Goal: Task Accomplishment & Management: Use online tool/utility

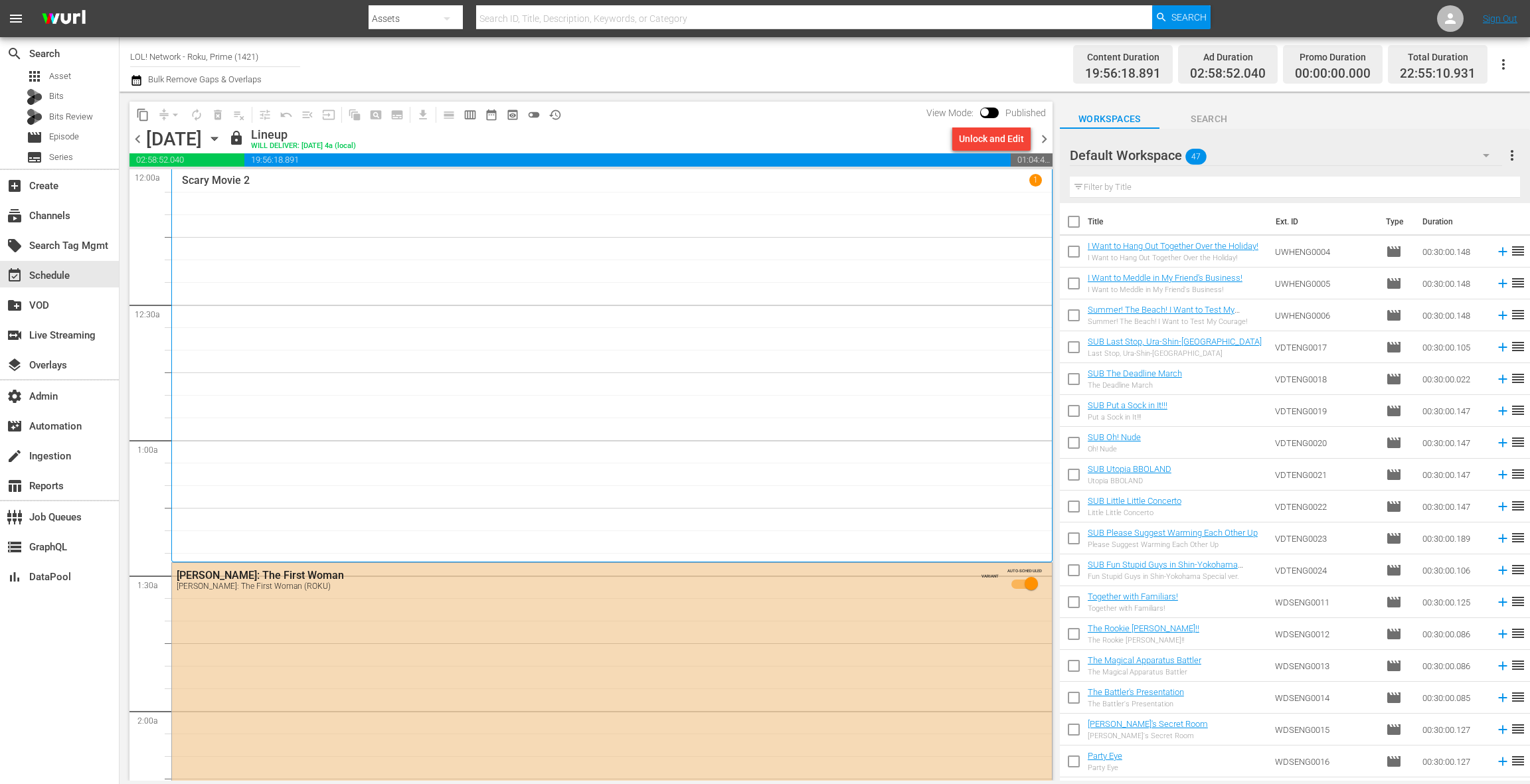
click at [1048, 140] on span "chevron_right" at bounding box center [1045, 139] width 17 height 17
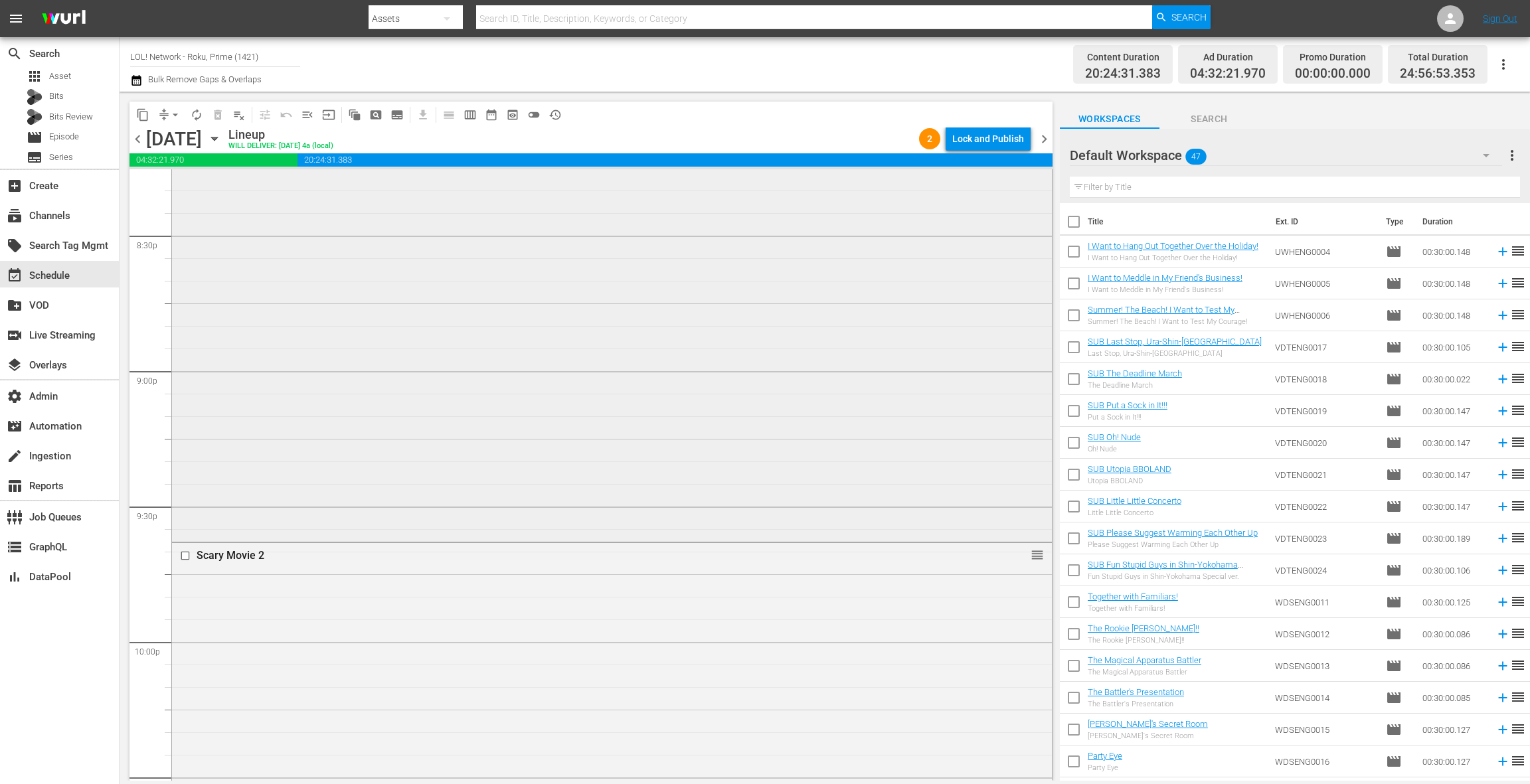
scroll to position [5566, 0]
click at [770, 308] on div "Scary Movie 2 reorder" at bounding box center [612, 238] width 880 height 442
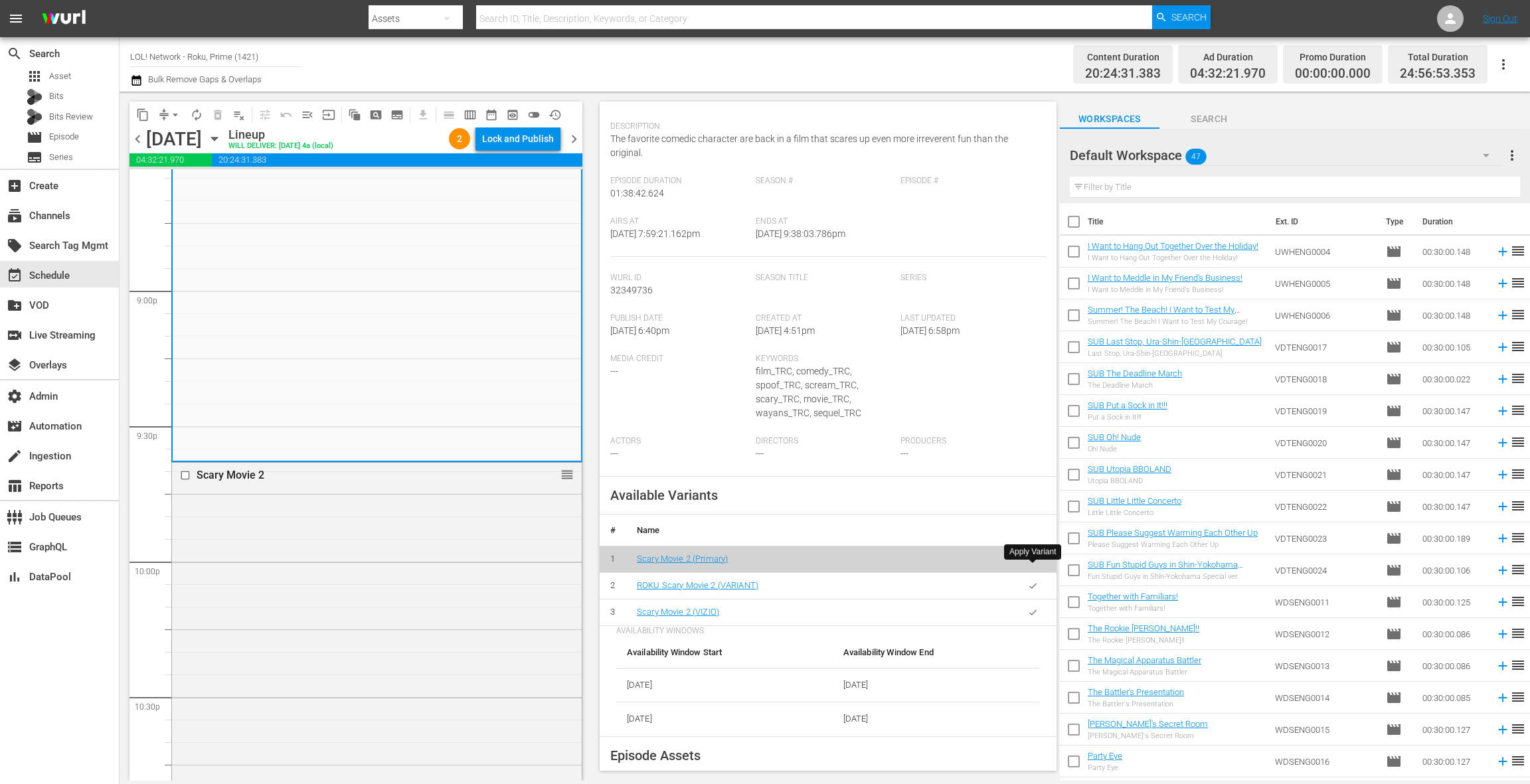
click at [1036, 581] on icon "button" at bounding box center [1033, 586] width 10 height 10
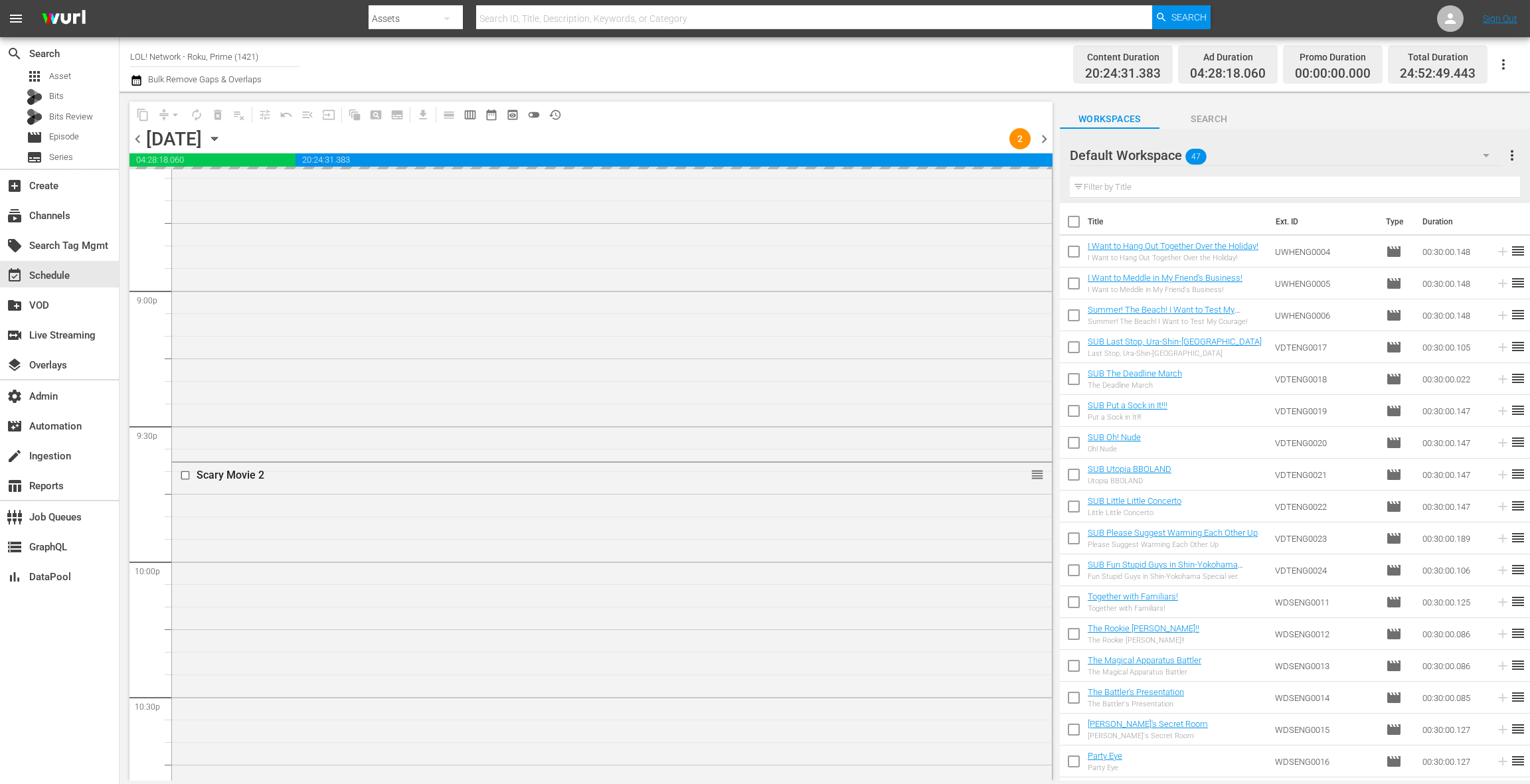
scroll to position [5699, 0]
click at [543, 454] on div "Scary Movie 2 reorder" at bounding box center [612, 551] width 880 height 442
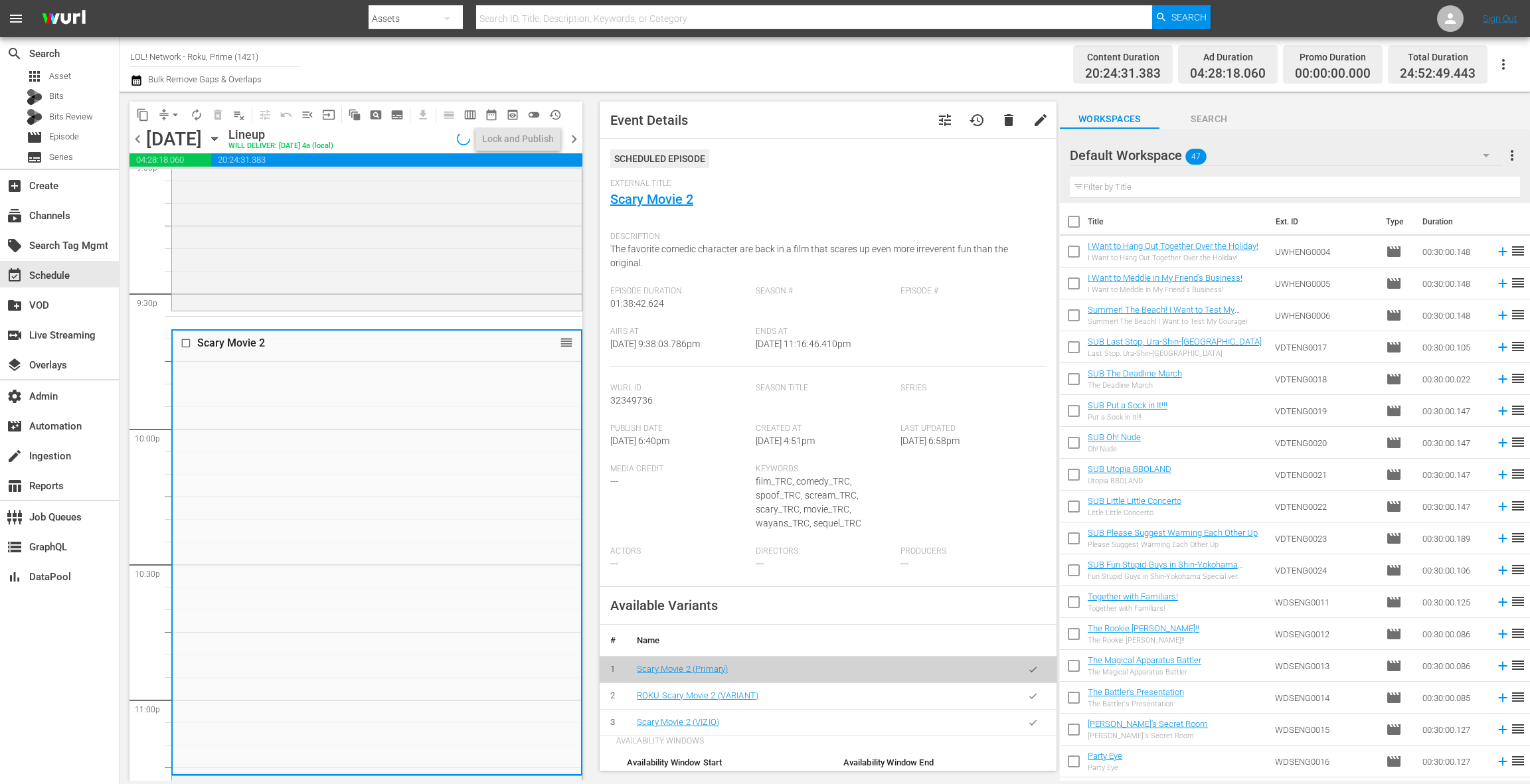
scroll to position [167, 0]
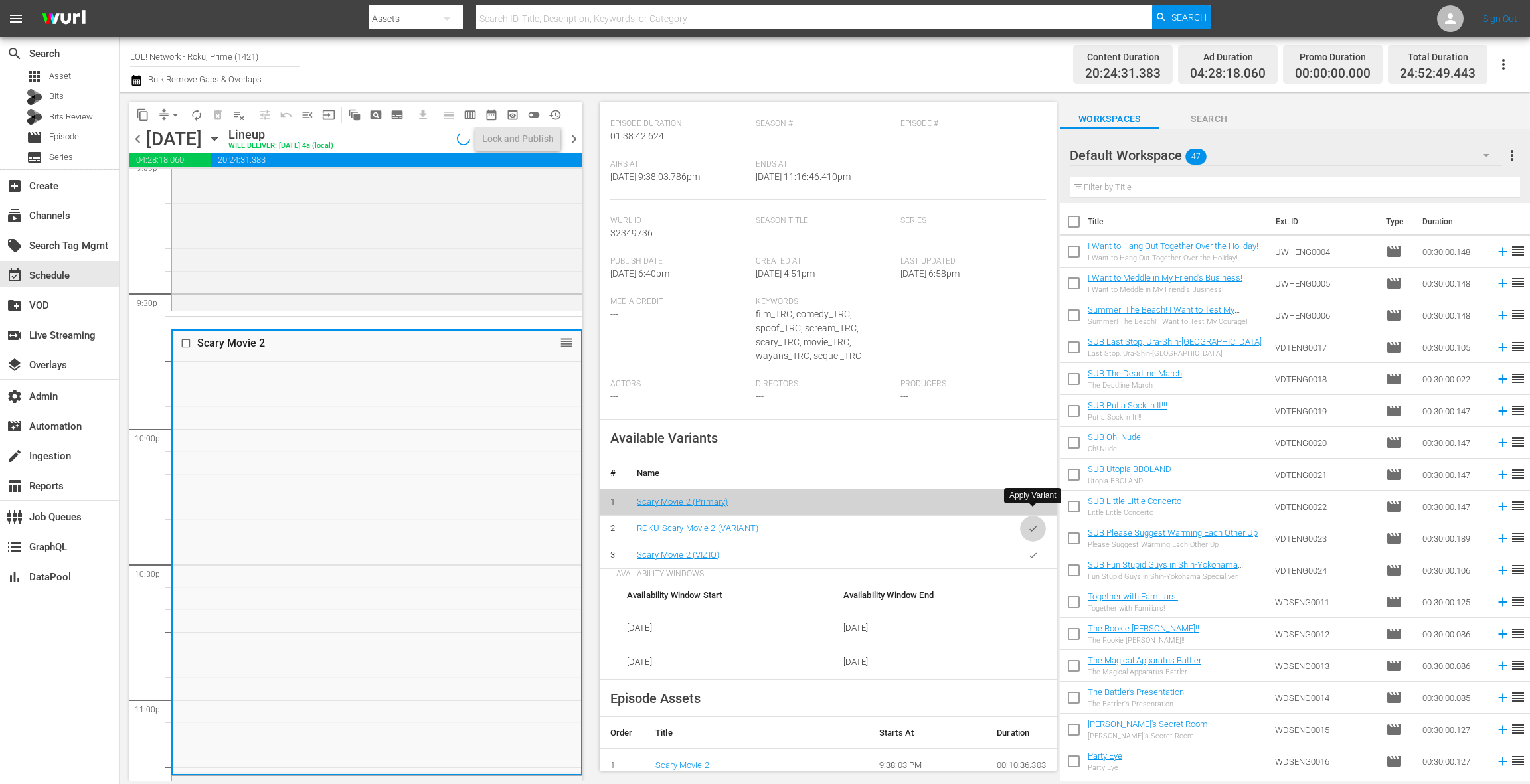
drag, startPoint x: 1033, startPoint y: 517, endPoint x: 743, endPoint y: 501, distance: 290.4
click at [1033, 524] on icon "button" at bounding box center [1033, 529] width 10 height 10
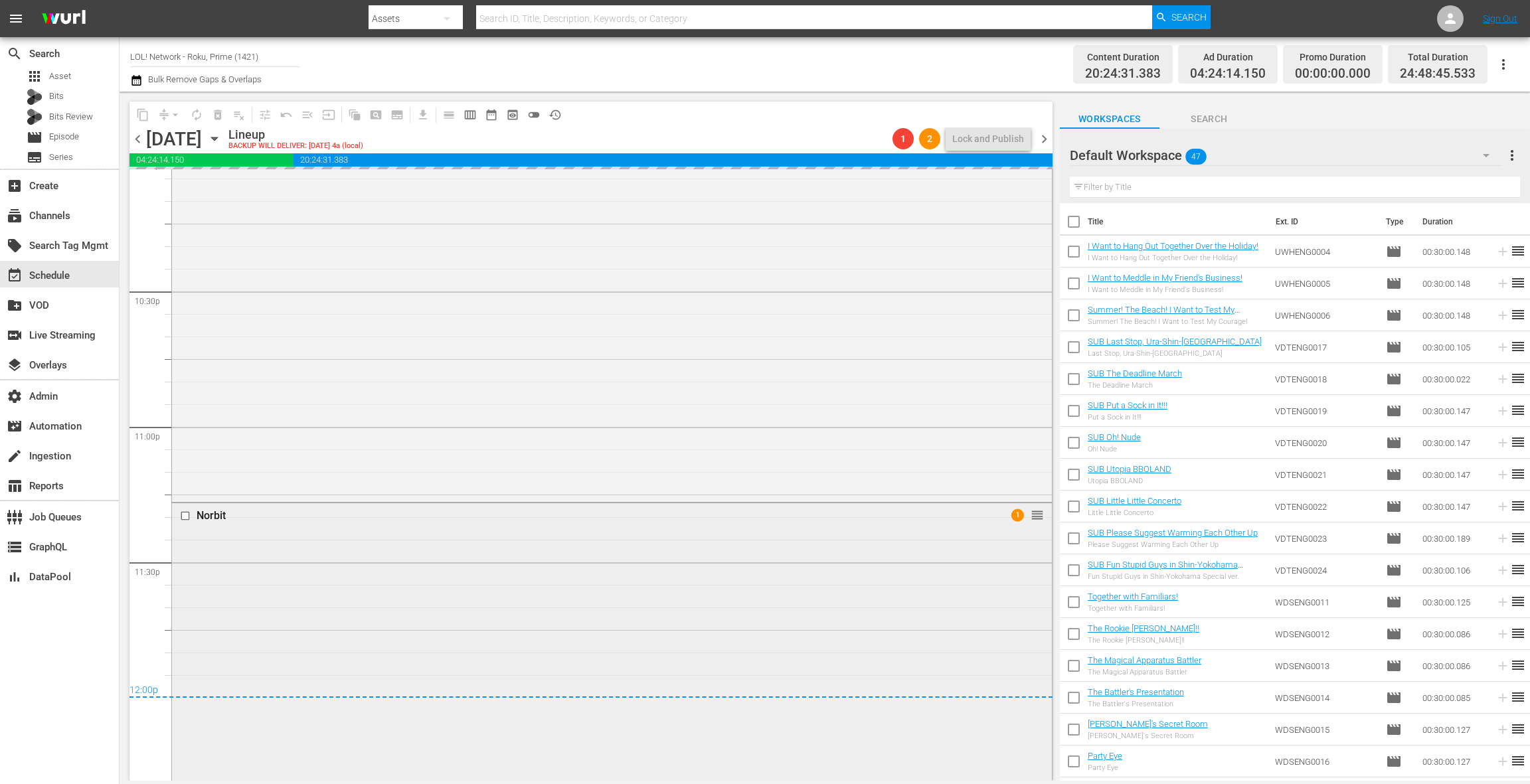
scroll to position [5996, 0]
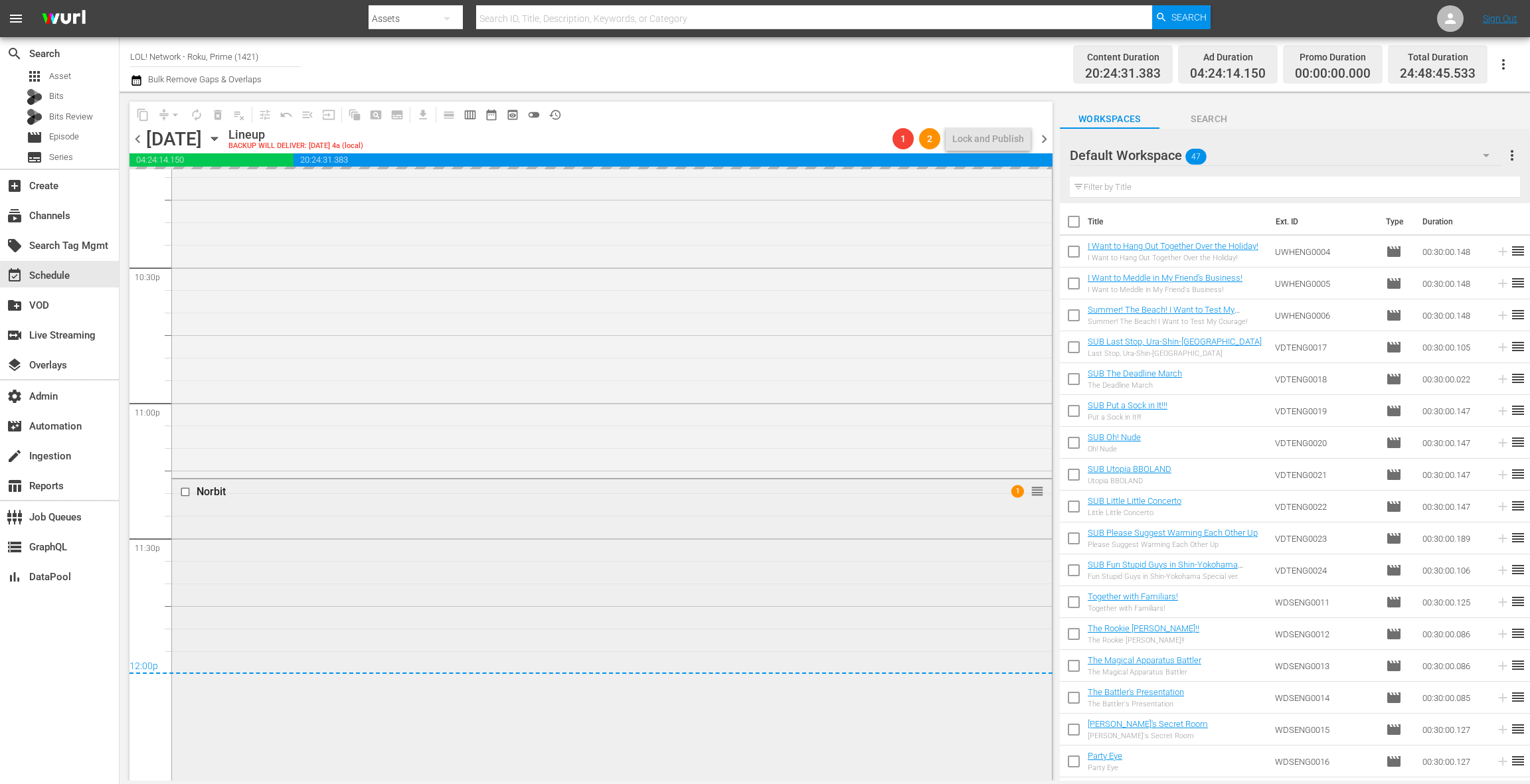
click at [533, 555] on div "Norbit 1 reorder" at bounding box center [612, 753] width 880 height 548
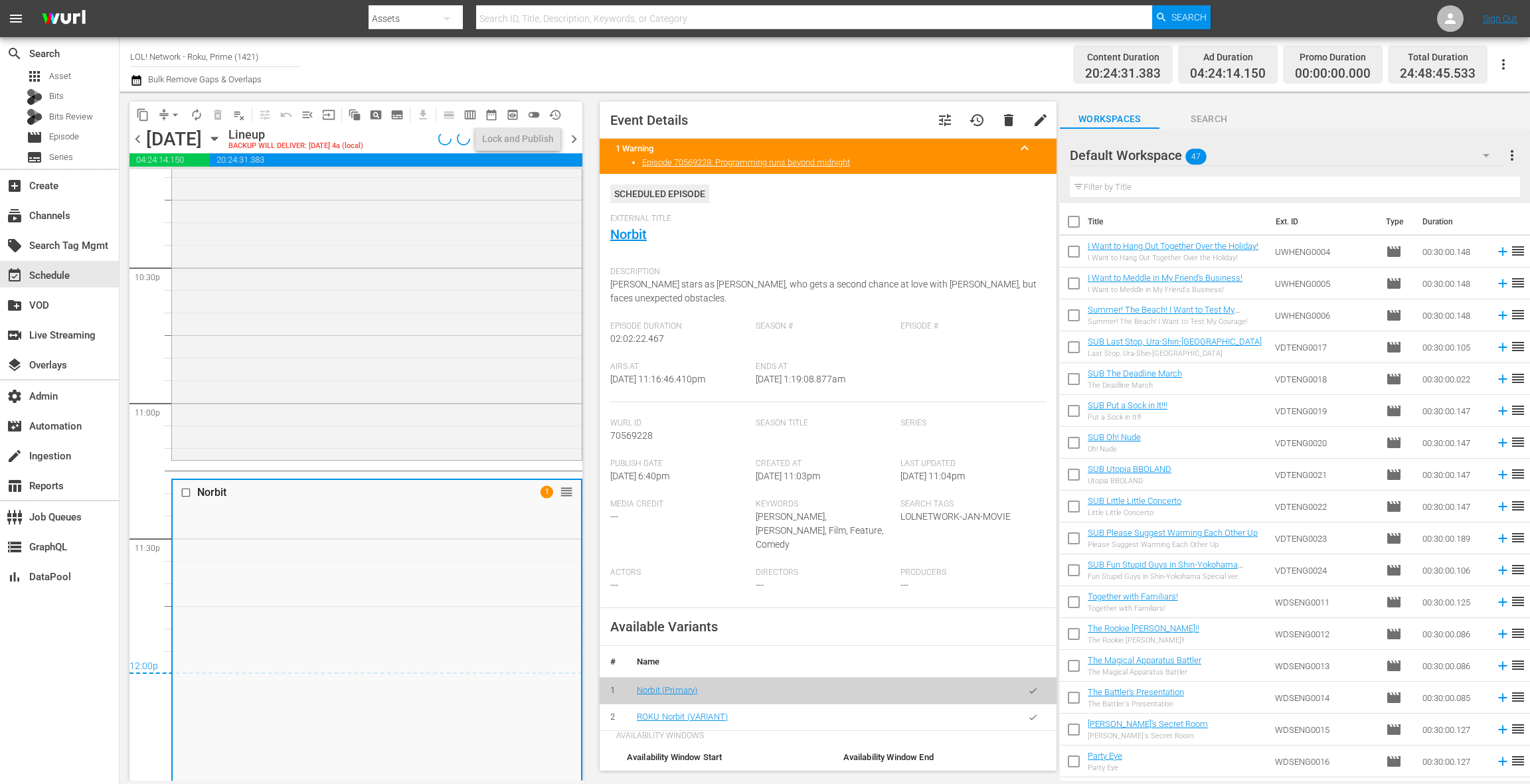
click at [1029, 712] on icon "button" at bounding box center [1033, 717] width 10 height 10
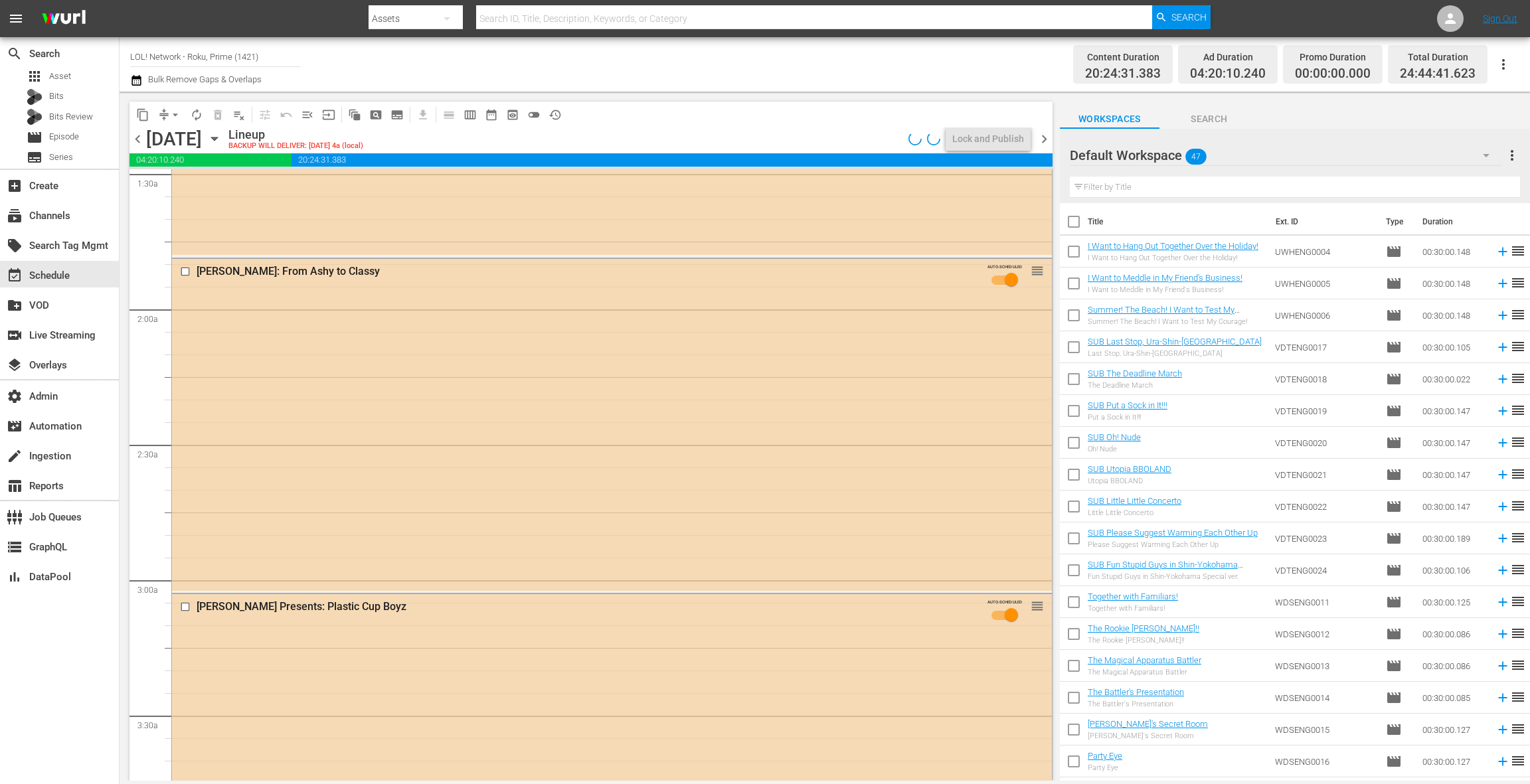
scroll to position [0, 0]
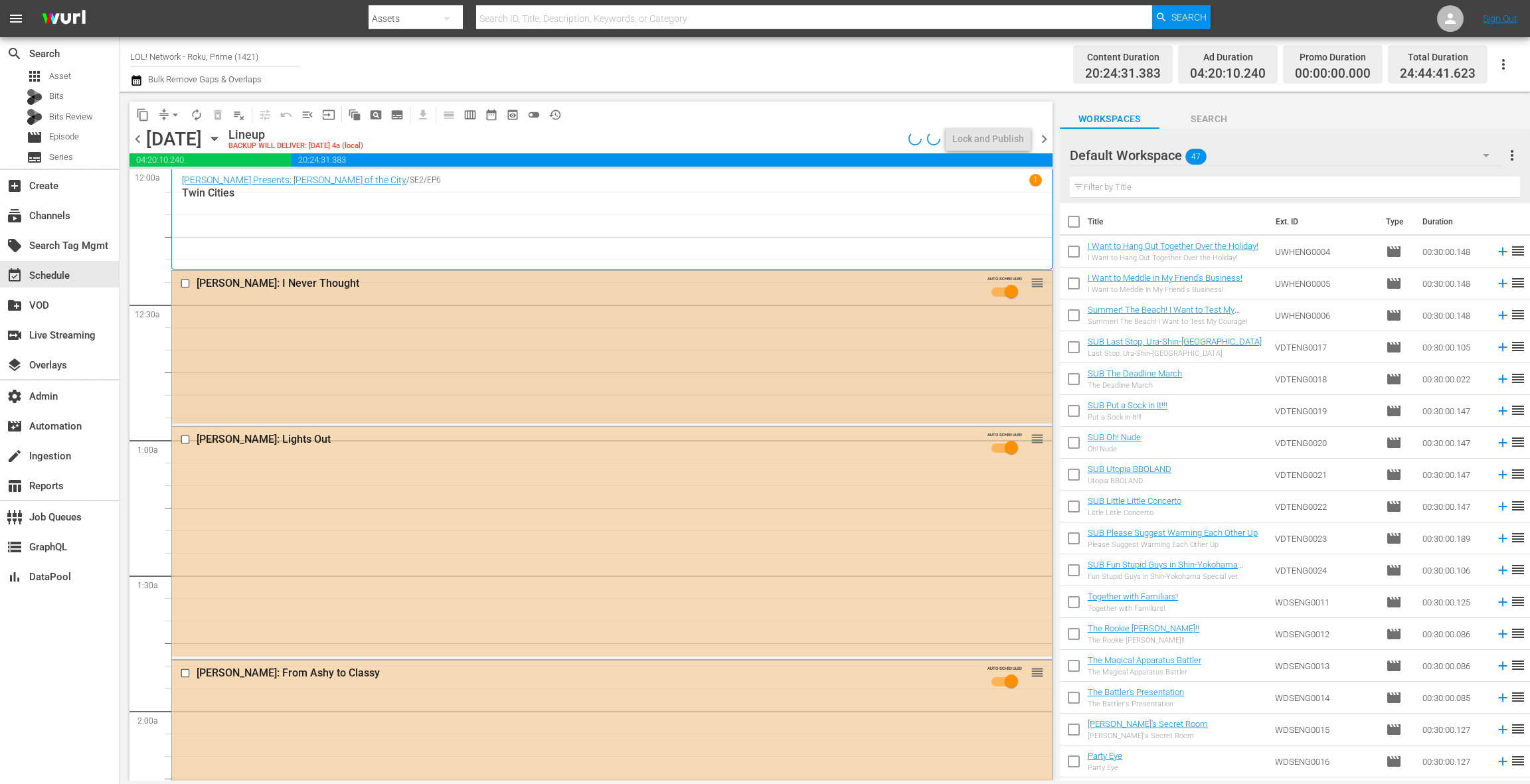
click at [546, 356] on div "Michael Yo: I Never Thought AUTO-SCHEDULED reorder" at bounding box center [612, 347] width 880 height 152
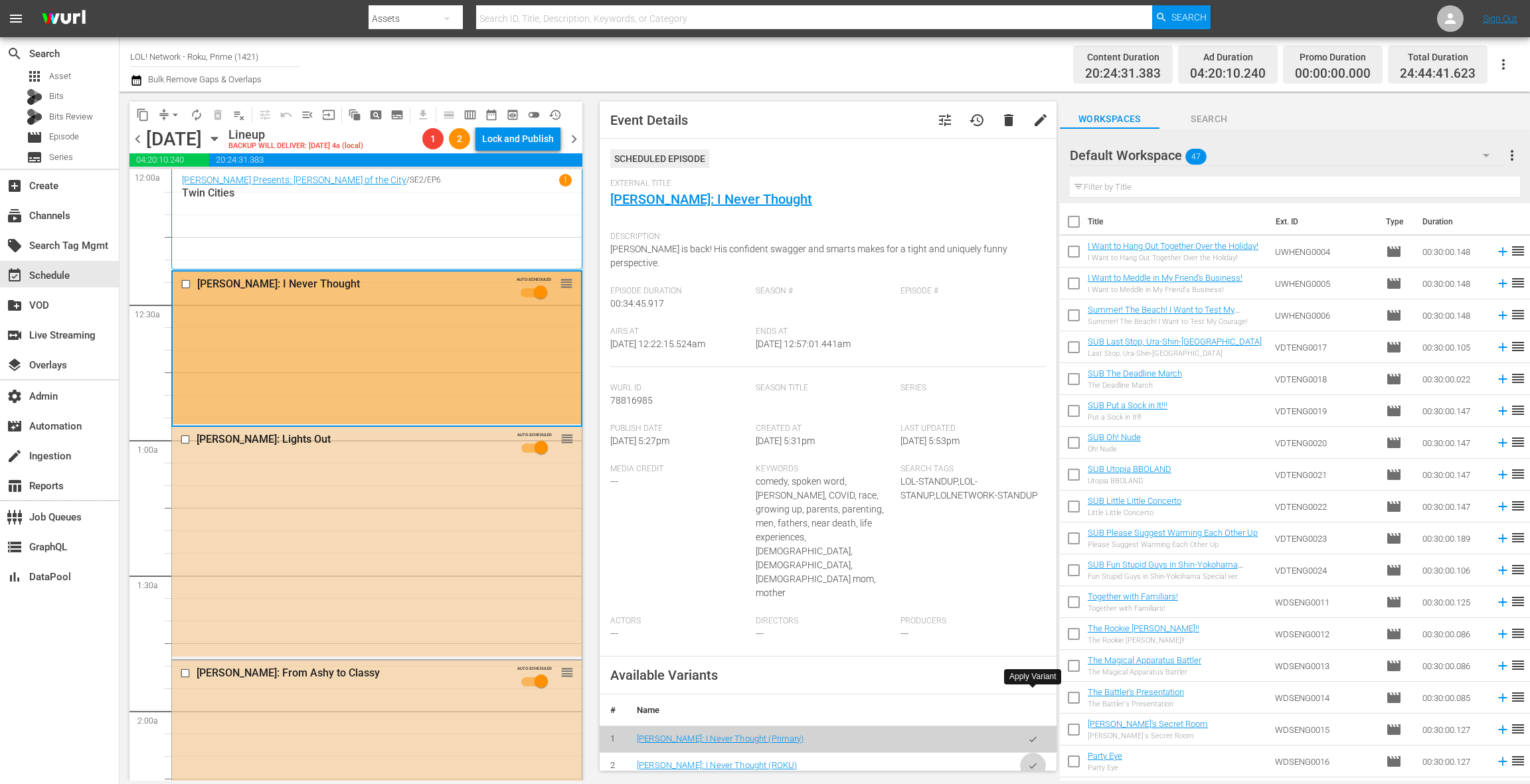
drag, startPoint x: 1031, startPoint y: 697, endPoint x: 1008, endPoint y: 679, distance: 29.2
click at [1029, 763] on icon "button" at bounding box center [1033, 766] width 7 height 6
click at [433, 533] on div "Jo Koy: Lights Out AUTO-SCHEDULED reorder" at bounding box center [377, 541] width 410 height 229
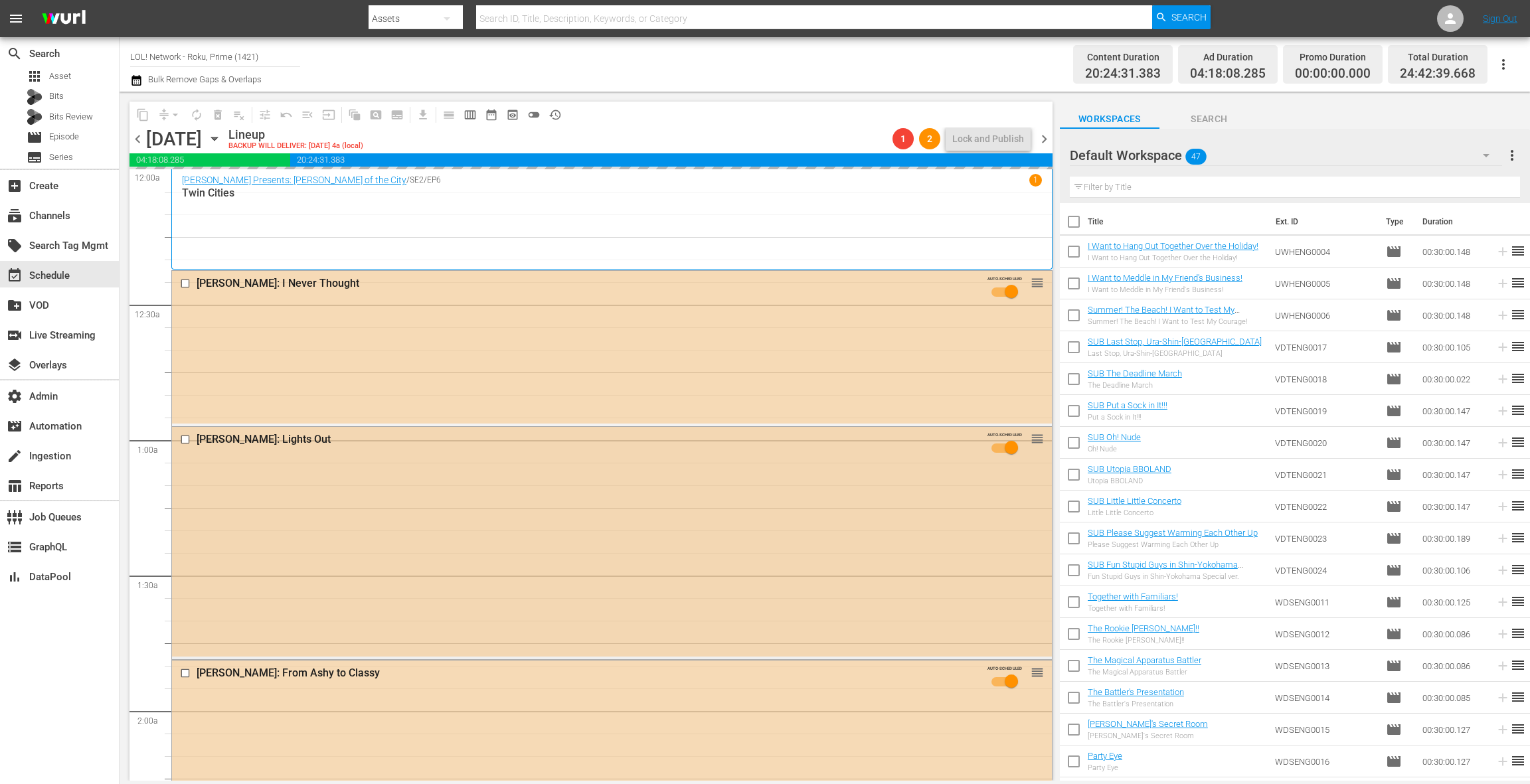
click at [398, 487] on div "Jo Koy: Lights Out AUTO-SCHEDULED reorder" at bounding box center [612, 541] width 880 height 229
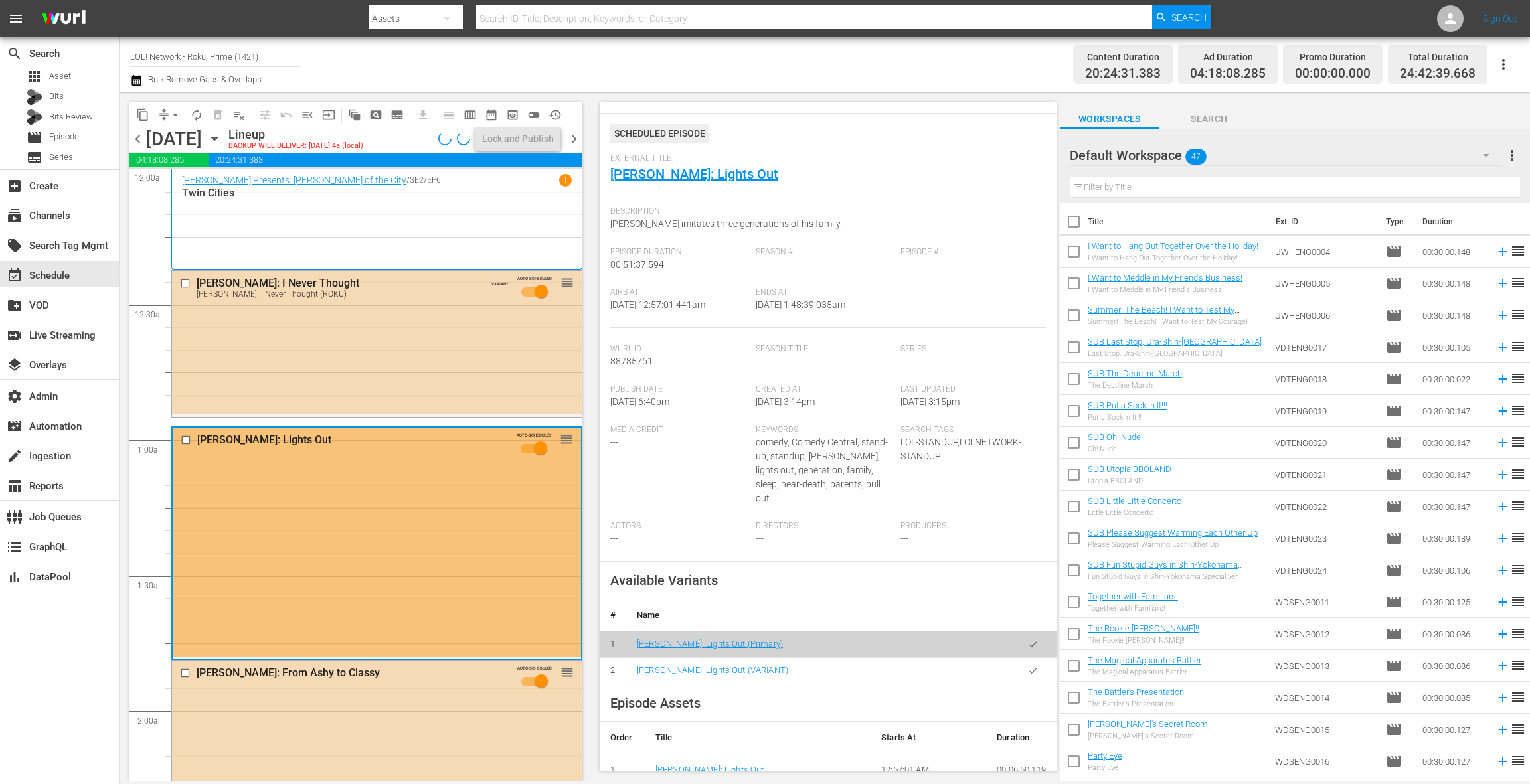
scroll to position [68, 0]
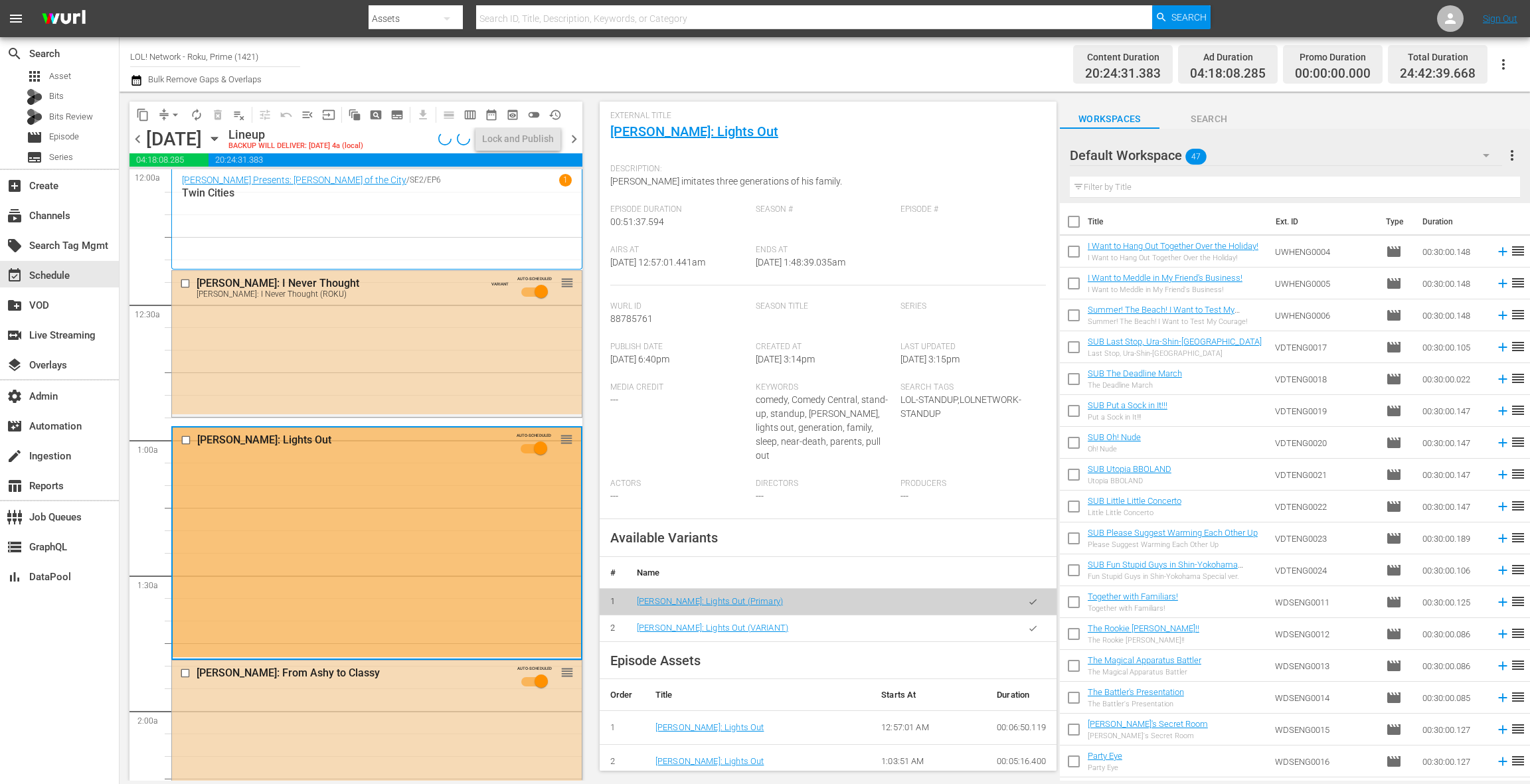
click at [1034, 623] on icon "button" at bounding box center [1033, 628] width 10 height 10
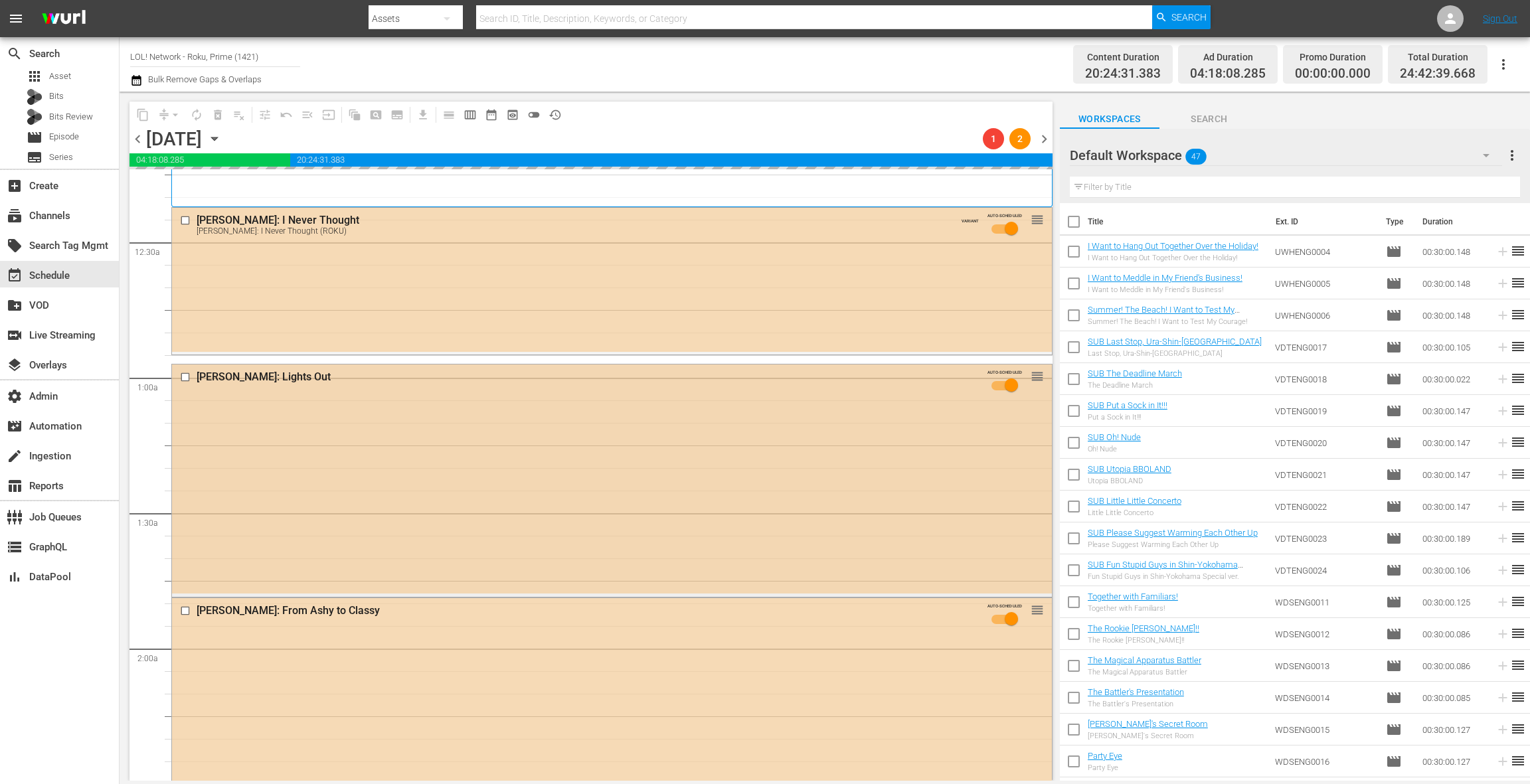
scroll to position [171, 0]
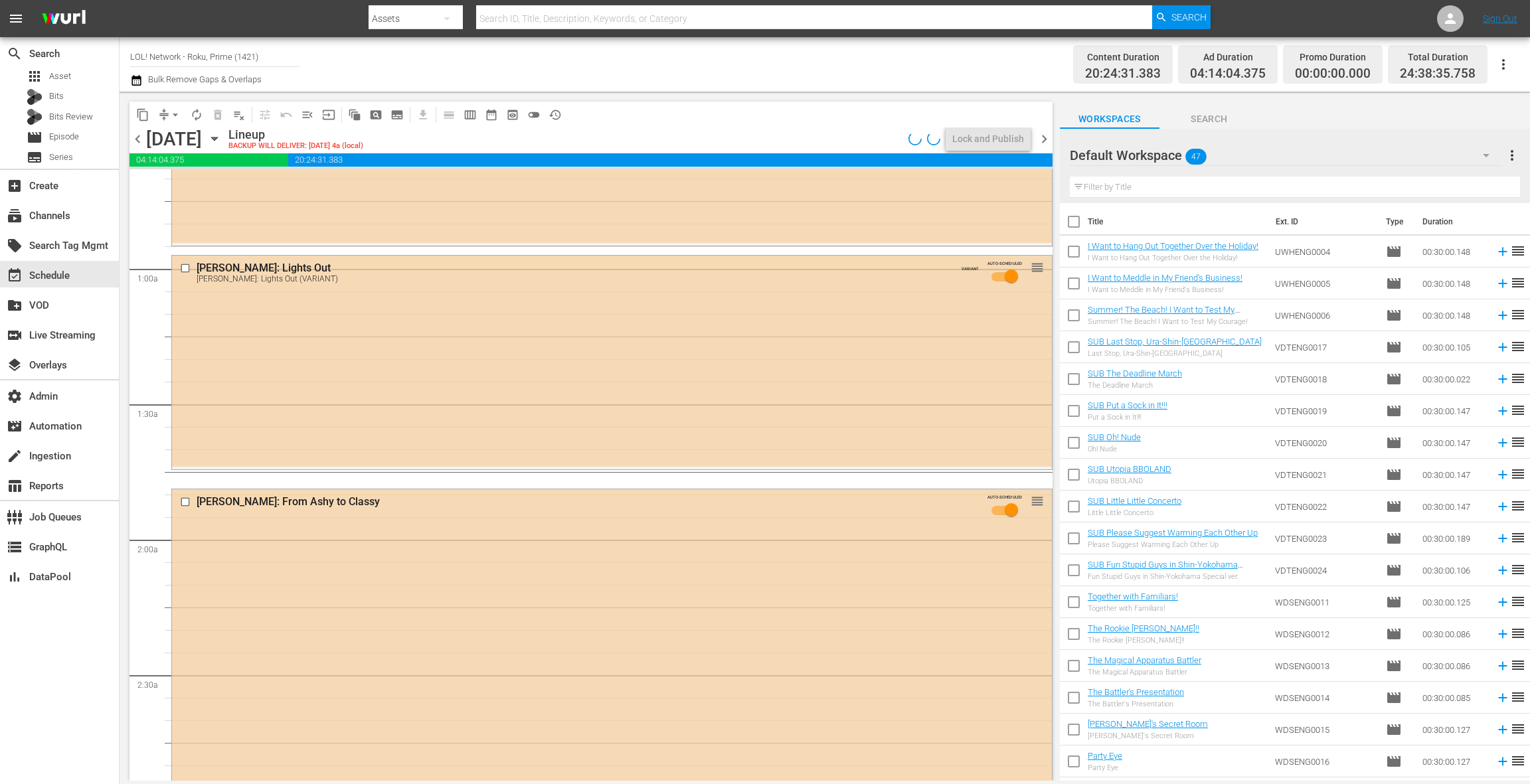
click at [420, 551] on div "Donnell Rawlings: From Ashy to Classy AUTO-SCHEDULED reorder" at bounding box center [612, 655] width 880 height 332
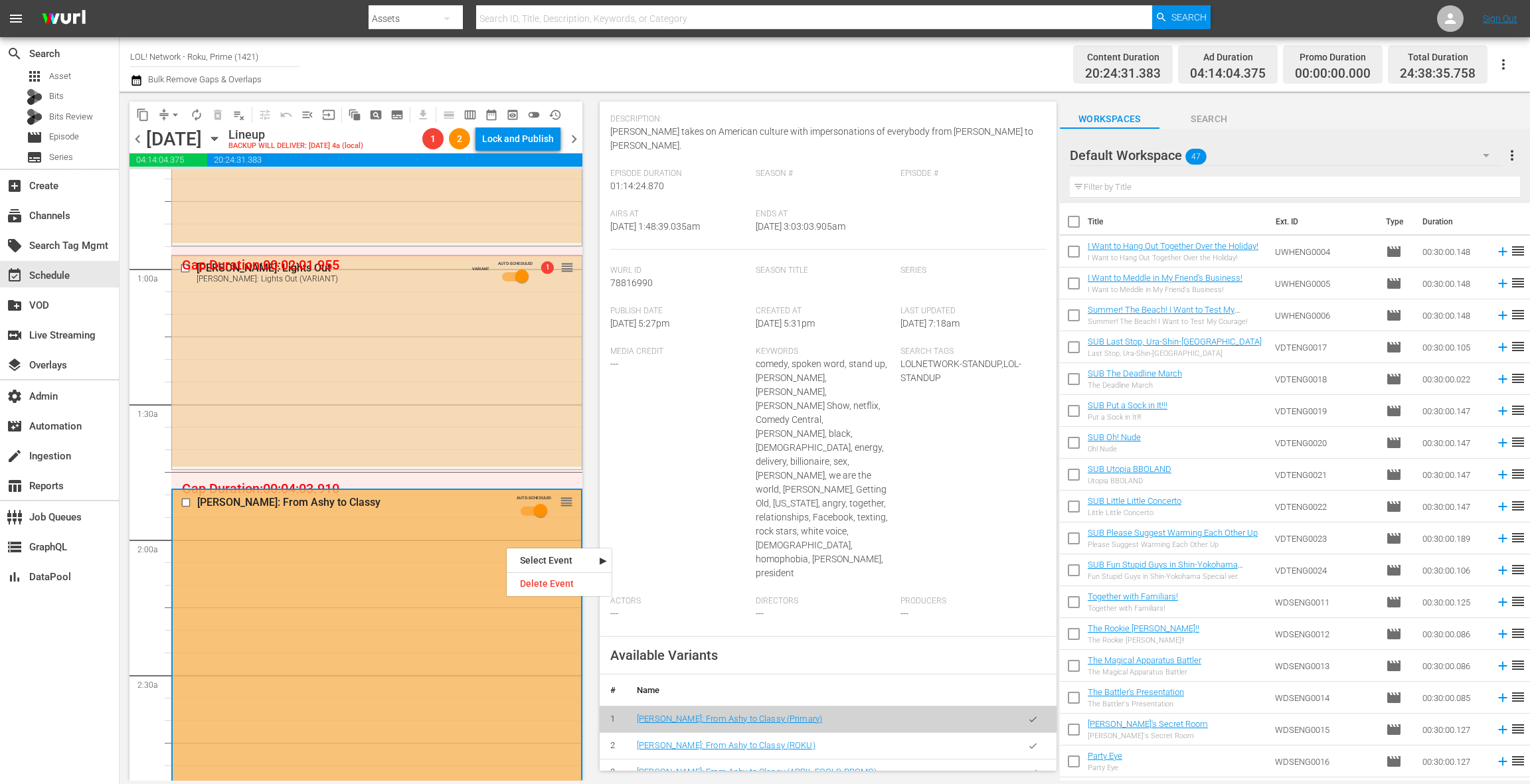
scroll to position [193, 0]
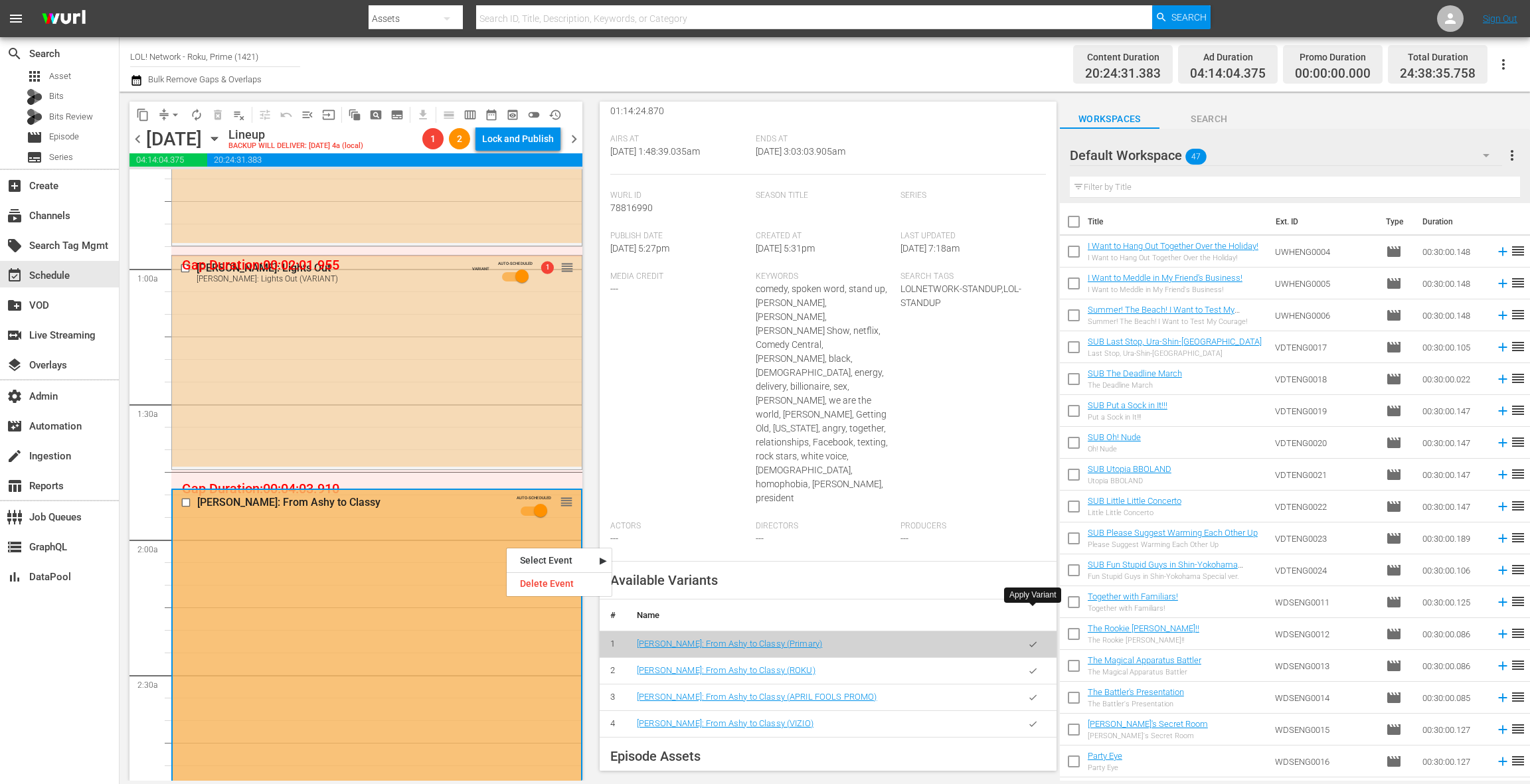
click at [1036, 658] on button "button" at bounding box center [1033, 670] width 26 height 26
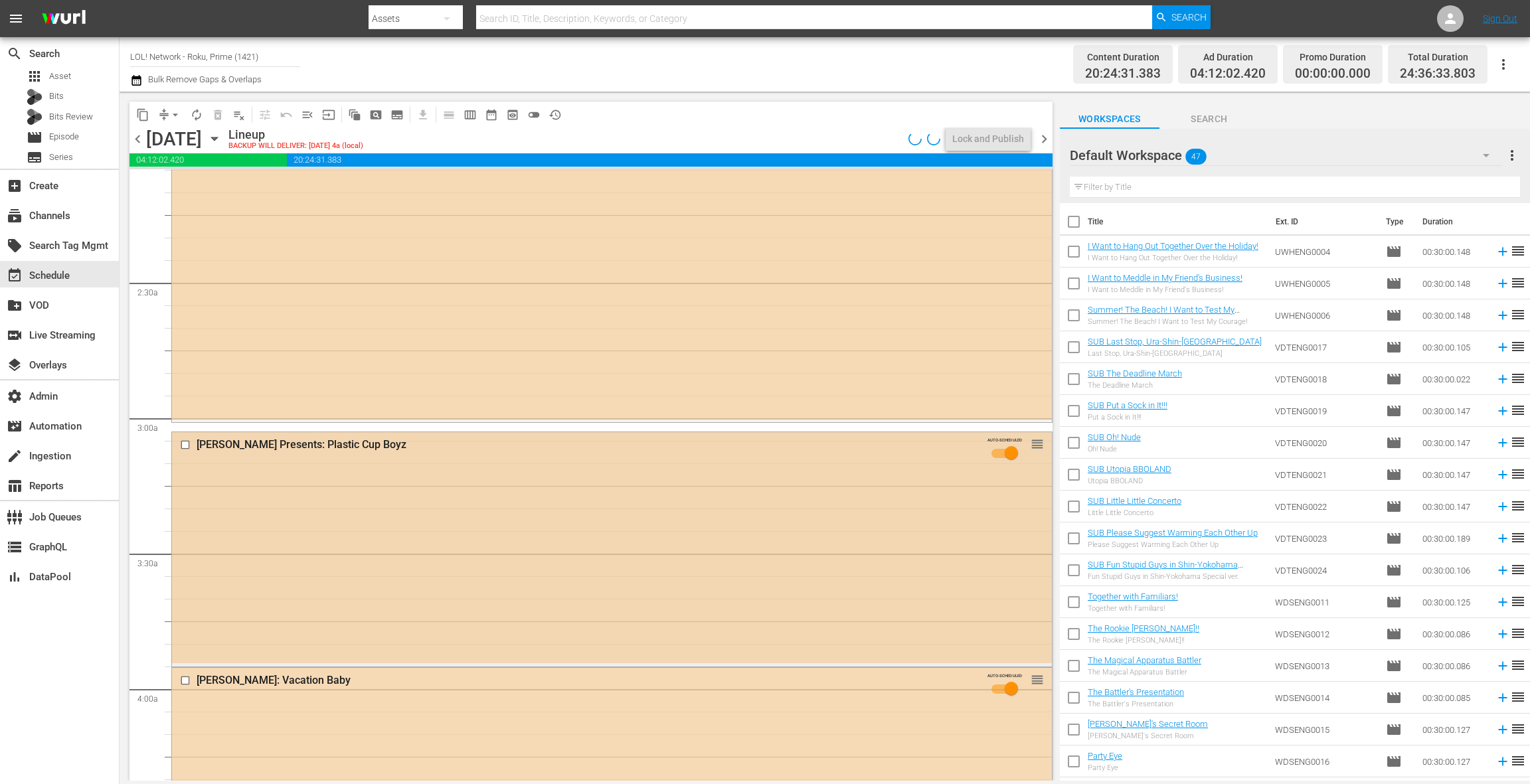
scroll to position [603, 0]
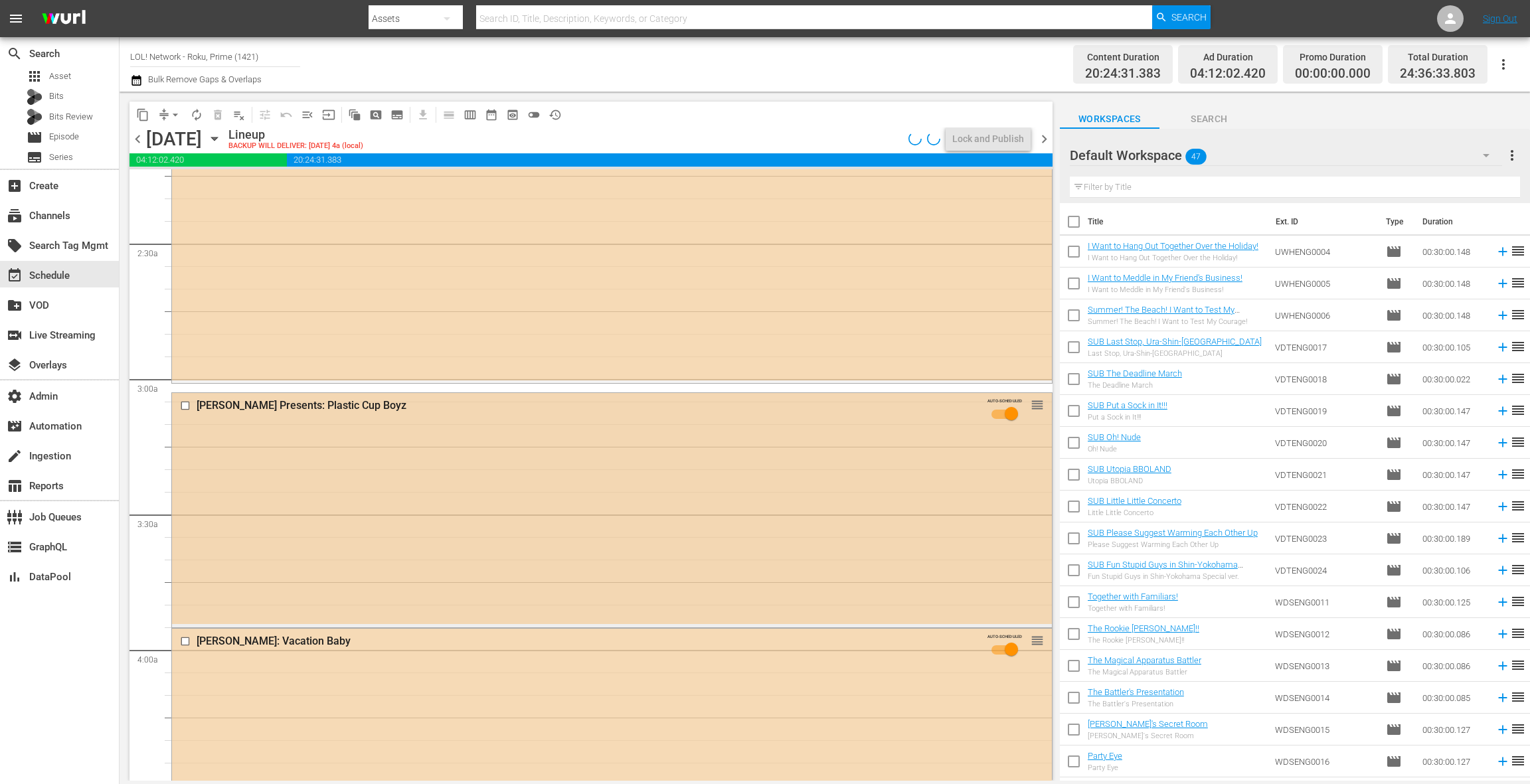
click at [491, 448] on div "Kevin Hart Presents: Plastic Cup Boyz AUTO-SCHEDULED reorder" at bounding box center [612, 508] width 880 height 231
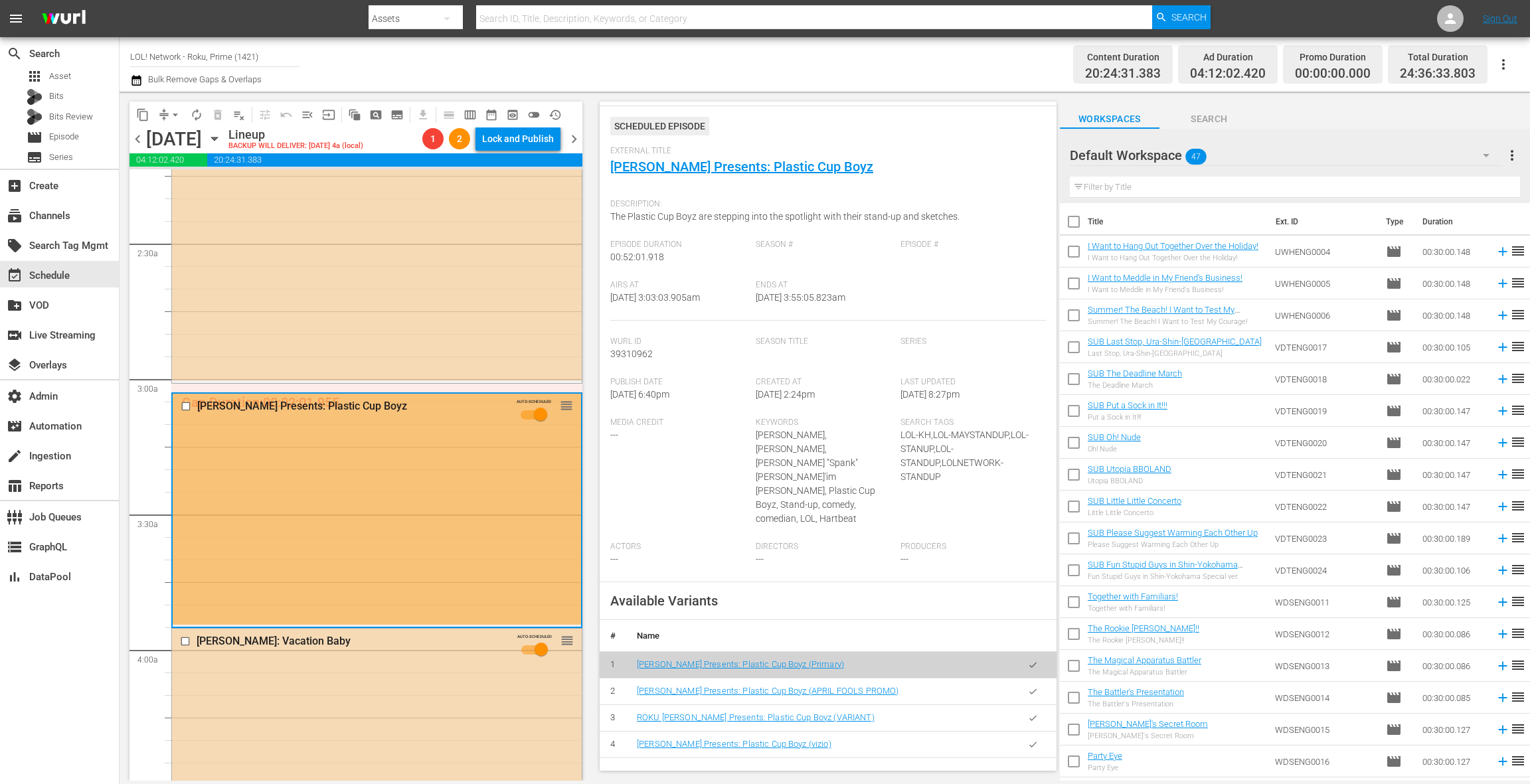
scroll to position [102, 0]
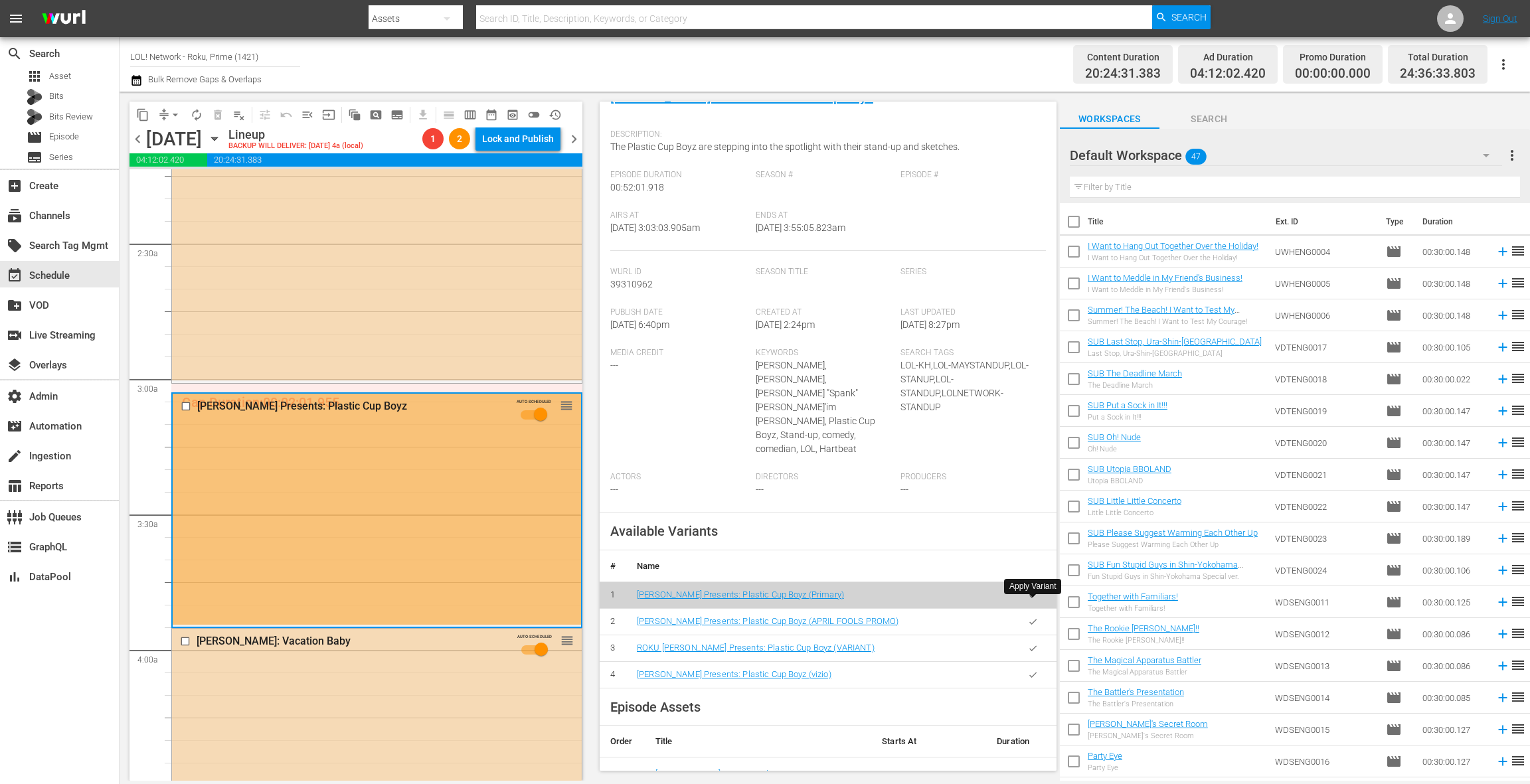
drag, startPoint x: 1035, startPoint y: 610, endPoint x: 997, endPoint y: 588, distance: 43.9
click at [1035, 644] on icon "button" at bounding box center [1033, 649] width 10 height 10
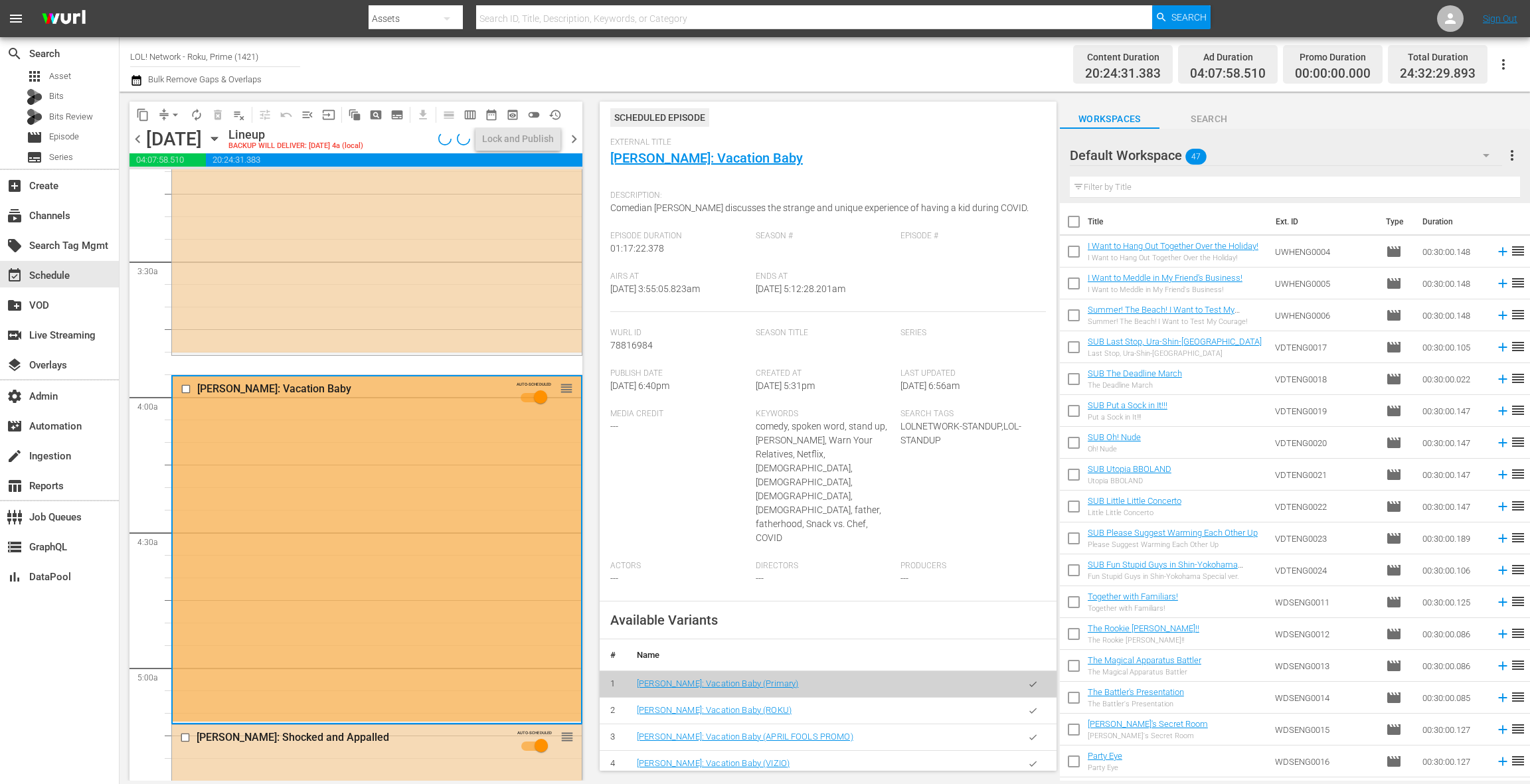
scroll to position [140, 0]
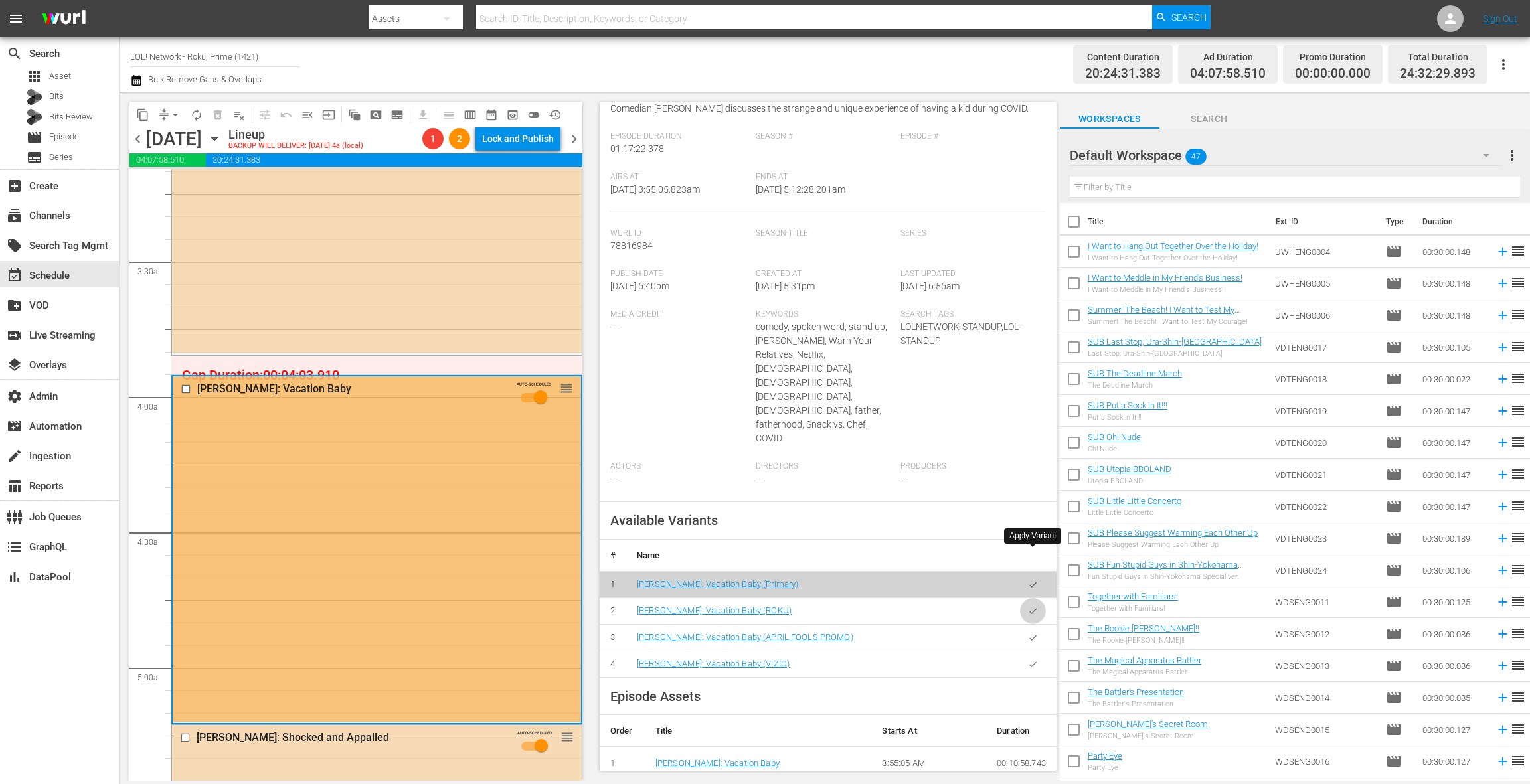
click at [1036, 606] on icon "button" at bounding box center [1033, 611] width 10 height 10
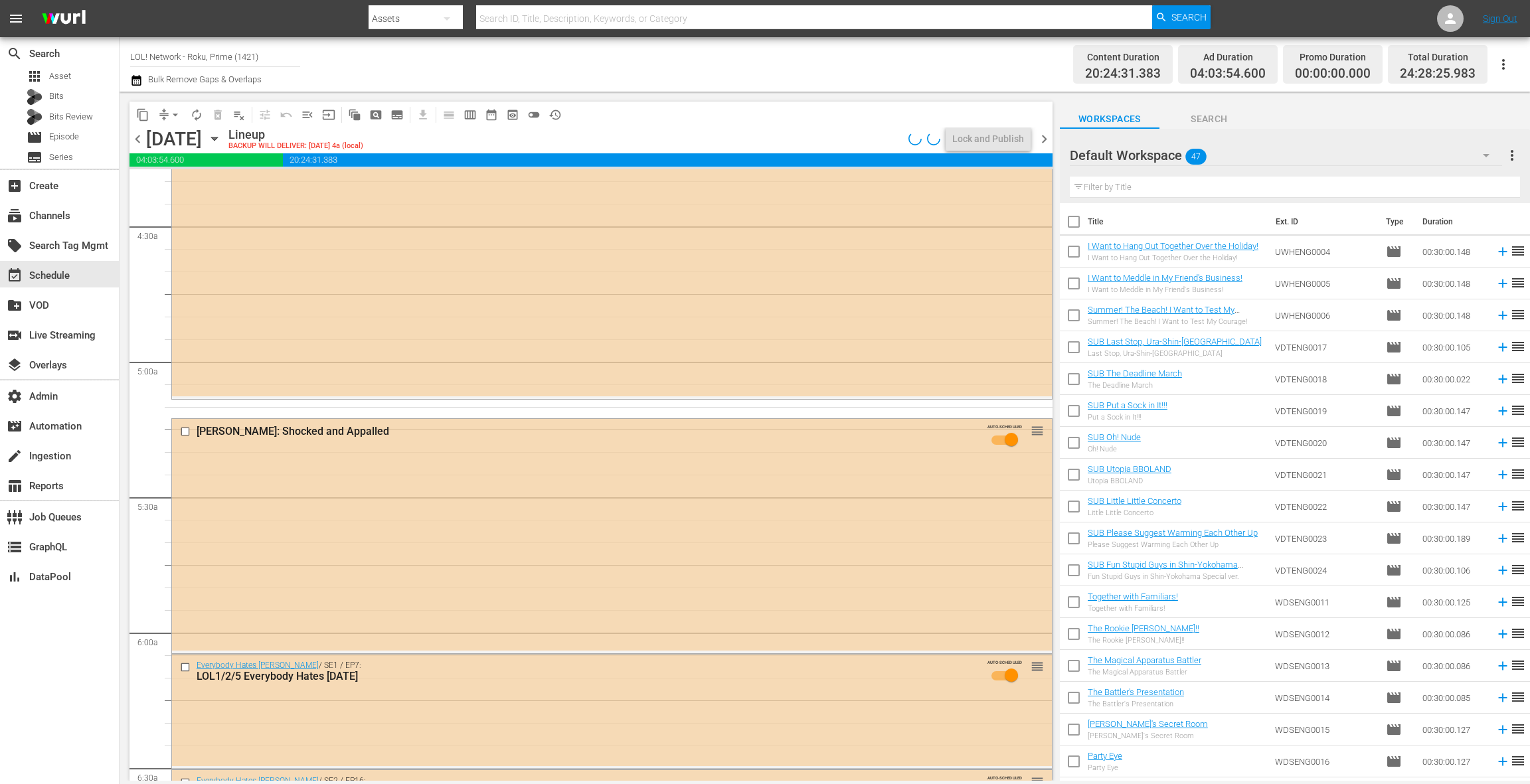
scroll to position [1183, 0]
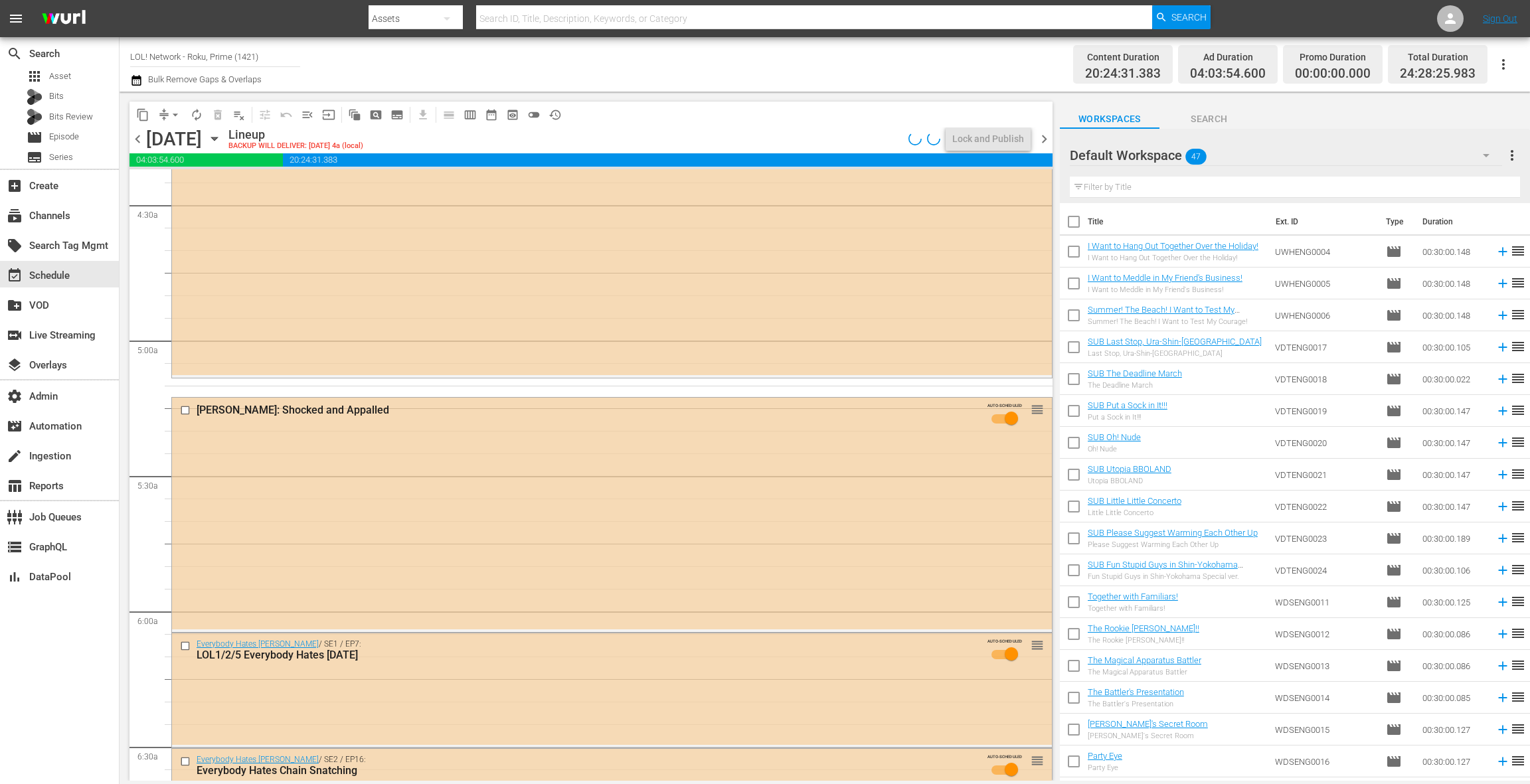
click at [438, 468] on div "DL Hughley: Shocked and Appalled AUTO-SCHEDULED reorder" at bounding box center [612, 513] width 880 height 232
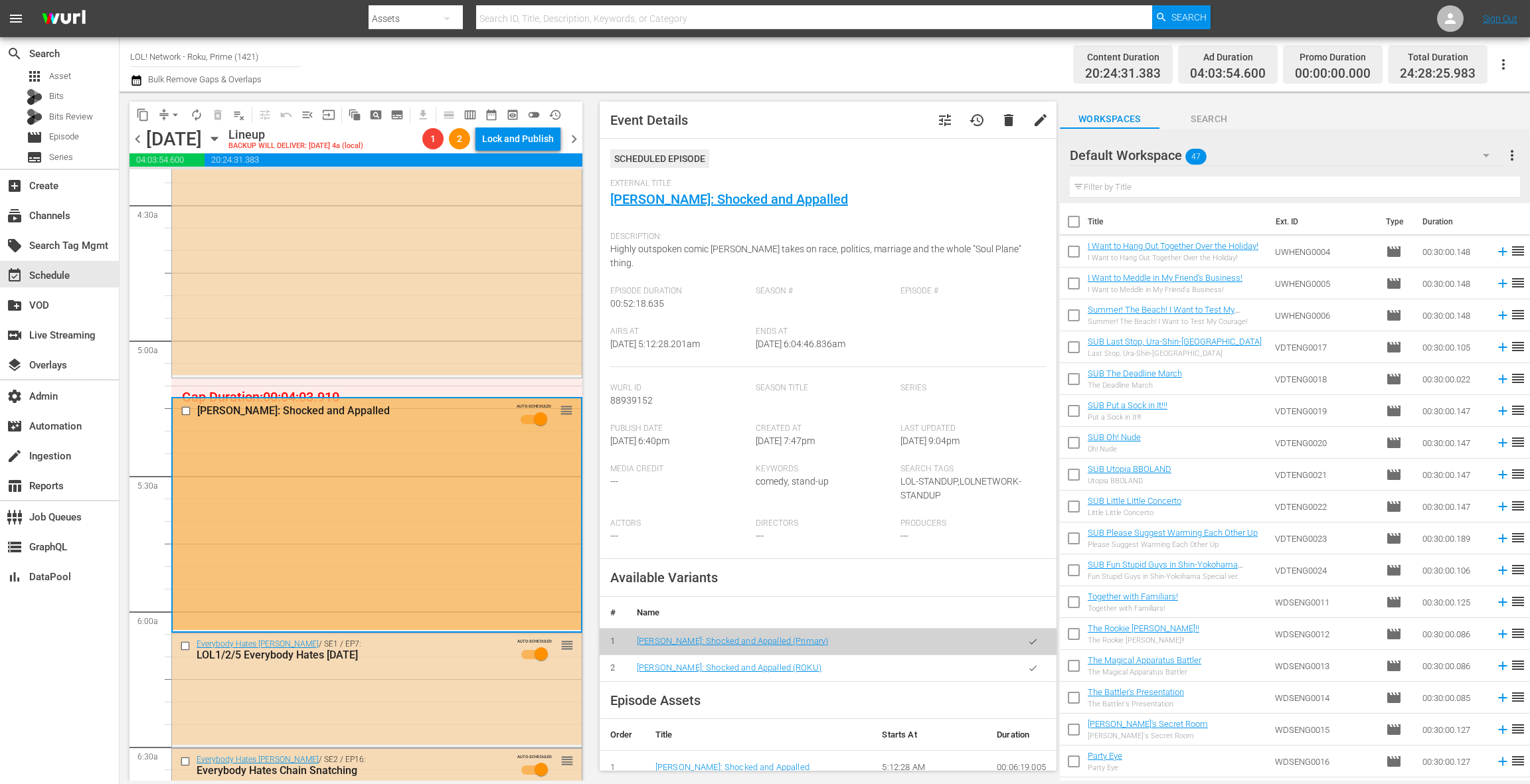
click at [1032, 663] on icon "button" at bounding box center [1033, 668] width 10 height 10
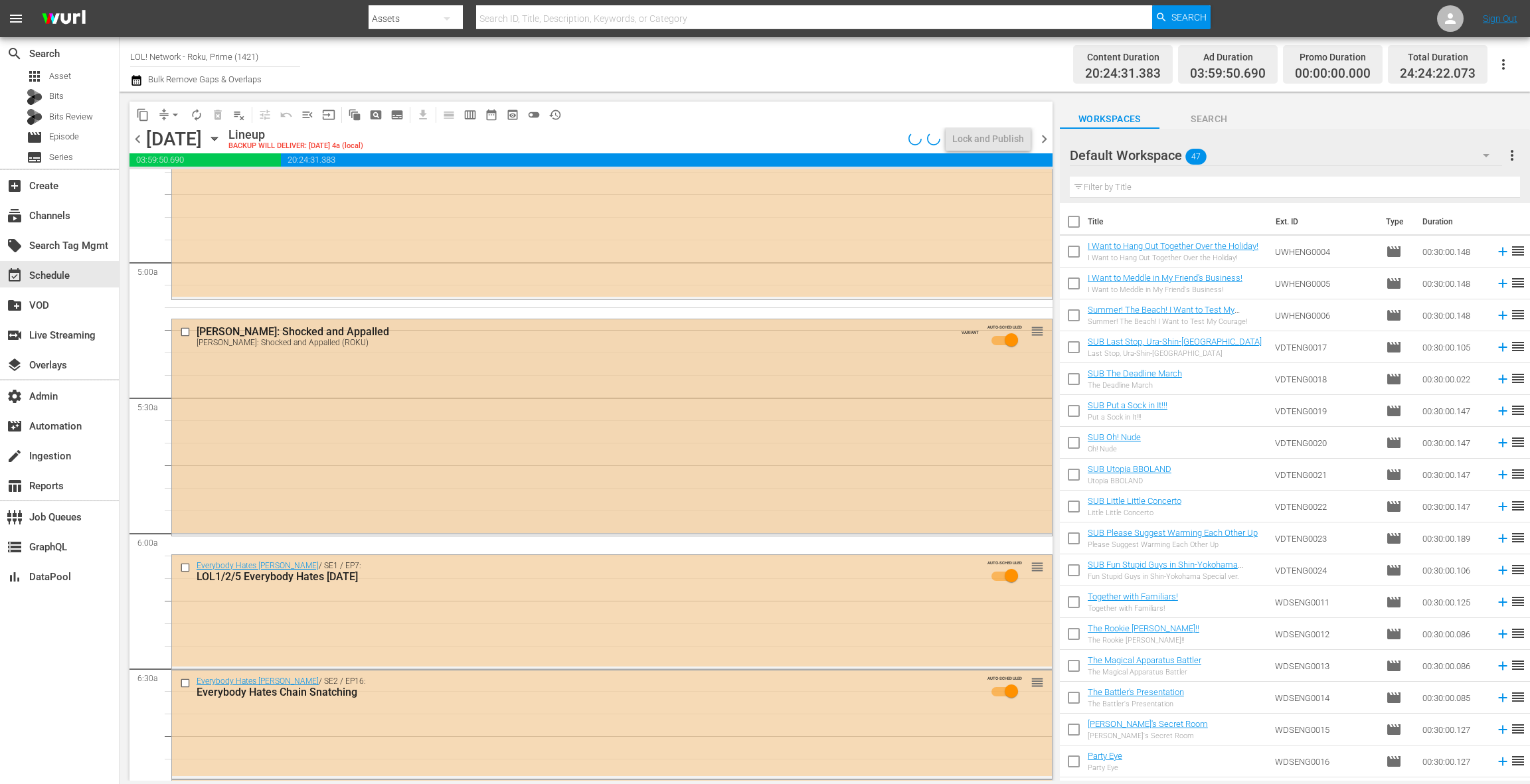
scroll to position [1277, 0]
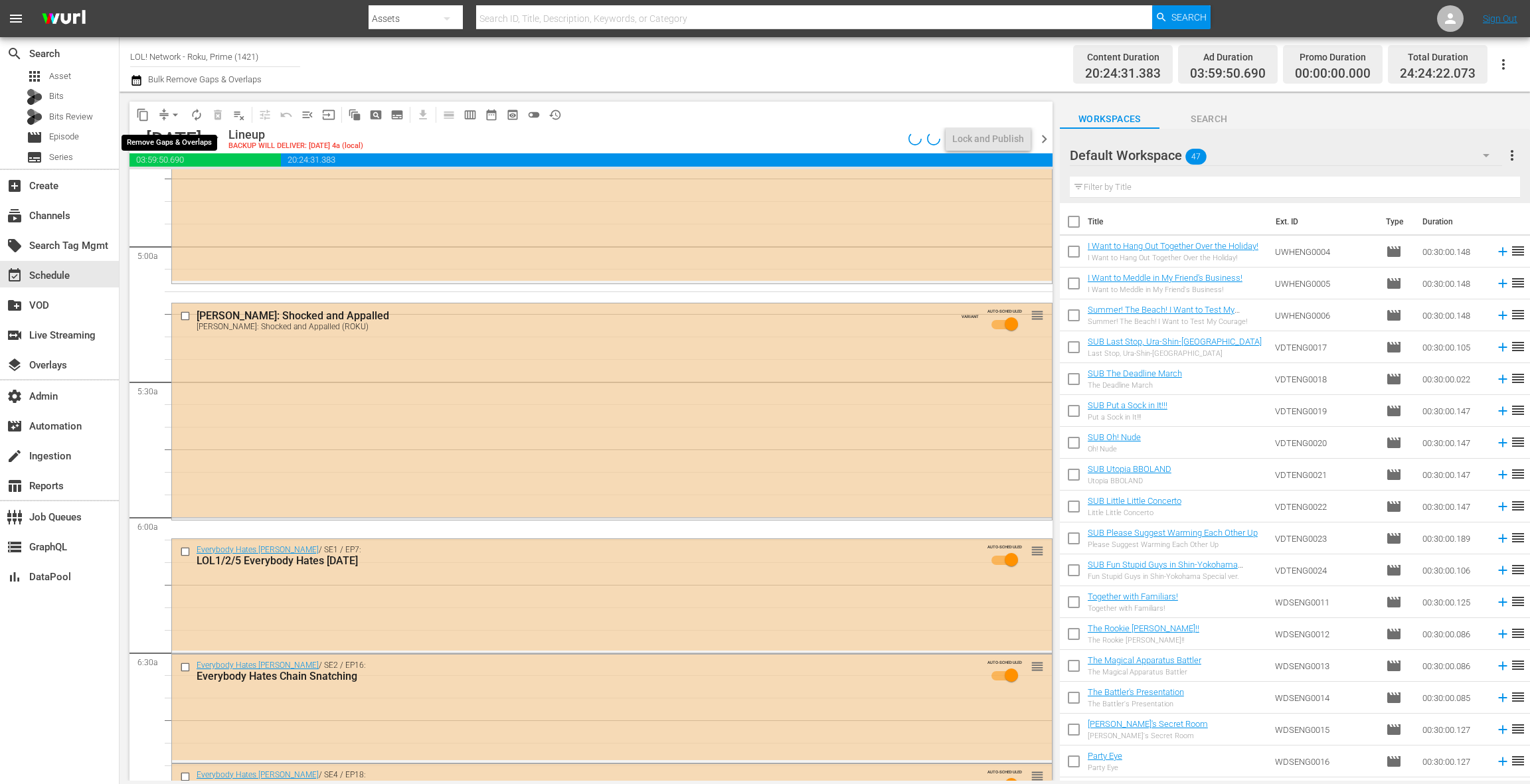
click at [172, 116] on span "arrow_drop_down" at bounding box center [175, 114] width 13 height 13
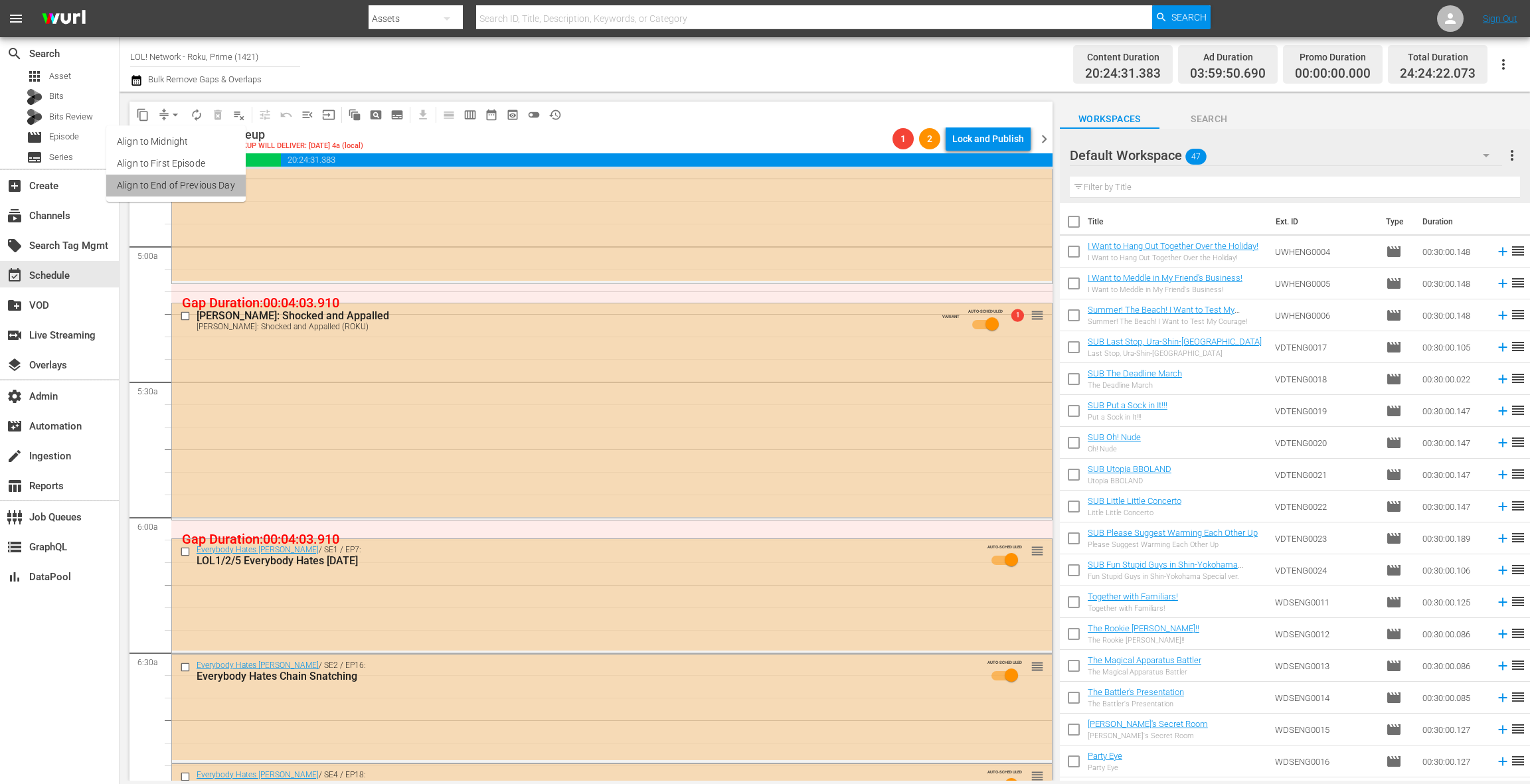
click at [181, 185] on li "Align to End of Previous Day" at bounding box center [177, 185] width 140 height 22
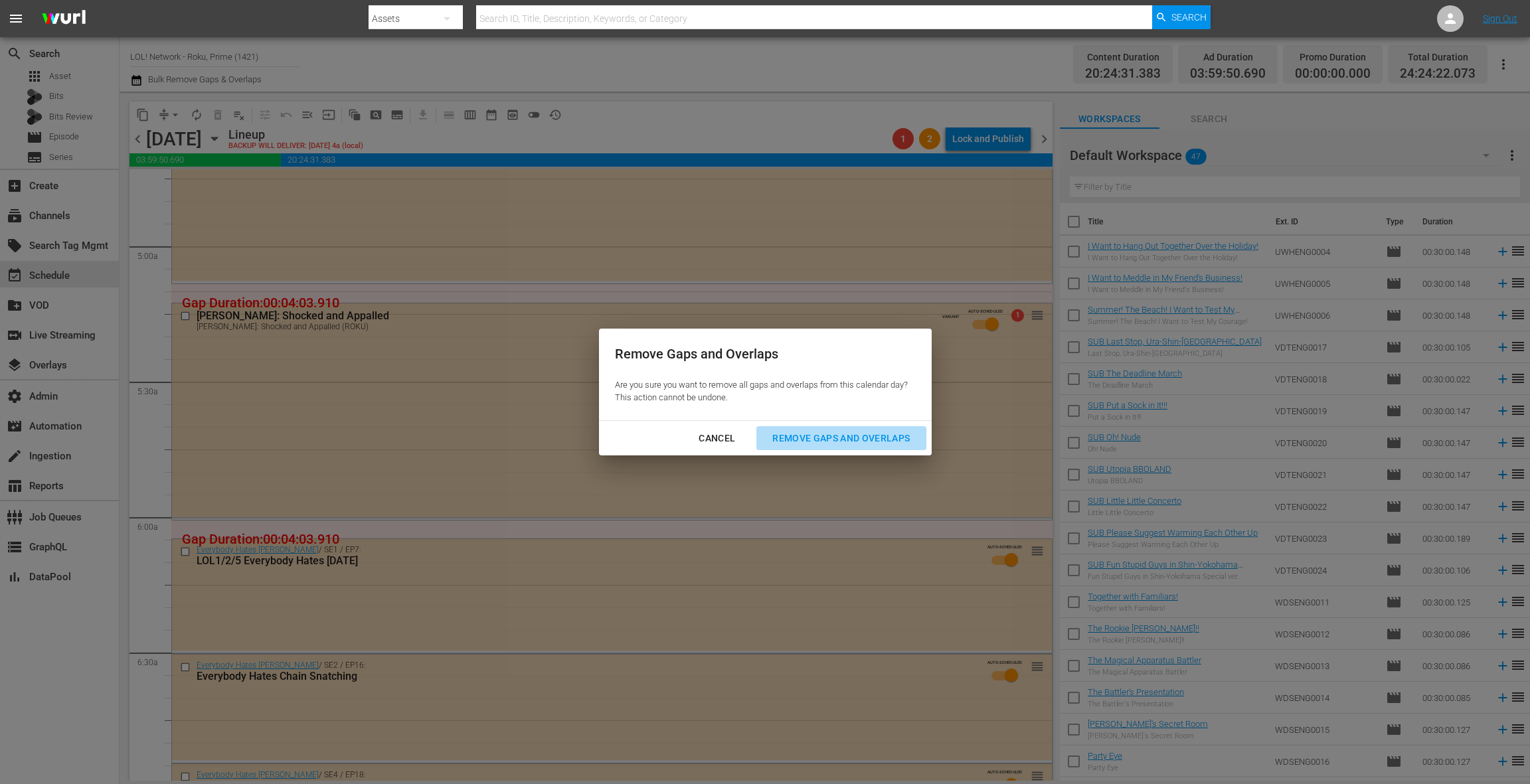
click at [804, 435] on div "Remove Gaps and Overlaps" at bounding box center [841, 439] width 159 height 17
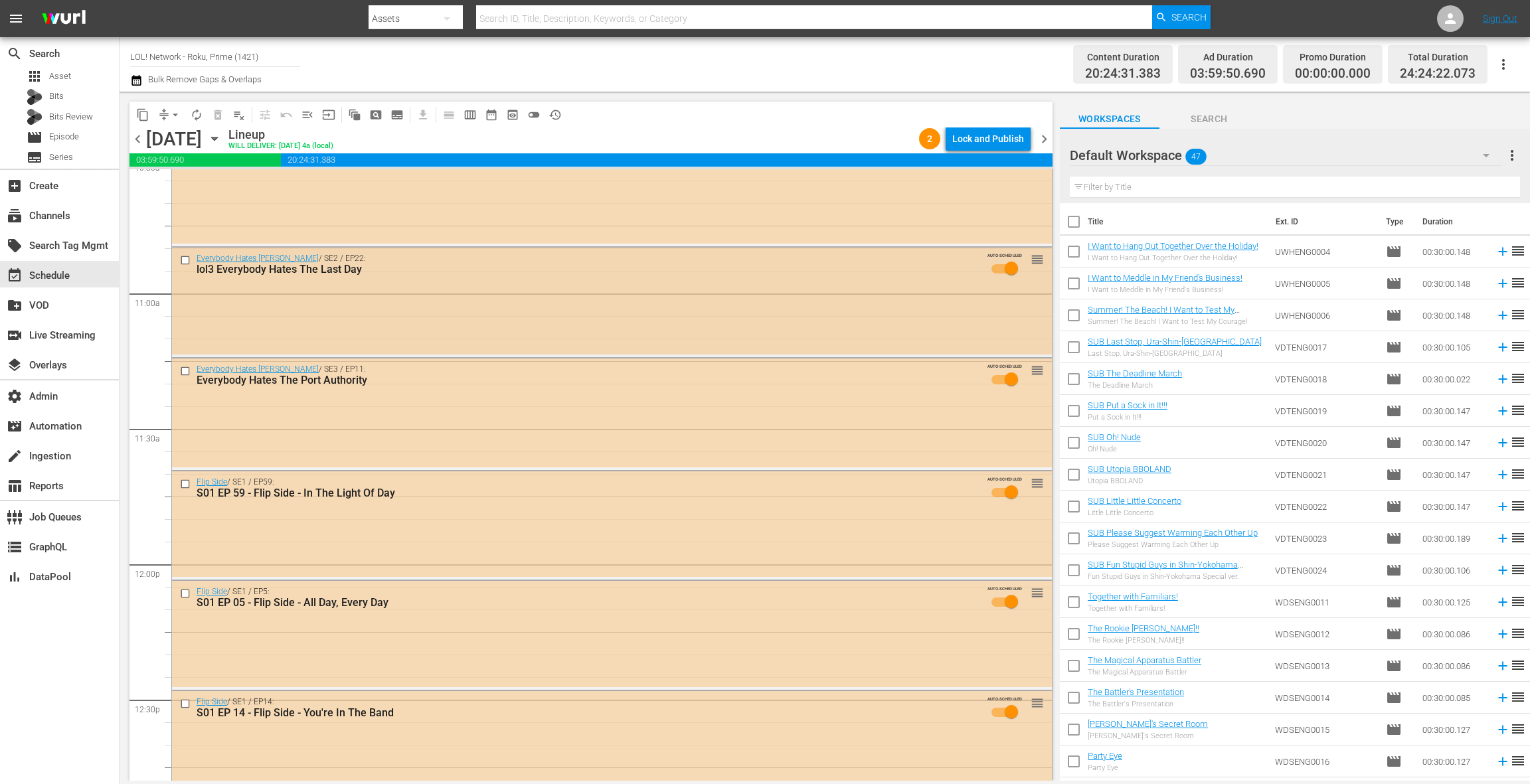
scroll to position [2799, 0]
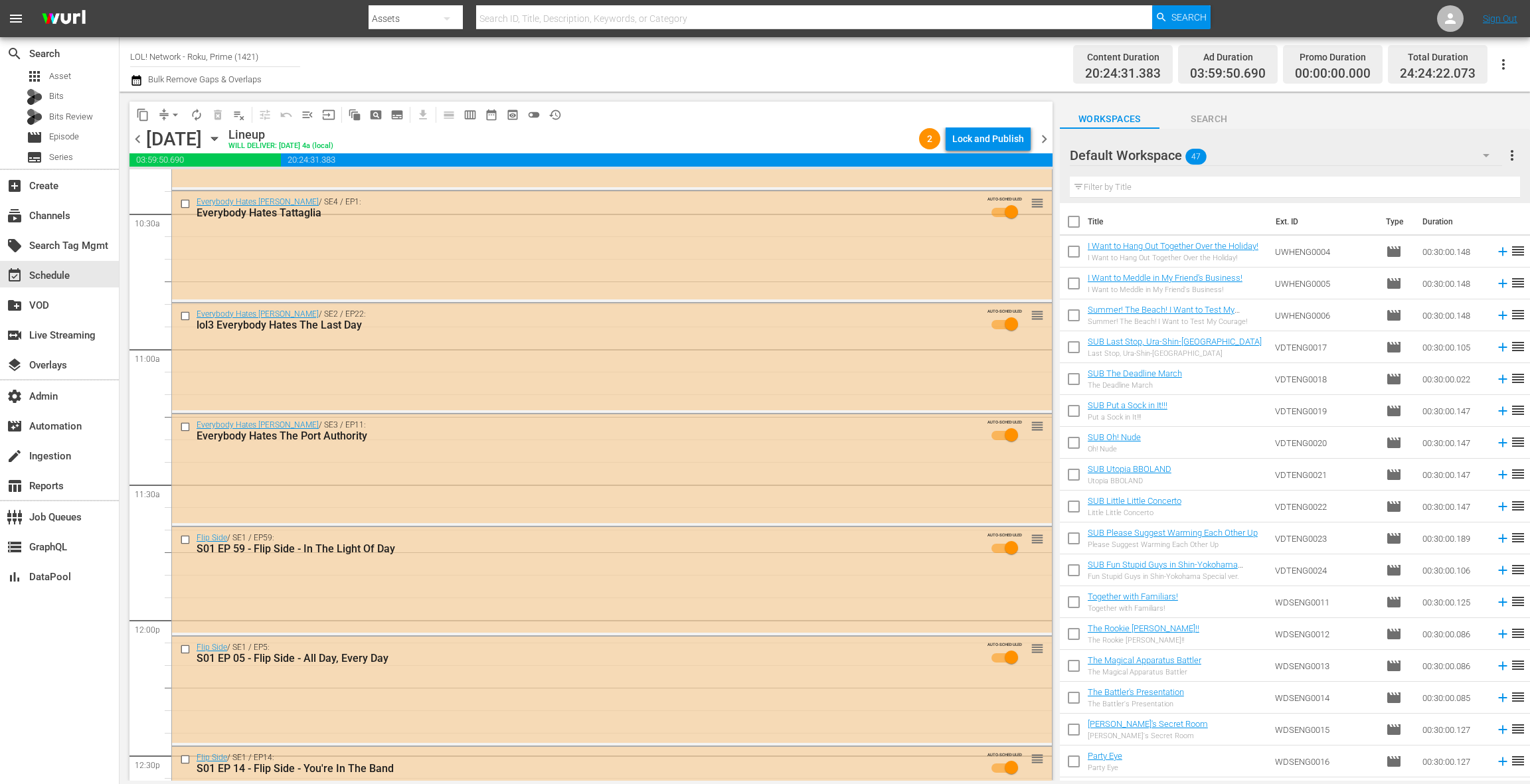
click at [1397, 155] on div "Default Workspace 47" at bounding box center [1286, 155] width 432 height 37
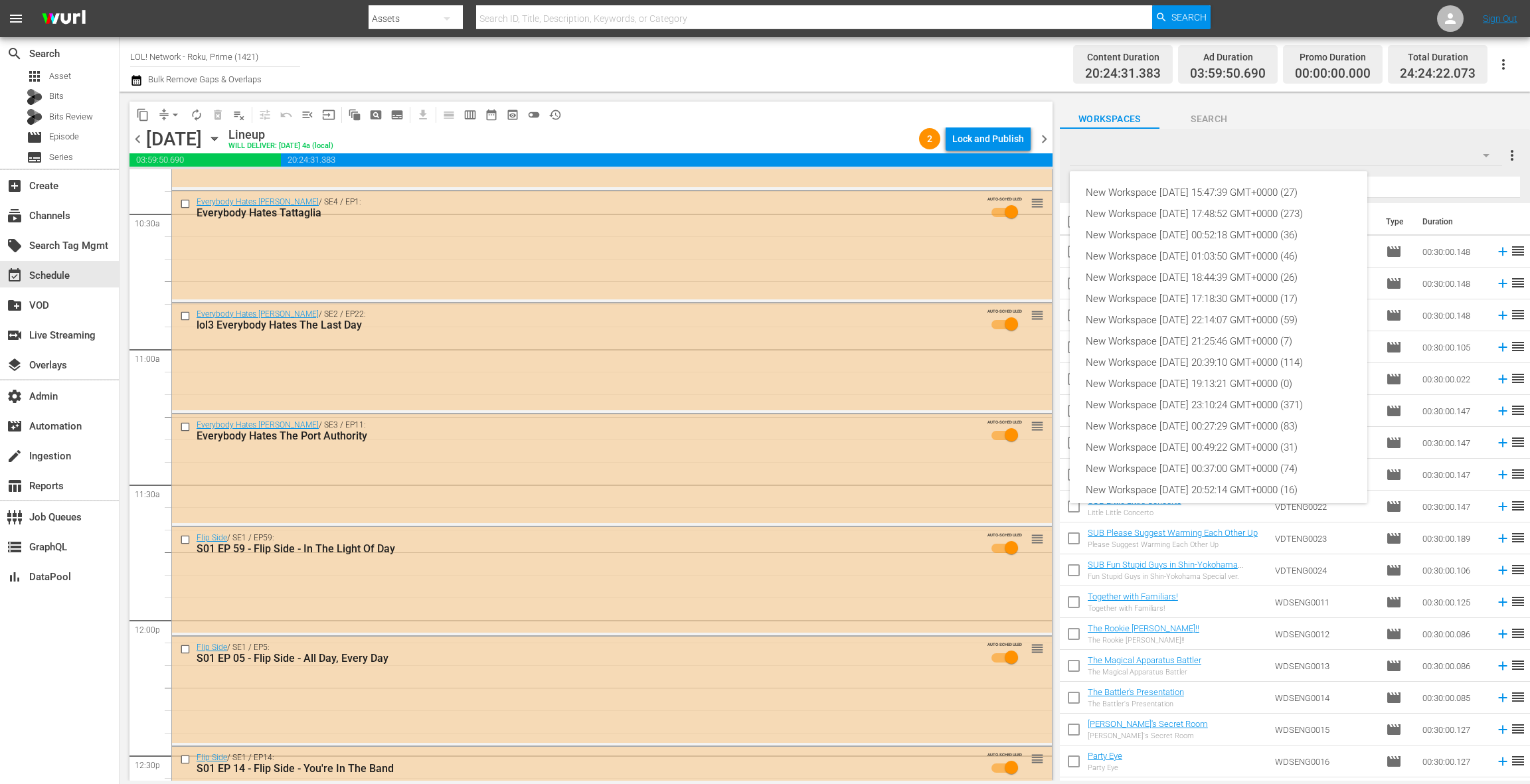
scroll to position [72, 0]
click at [1234, 402] on div "New Workspace [DATE] 00:37:00 GMT+0000 (74)" at bounding box center [1219, 397] width 265 height 21
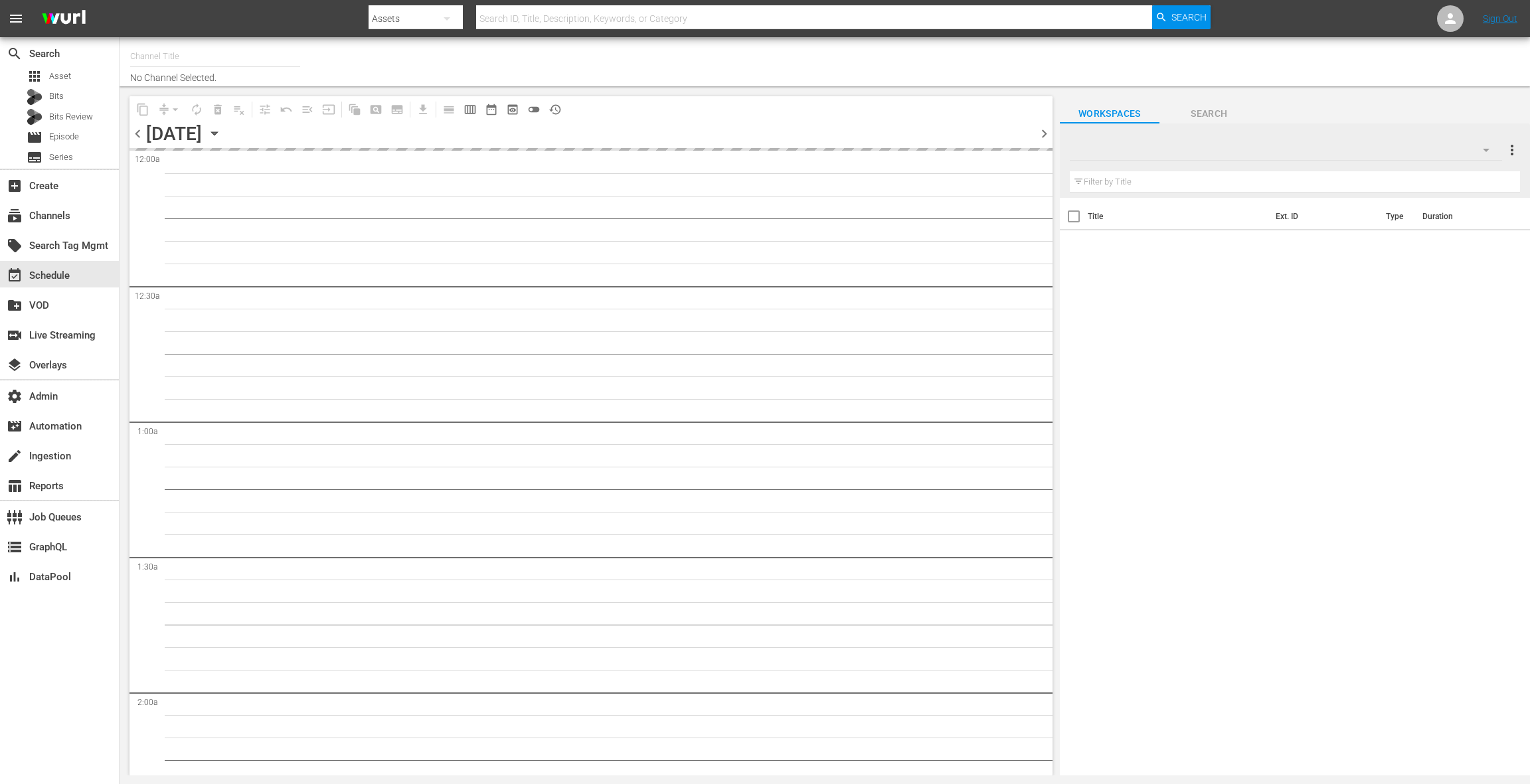
type input "LOL! Network - Roku, Prime (1421)"
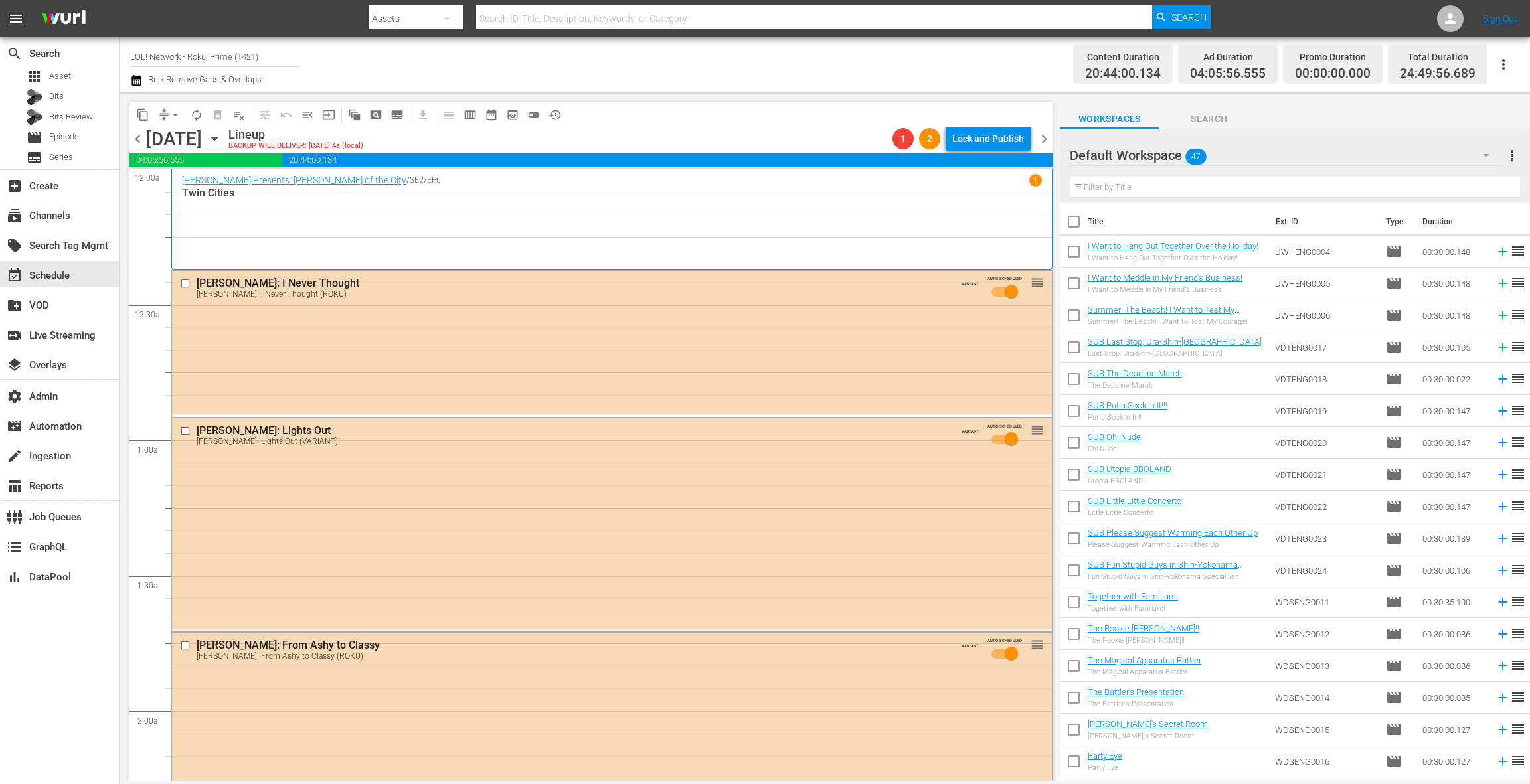
click at [1383, 159] on div "Default Workspace 47" at bounding box center [1286, 155] width 432 height 37
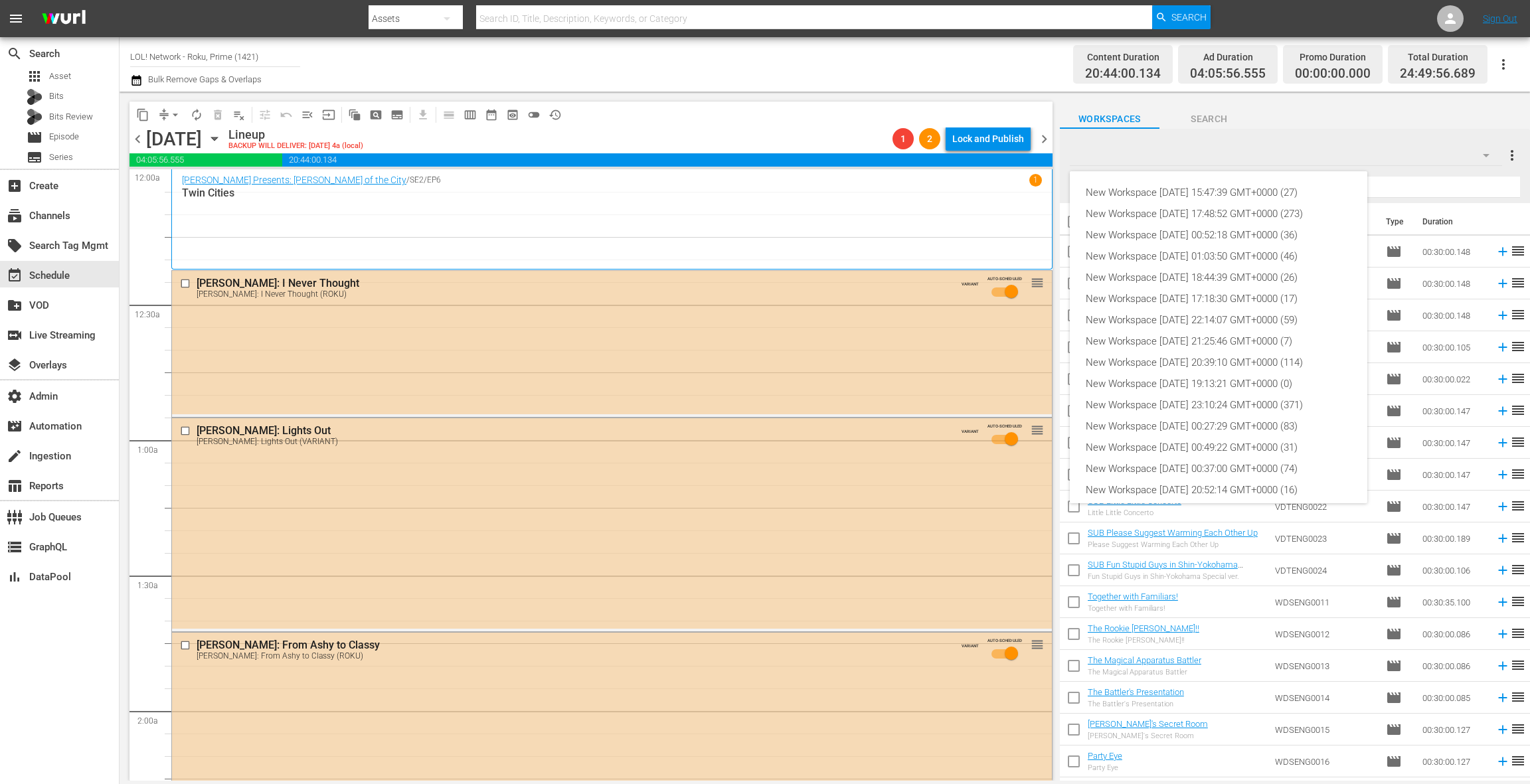
scroll to position [72, 0]
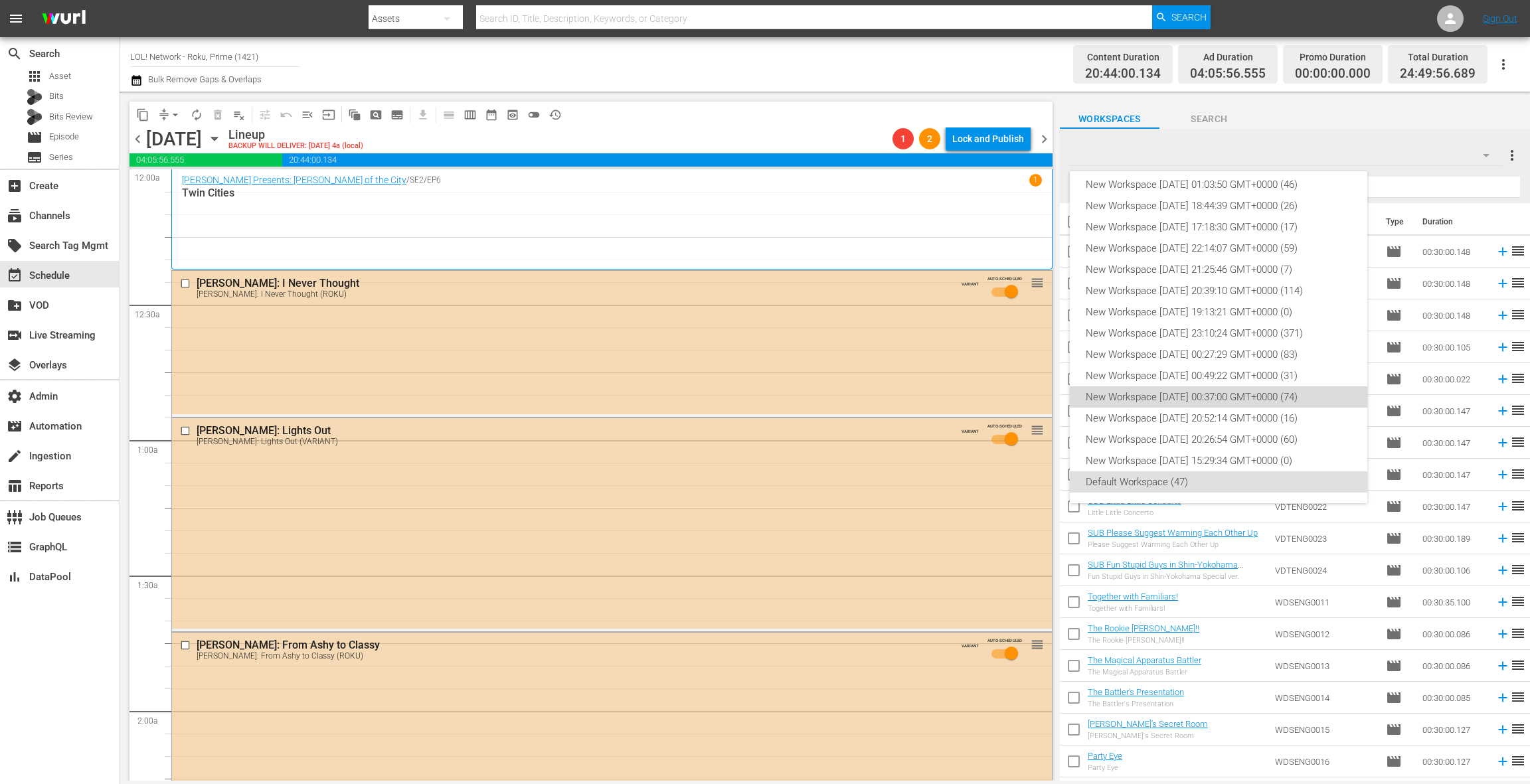
click at [1252, 405] on div "New Workspace [DATE] 00:37:00 GMT+0000 (74)" at bounding box center [1219, 397] width 265 height 21
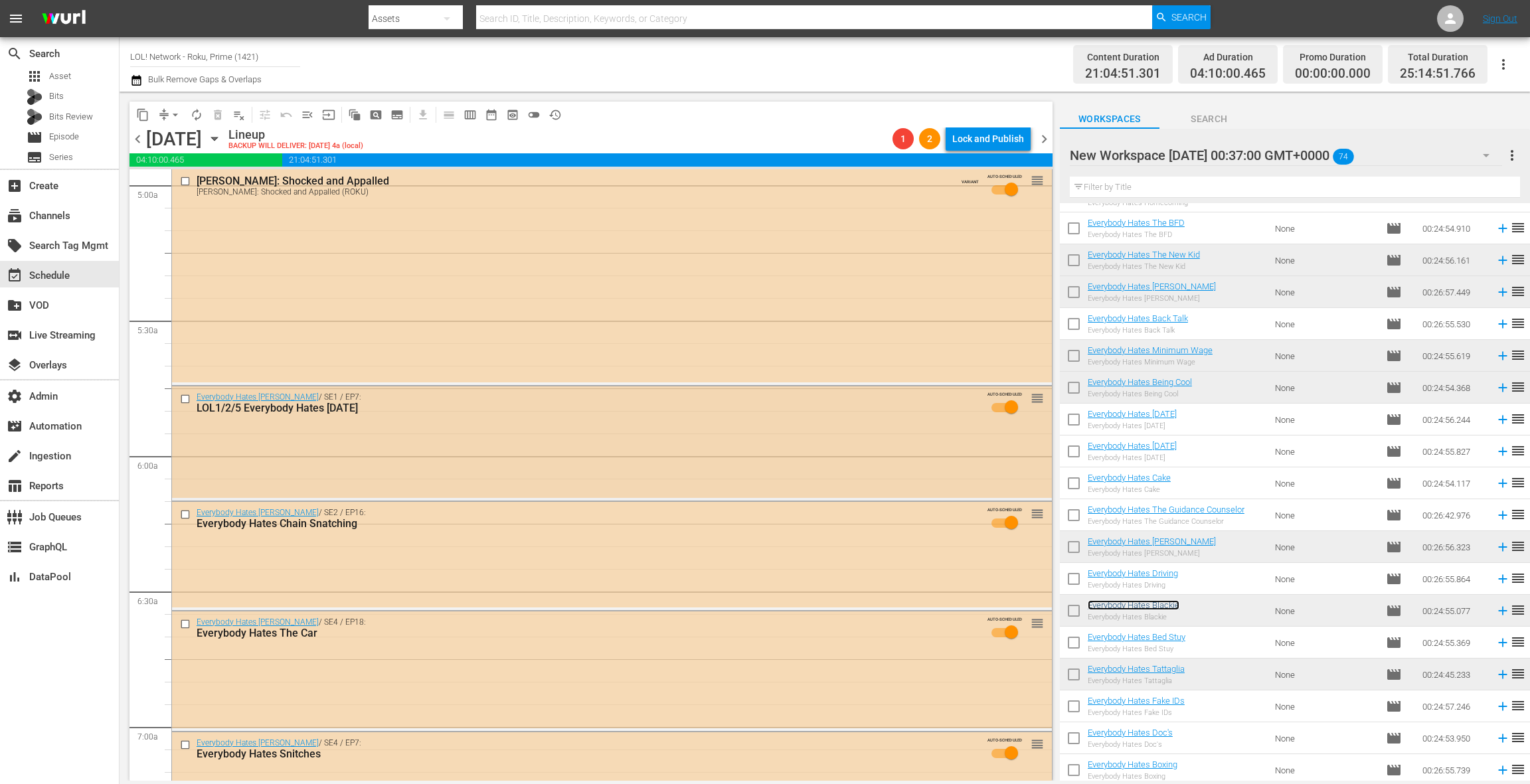
scroll to position [1361, 0]
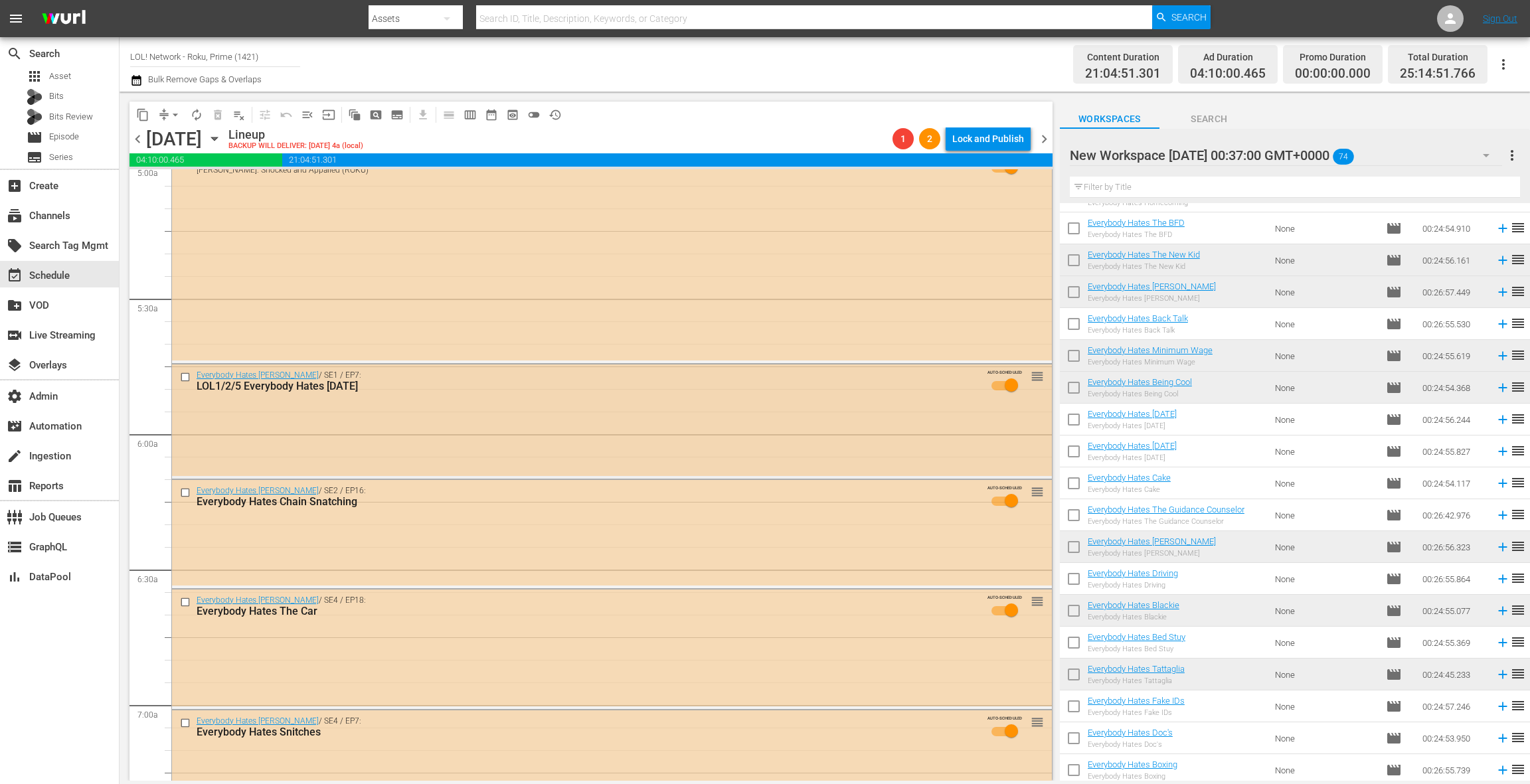
click at [621, 433] on div "Everybody Hates [PERSON_NAME] / SE1 / EP7: LOL1/2/5 Everybody Hates [DATE] AUTO…" at bounding box center [612, 420] width 880 height 111
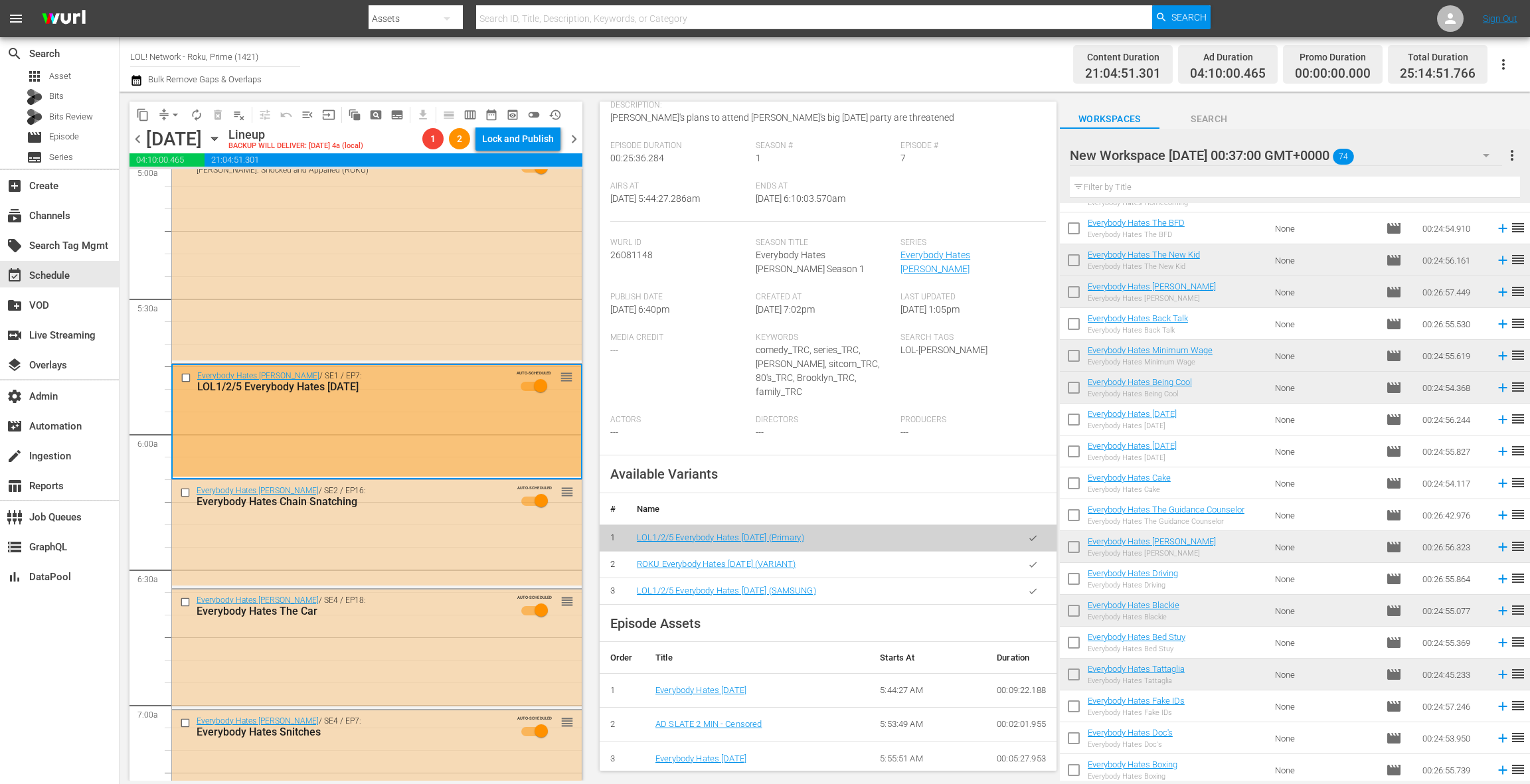
scroll to position [135, 0]
drag, startPoint x: 1036, startPoint y: 550, endPoint x: 837, endPoint y: 509, distance: 203.2
click at [1036, 555] on icon "button" at bounding box center [1033, 560] width 10 height 10
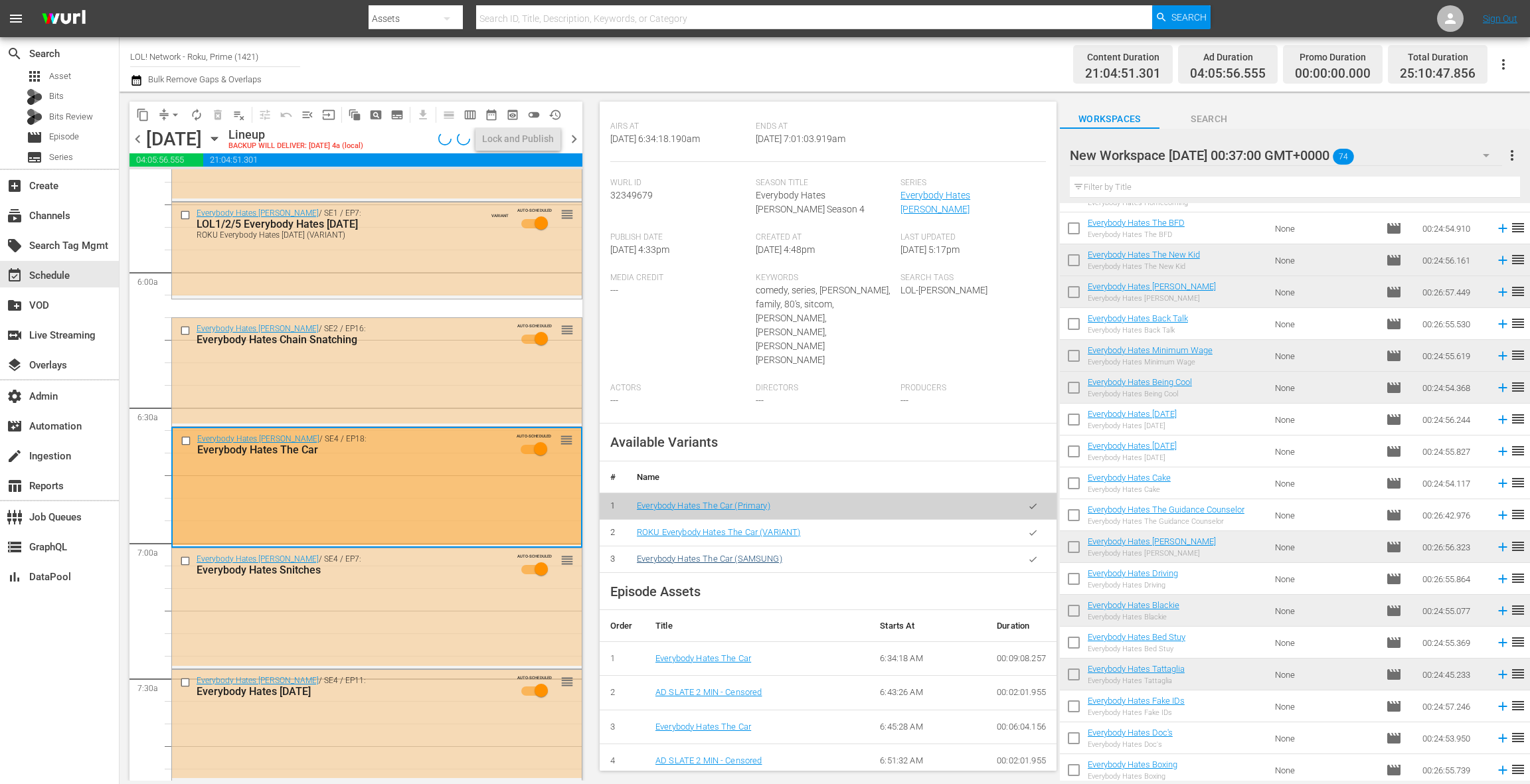
scroll to position [216, 0]
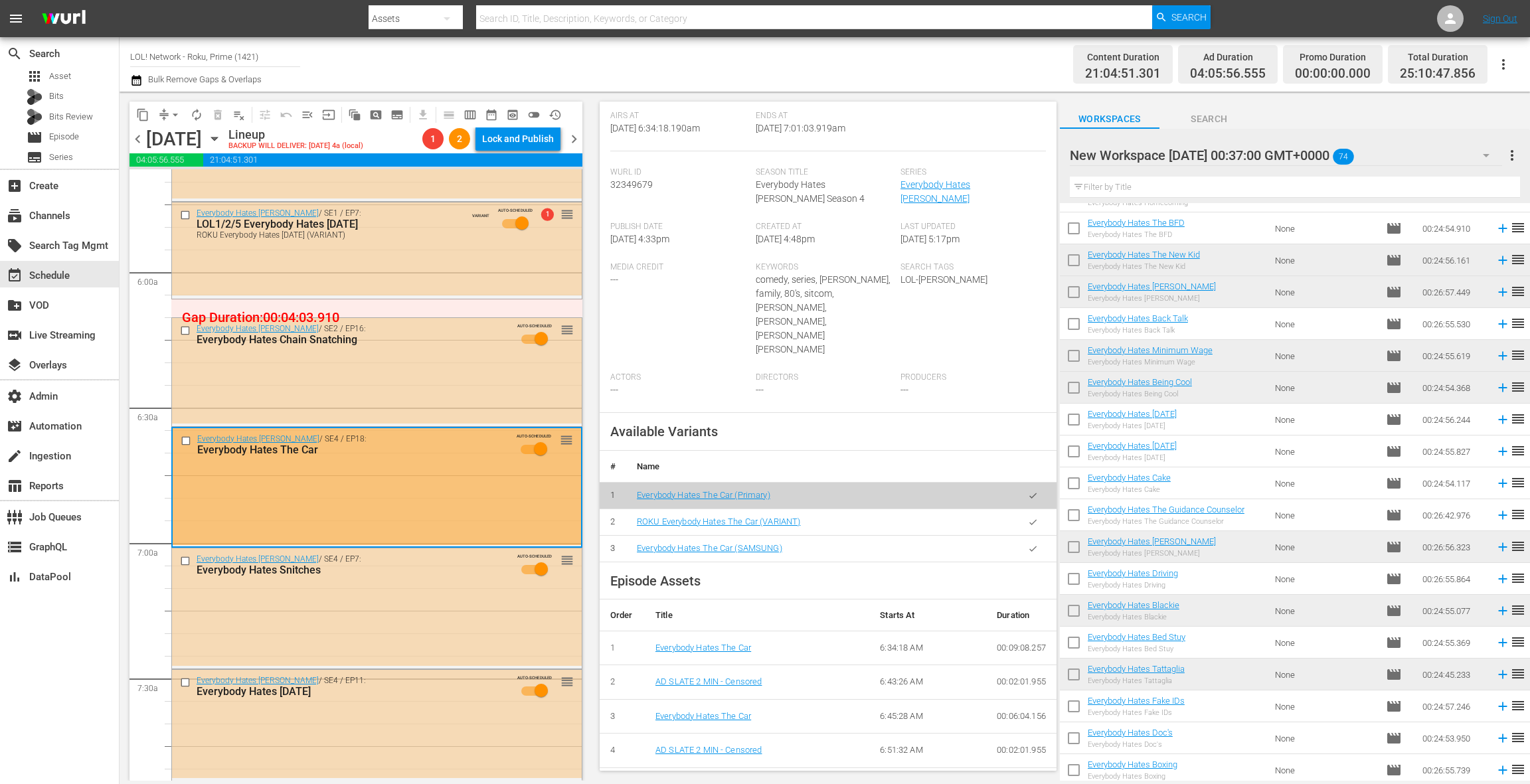
drag, startPoint x: 1032, startPoint y: 466, endPoint x: 929, endPoint y: 454, distance: 103.7
click at [1029, 519] on icon "button" at bounding box center [1033, 522] width 7 height 6
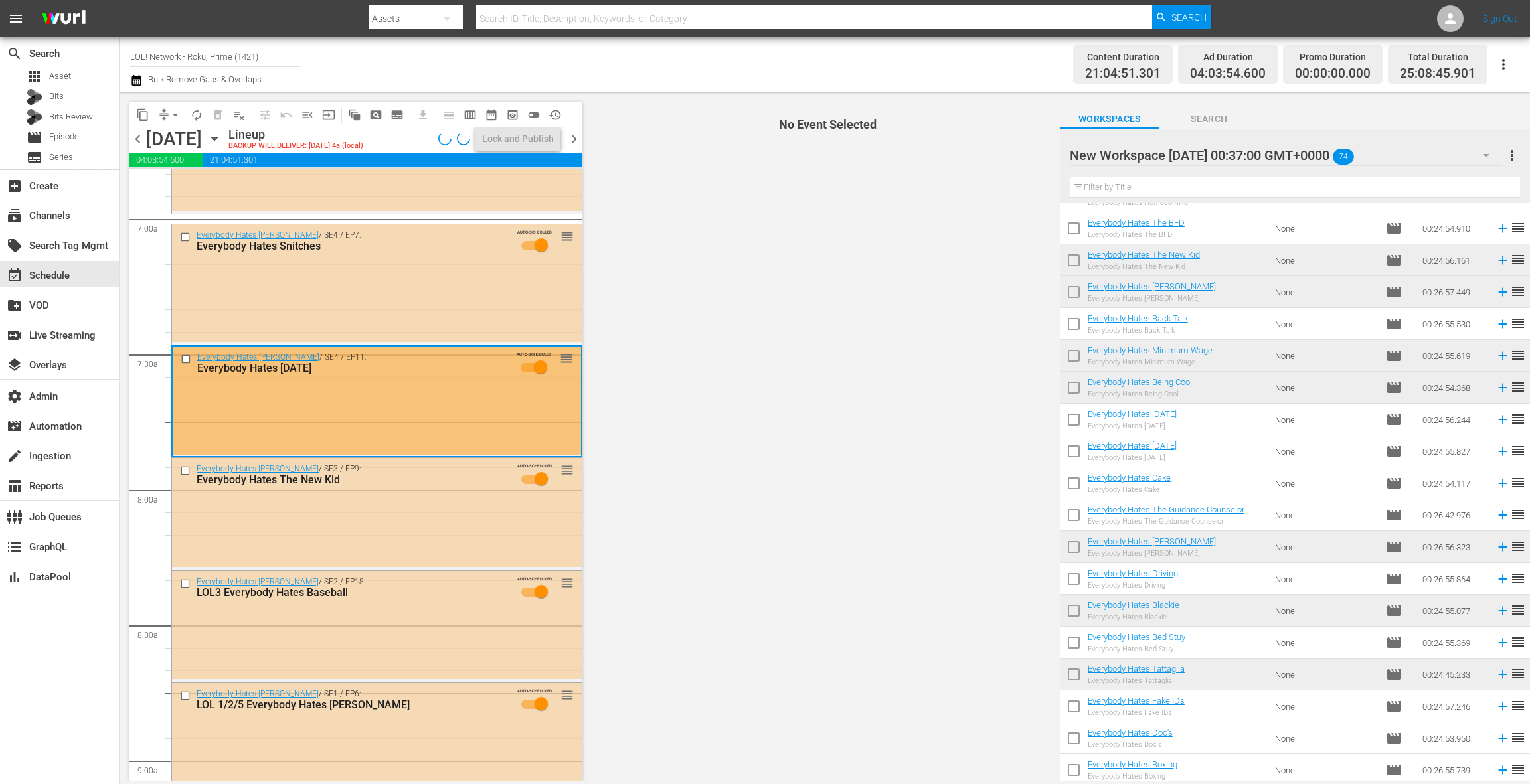
scroll to position [1853, 0]
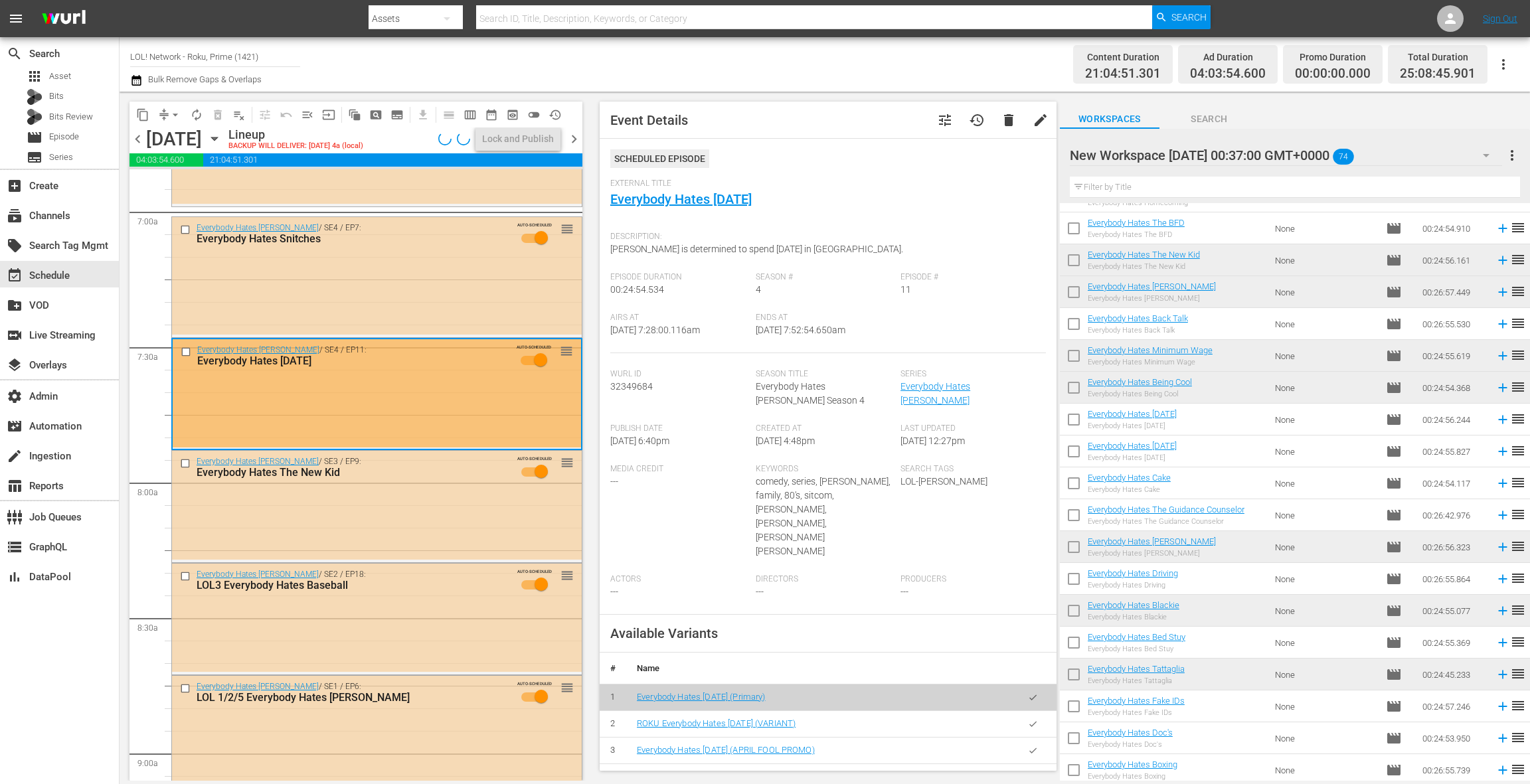
click at [1034, 719] on icon "button" at bounding box center [1033, 724] width 10 height 10
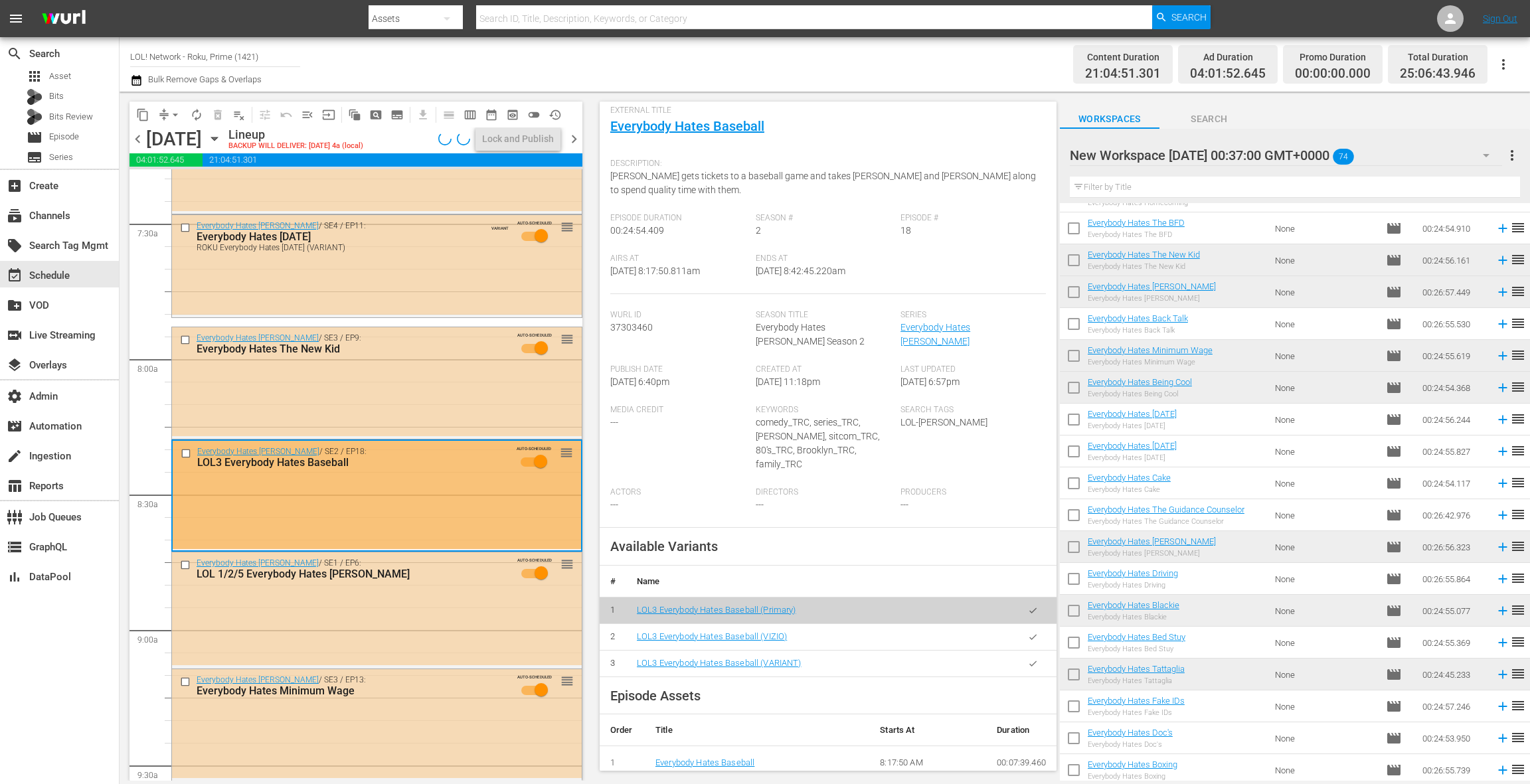
scroll to position [95, 0]
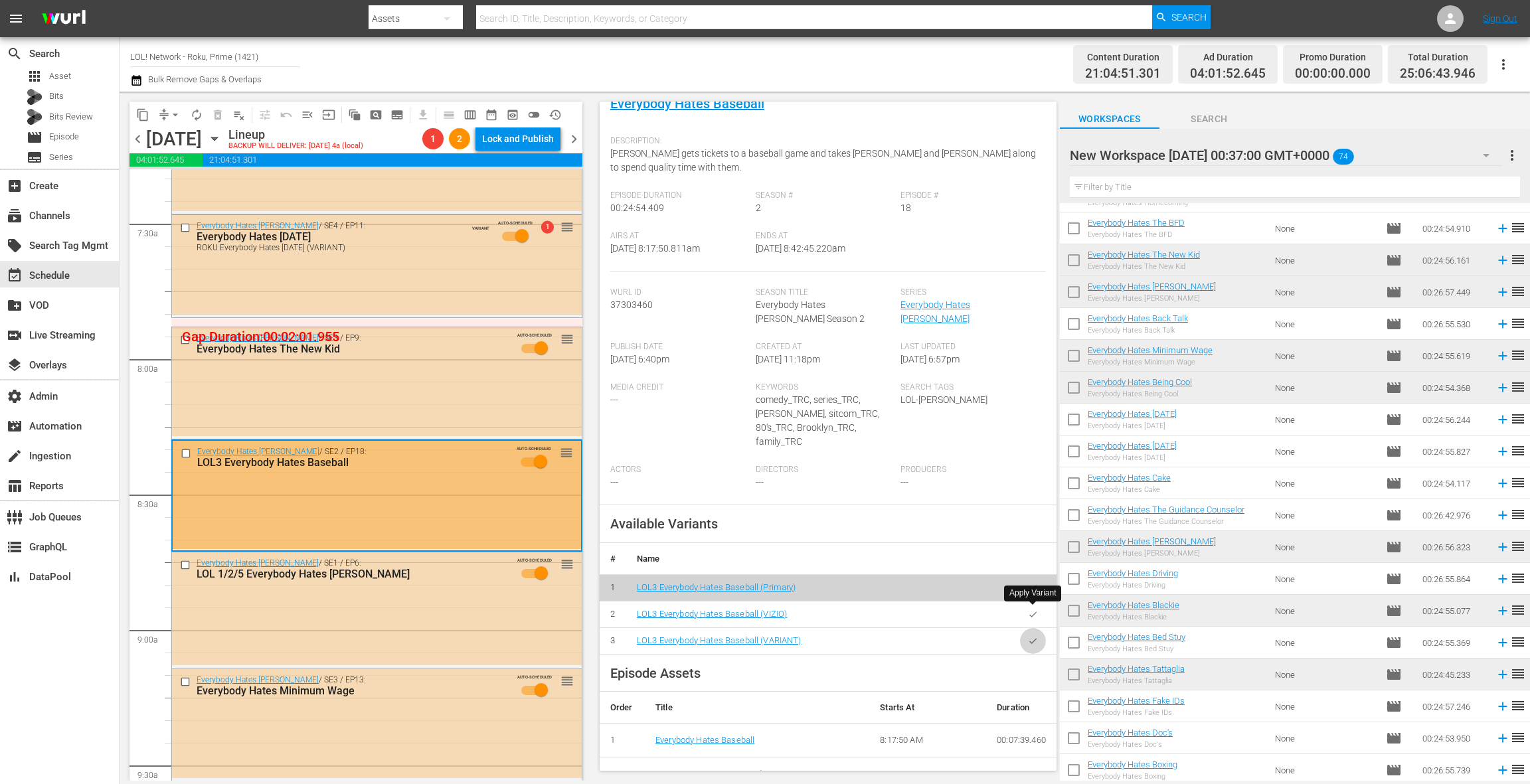
click at [1034, 628] on button "button" at bounding box center [1033, 641] width 26 height 26
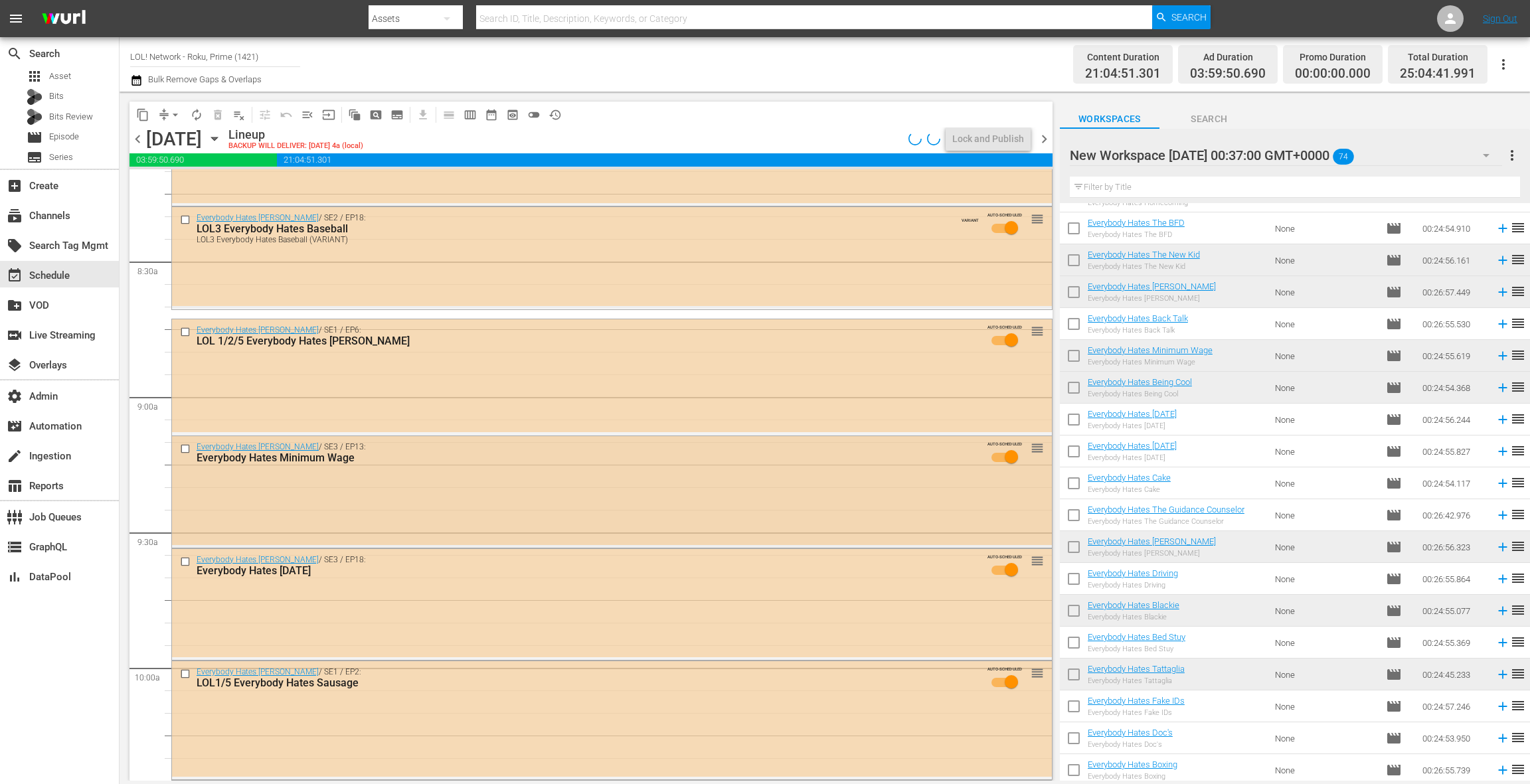
click at [551, 499] on div "Everybody Hates [PERSON_NAME] / SE3 / EP13: Everybody Hates Minimum Wage AUTO-S…" at bounding box center [612, 490] width 880 height 109
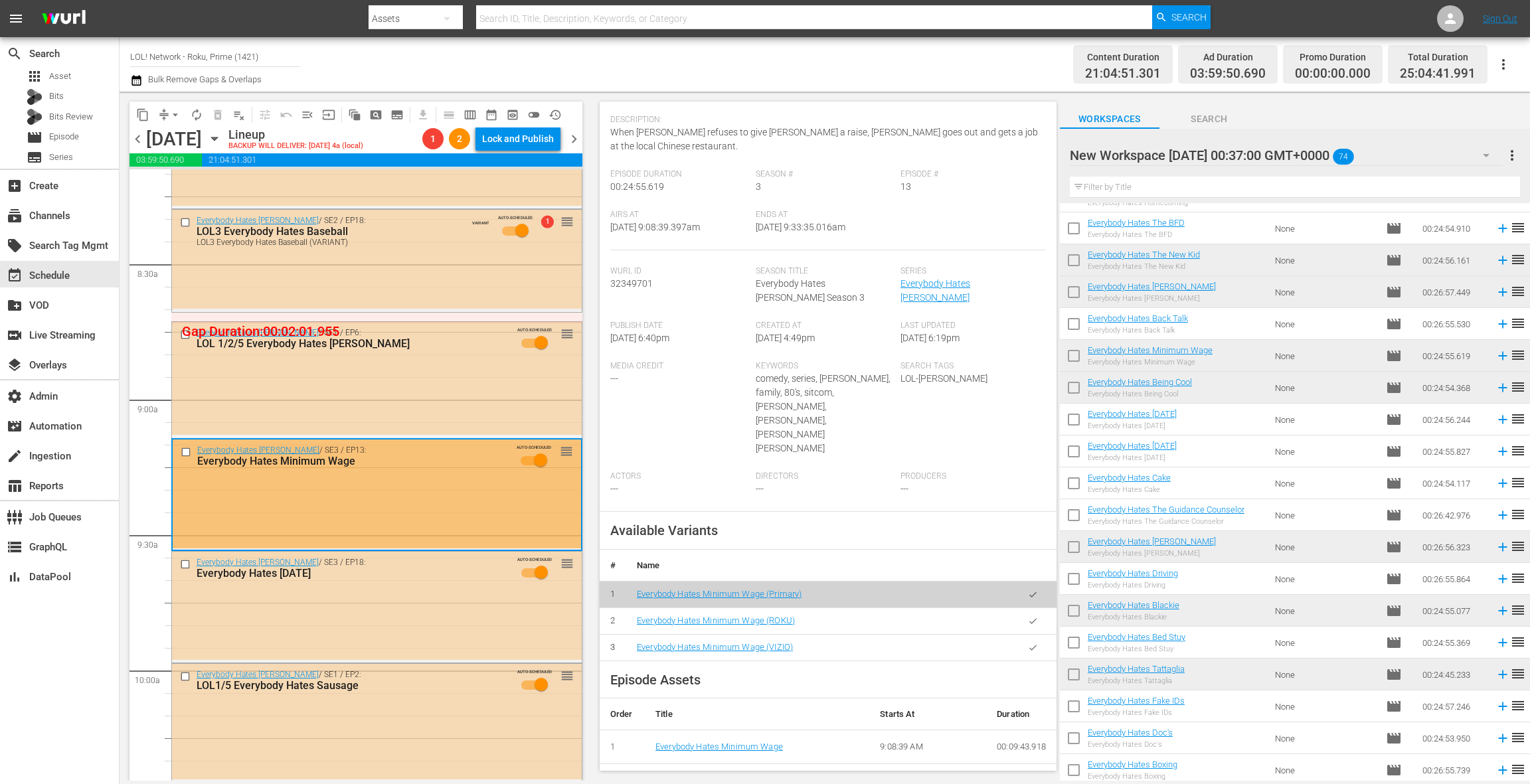
scroll to position [128, 0]
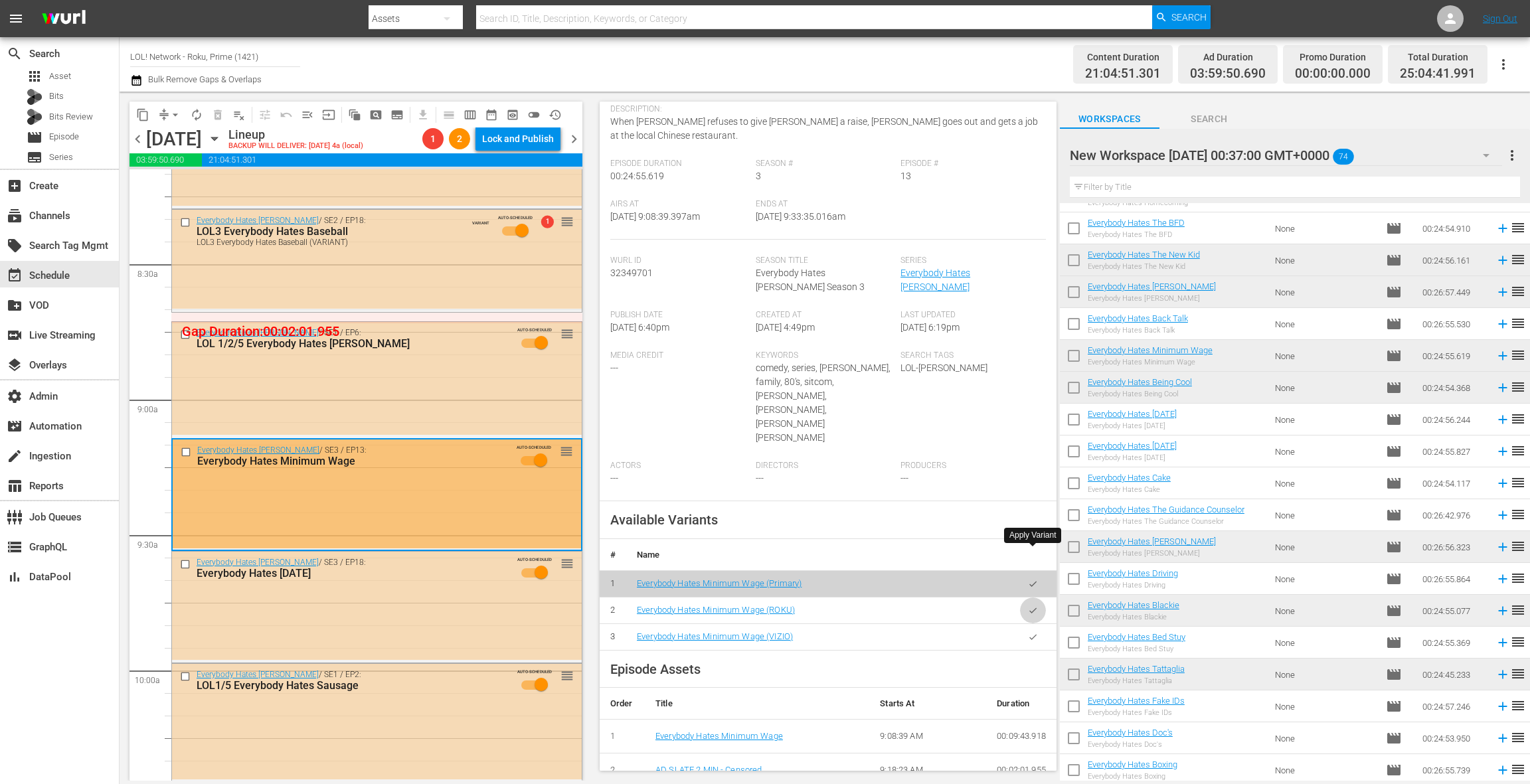
drag, startPoint x: 1034, startPoint y: 556, endPoint x: 843, endPoint y: 528, distance: 193.0
click at [1033, 605] on icon "button" at bounding box center [1033, 610] width 10 height 10
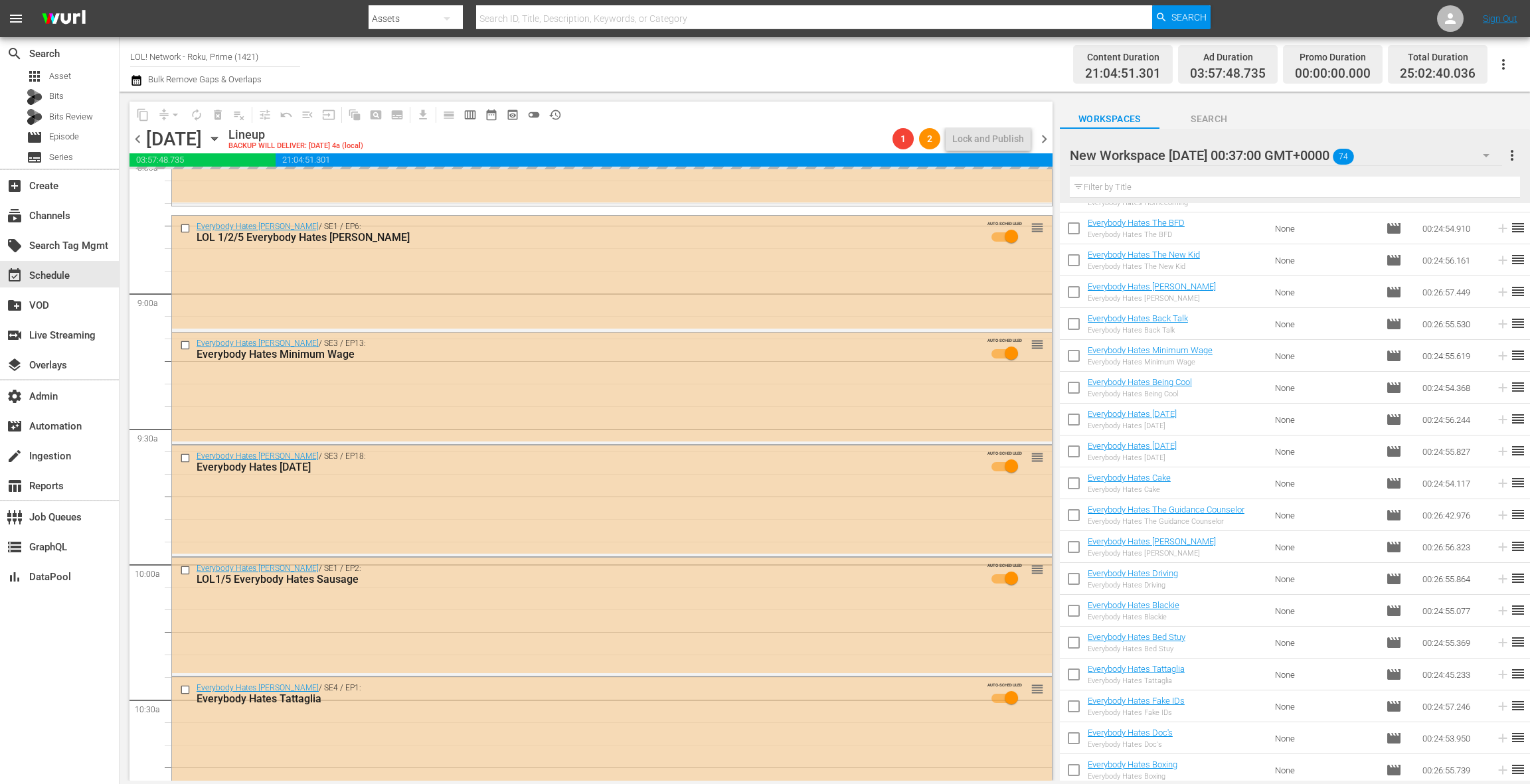
scroll to position [2401, 0]
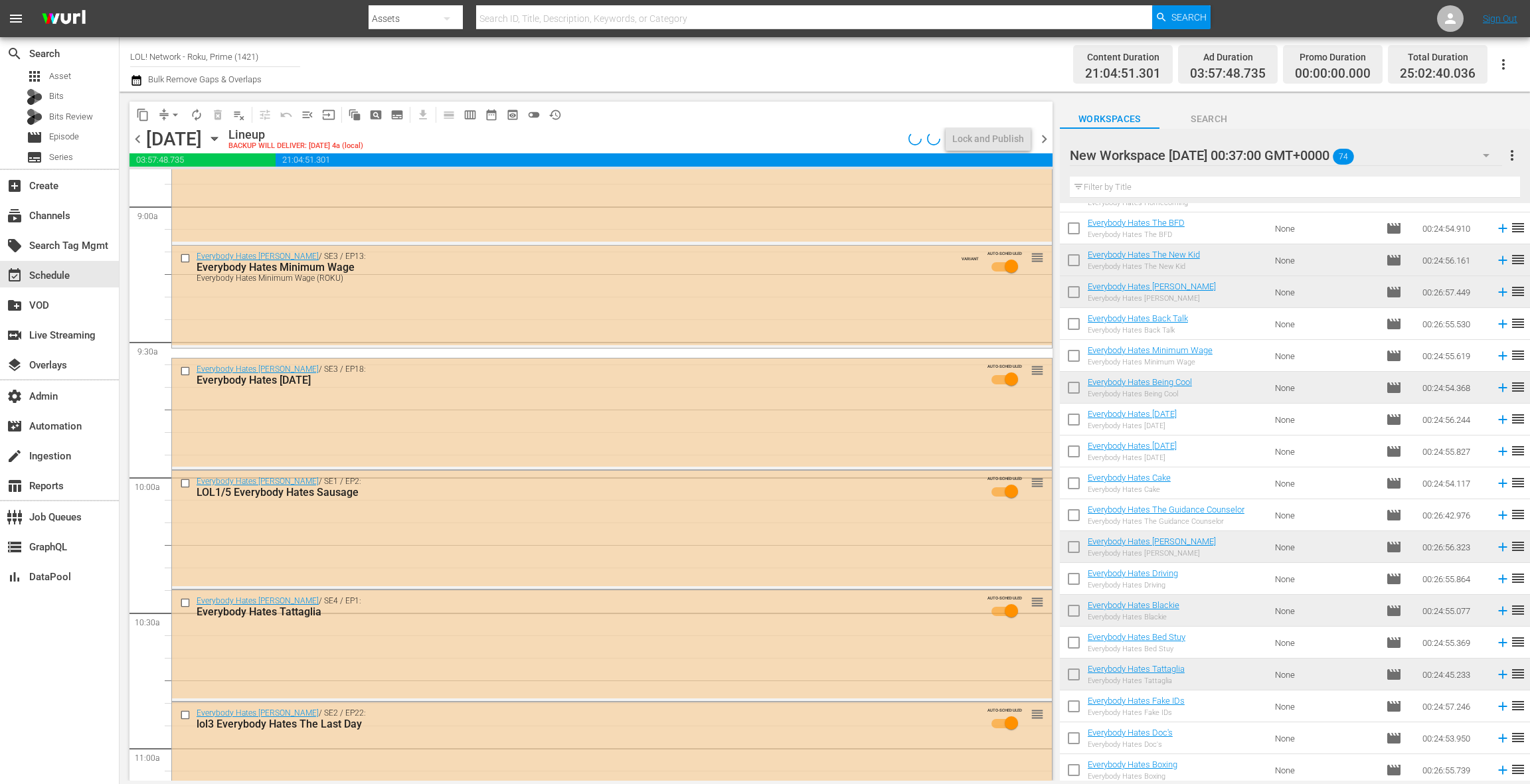
click at [539, 526] on div "Everybody Hates [PERSON_NAME] / SE1 / EP2: LOL1/5 Everybody Hates Sausage AUTO-…" at bounding box center [612, 529] width 880 height 116
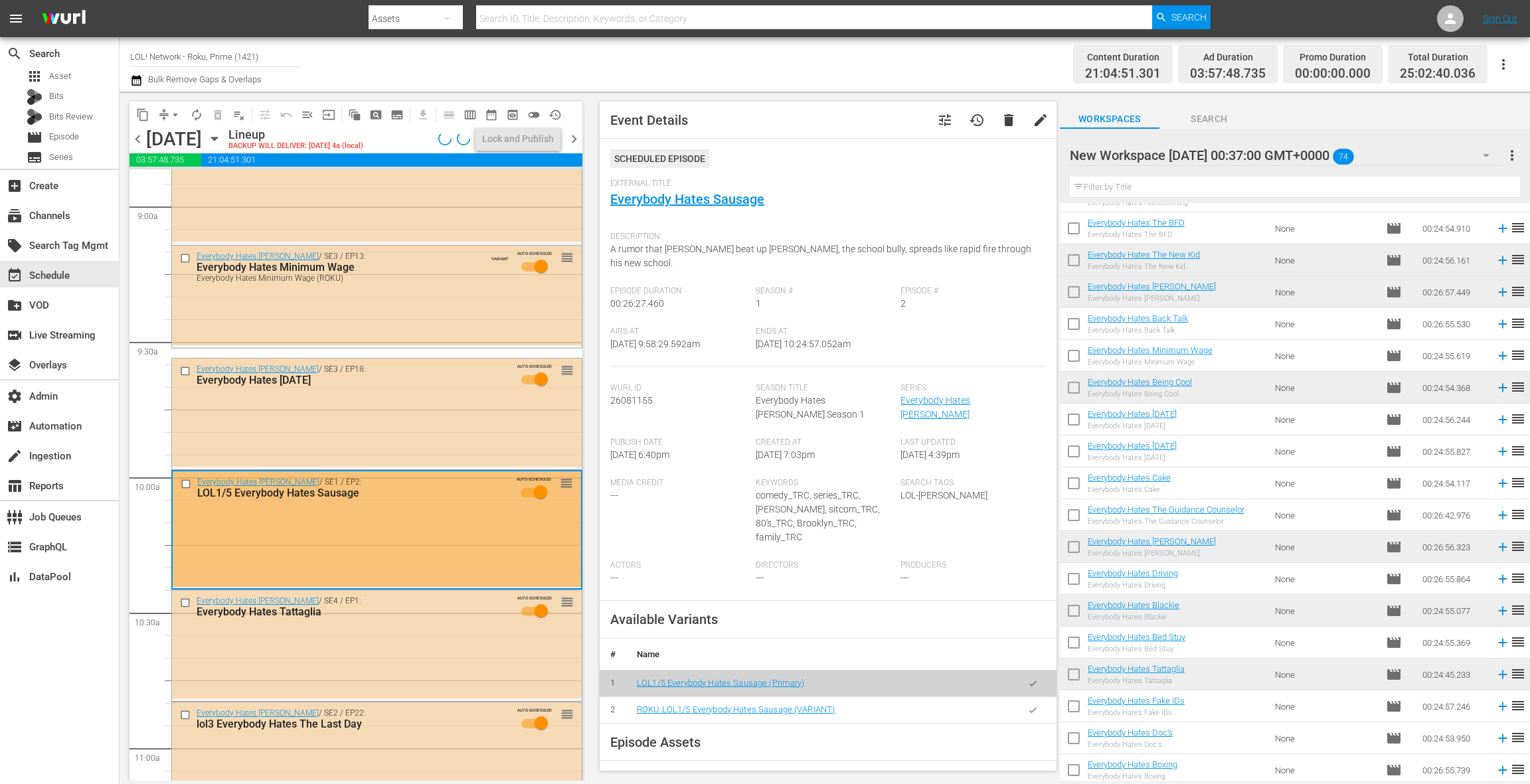
scroll to position [49, 0]
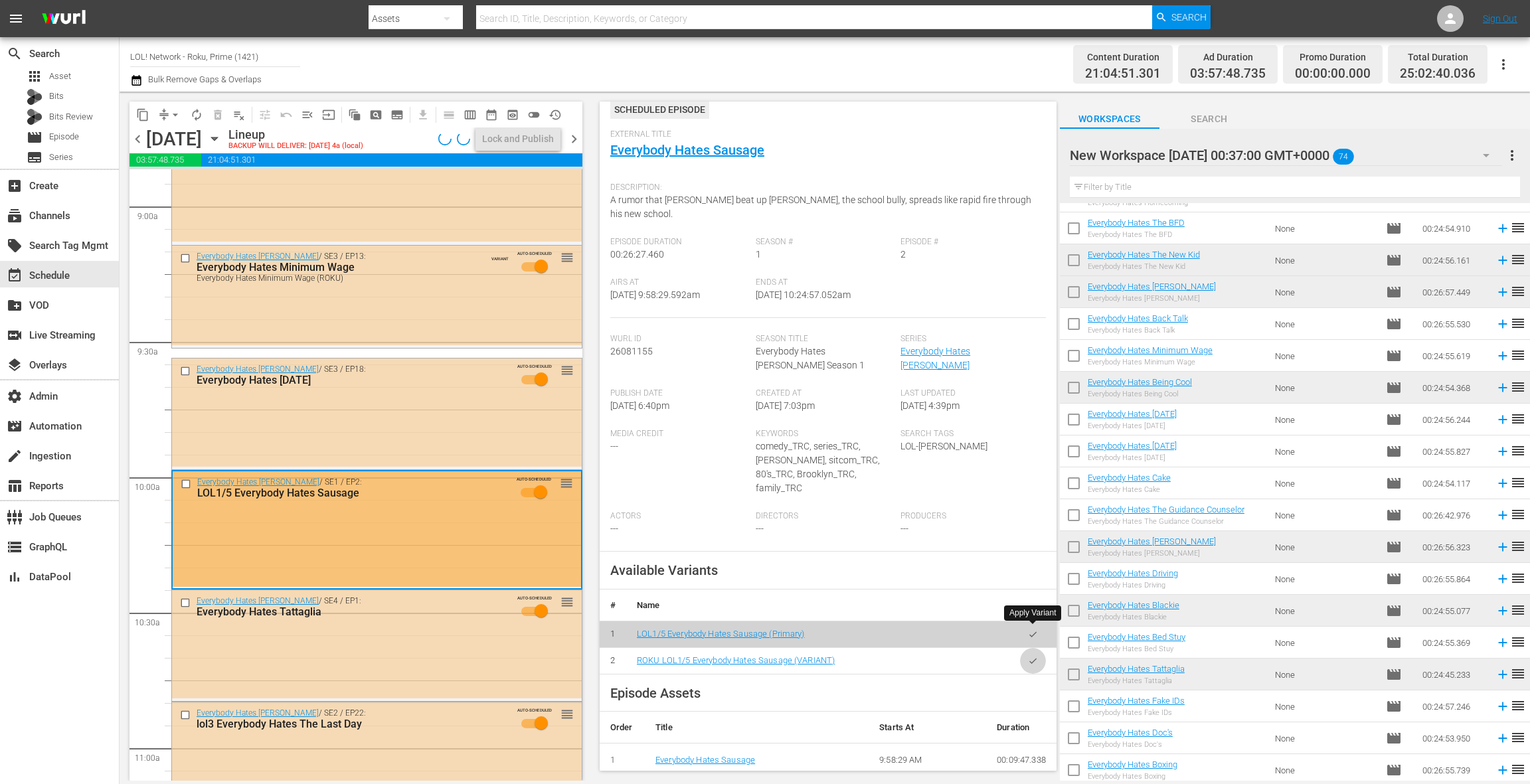
drag, startPoint x: 1035, startPoint y: 638, endPoint x: 978, endPoint y: 619, distance: 60.1
click at [1035, 648] on button "button" at bounding box center [1033, 661] width 26 height 26
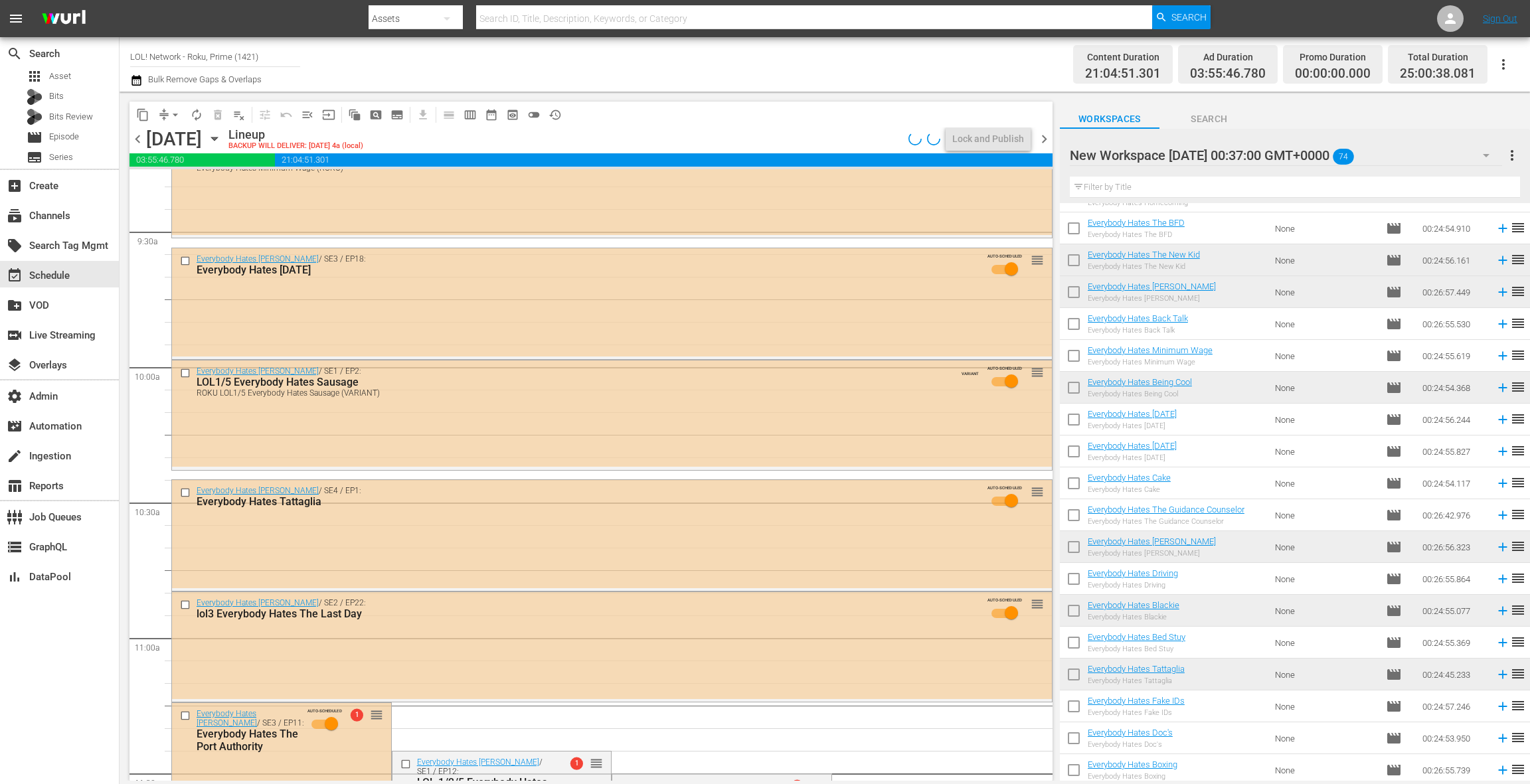
scroll to position [2591, 0]
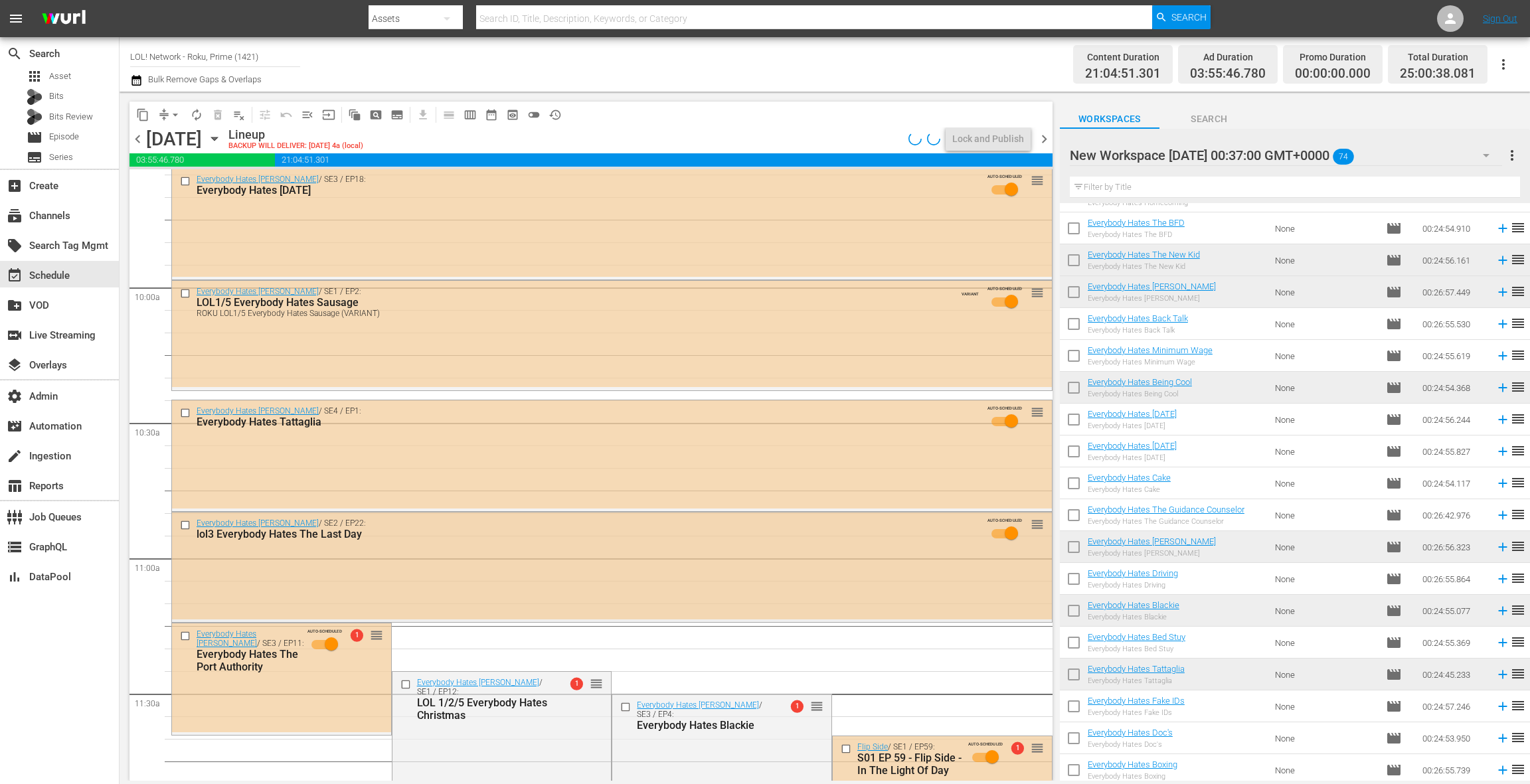
click at [508, 557] on div "Everybody Hates [PERSON_NAME] / SE2 / EP22: lol3 Everybody Hates The Last Day A…" at bounding box center [612, 565] width 880 height 107
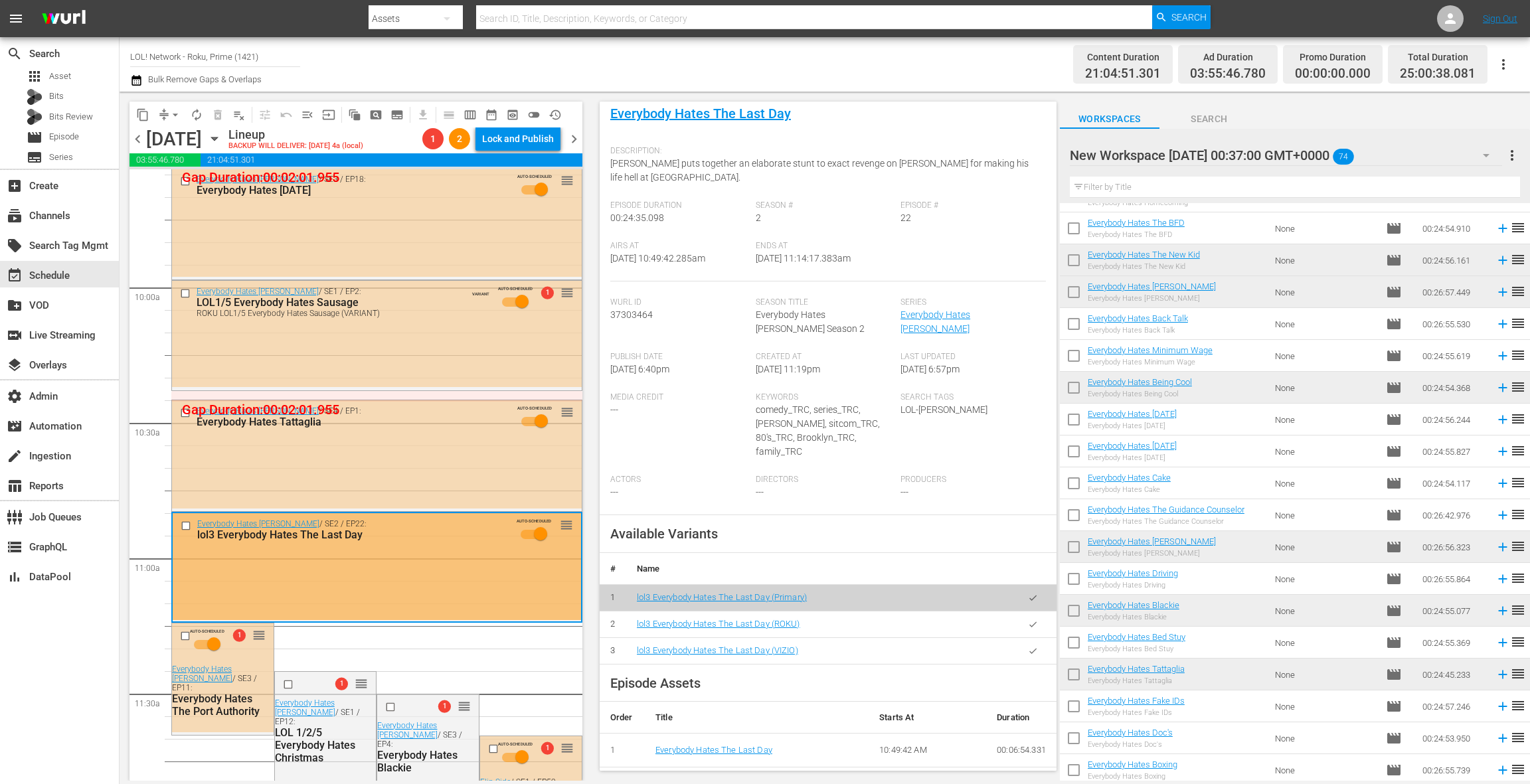
scroll to position [101, 0]
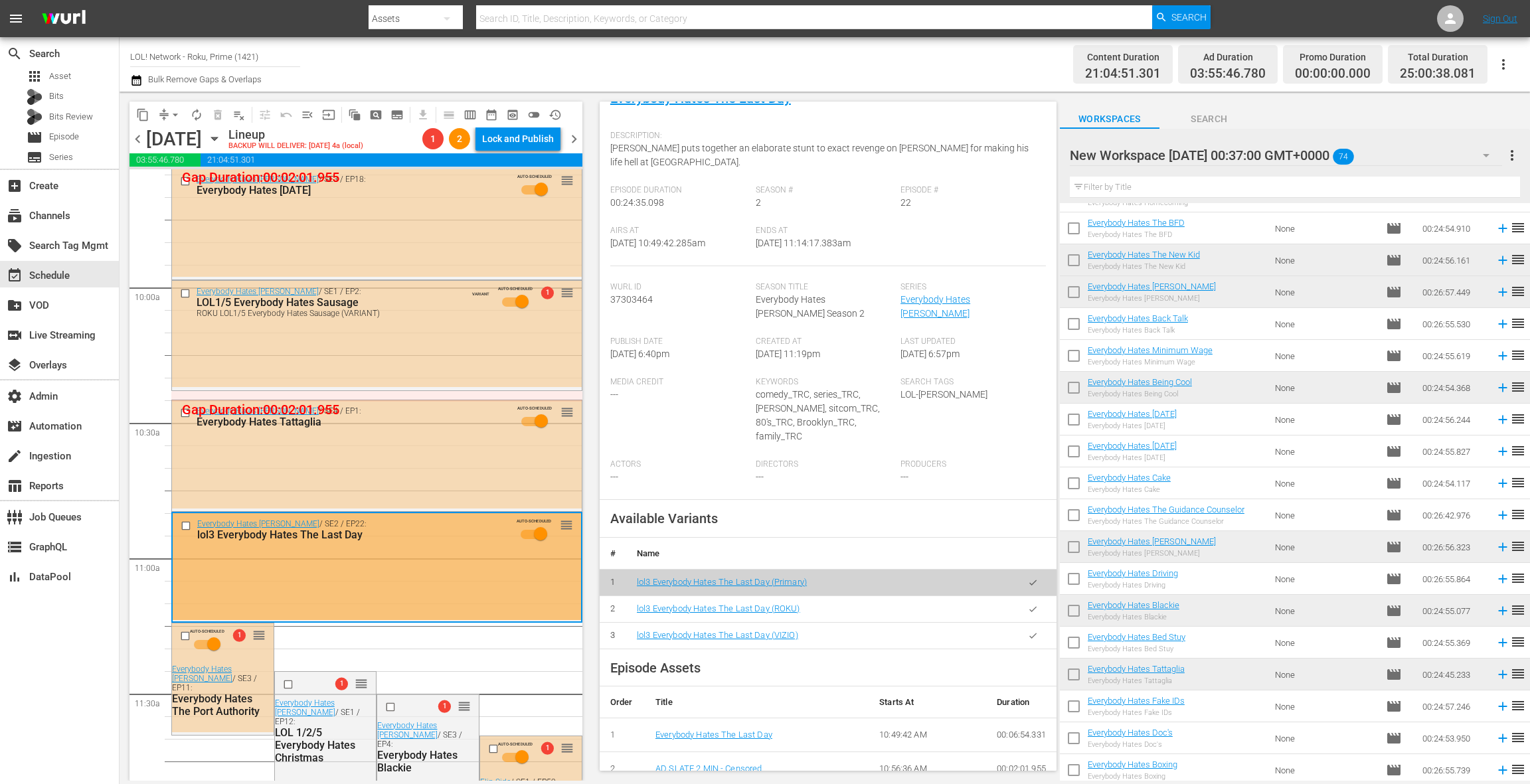
drag, startPoint x: 1034, startPoint y: 584, endPoint x: 912, endPoint y: 561, distance: 124.1
click at [1034, 604] on icon "button" at bounding box center [1033, 609] width 10 height 10
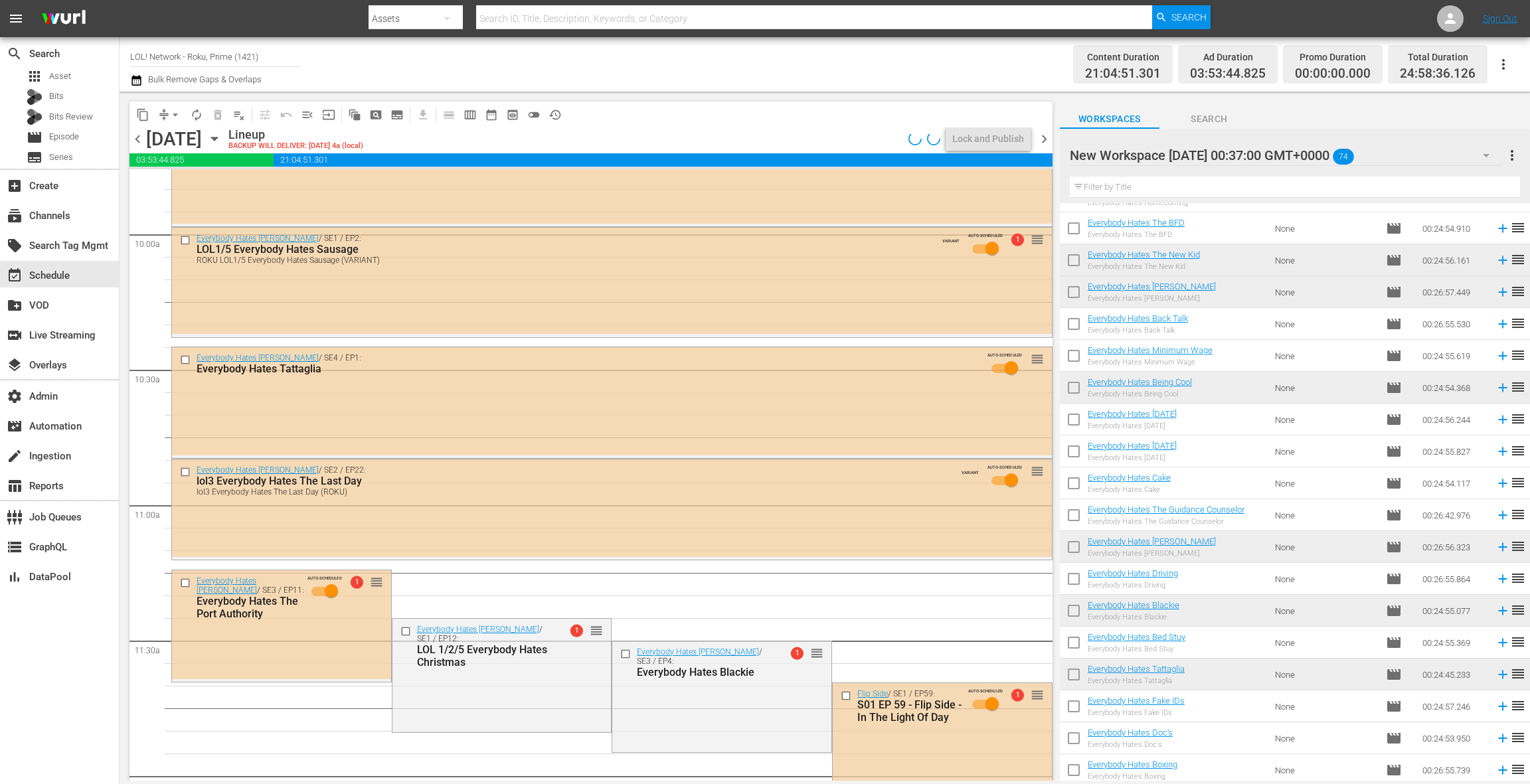
scroll to position [2841, 0]
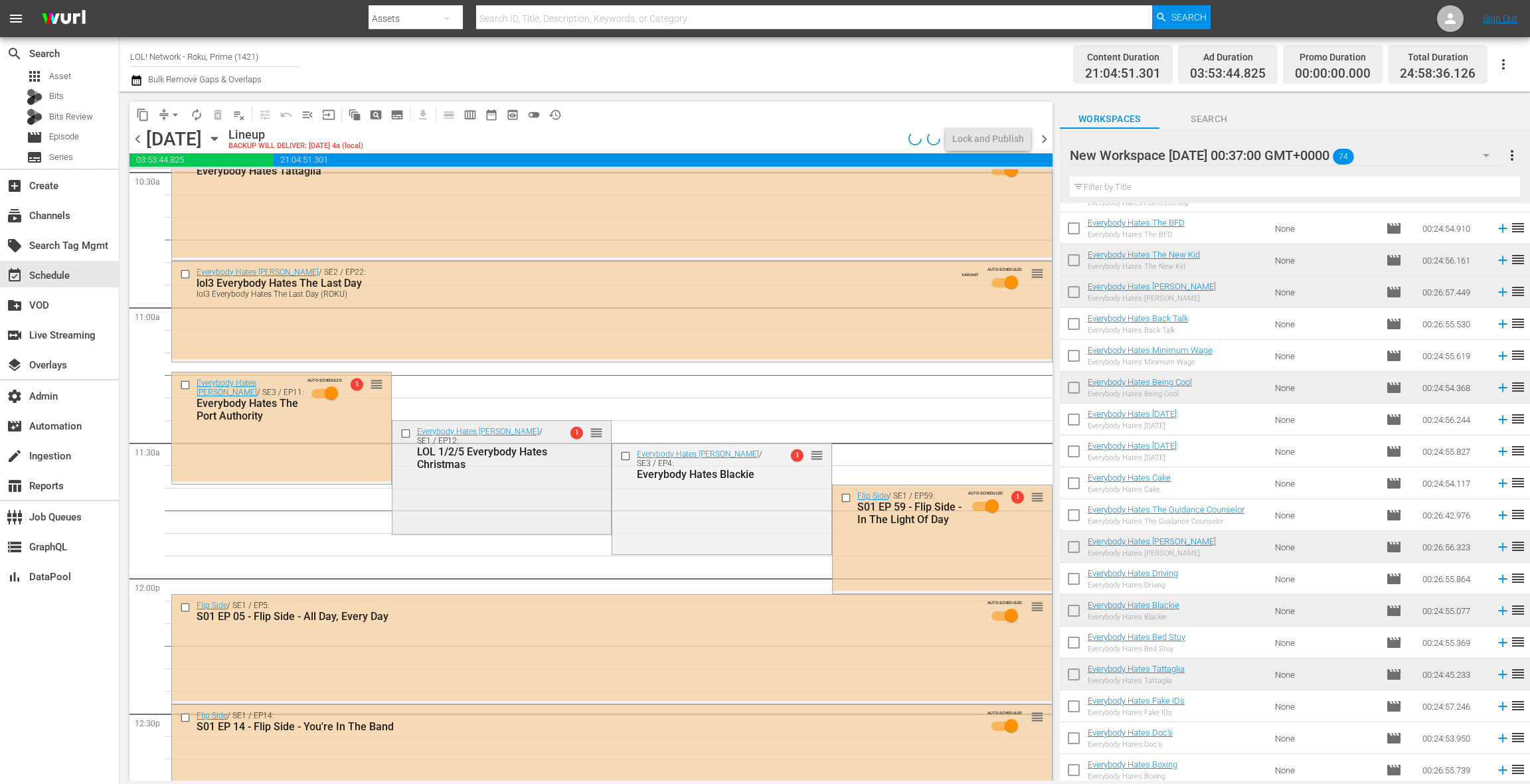
click at [536, 502] on div "Everybody Hates [PERSON_NAME] / SE1 / EP12: LOL 1/2/5 Everybody Hates Christmas…" at bounding box center [502, 476] width 219 height 111
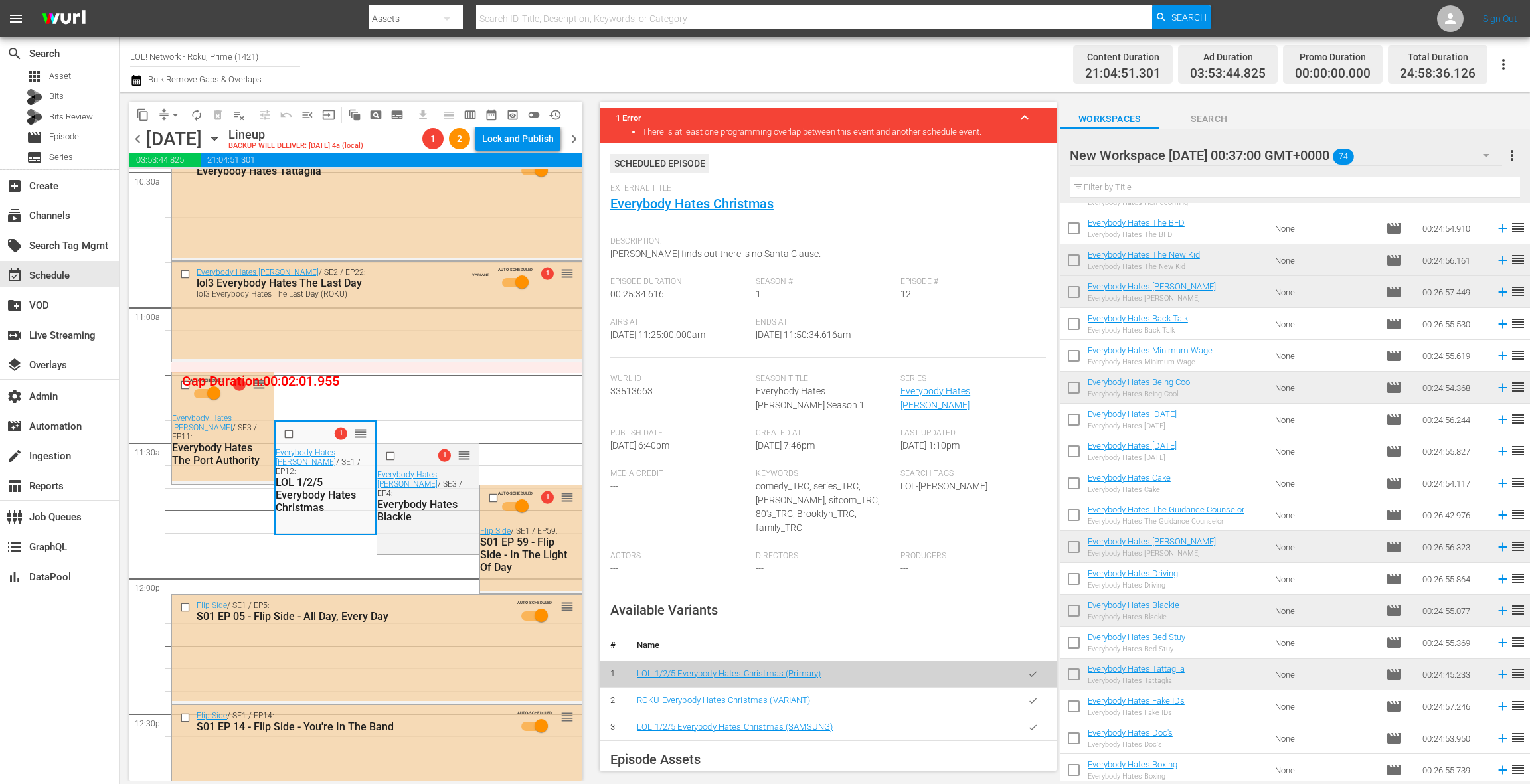
scroll to position [122, 0]
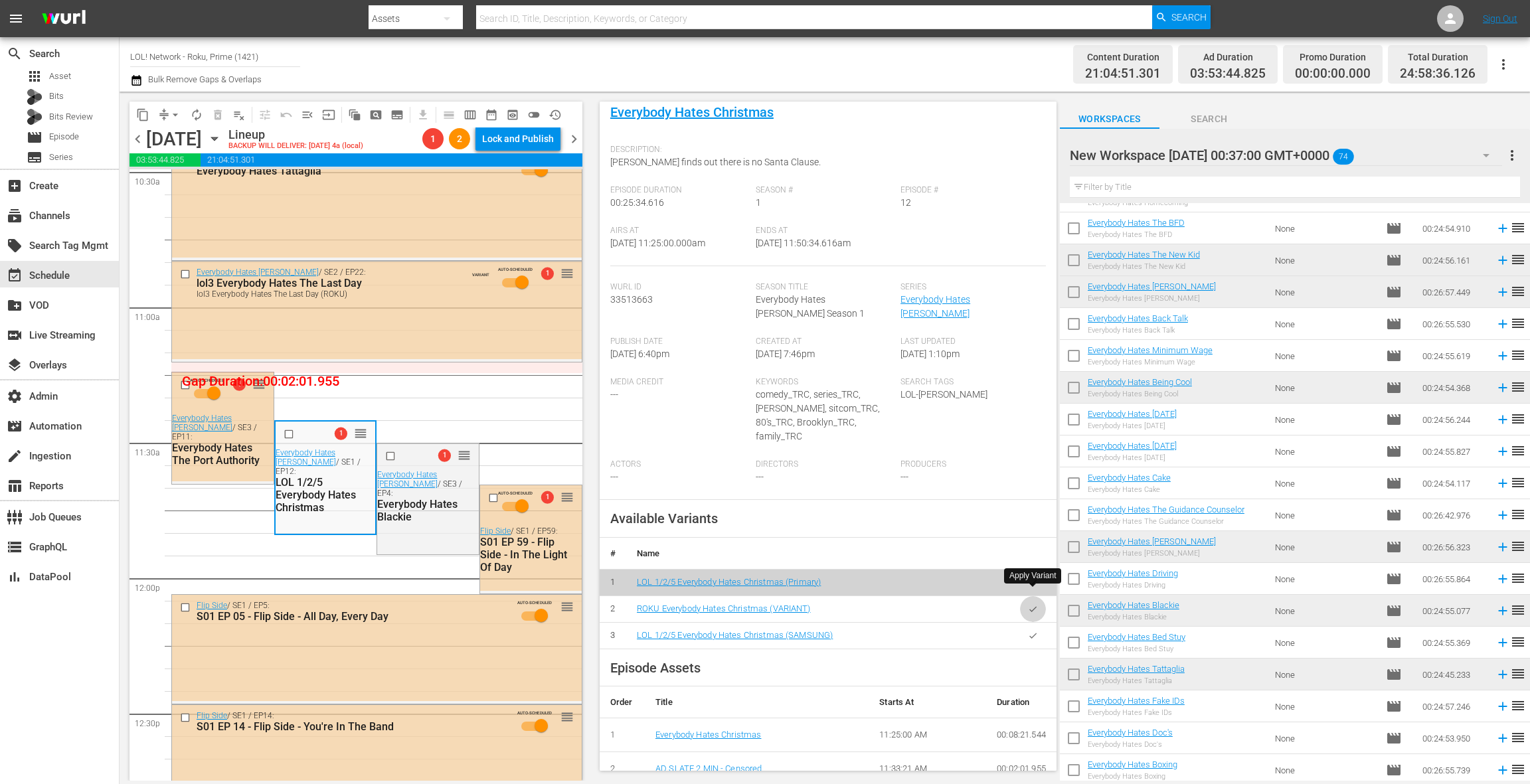
click at [1034, 604] on icon "button" at bounding box center [1033, 609] width 10 height 10
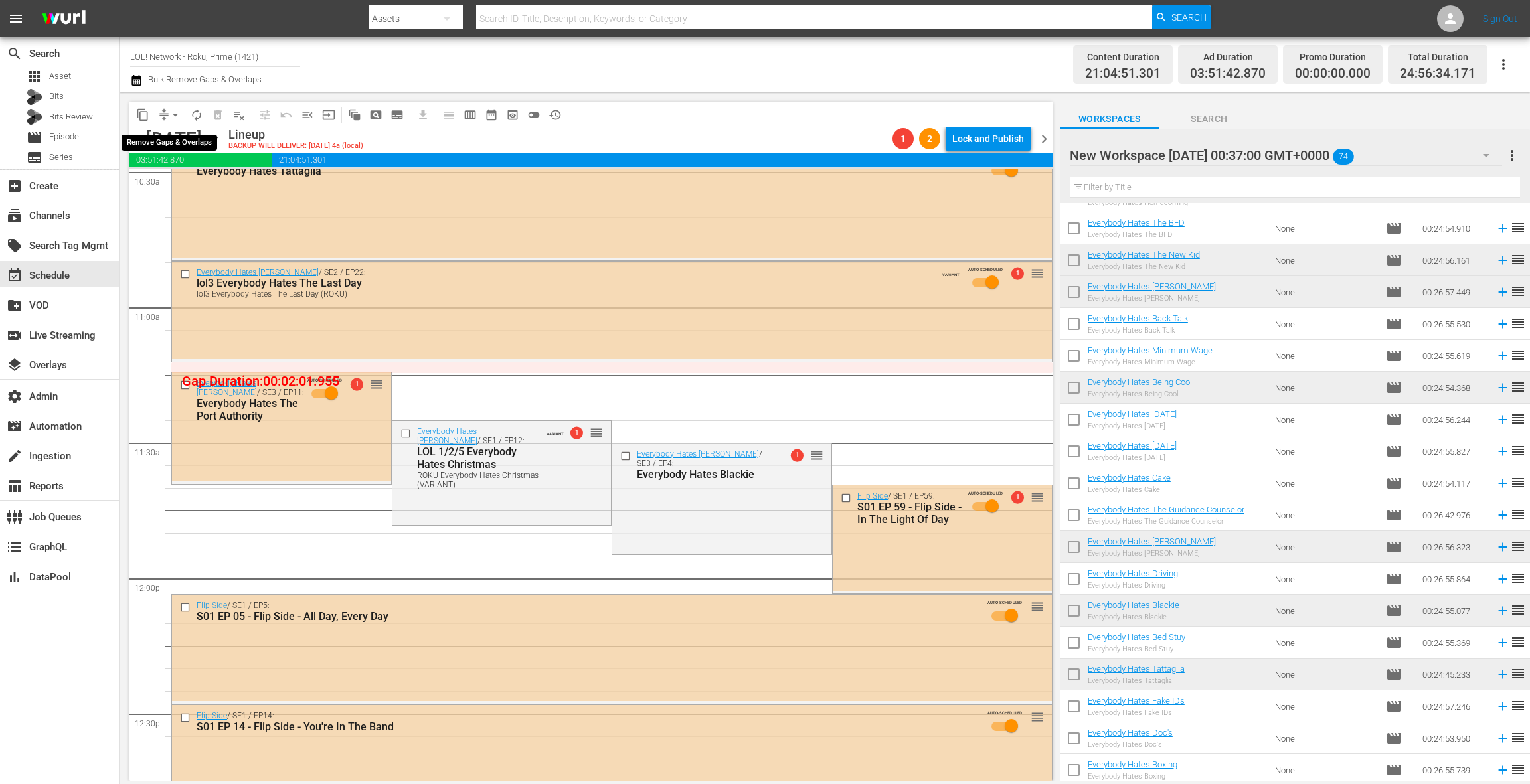
click at [169, 112] on span "arrow_drop_down" at bounding box center [175, 114] width 13 height 13
click at [184, 184] on li "Align to End of Previous Day" at bounding box center [177, 185] width 140 height 22
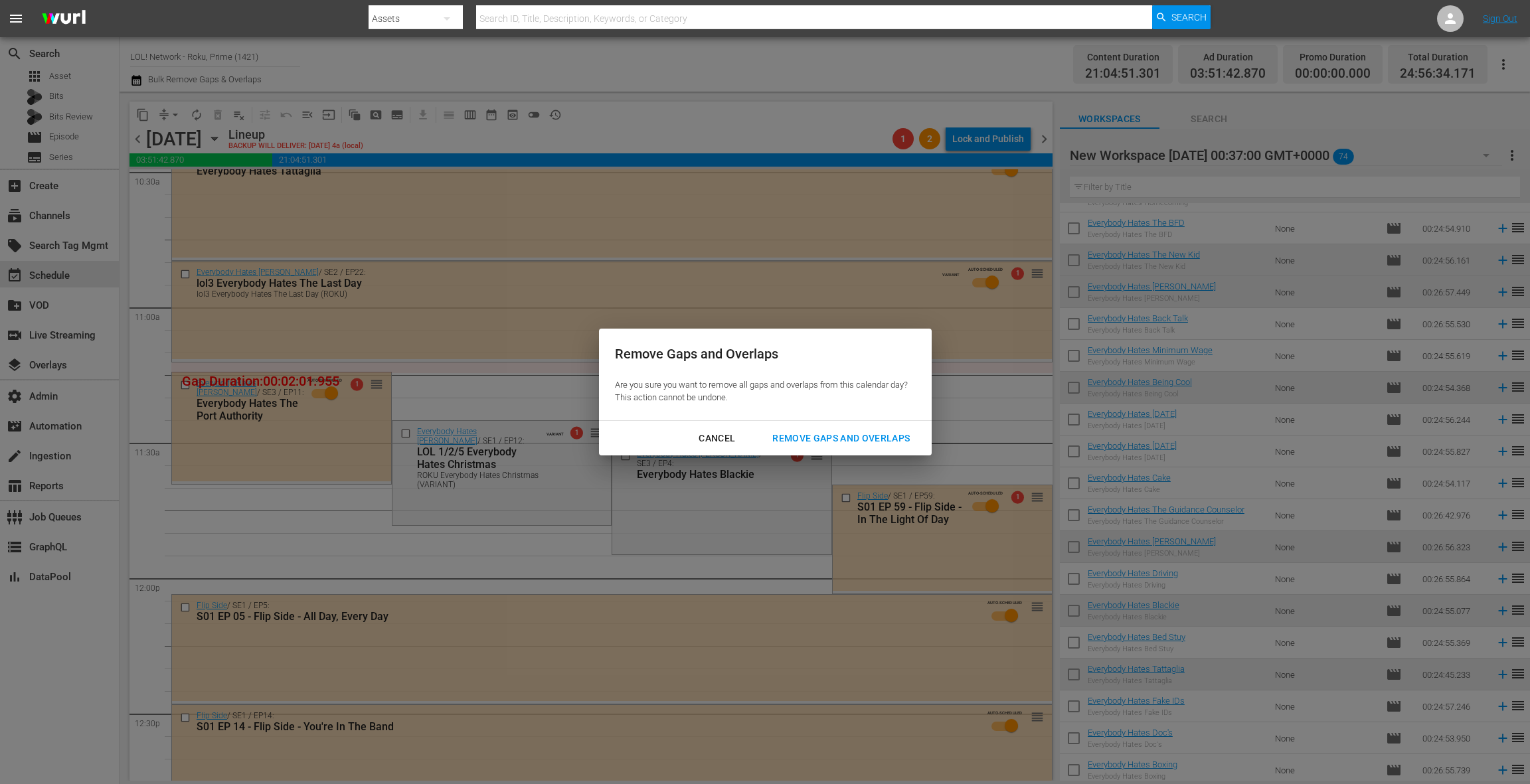
click at [822, 442] on div "Remove Gaps and Overlaps" at bounding box center [841, 439] width 159 height 17
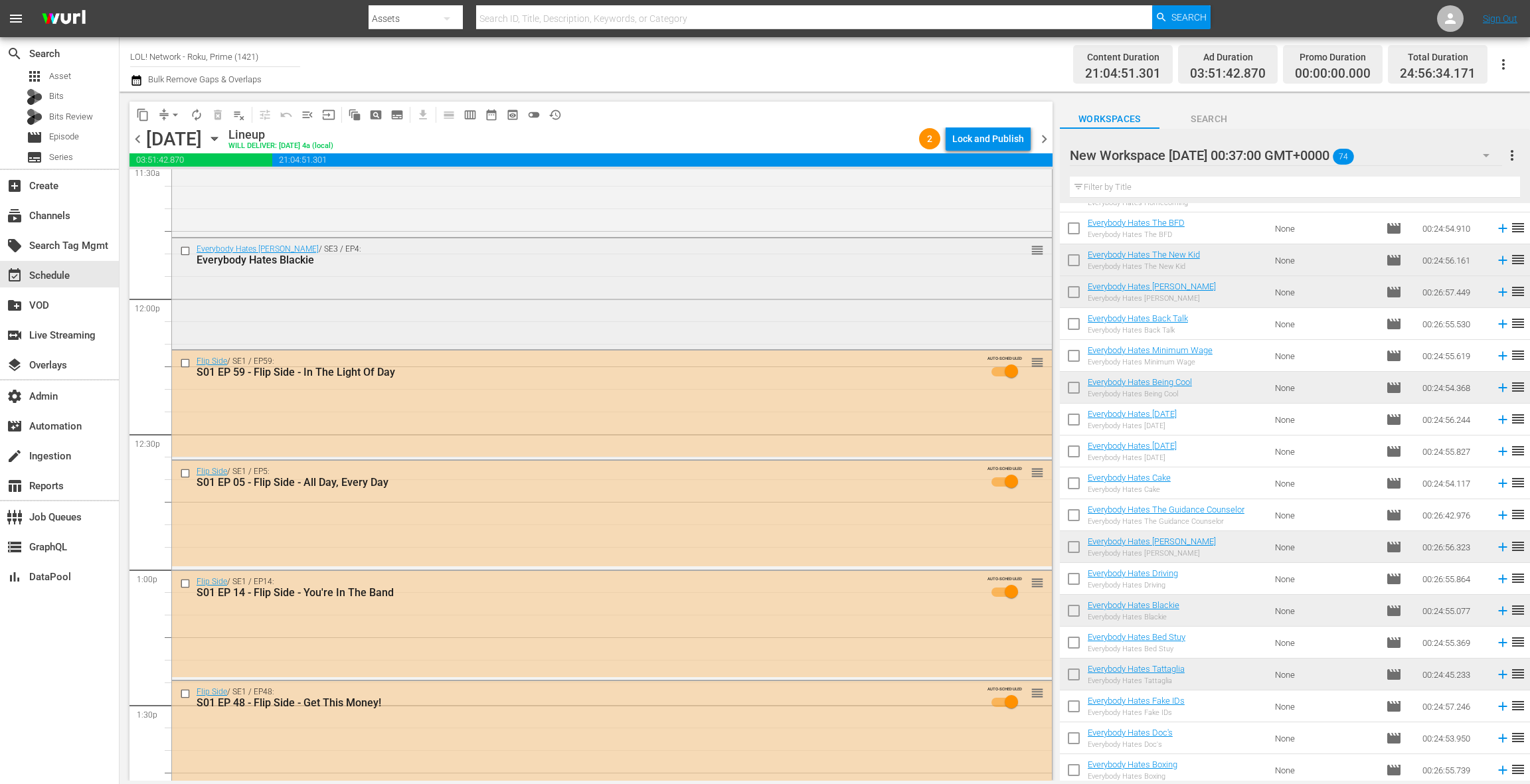
scroll to position [3166, 0]
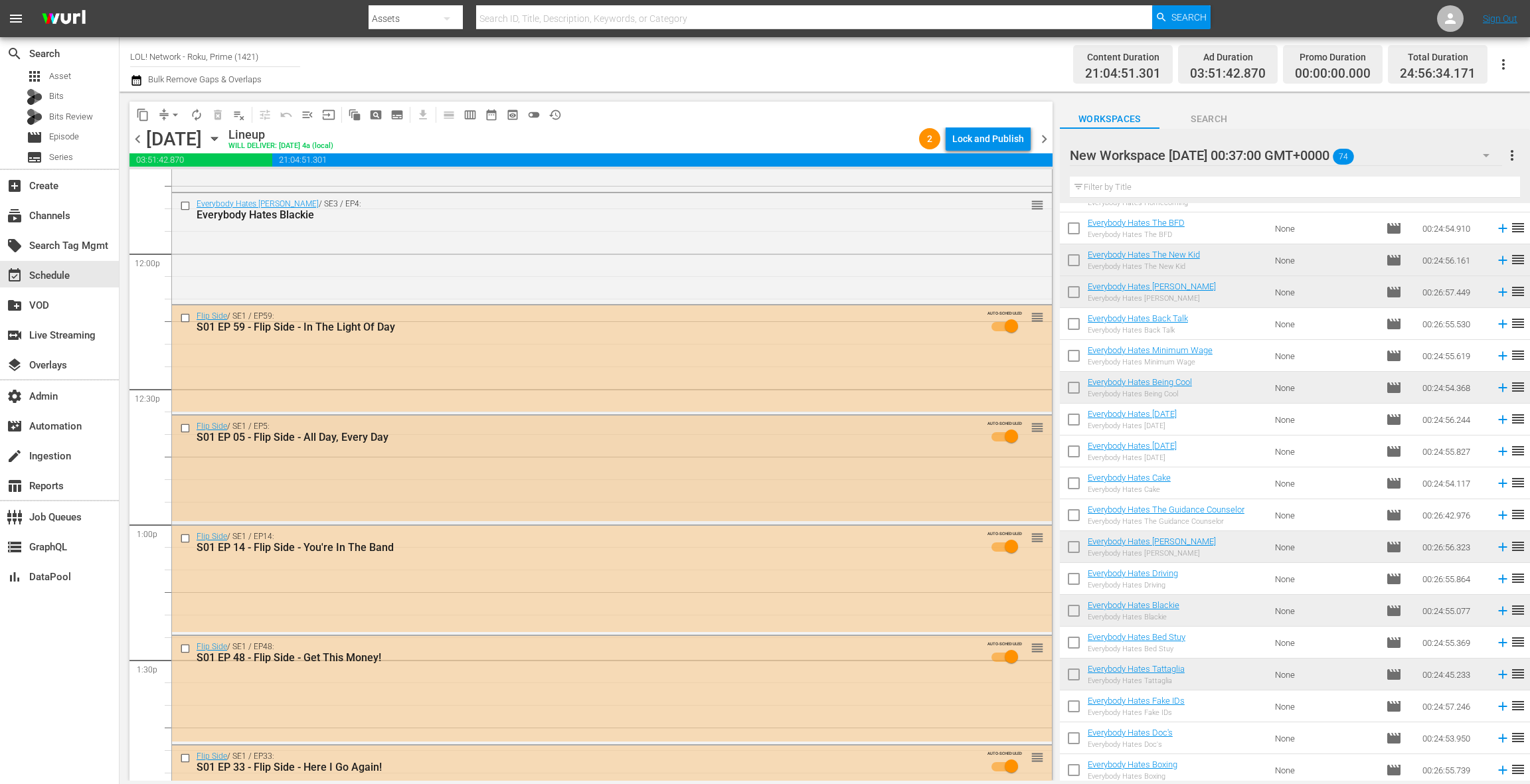
click at [547, 471] on div "Flip Side / SE1 / EP5: S01 EP 05 - Flip Side - All Day, Every Day AUTO-SCHEDULE…" at bounding box center [612, 469] width 880 height 107
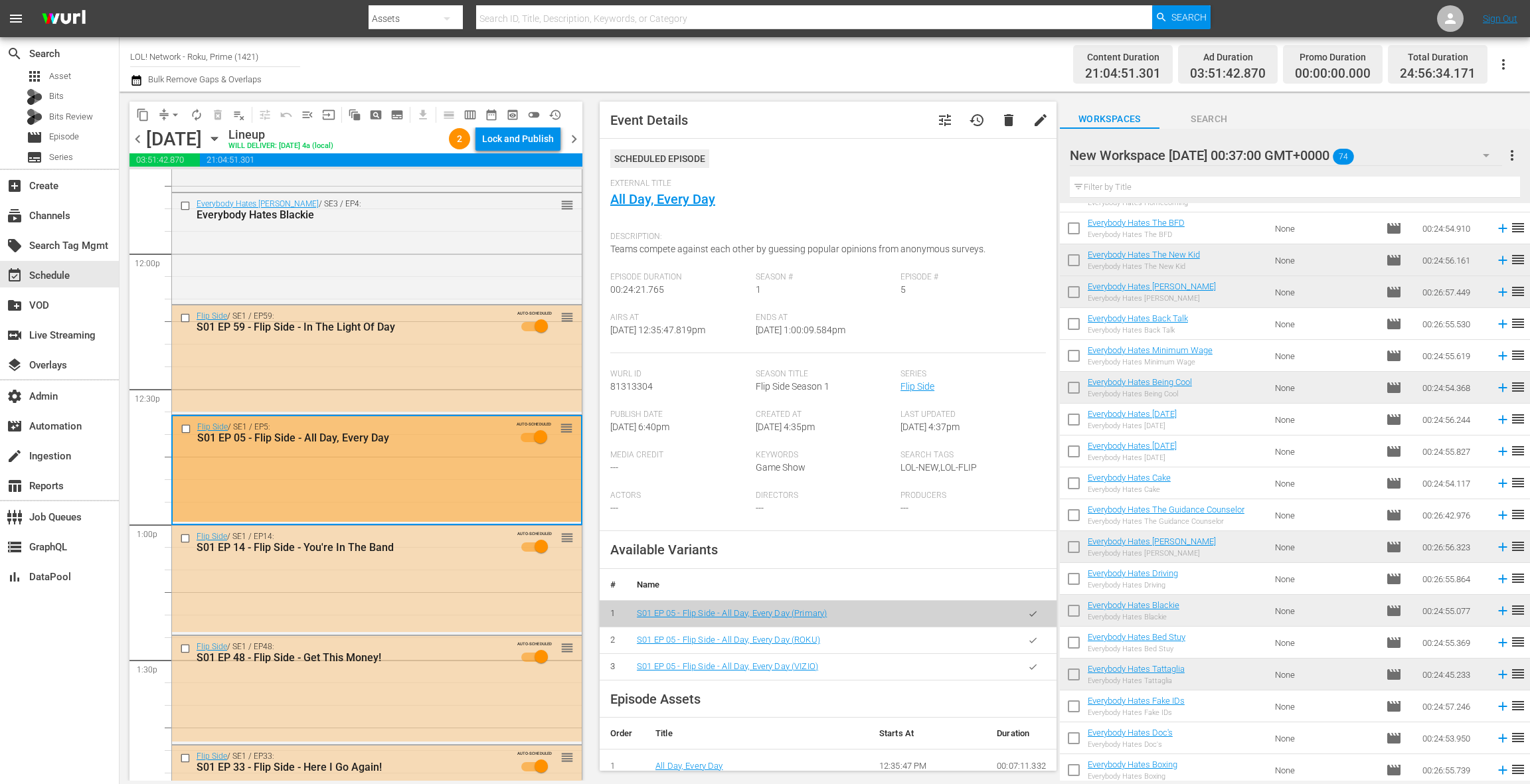
click at [1036, 641] on icon "button" at bounding box center [1033, 640] width 10 height 10
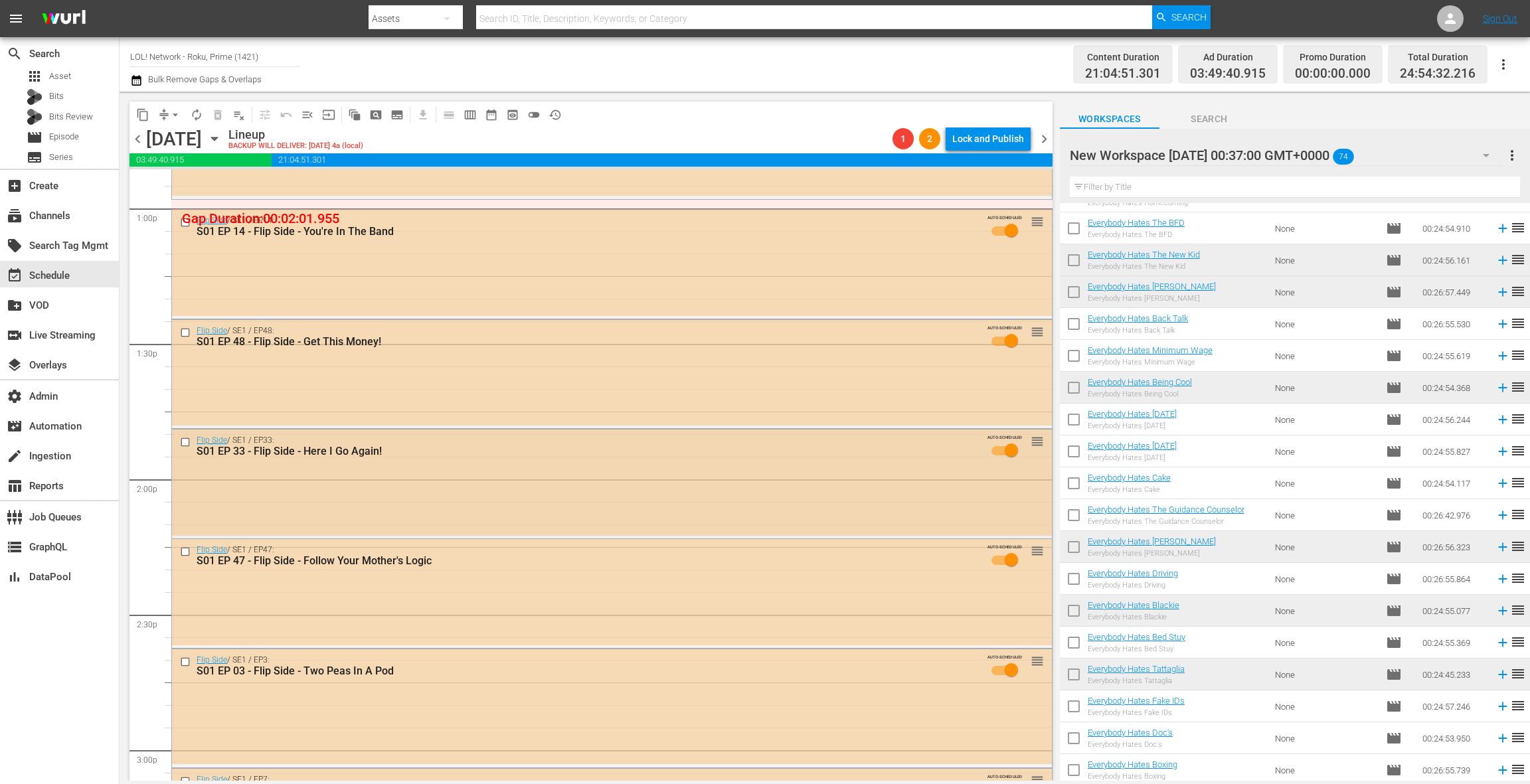
scroll to position [3484, 0]
click at [604, 498] on div "Flip Side / SE1 / EP33: S01 EP 33 - Flip Side - Here I Go Again! AUTO-SCHEDULED…" at bounding box center [612, 481] width 880 height 107
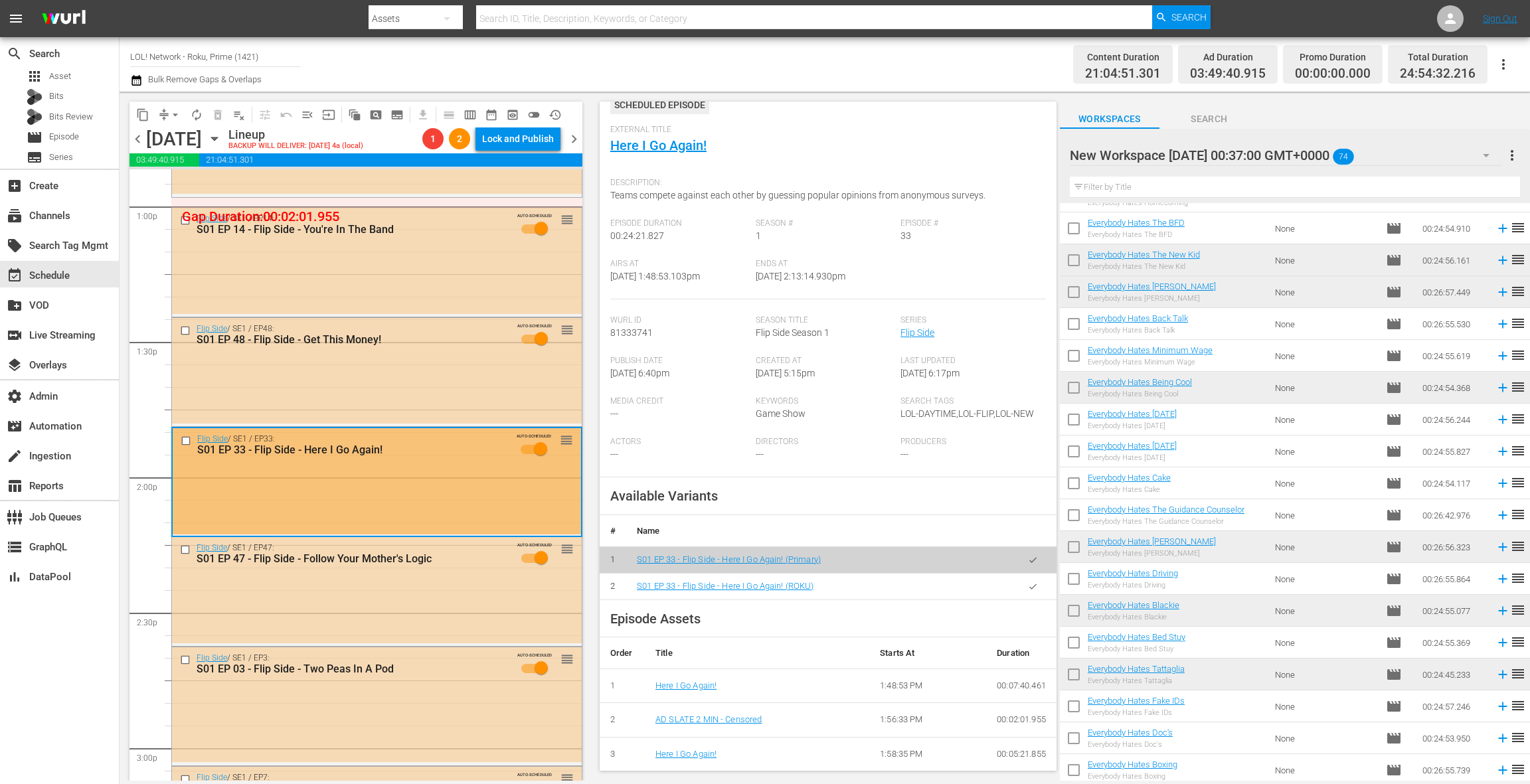
scroll to position [66, 0]
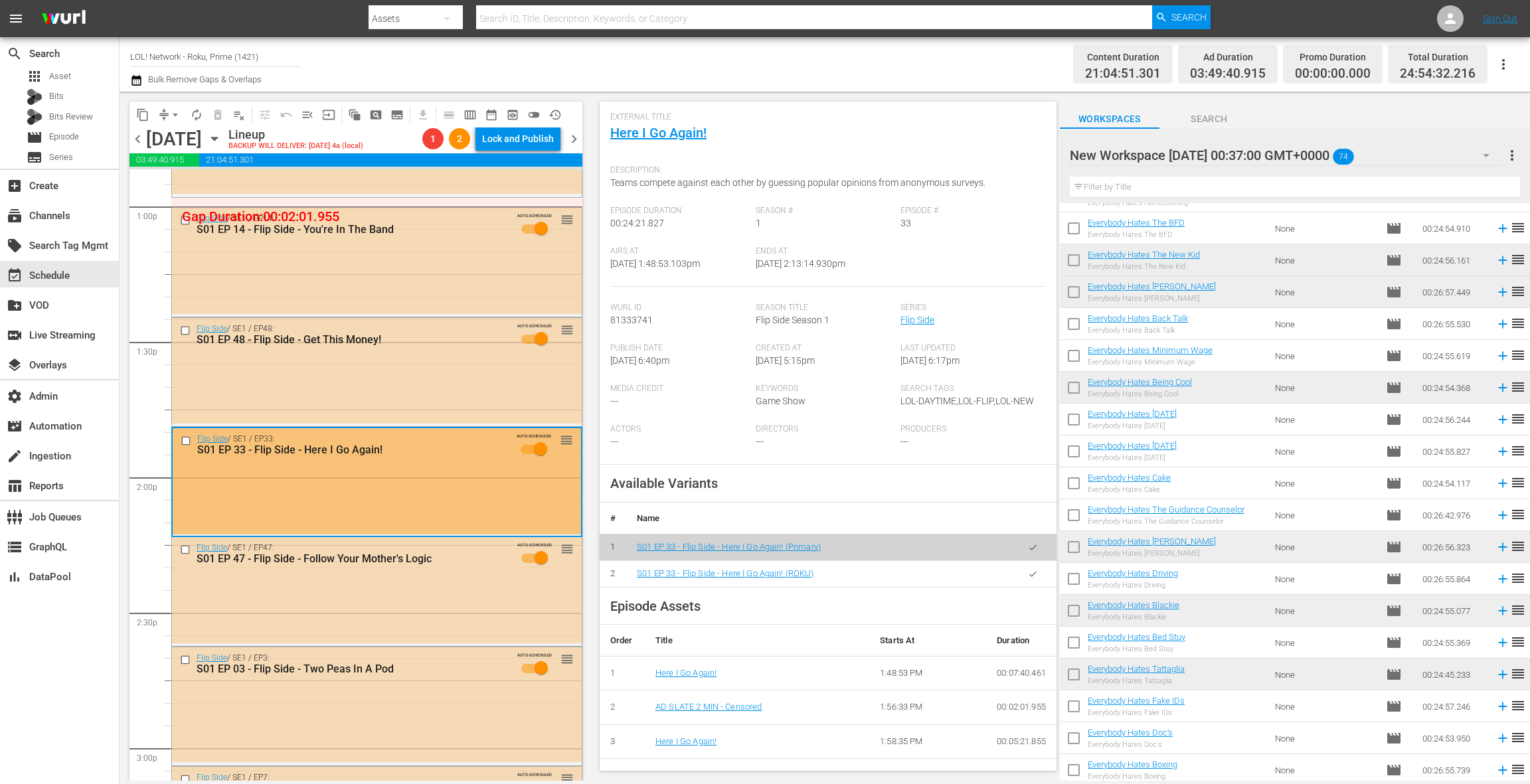
click at [1036, 577] on icon "button" at bounding box center [1033, 574] width 10 height 10
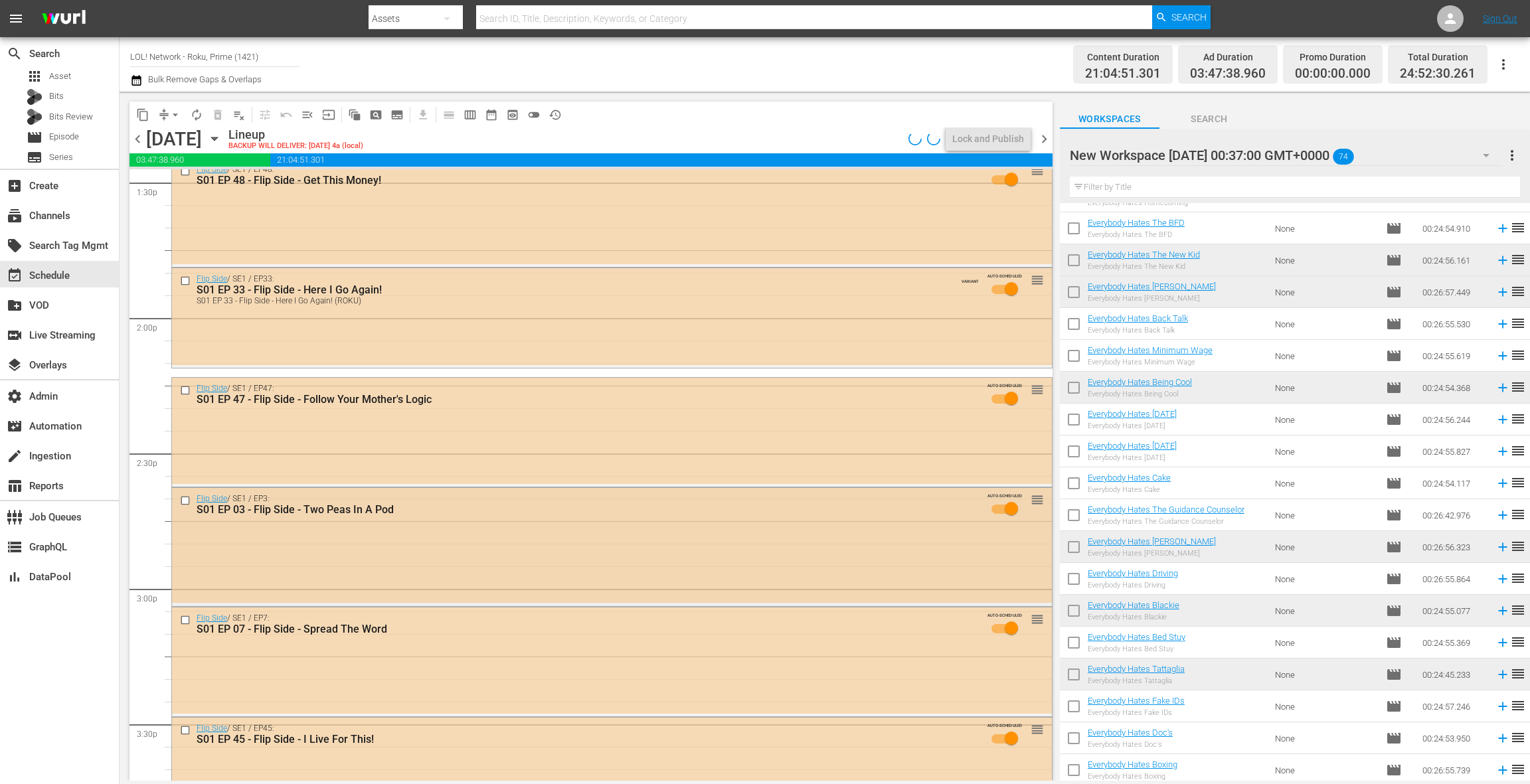
scroll to position [3710, 0]
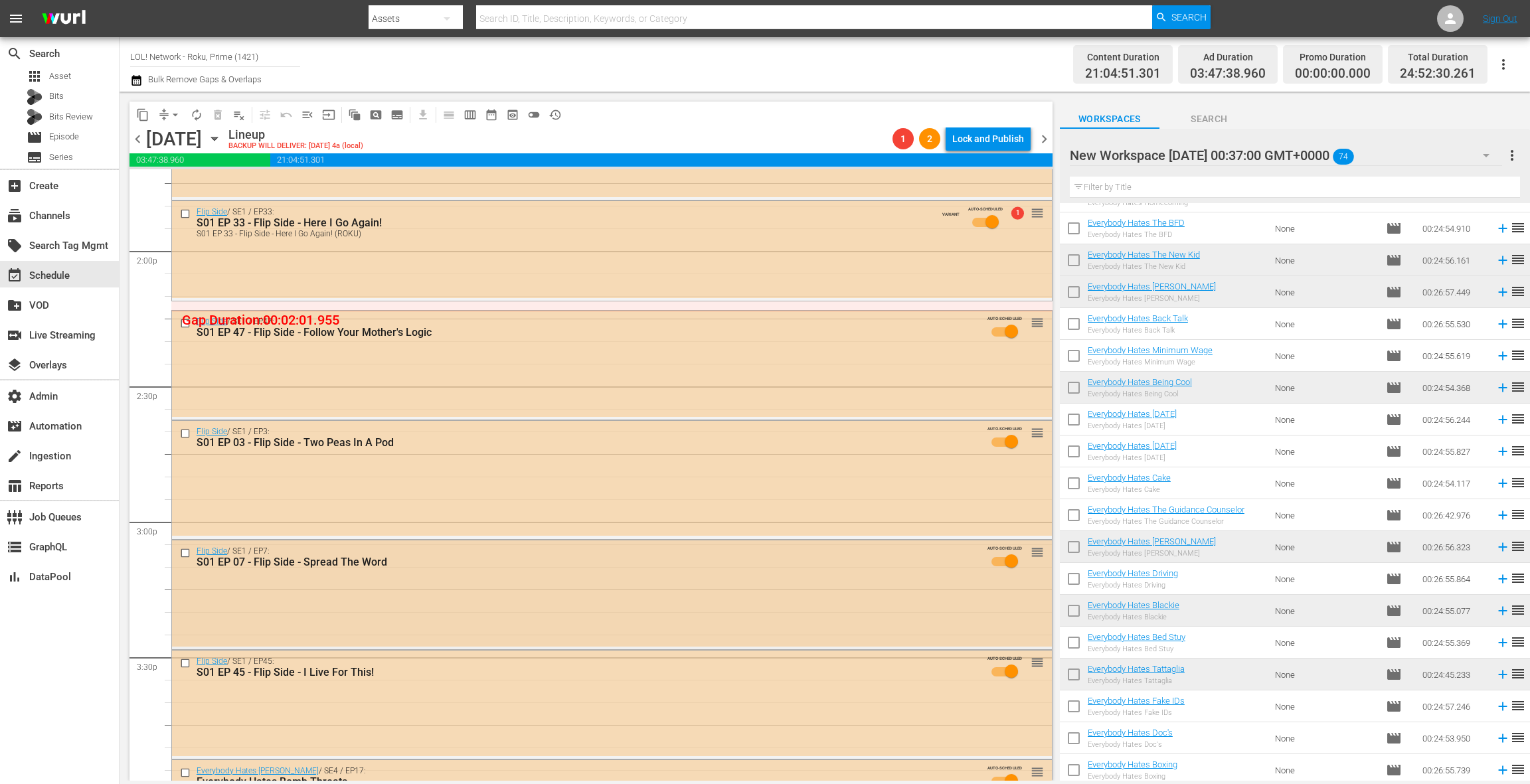
click at [520, 583] on div "Flip Side / SE1 / EP7: S01 EP 07 - Flip Side - Spread The Word AUTO-SCHEDULED r…" at bounding box center [612, 593] width 880 height 107
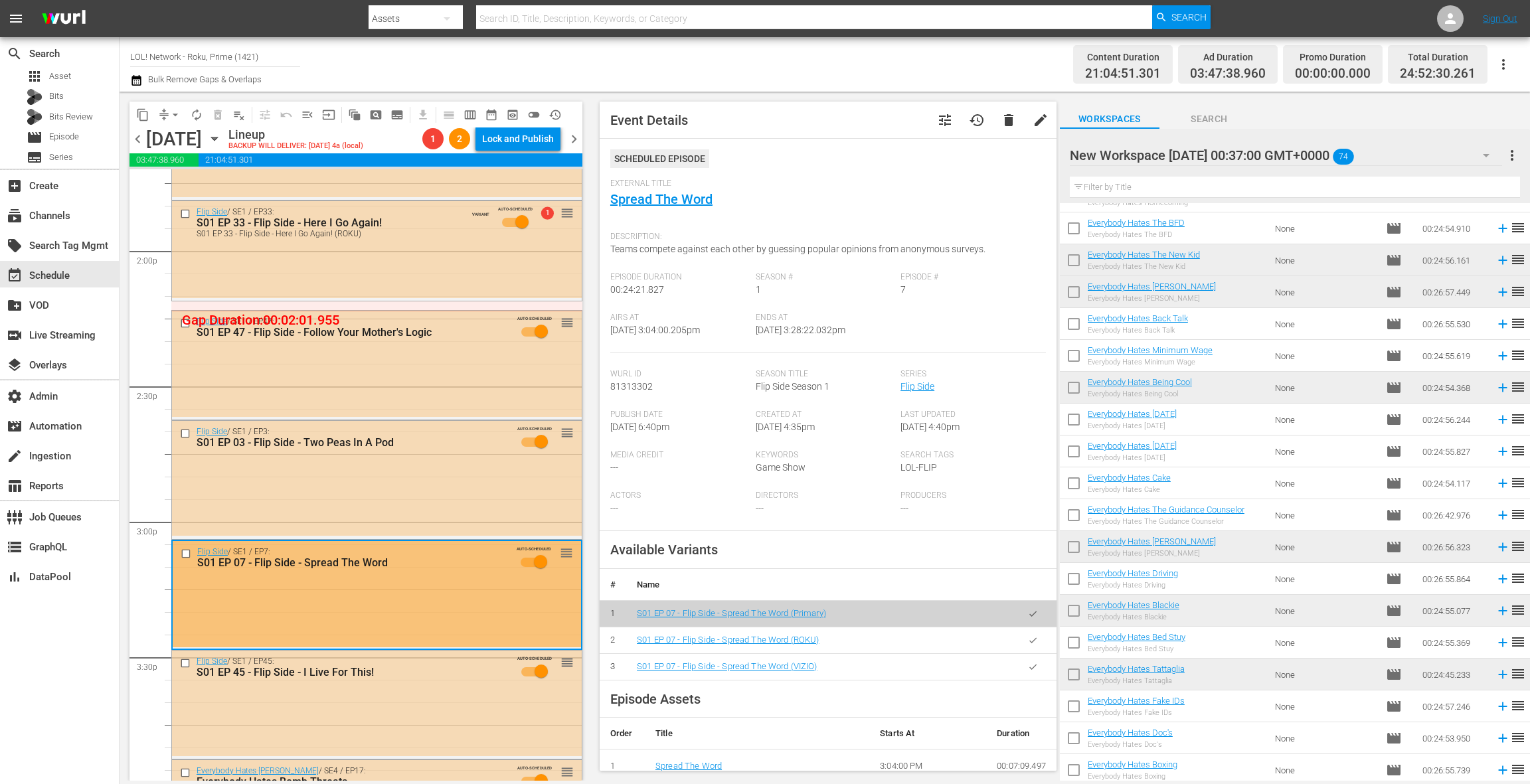
click at [1037, 641] on icon "button" at bounding box center [1033, 640] width 10 height 10
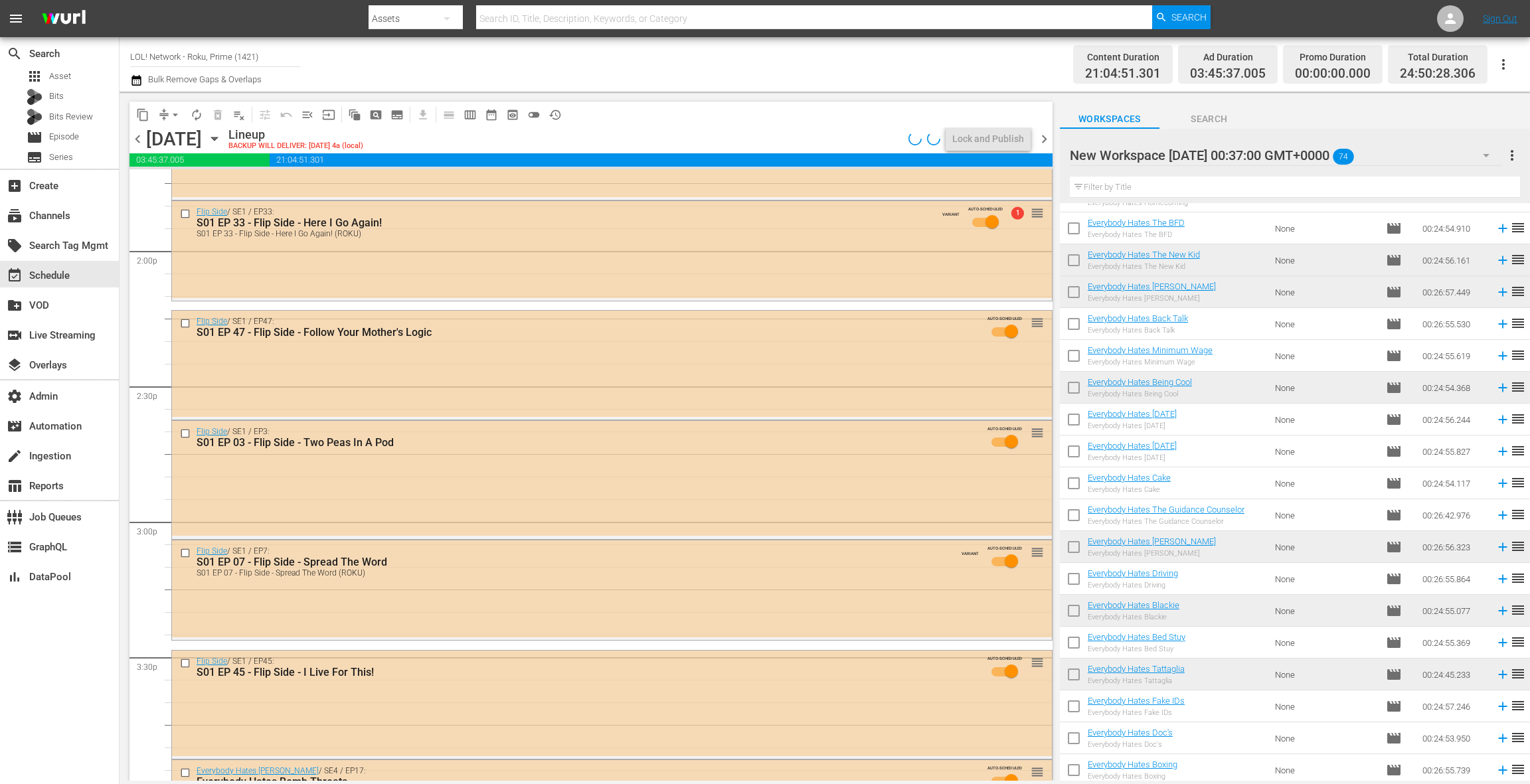
scroll to position [3888, 0]
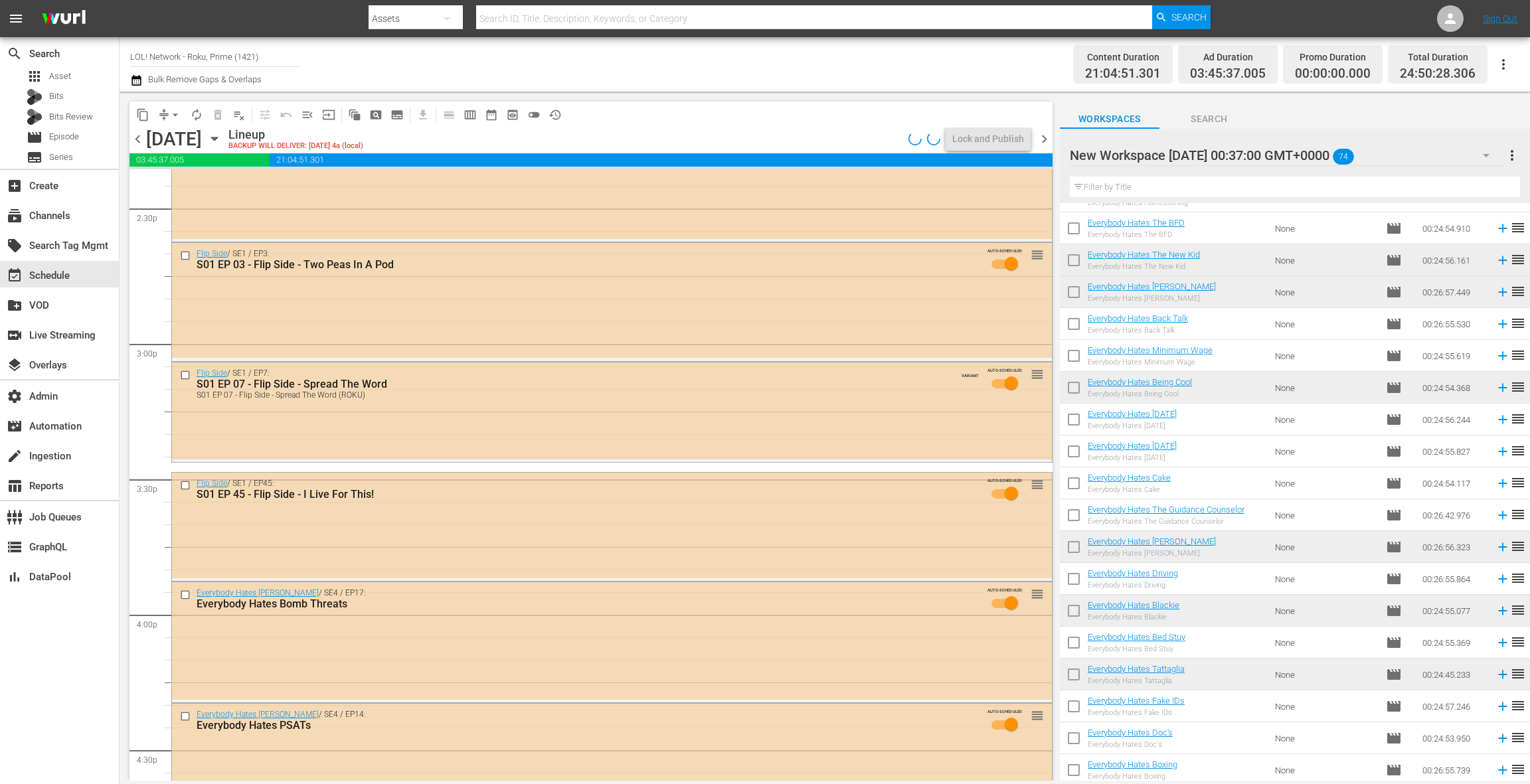
click at [1439, 159] on div "New Workspace [DATE] 00:37:00 GMT+0000 74" at bounding box center [1286, 155] width 432 height 37
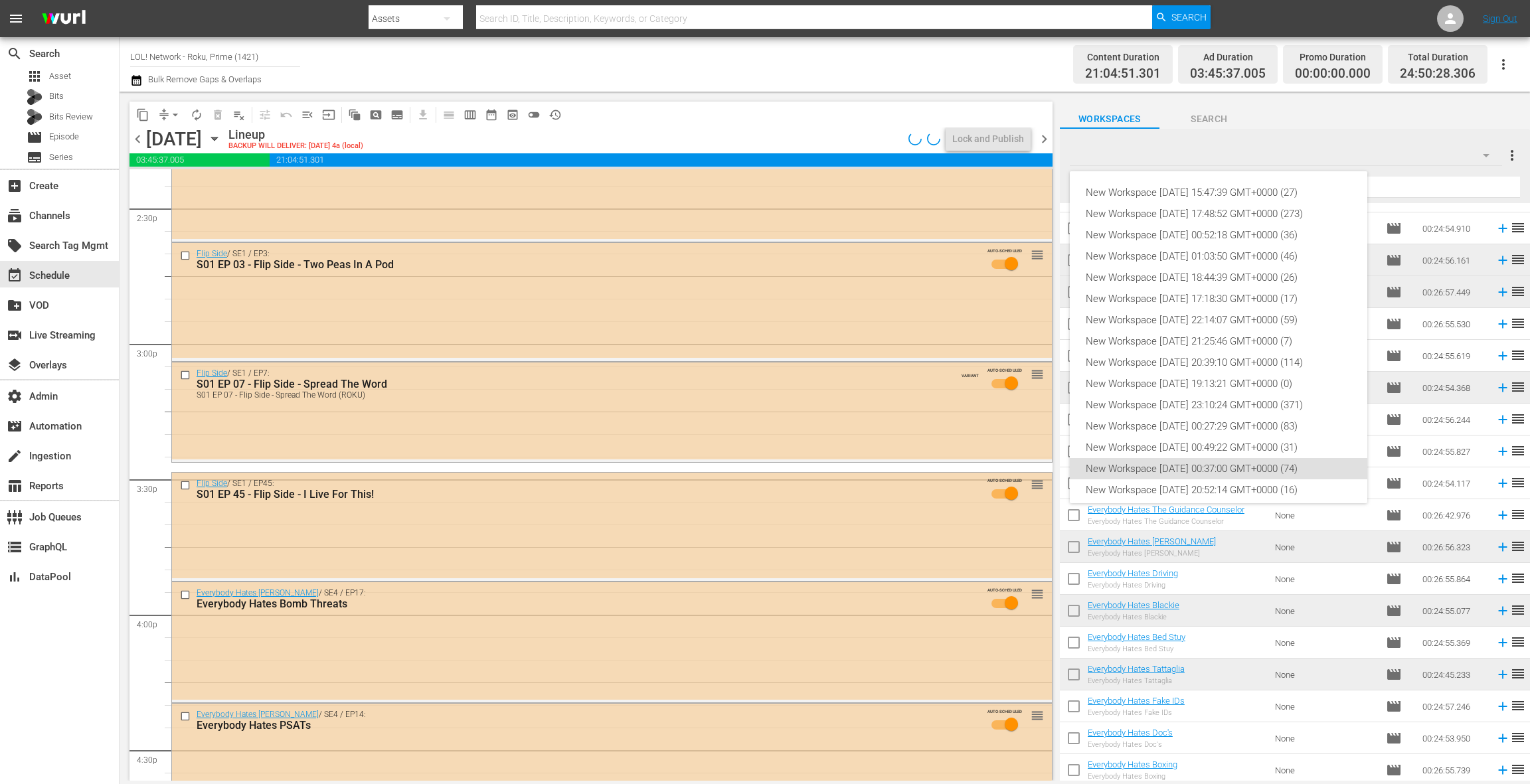
scroll to position [72, 0]
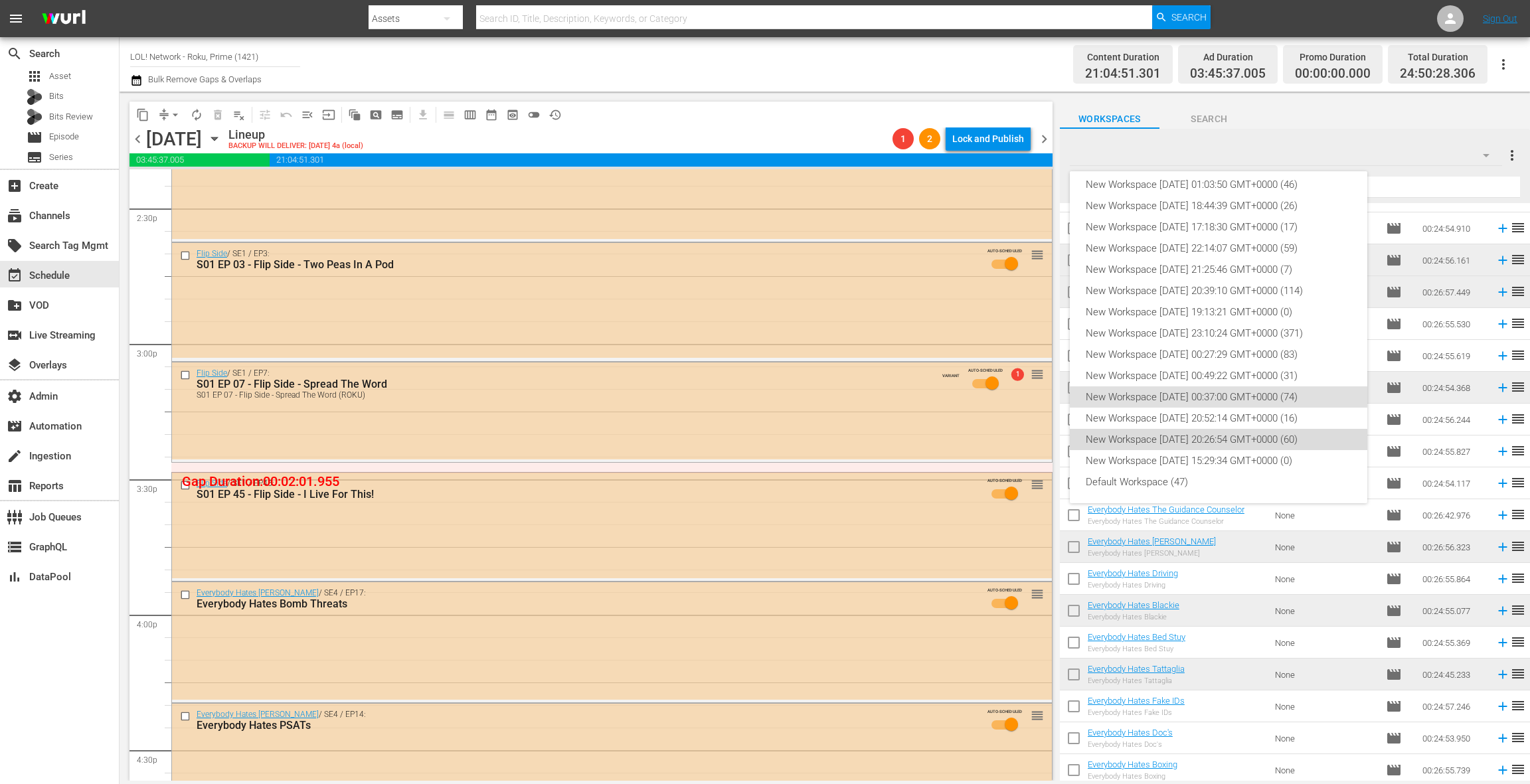
click at [1221, 436] on div "New Workspace [DATE] 20:26:54 GMT+0000 (60)" at bounding box center [1219, 440] width 265 height 21
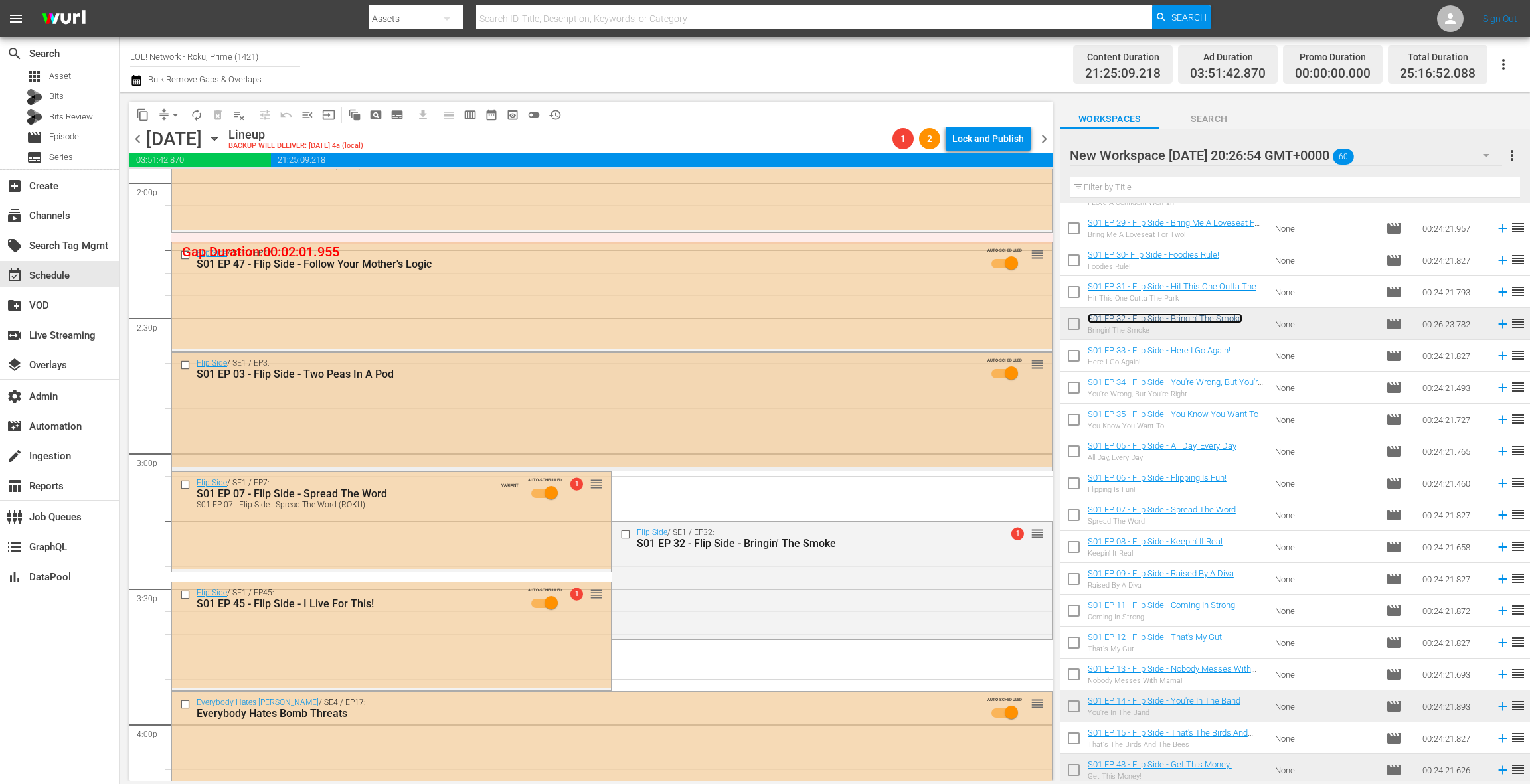
scroll to position [3785, 0]
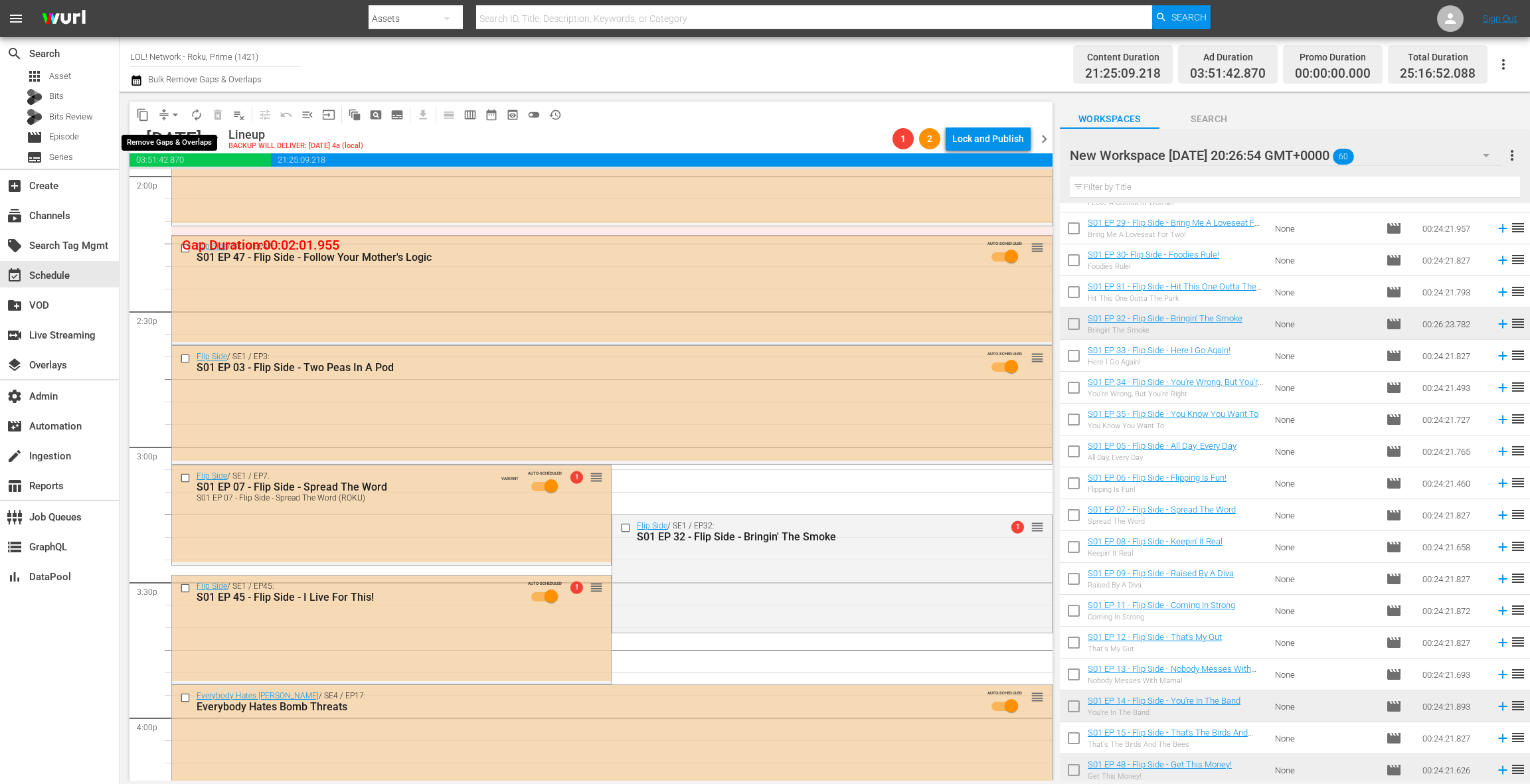
click at [171, 115] on span "arrow_drop_down" at bounding box center [175, 114] width 13 height 13
click at [183, 183] on li "Align to End of Previous Day" at bounding box center [177, 185] width 140 height 22
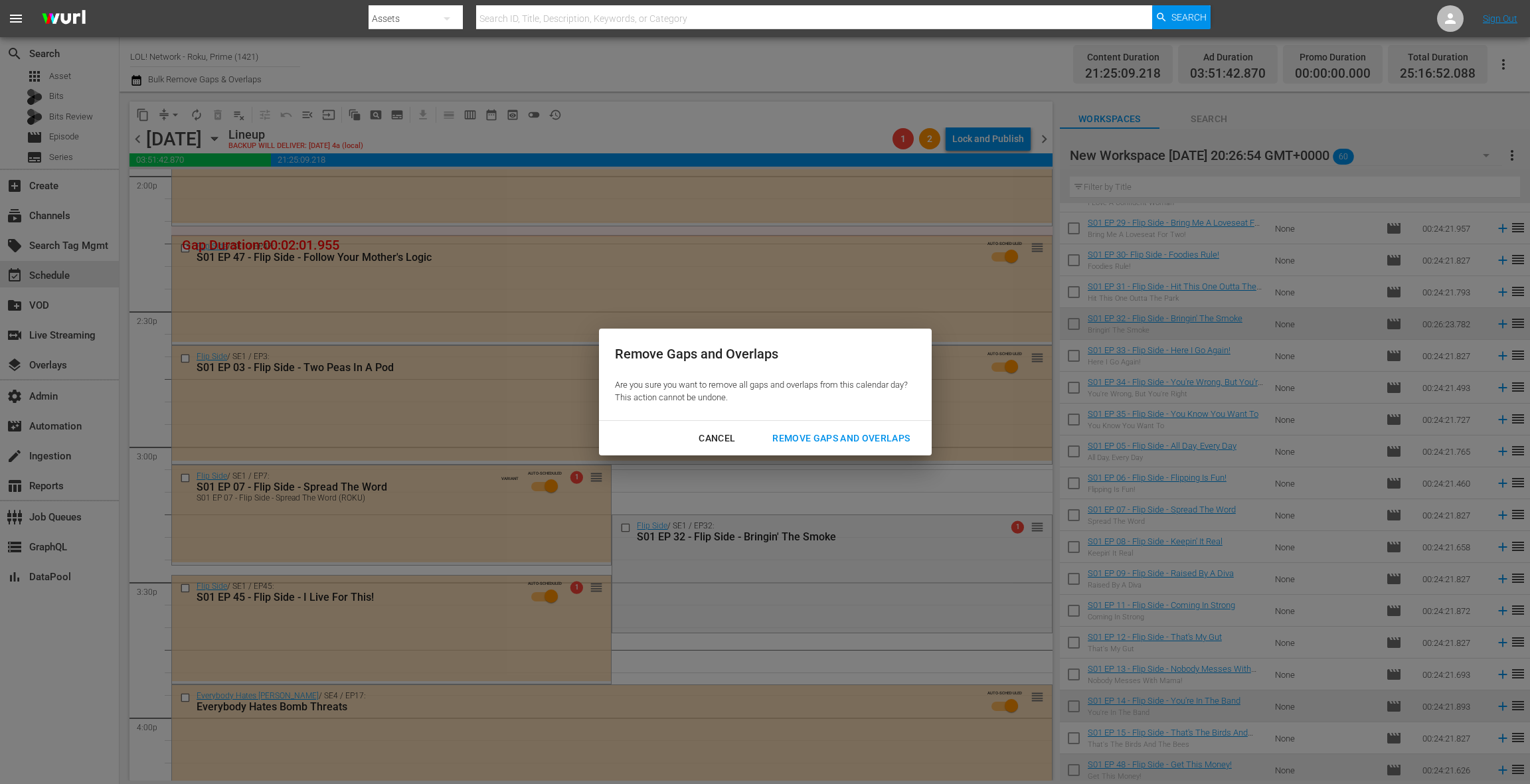
click at [788, 442] on div "Remove Gaps and Overlaps" at bounding box center [841, 439] width 159 height 17
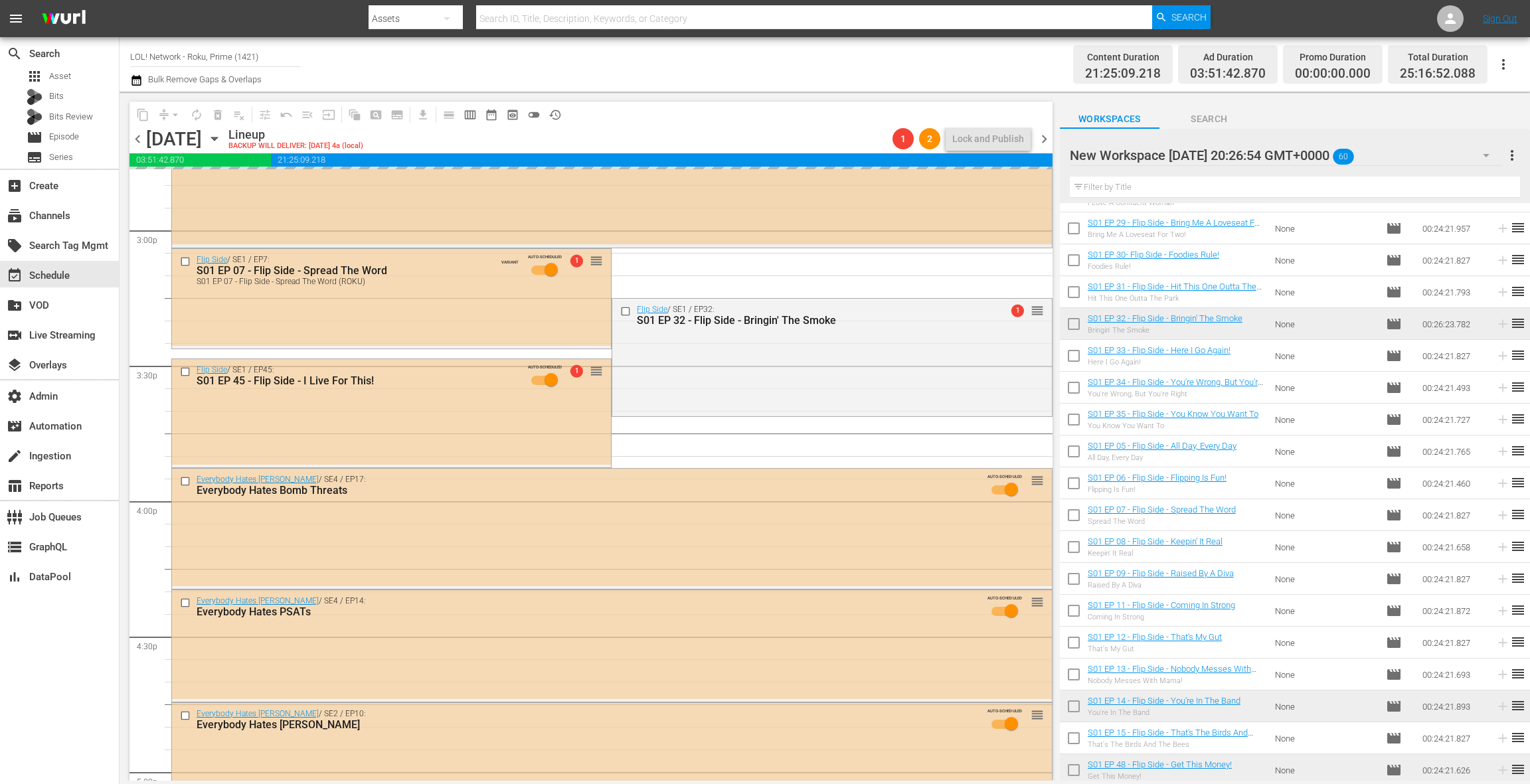
scroll to position [4070, 0]
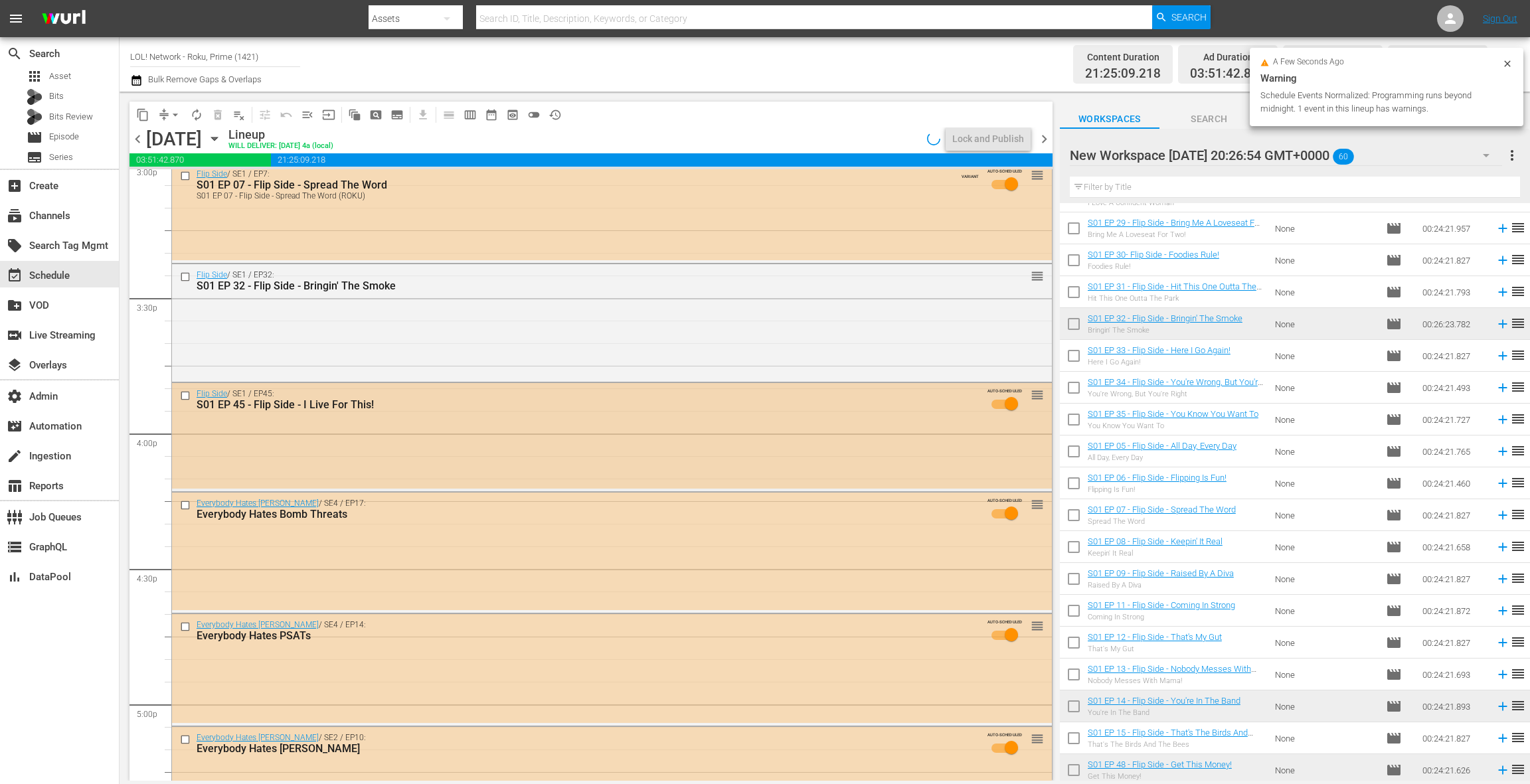
click at [544, 445] on div "Flip Side / SE1 / EP45: S01 EP 45 - Flip Side - I Live For This! AUTO-SCHEDULED…" at bounding box center [612, 436] width 880 height 107
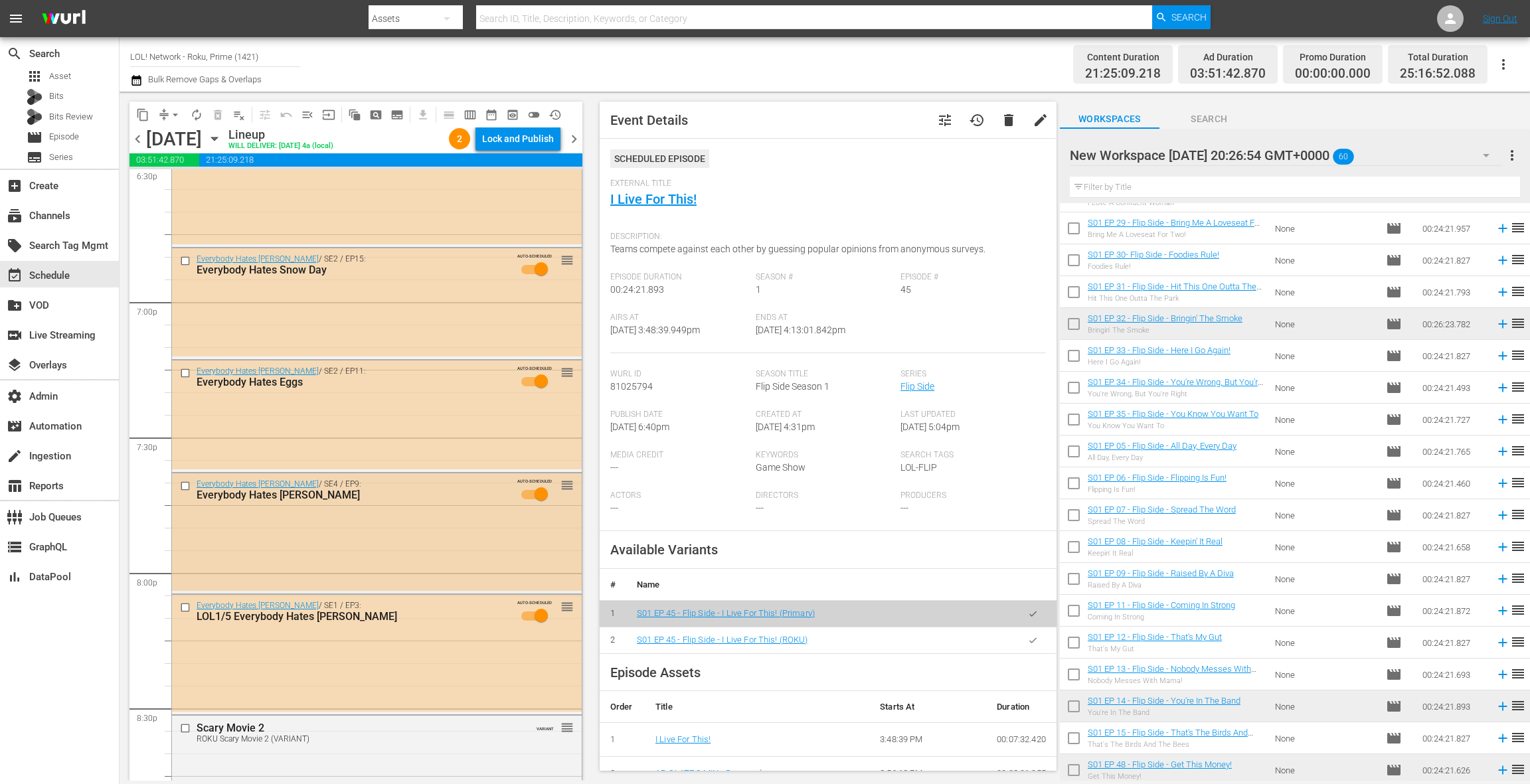
scroll to position [5091, 0]
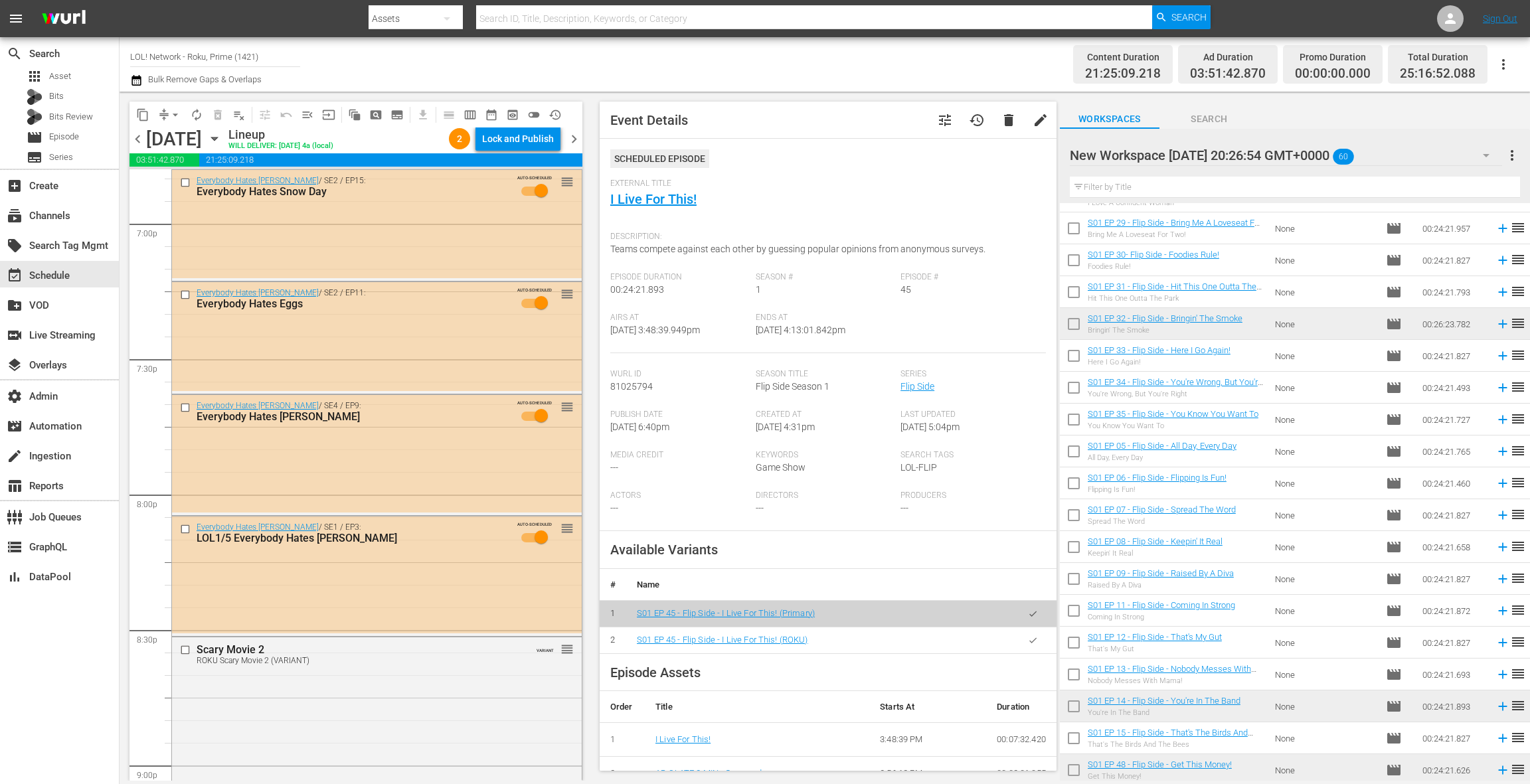
click at [1454, 152] on div "New Workspace [DATE] 20:26:54 GMT+0000 60" at bounding box center [1286, 155] width 432 height 37
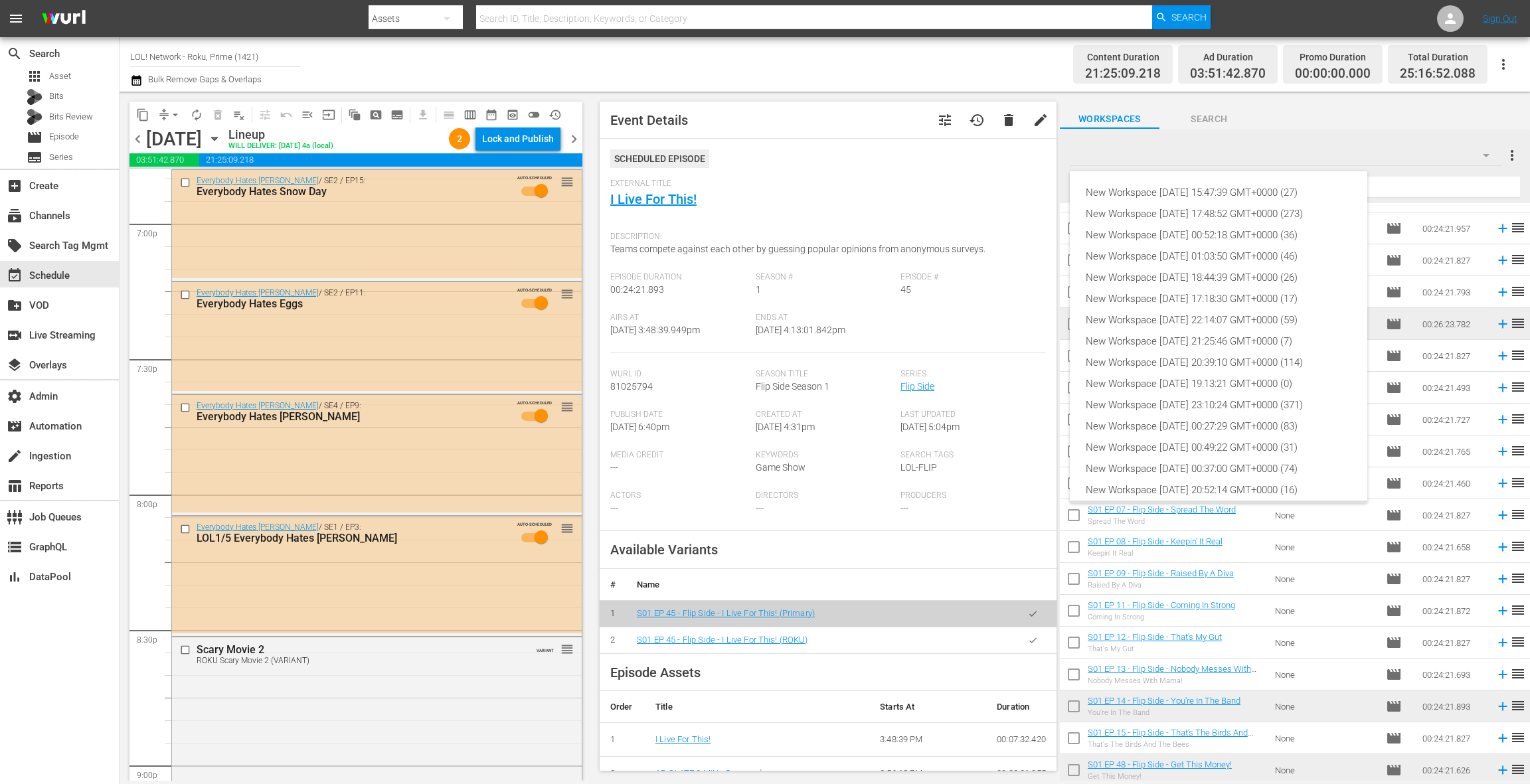
scroll to position [72, 0]
click at [1236, 413] on div "New Workspace [DATE] 20:52:14 GMT+0000 (16)" at bounding box center [1219, 418] width 265 height 21
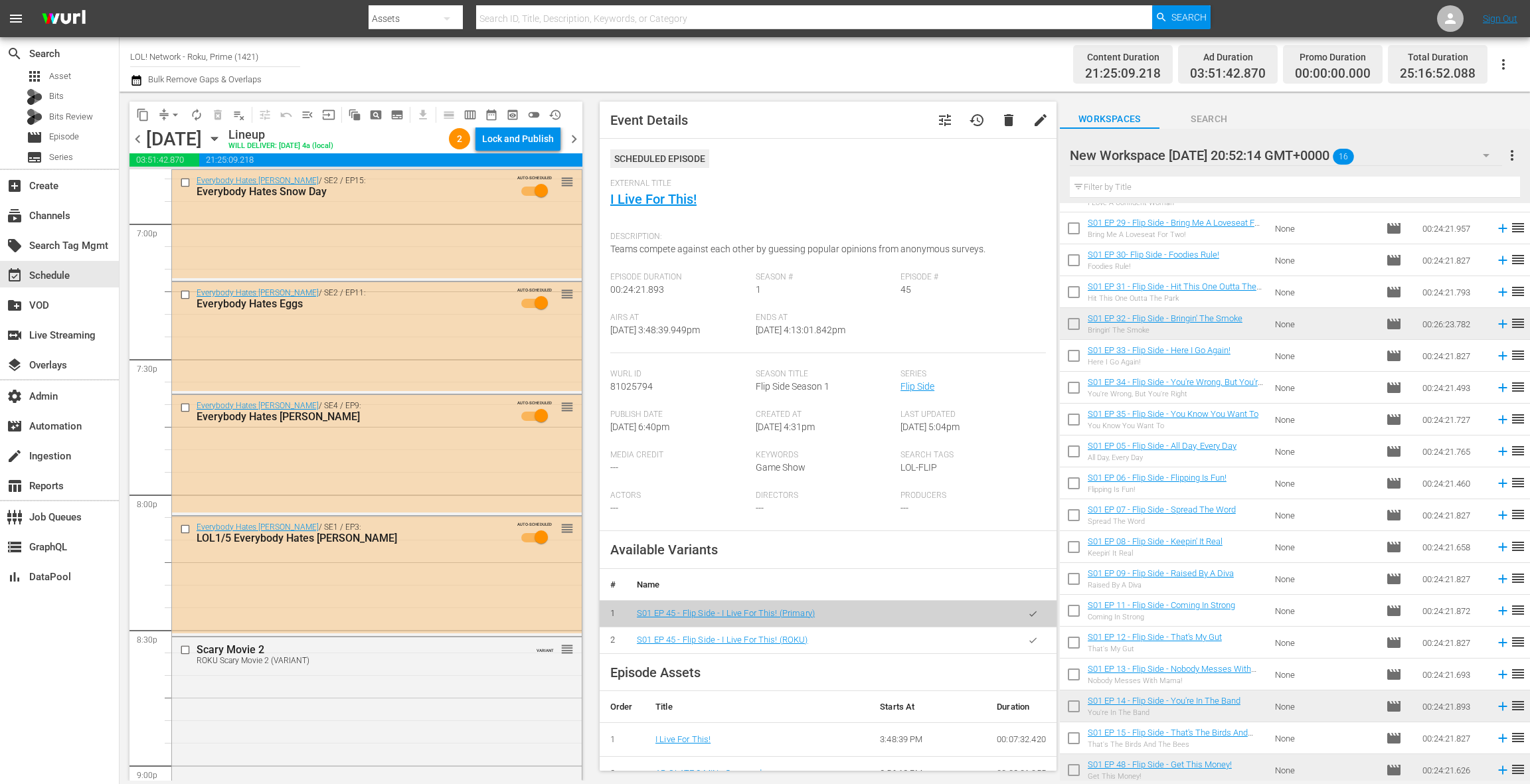
scroll to position [0, 0]
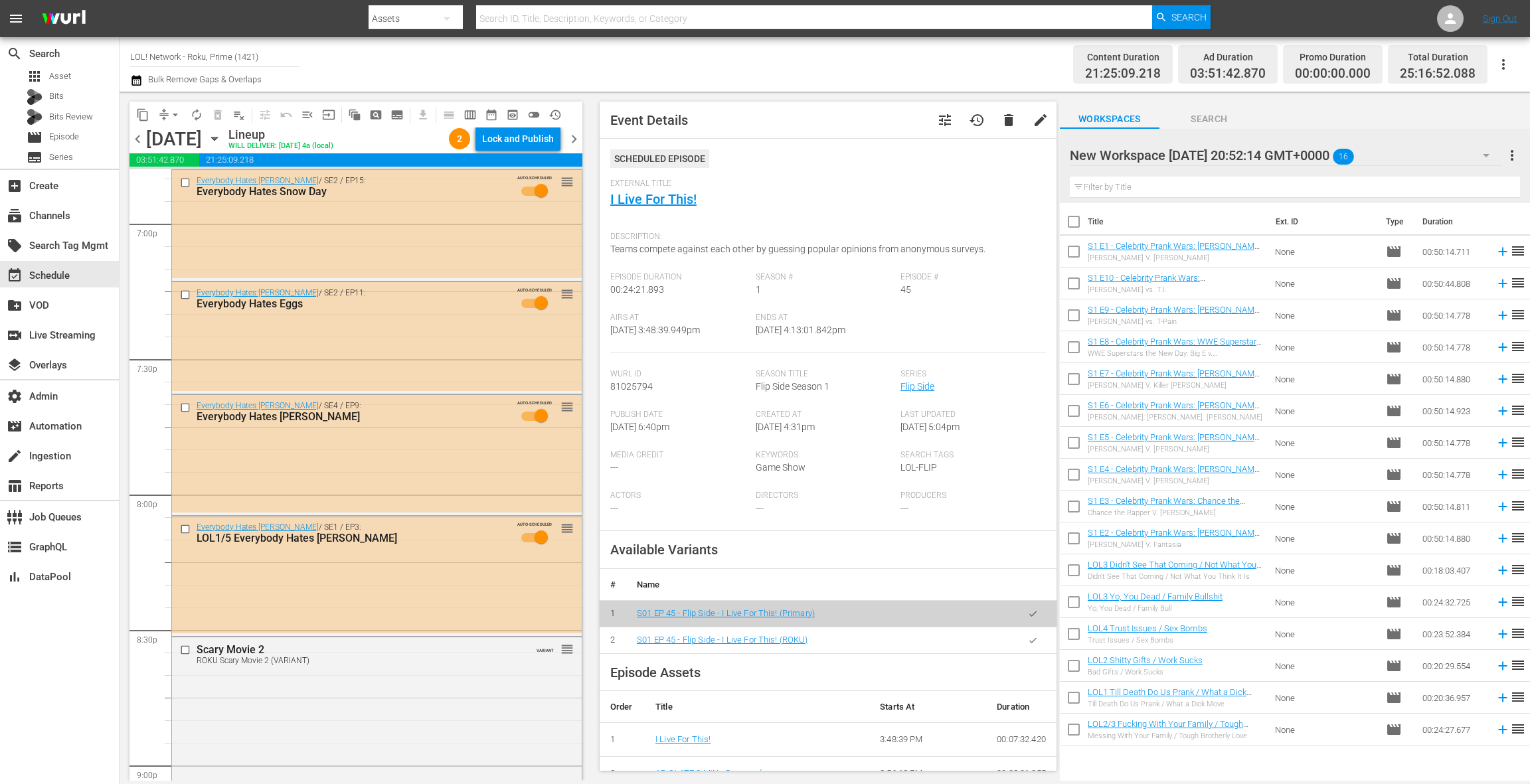
click at [1450, 155] on div "New Workspace [DATE] 20:52:14 GMT+0000 16" at bounding box center [1286, 155] width 432 height 37
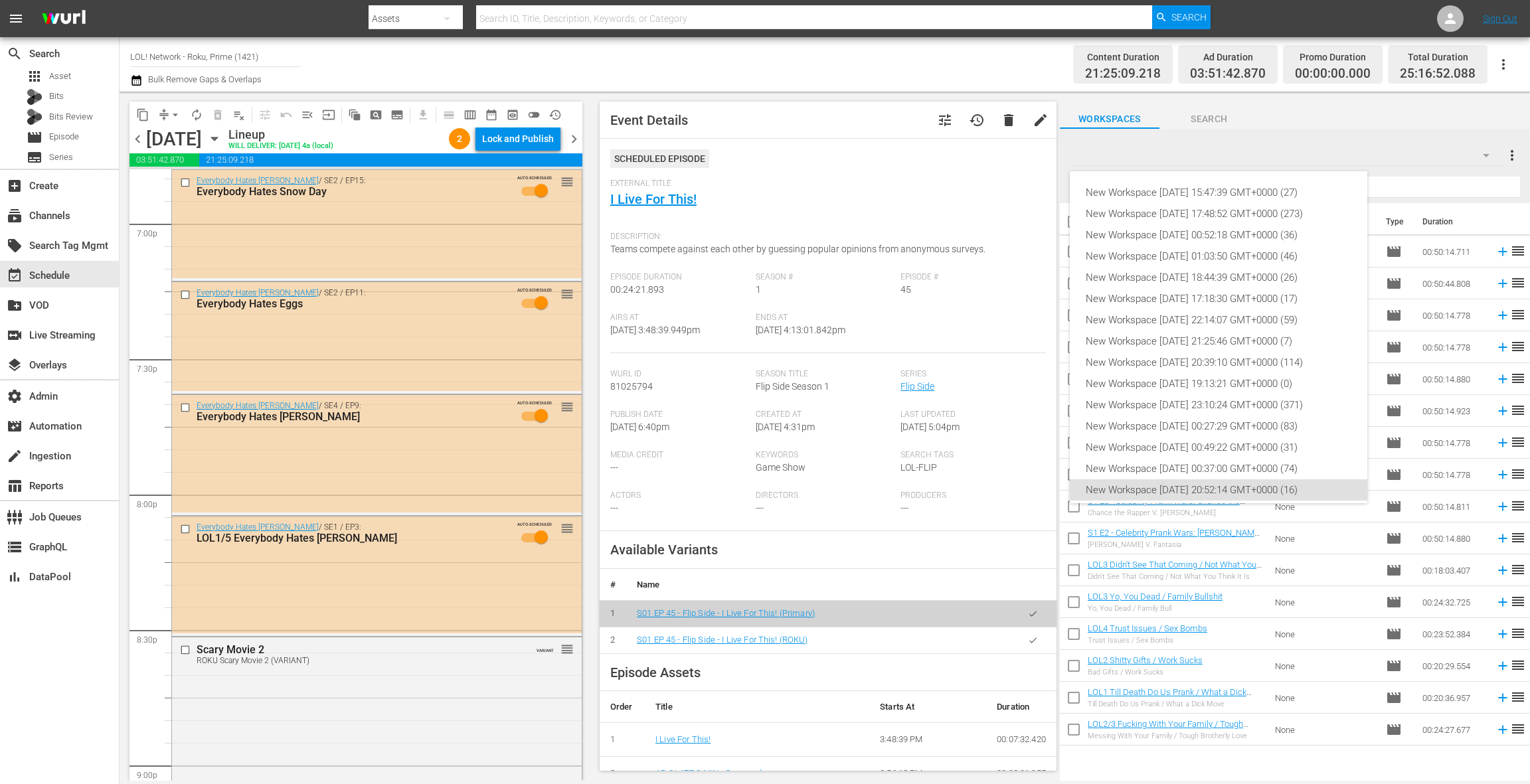
scroll to position [72, 0]
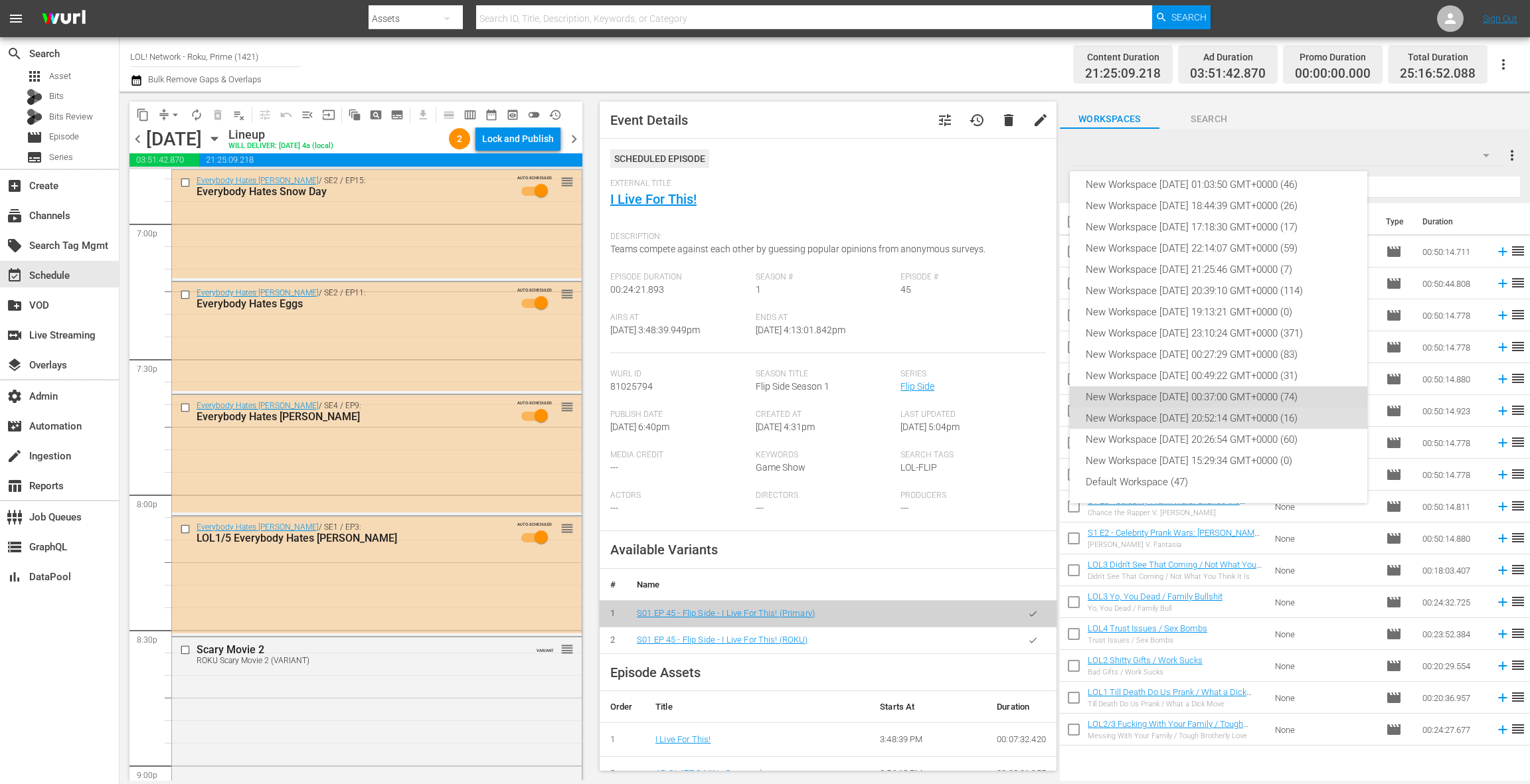
click at [1236, 397] on div "New Workspace [DATE] 00:37:00 GMT+0000 (74)" at bounding box center [1219, 397] width 265 height 21
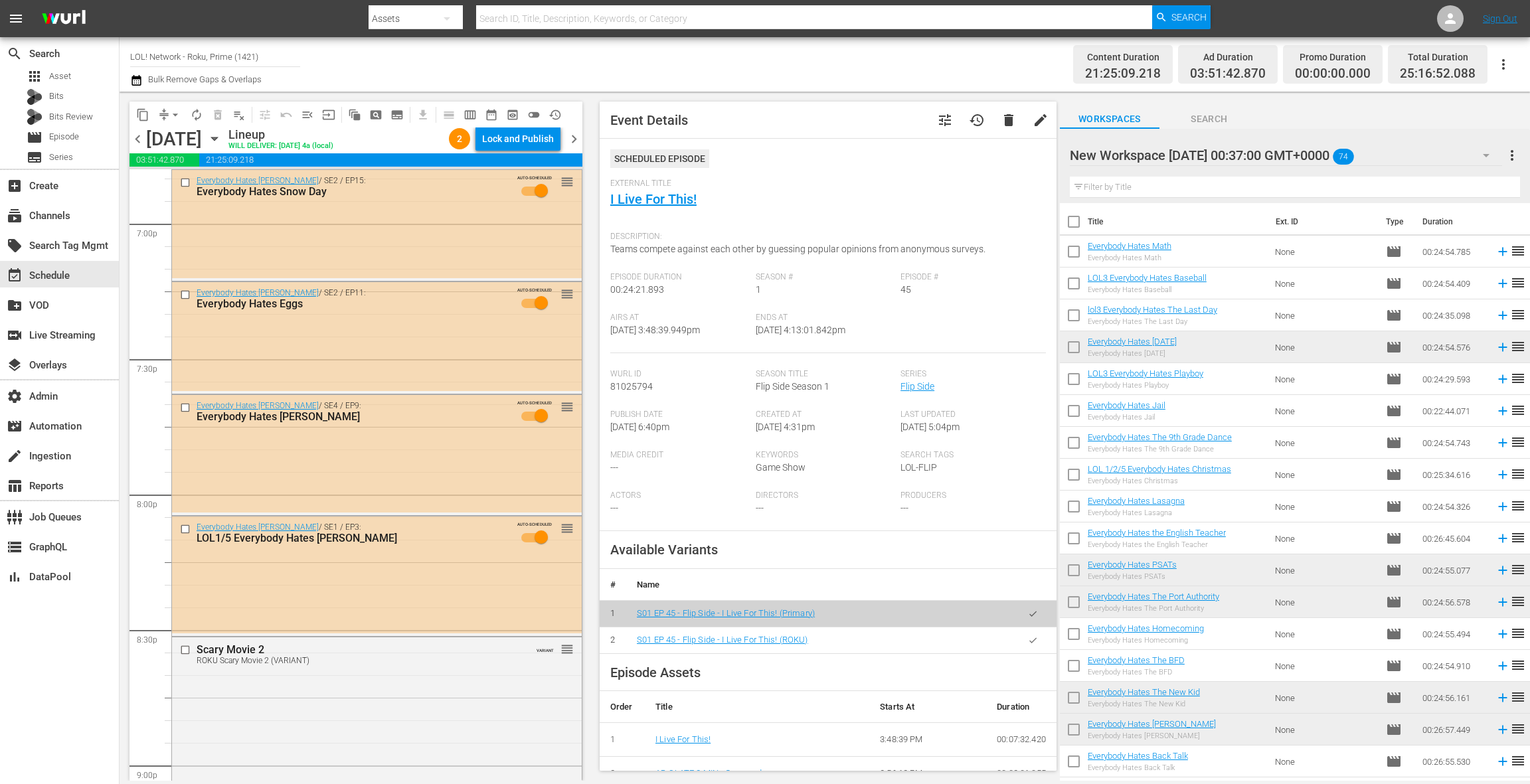
click at [1196, 184] on input "text" at bounding box center [1296, 187] width 450 height 21
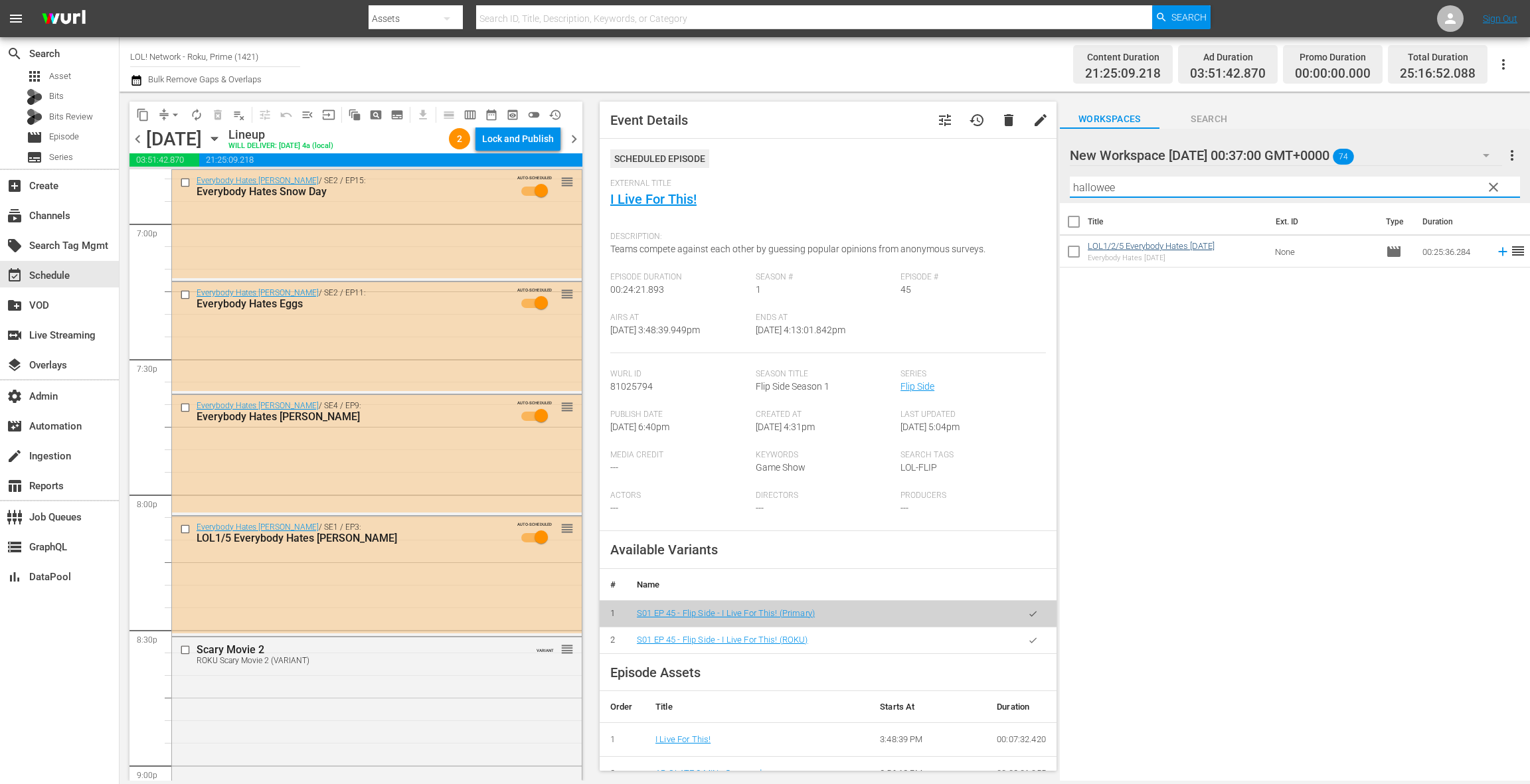
type input "hallowee"
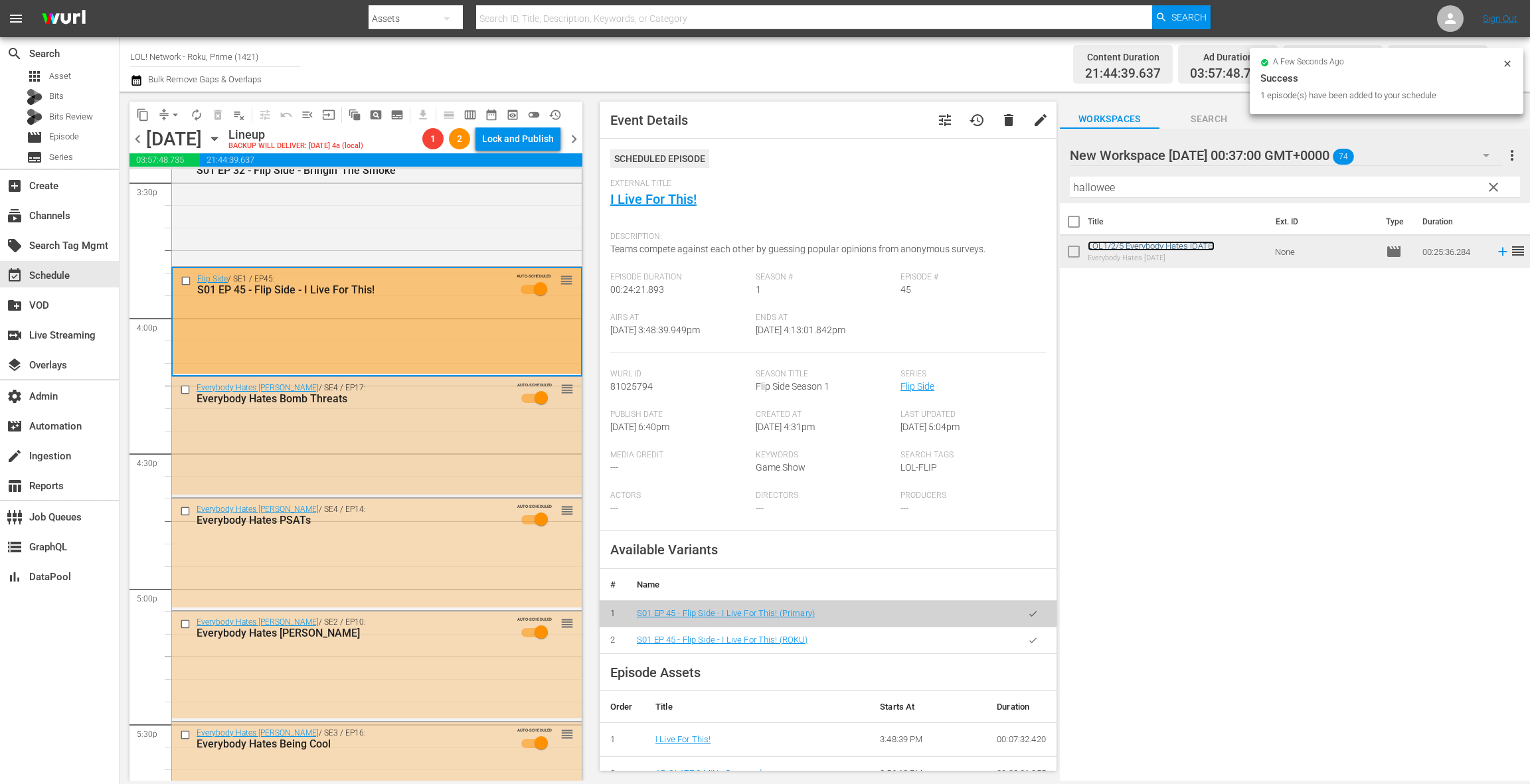
scroll to position [4207, 0]
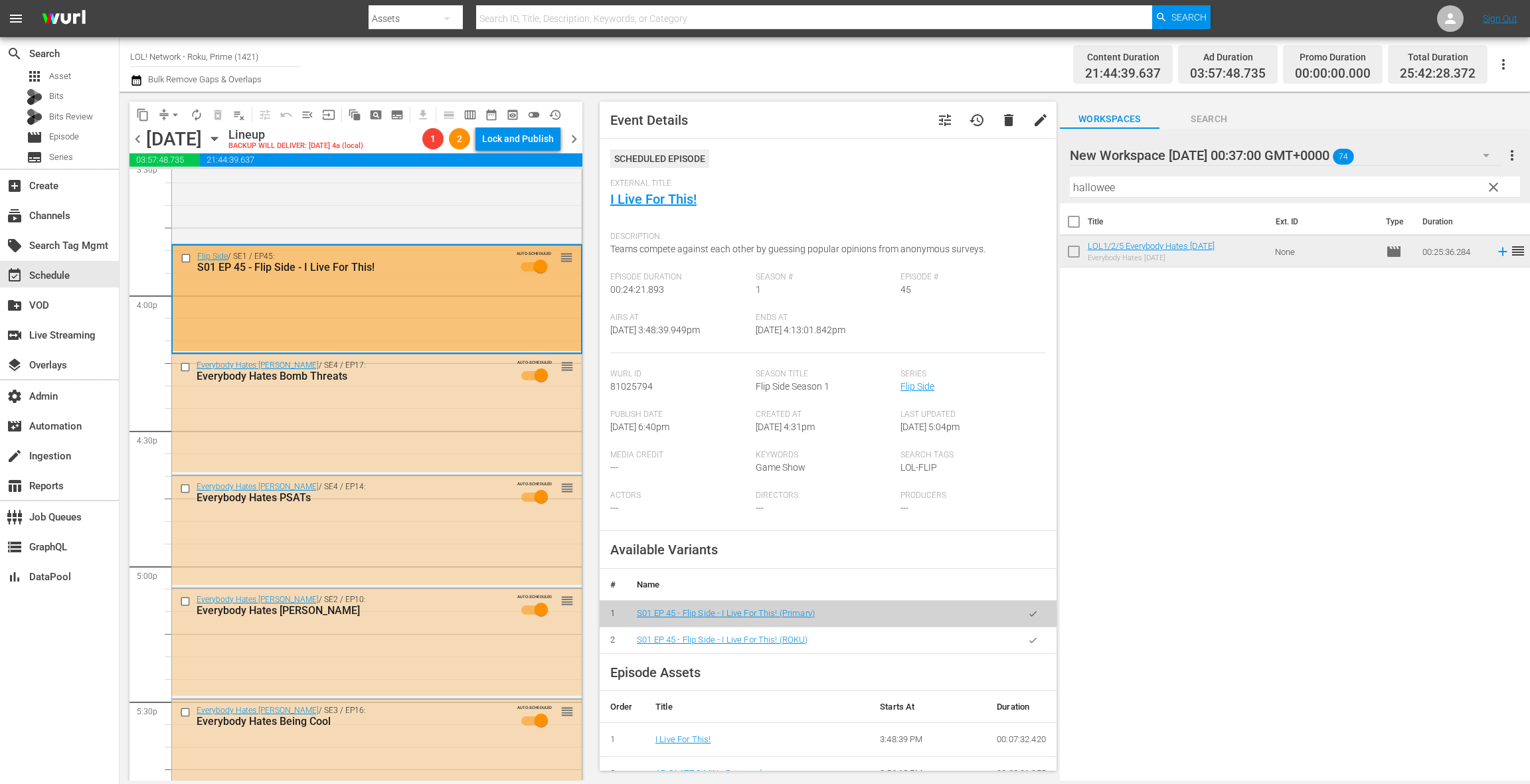
drag, startPoint x: 1117, startPoint y: 246, endPoint x: 479, endPoint y: 398, distance: 655.9
click at [479, 398] on div "Everybody Hates [PERSON_NAME] / SE4 / EP17: Everybody Hates Bomb Threats AUTO-S…" at bounding box center [377, 413] width 410 height 118
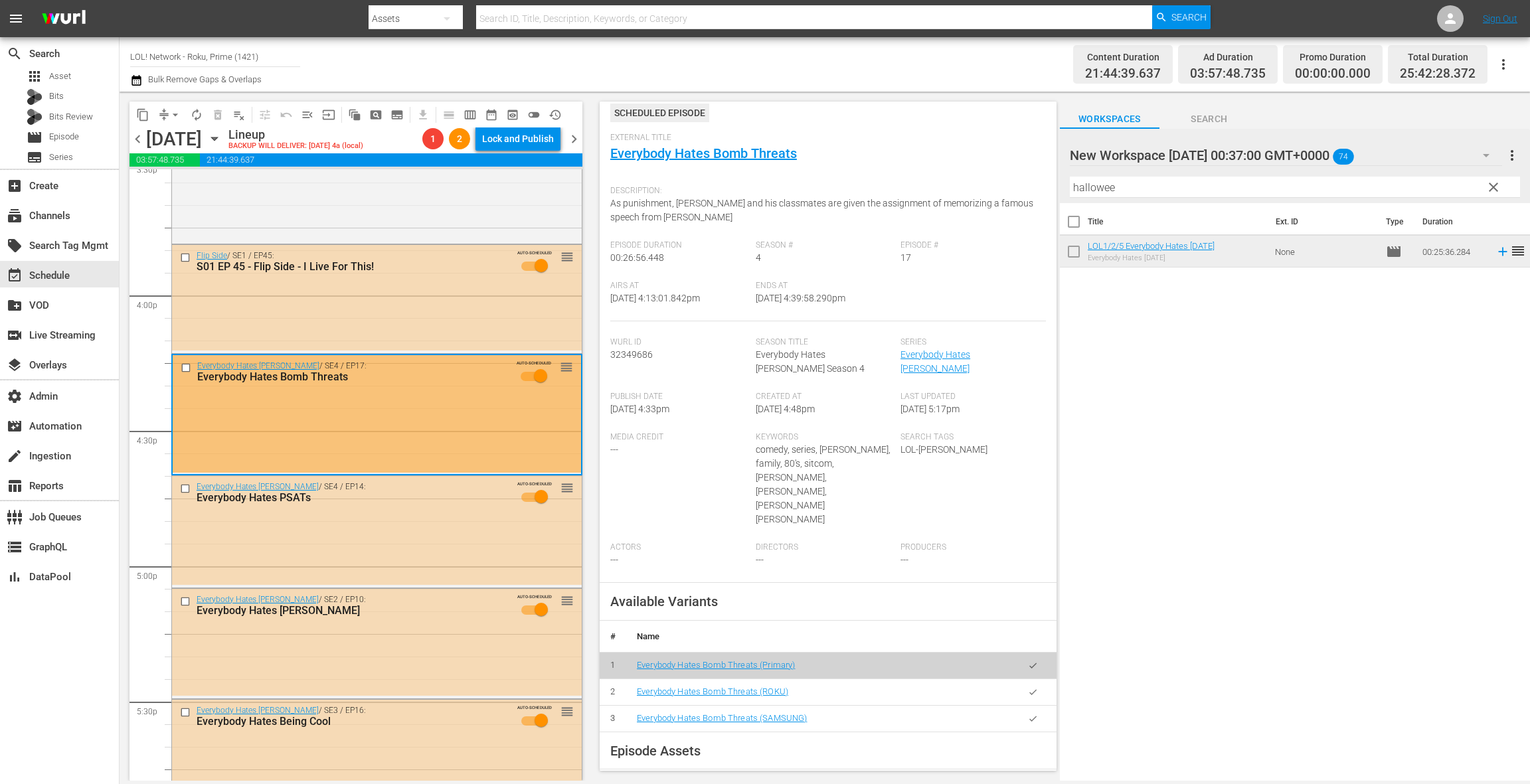
scroll to position [136, 0]
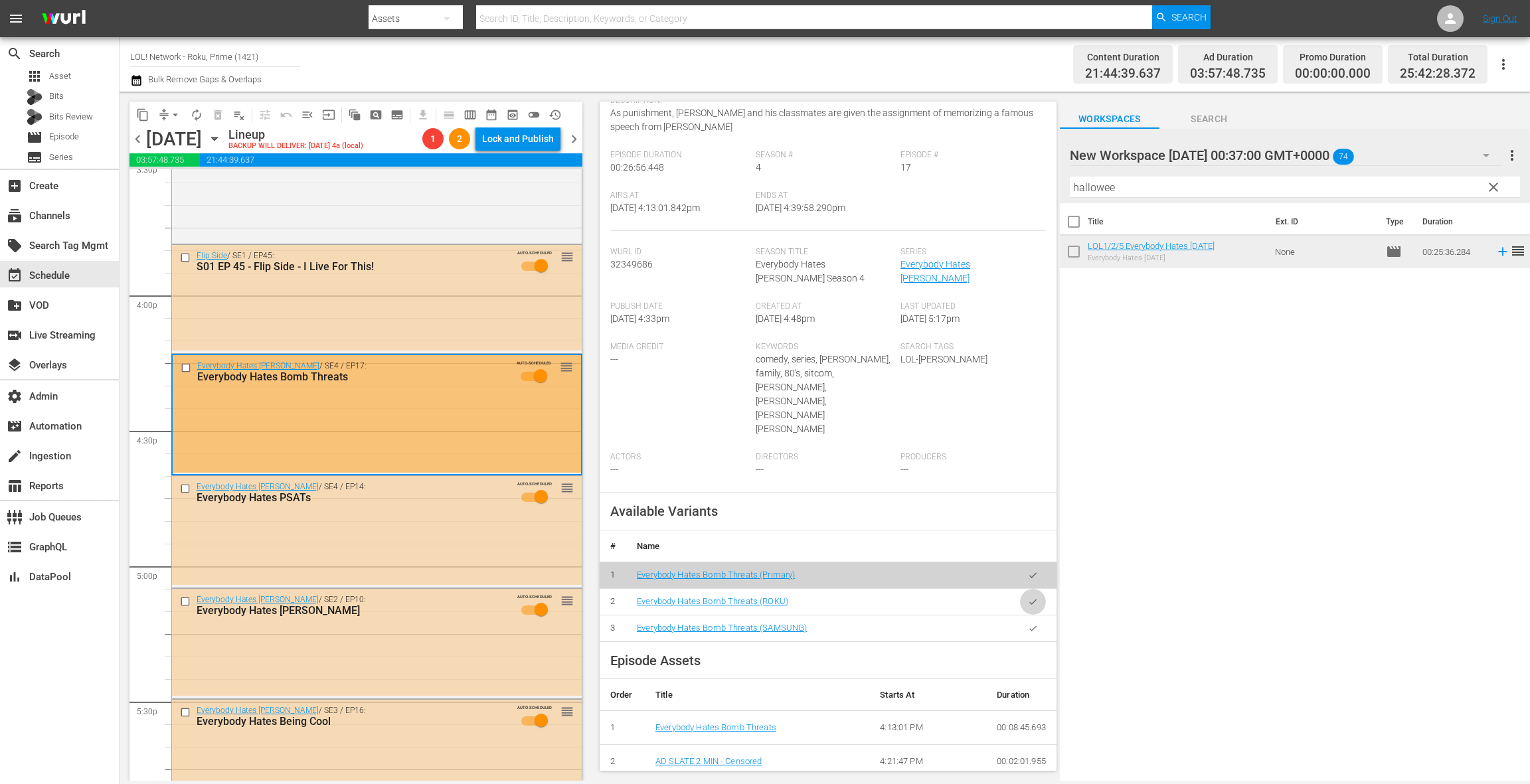
drag, startPoint x: 1034, startPoint y: 561, endPoint x: 704, endPoint y: 477, distance: 340.5
click at [1034, 597] on icon "button" at bounding box center [1033, 602] width 10 height 10
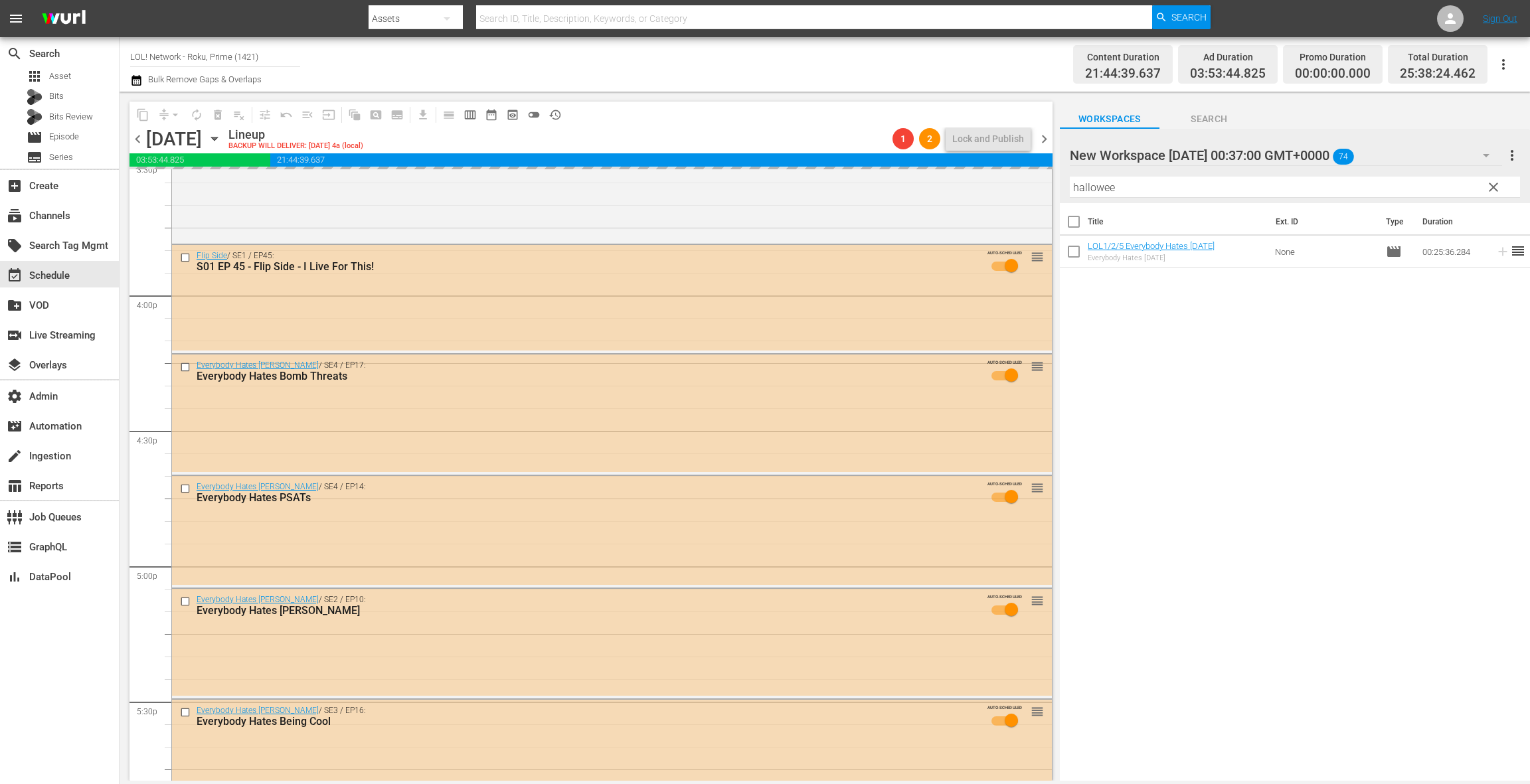
scroll to position [4282, 0]
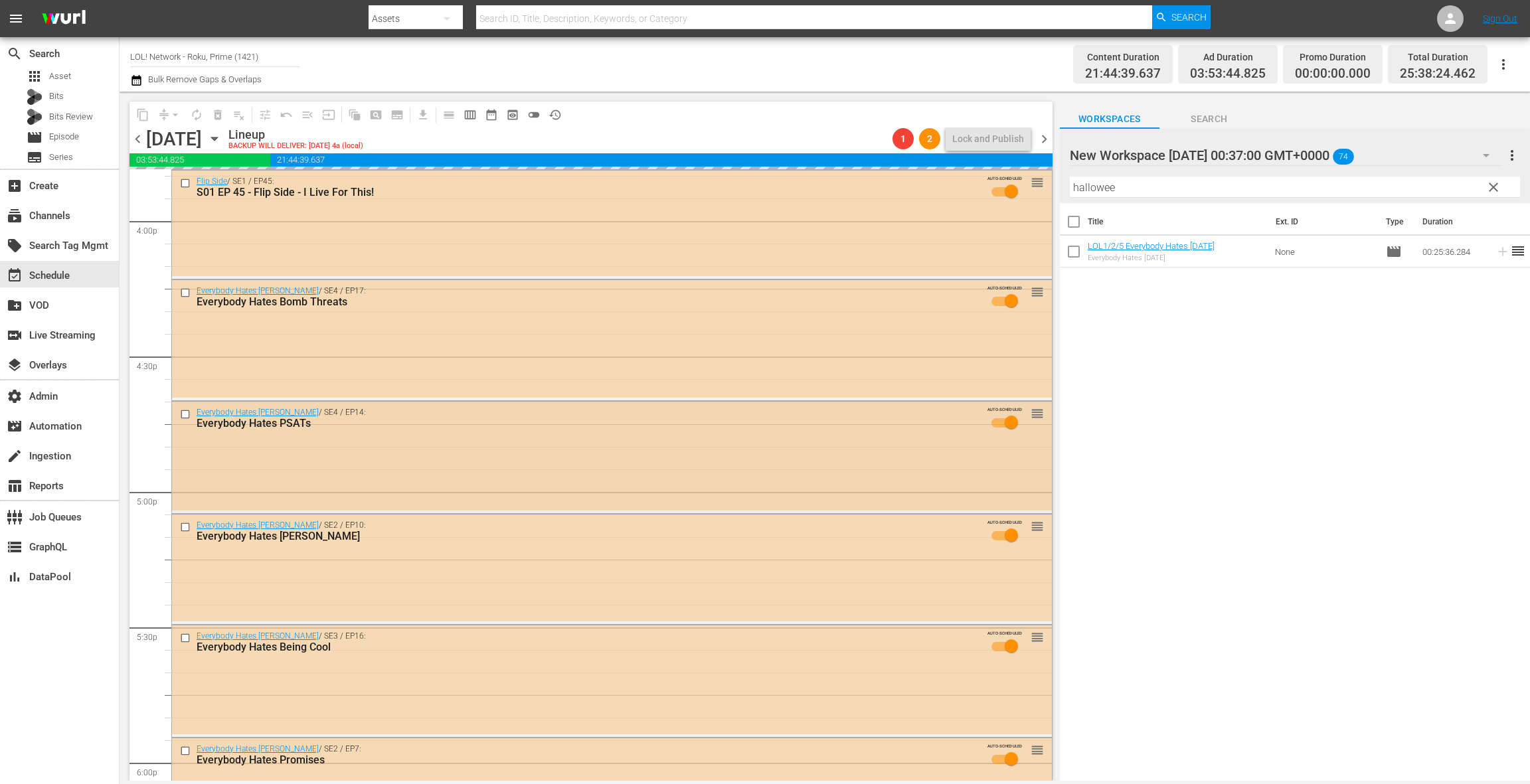
click at [508, 438] on div "Everybody Hates [PERSON_NAME] / SE4 / EP14: Everybody Hates PSATs AUTO-SCHEDULE…" at bounding box center [612, 421] width 880 height 40
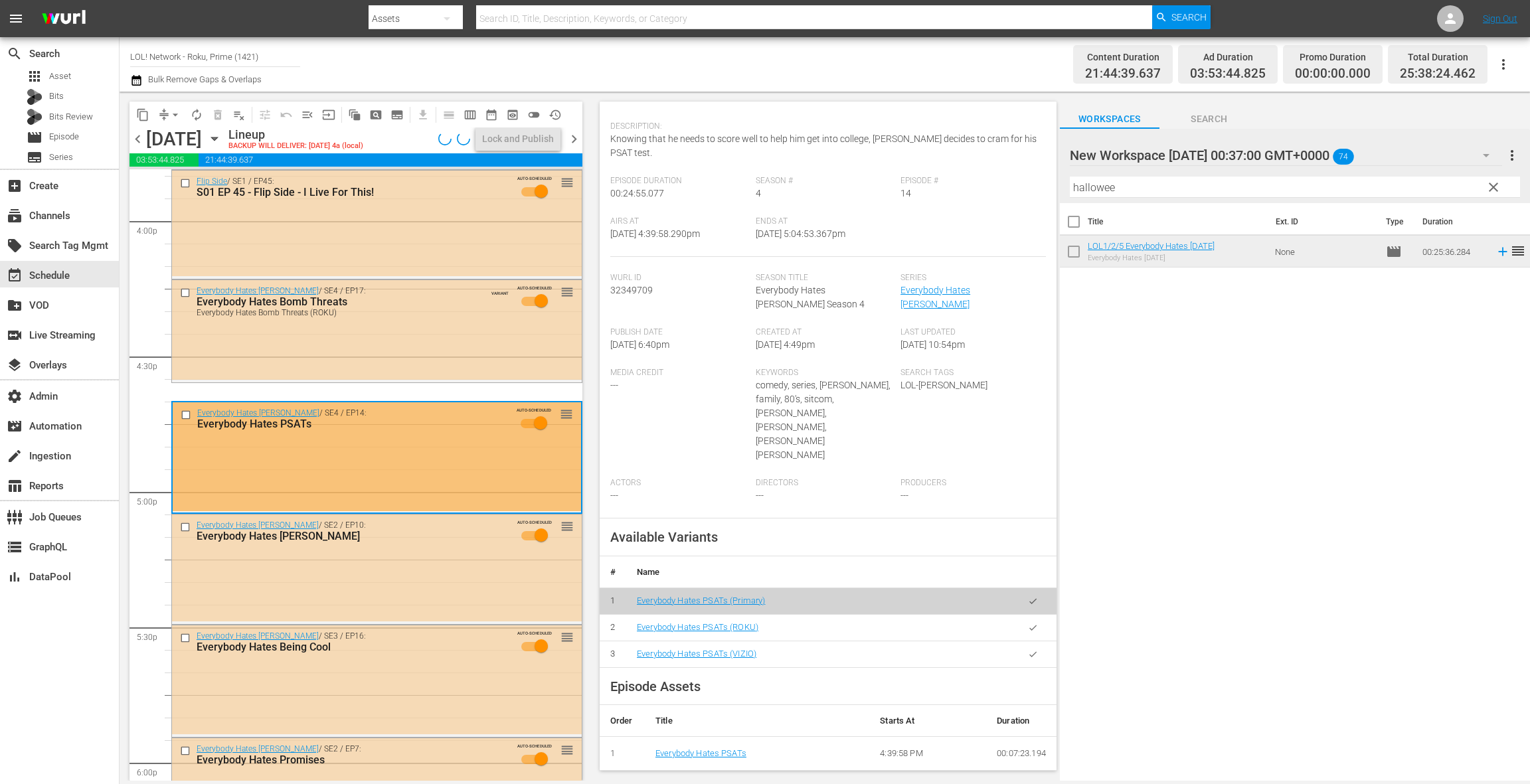
scroll to position [137, 0]
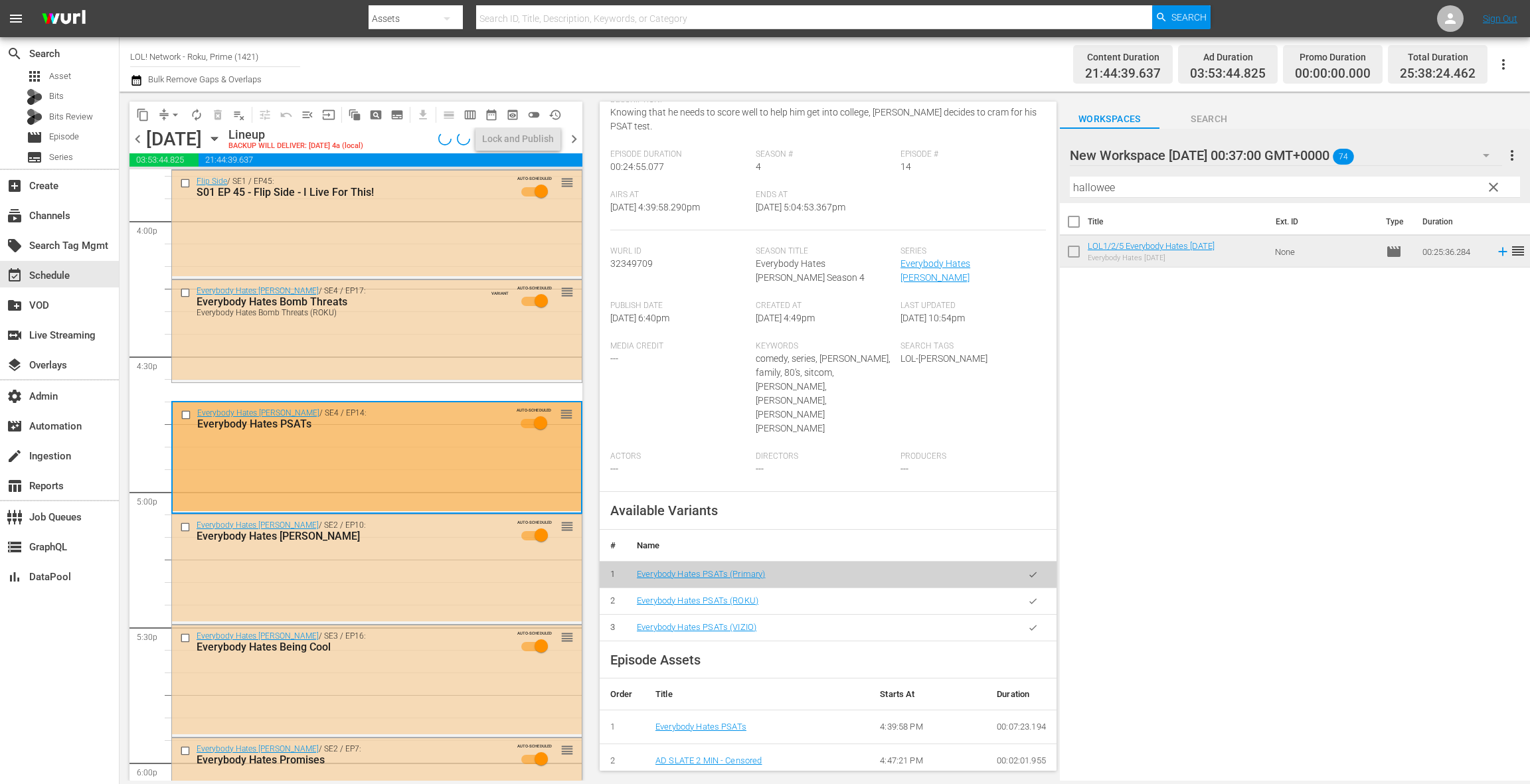
drag, startPoint x: 1036, startPoint y: 548, endPoint x: 851, endPoint y: 514, distance: 188.1
click at [1036, 596] on icon "button" at bounding box center [1033, 601] width 10 height 10
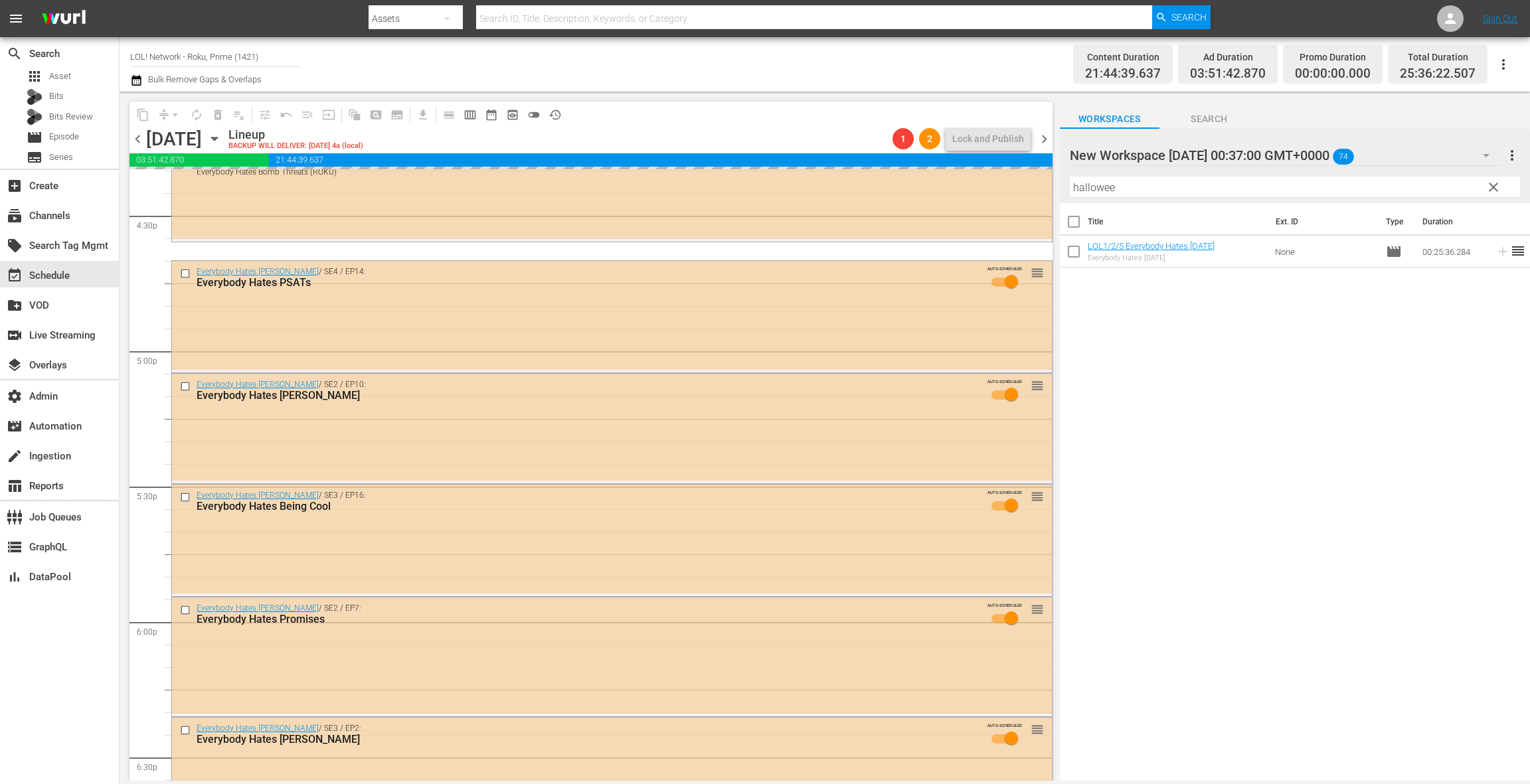
scroll to position [4427, 0]
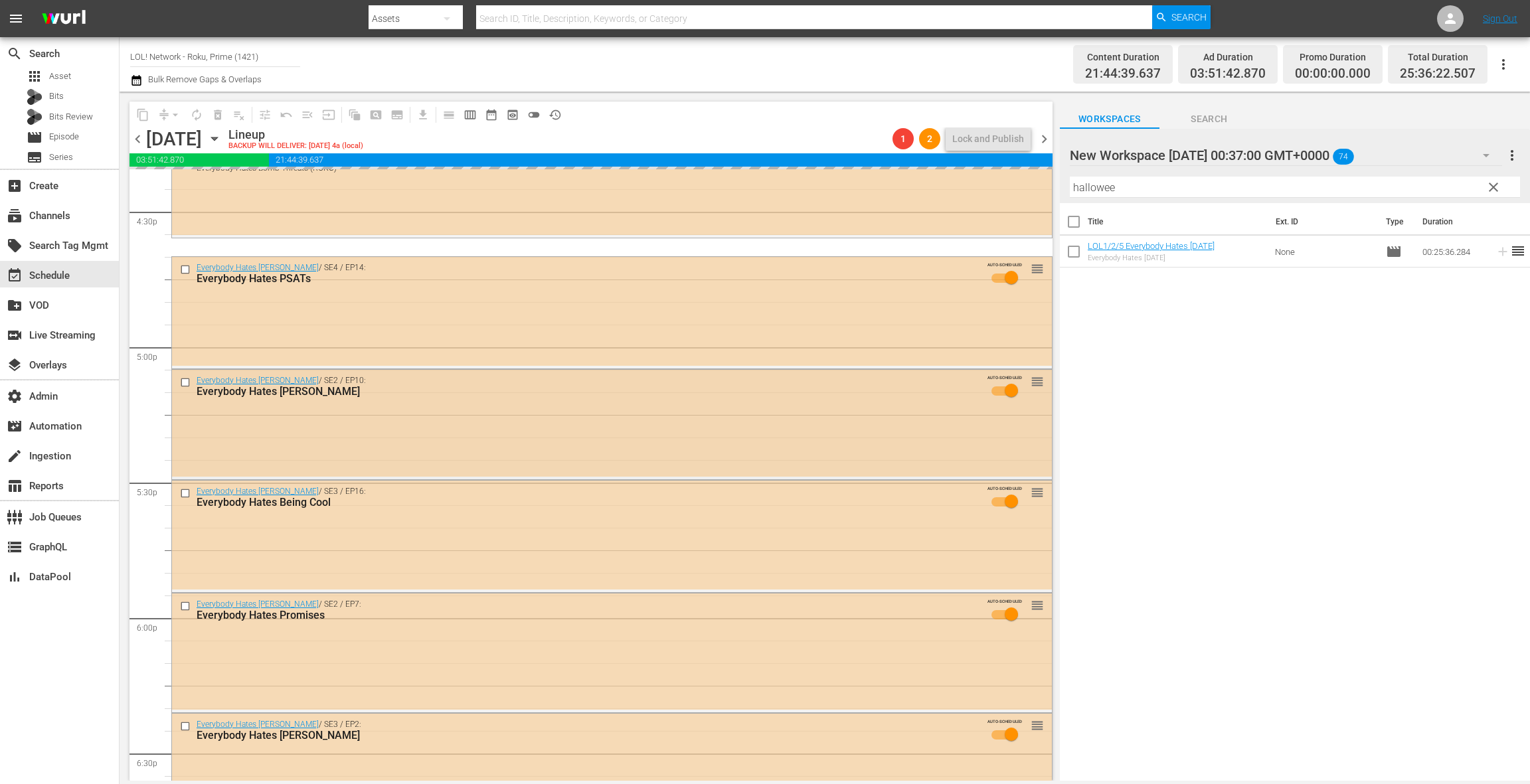
click at [478, 476] on div "Everybody Hates [PERSON_NAME] / SE2 / EP10: Everybody Hates [PERSON_NAME] AUTO-…" at bounding box center [612, 424] width 881 height 111
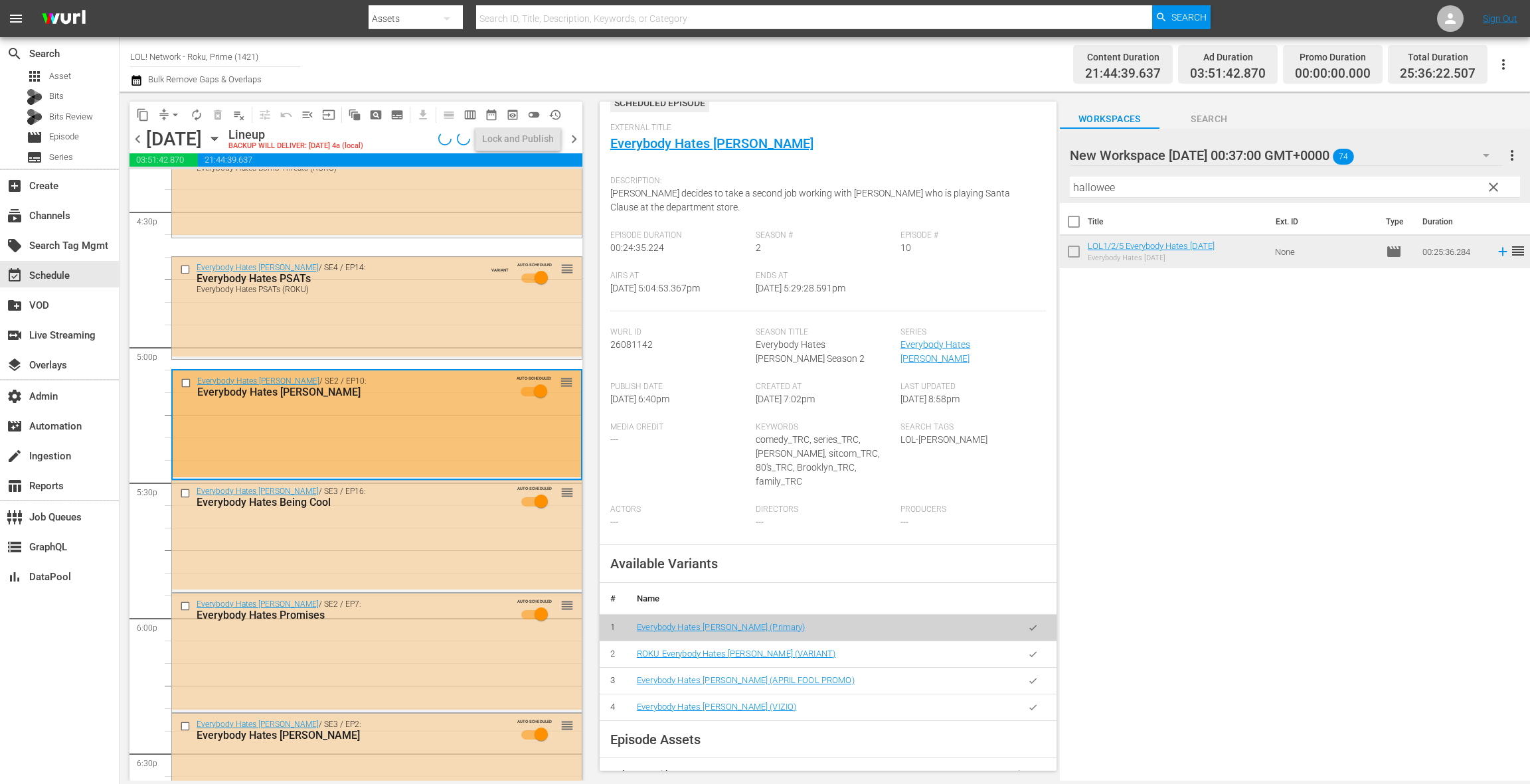
scroll to position [131, 0]
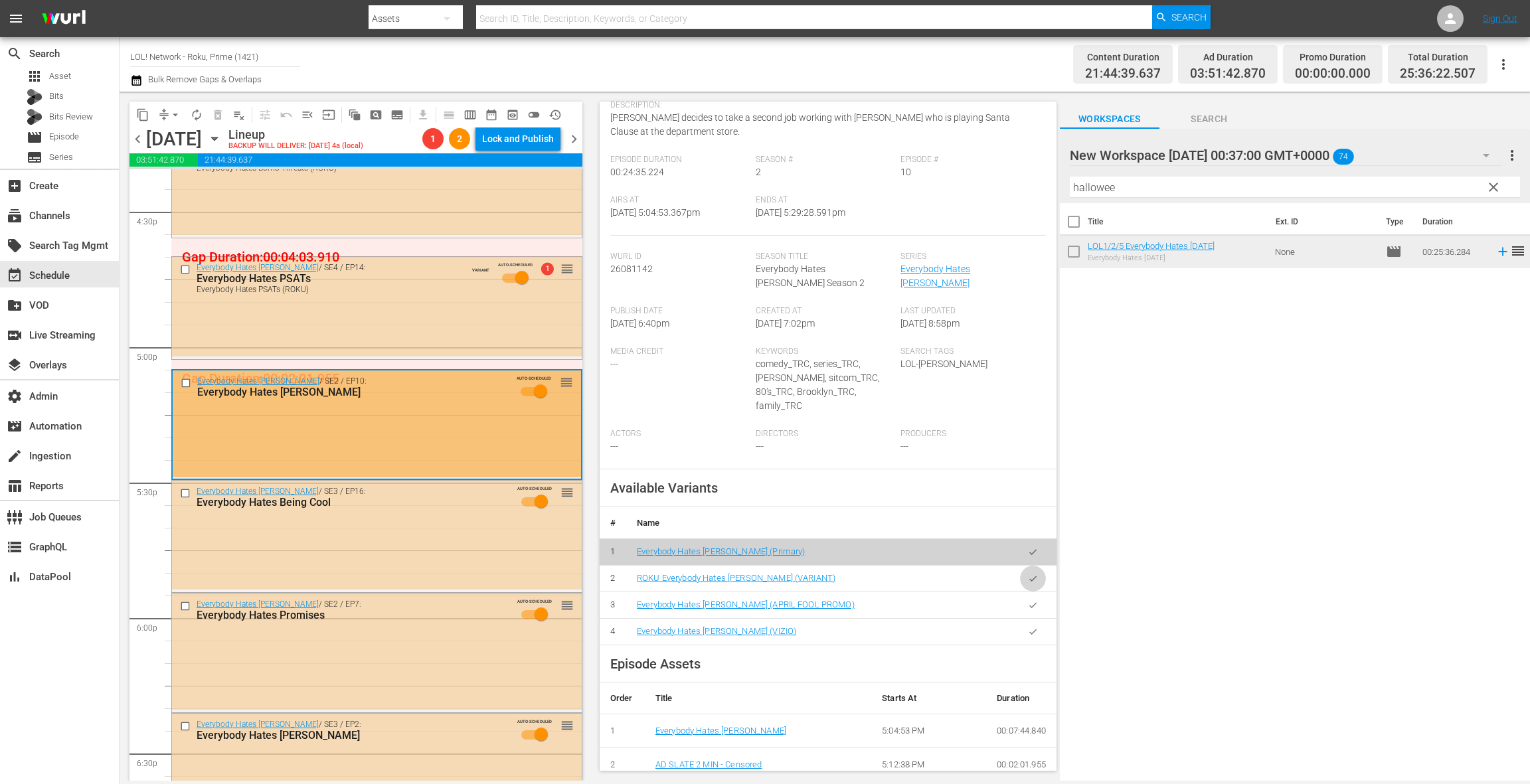
click at [1024, 565] on button "button" at bounding box center [1033, 578] width 26 height 26
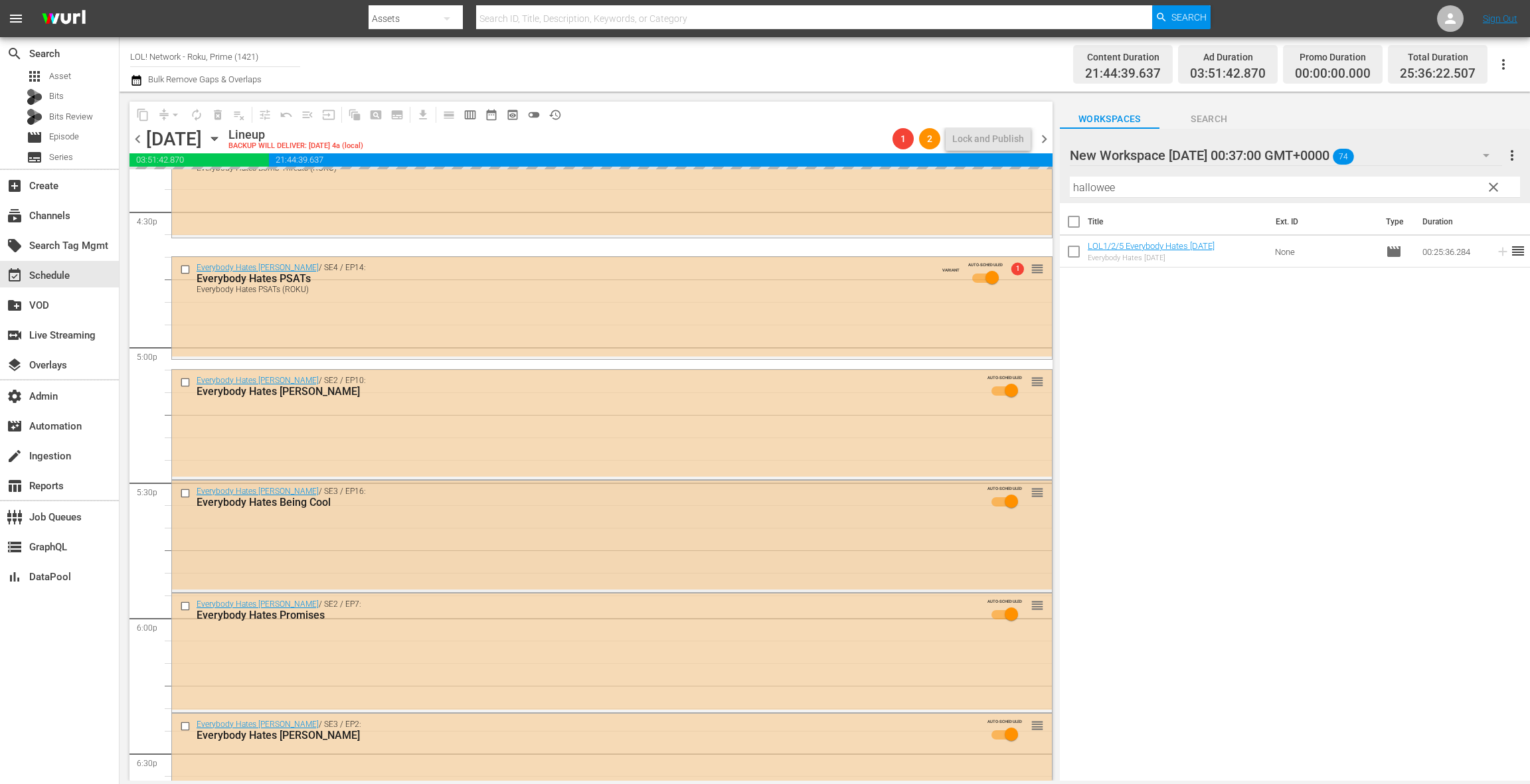
drag, startPoint x: 465, startPoint y: 495, endPoint x: 465, endPoint y: 531, distance: 36.0
click at [465, 531] on div "Everybody Hates [PERSON_NAME] / SE3 / EP16: Everybody Hates Being Cool AUTO-SCH…" at bounding box center [612, 534] width 880 height 108
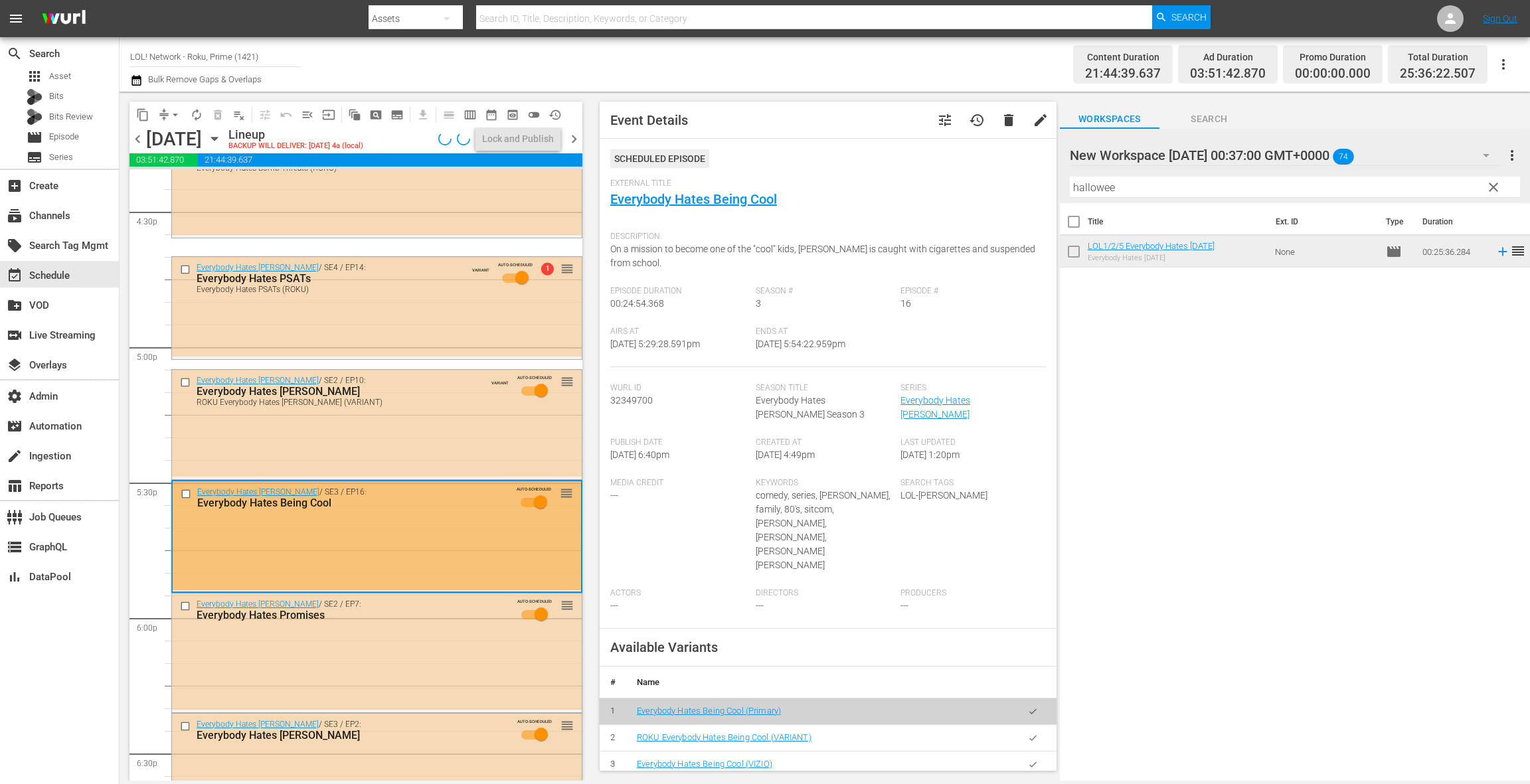
click at [1034, 733] on icon "button" at bounding box center [1033, 738] width 10 height 10
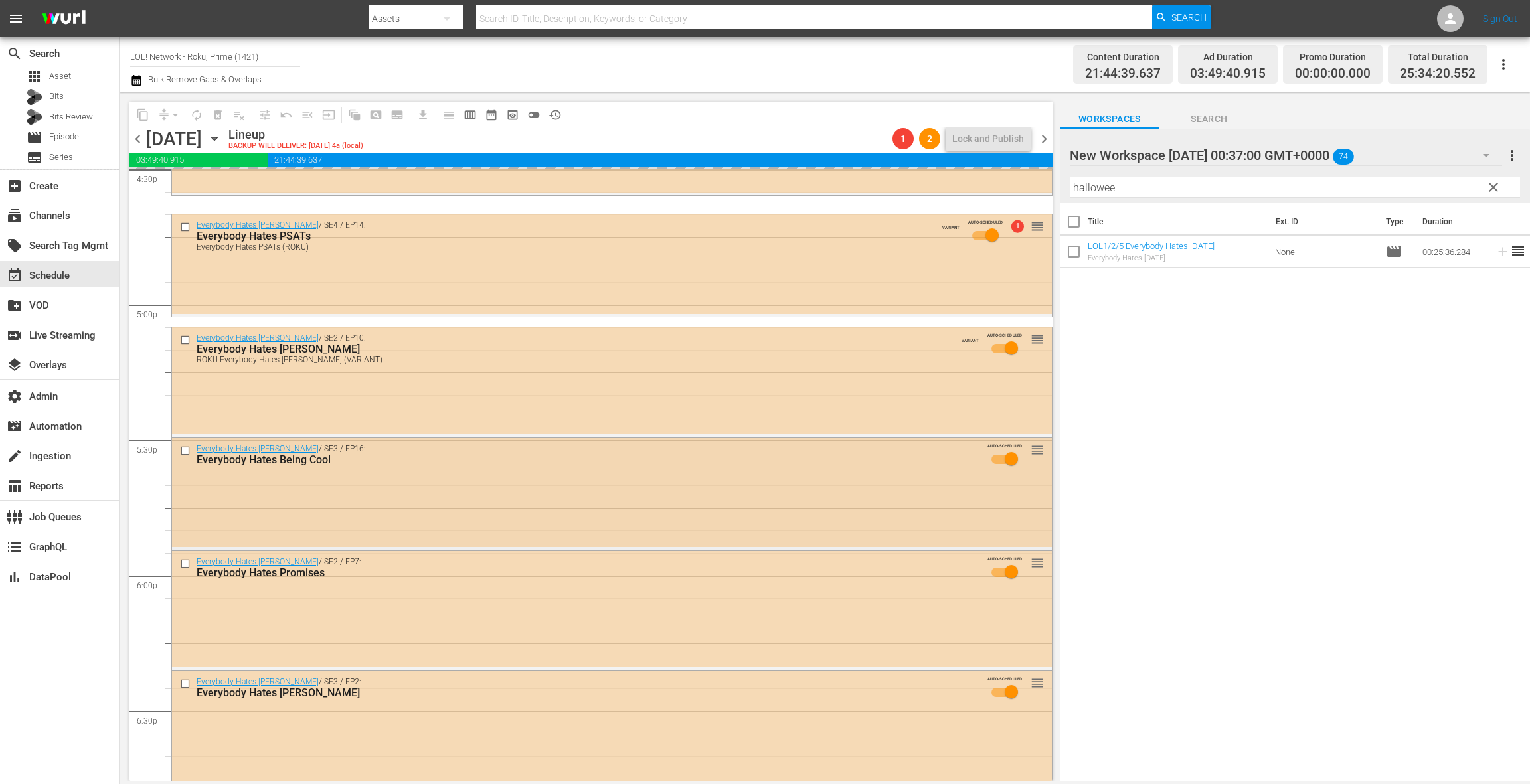
scroll to position [4570, 0]
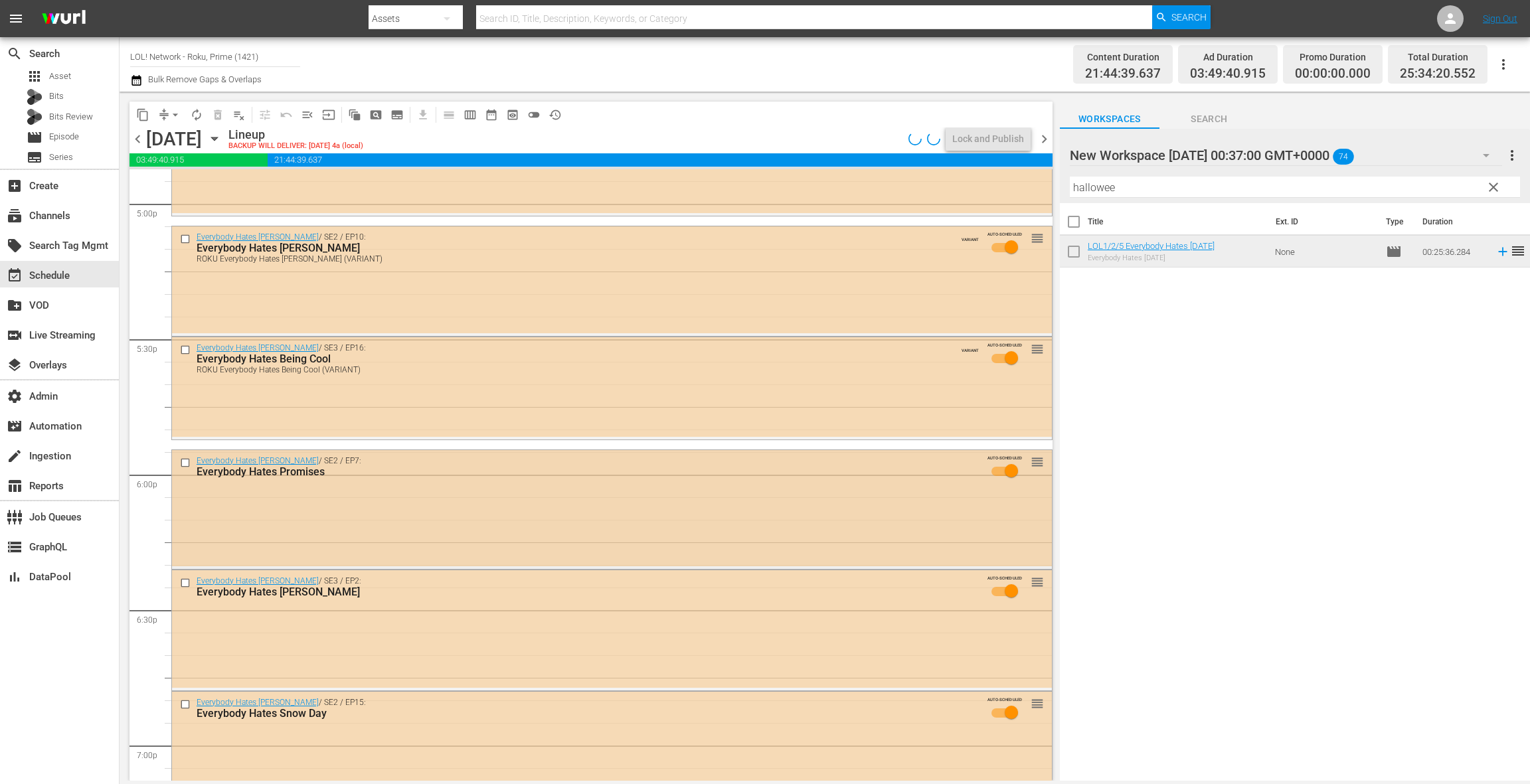
click at [520, 495] on div "Everybody Hates [PERSON_NAME] / SE2 / EP7: Everybody Hates Promises AUTO-SCHEDU…" at bounding box center [612, 508] width 880 height 116
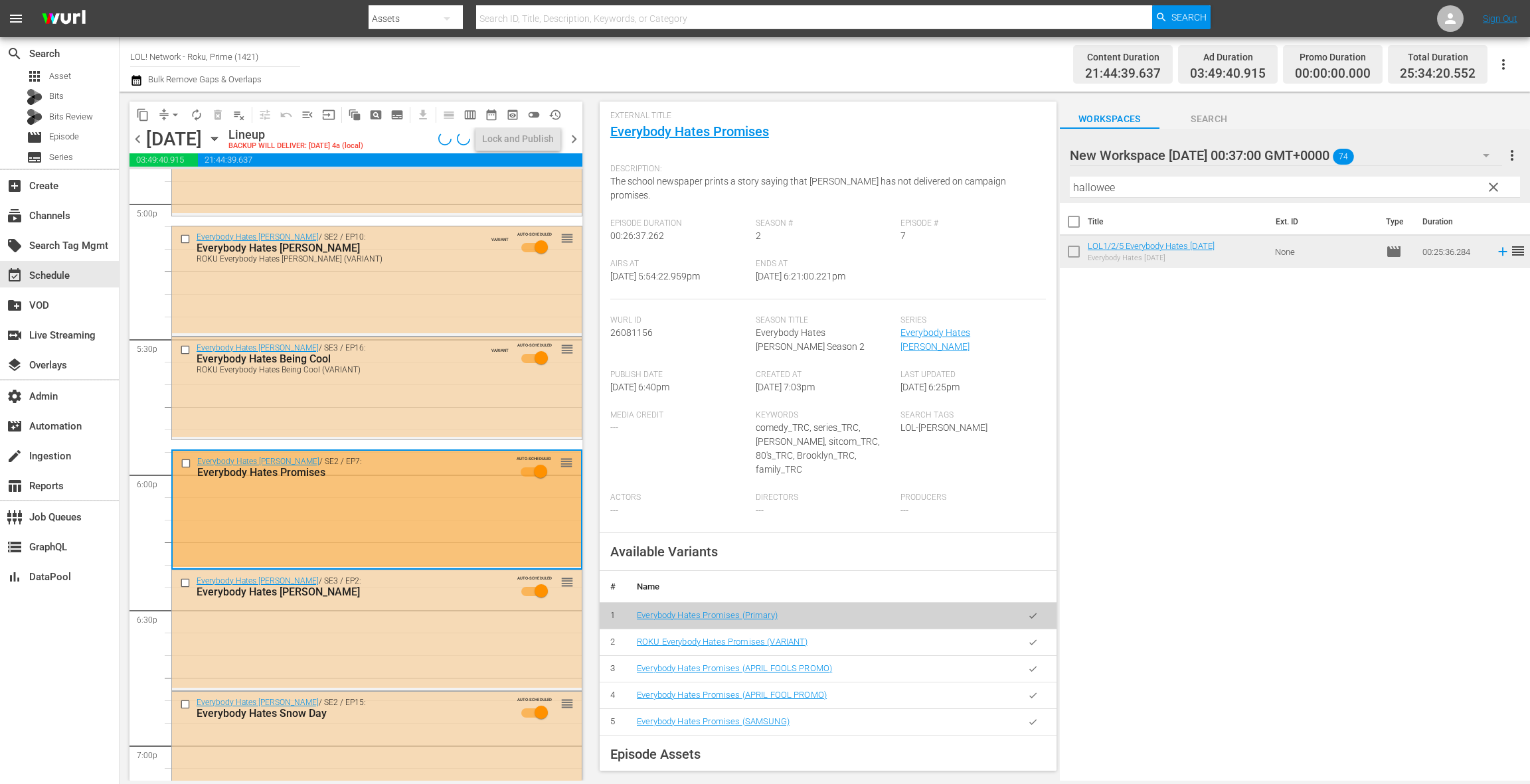
scroll to position [191, 0]
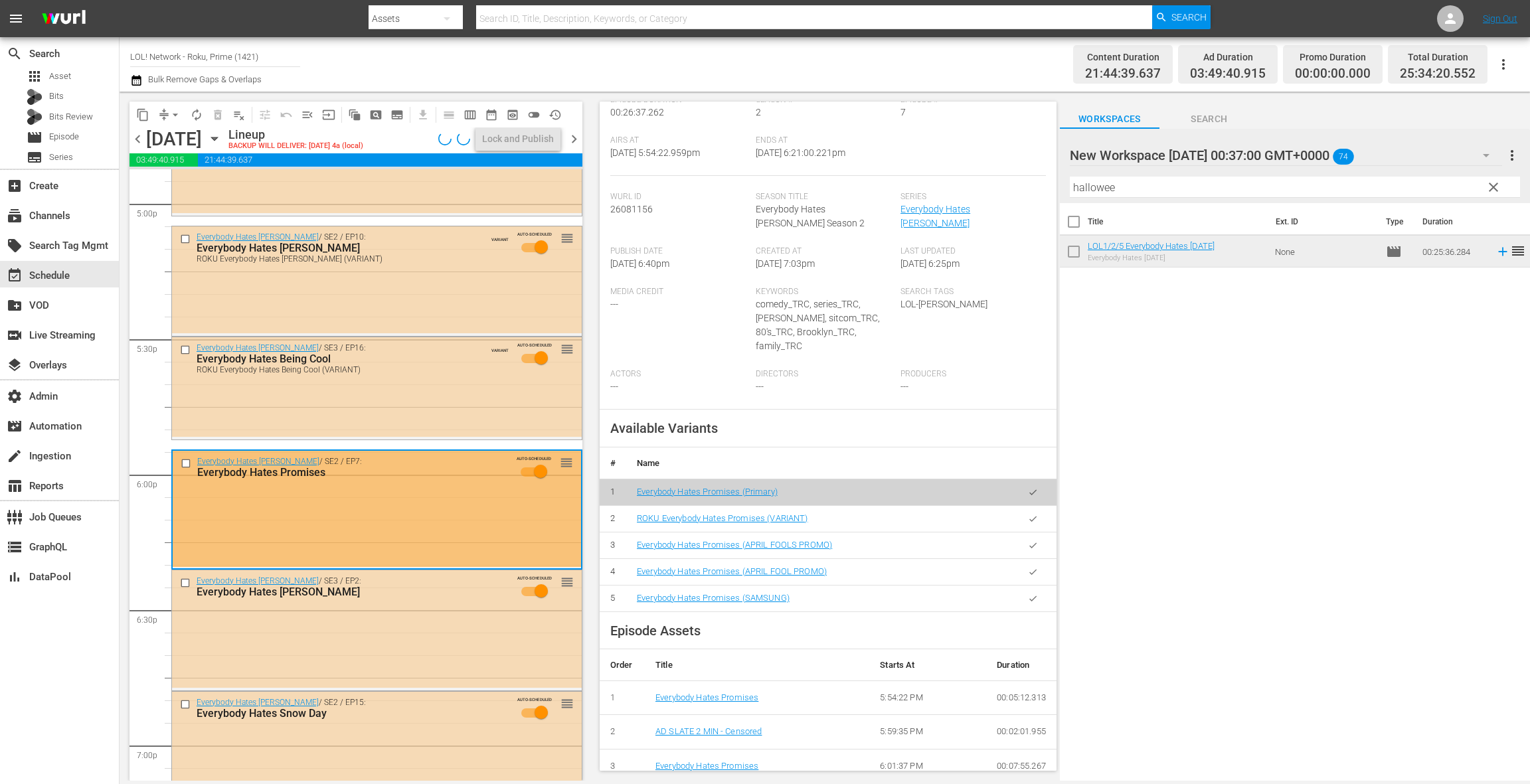
click at [1029, 514] on icon "button" at bounding box center [1033, 519] width 10 height 10
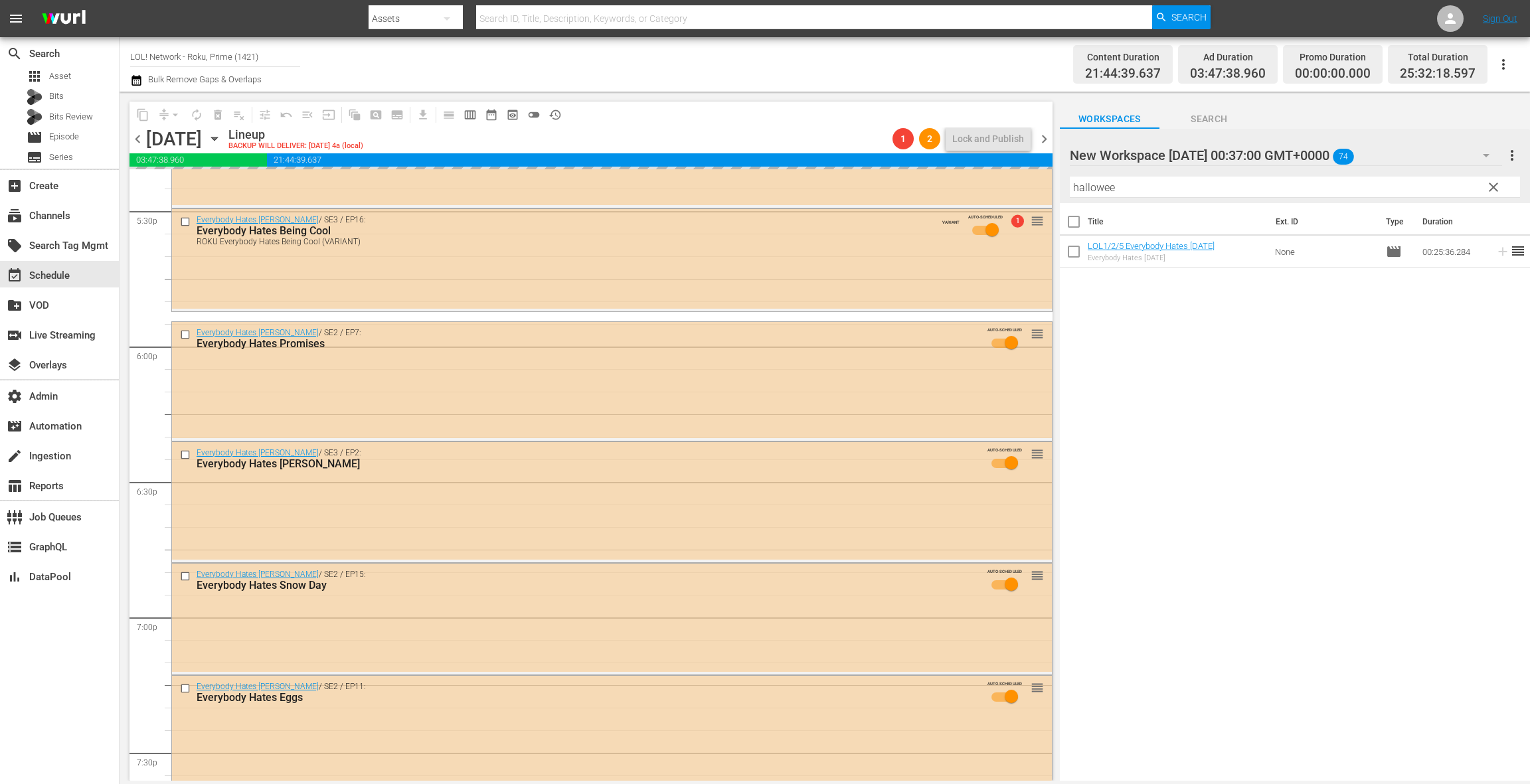
scroll to position [4722, 0]
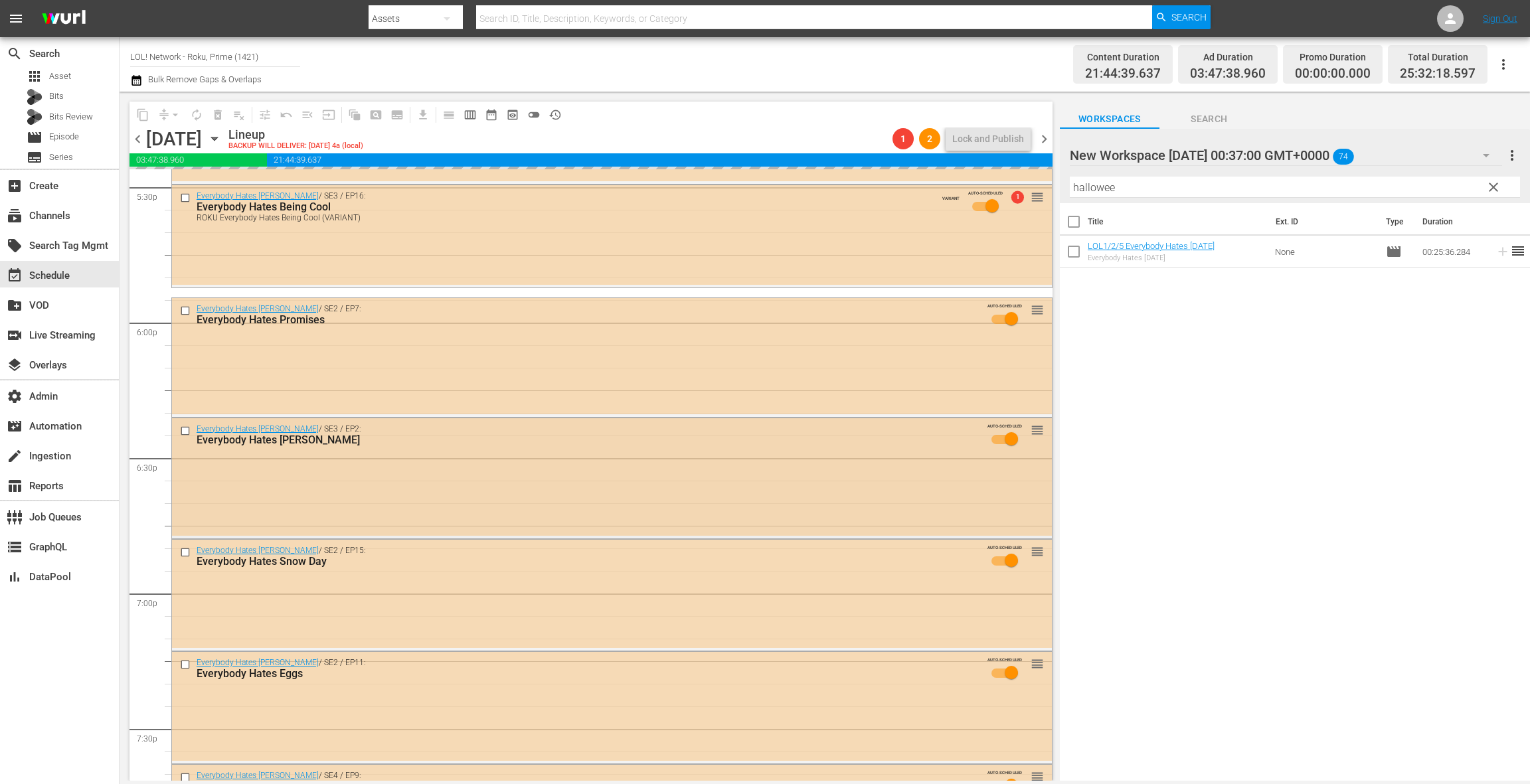
click at [518, 484] on div "Everybody Hates [PERSON_NAME] / SE3 / EP2: Everybody Hates [PERSON_NAME] AUTO-S…" at bounding box center [612, 477] width 880 height 118
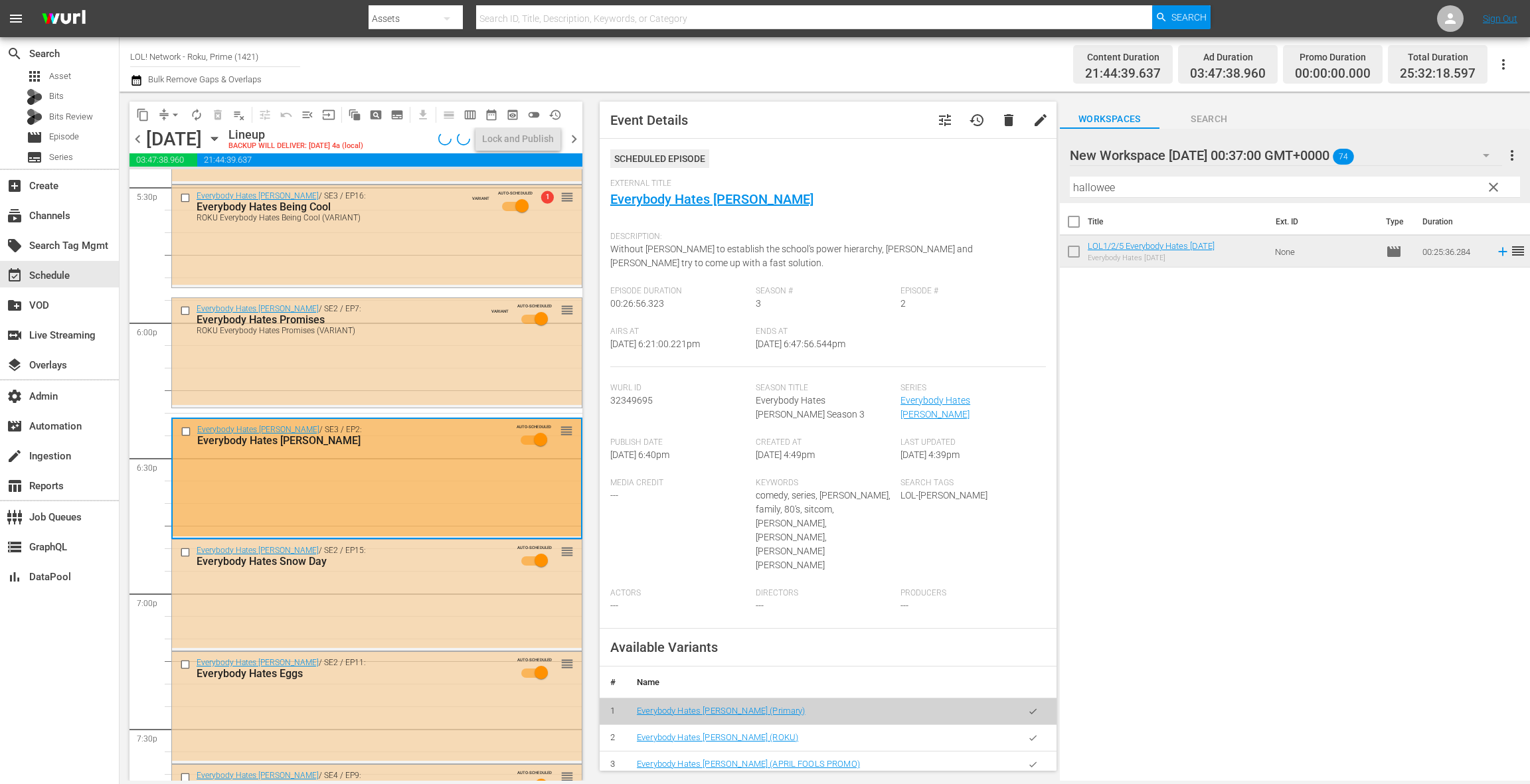
click at [1033, 733] on icon "button" at bounding box center [1033, 738] width 10 height 10
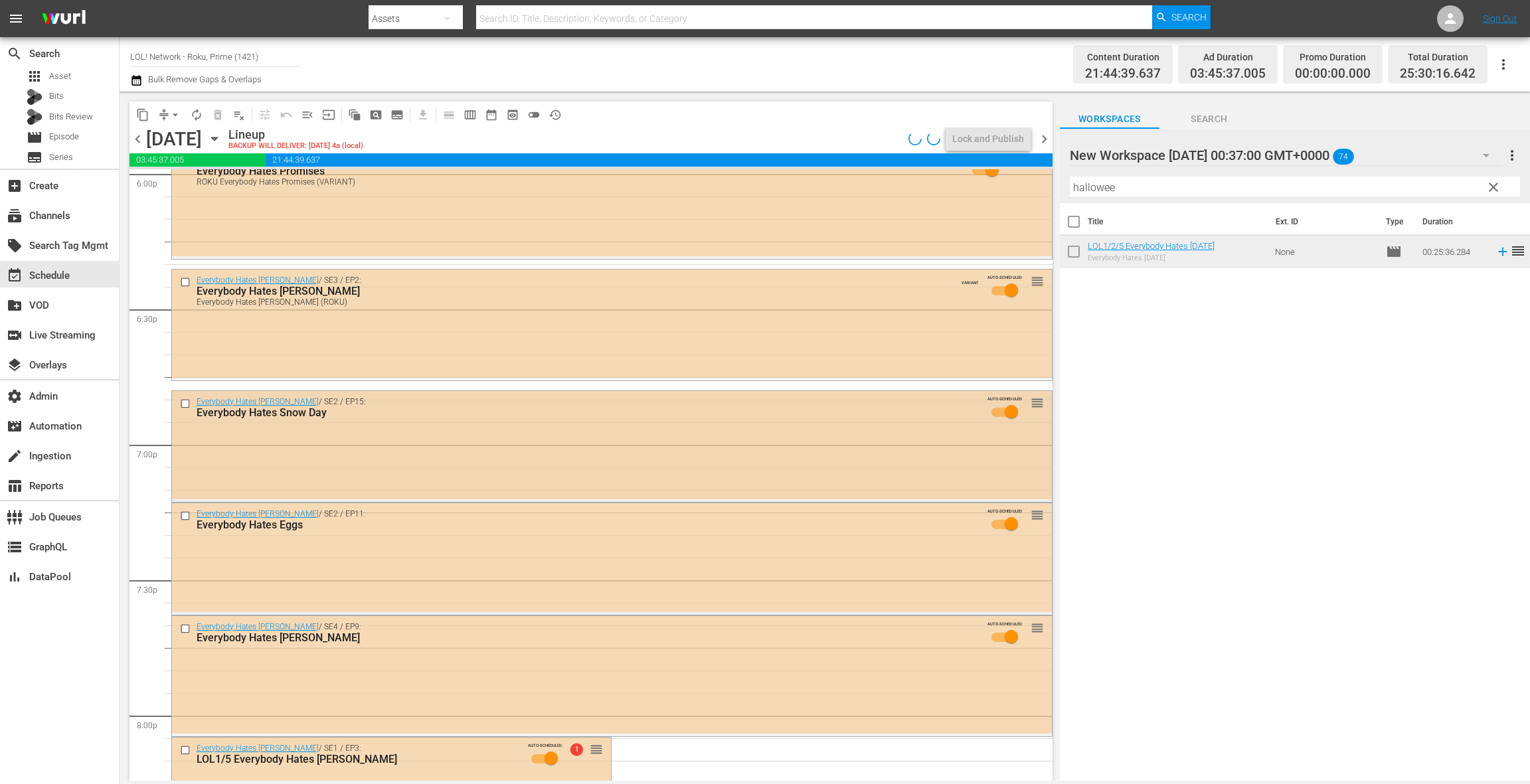
click at [486, 455] on div "Everybody Hates [PERSON_NAME] / SE2 / EP15: Everybody Hates Snow Day AUTO-SCHED…" at bounding box center [612, 445] width 880 height 109
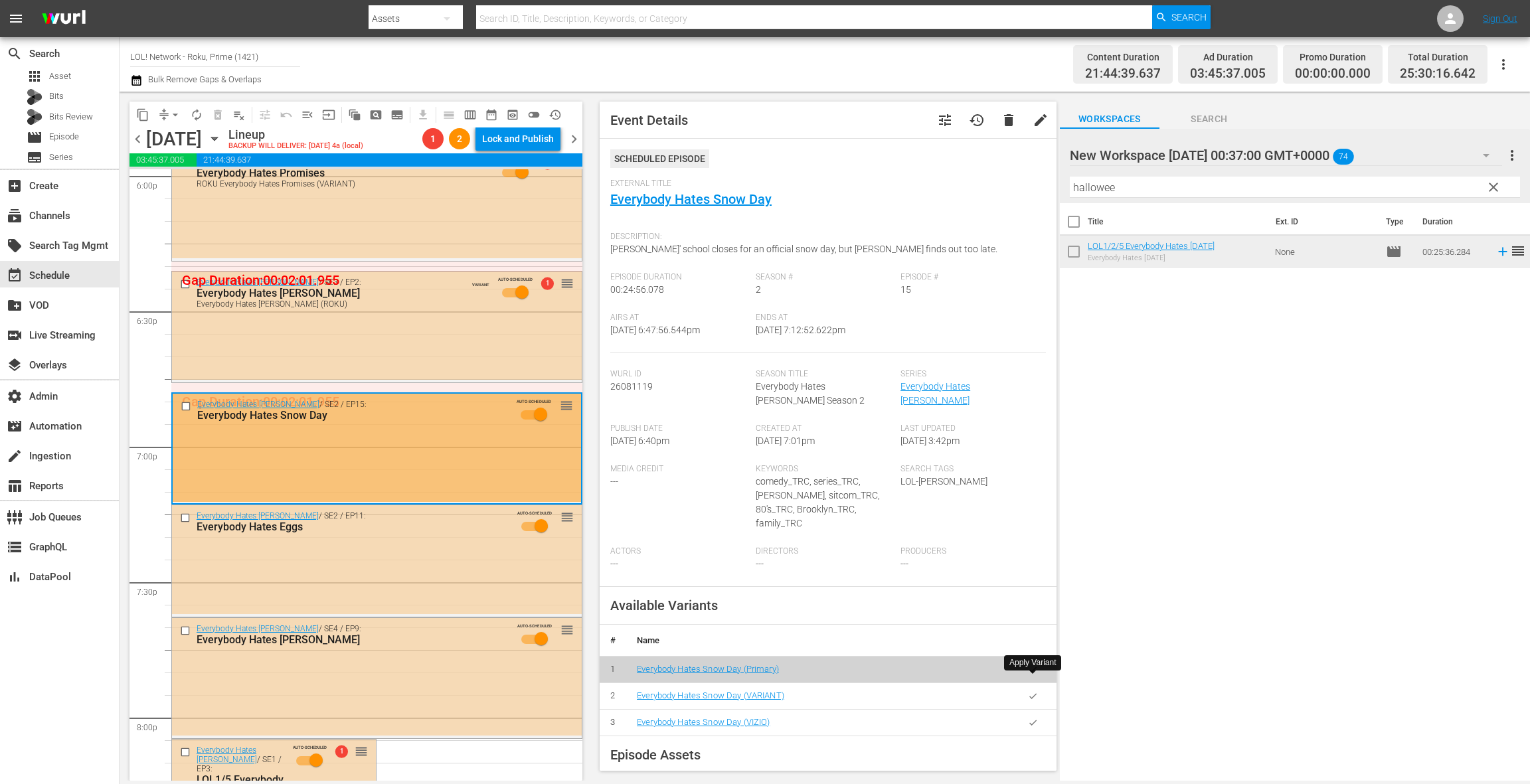
drag, startPoint x: 1032, startPoint y: 683, endPoint x: 815, endPoint y: 599, distance: 232.7
click at [1031, 693] on icon "button" at bounding box center [1033, 696] width 7 height 6
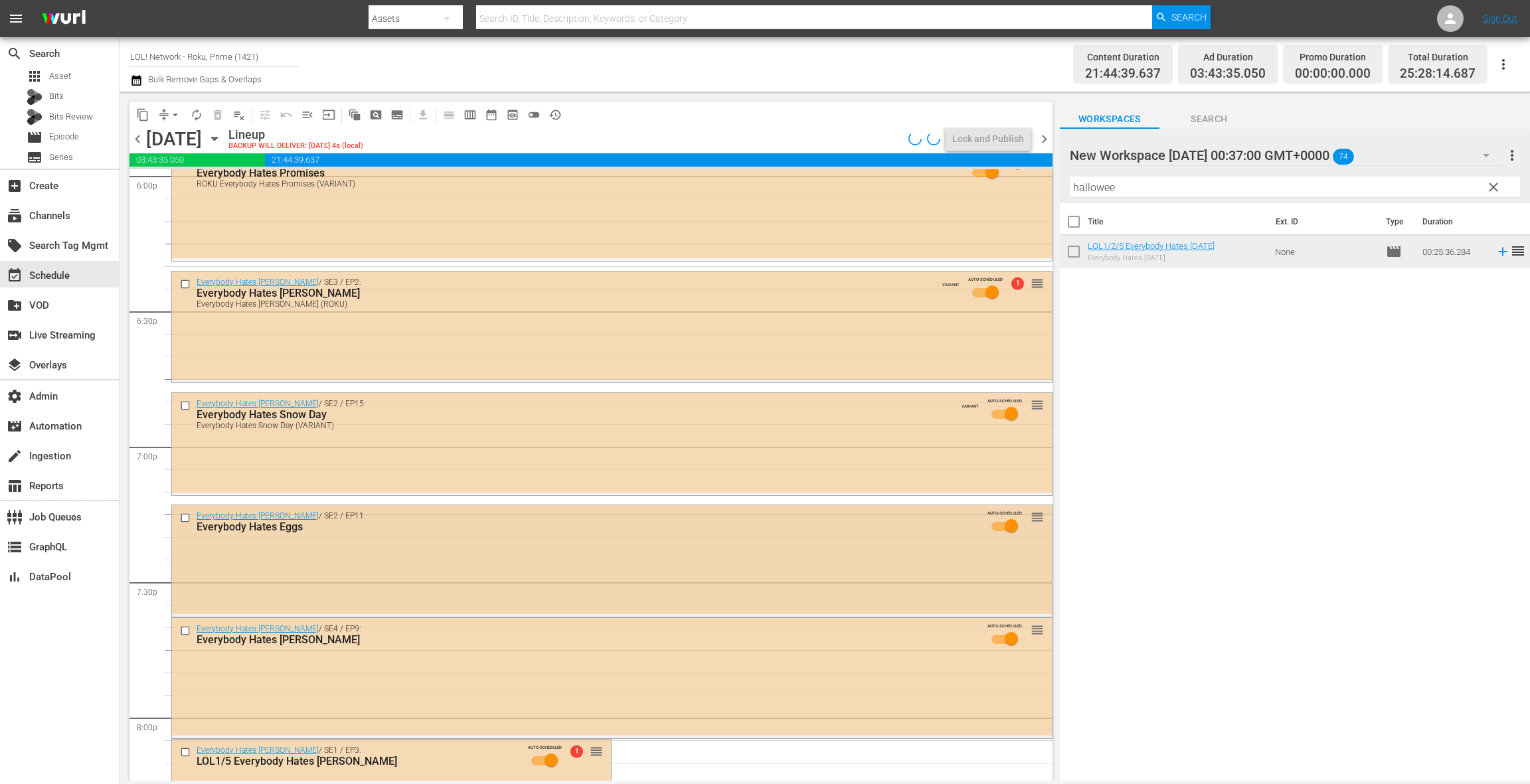
drag, startPoint x: 438, startPoint y: 544, endPoint x: 420, endPoint y: 548, distance: 18.4
click at [420, 548] on div "Everybody Hates [PERSON_NAME] / SE2 / EP11: Everybody Hates Eggs AUTO-SCHEDULED…" at bounding box center [612, 559] width 880 height 108
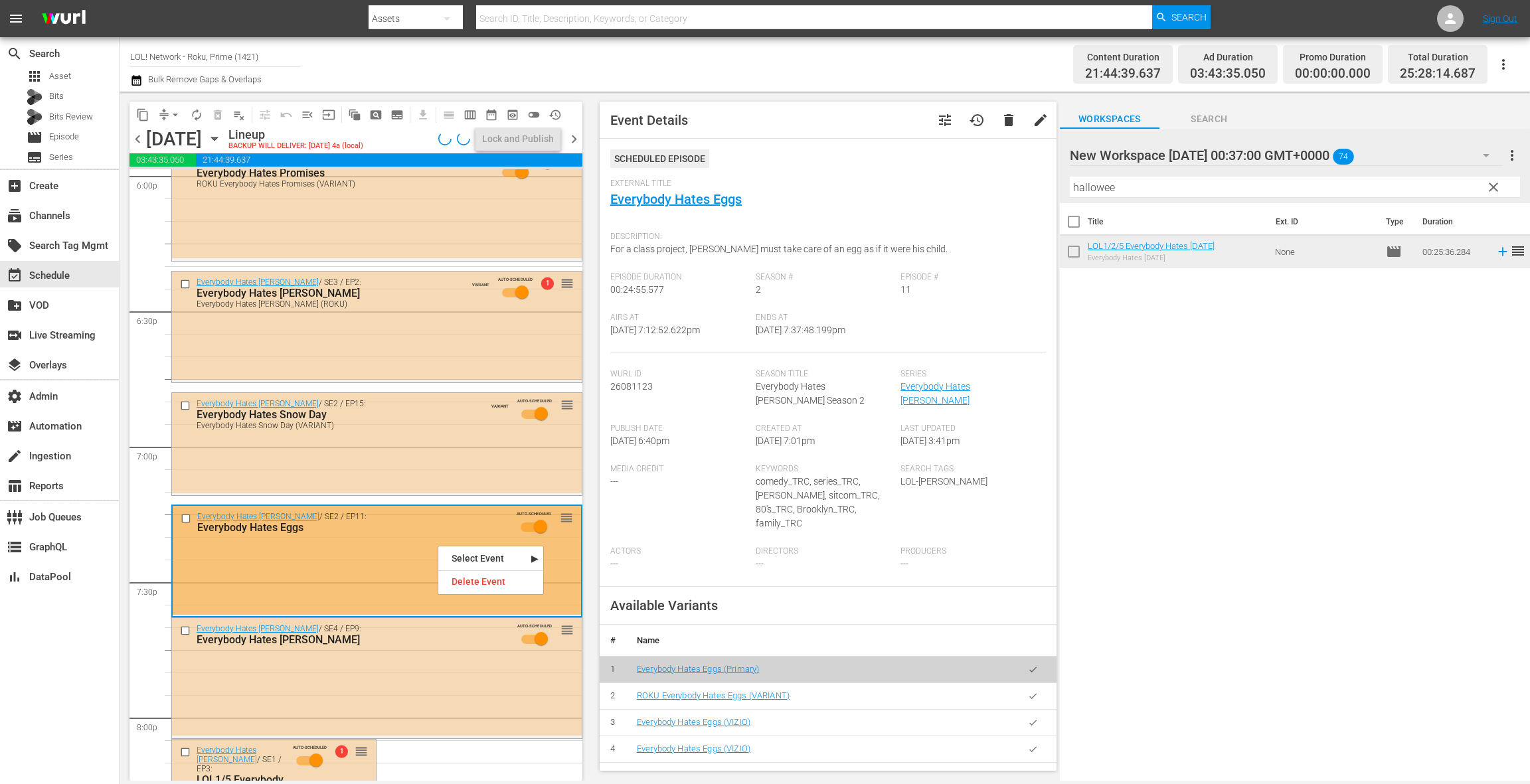
click at [1038, 685] on button "button" at bounding box center [1033, 696] width 26 height 26
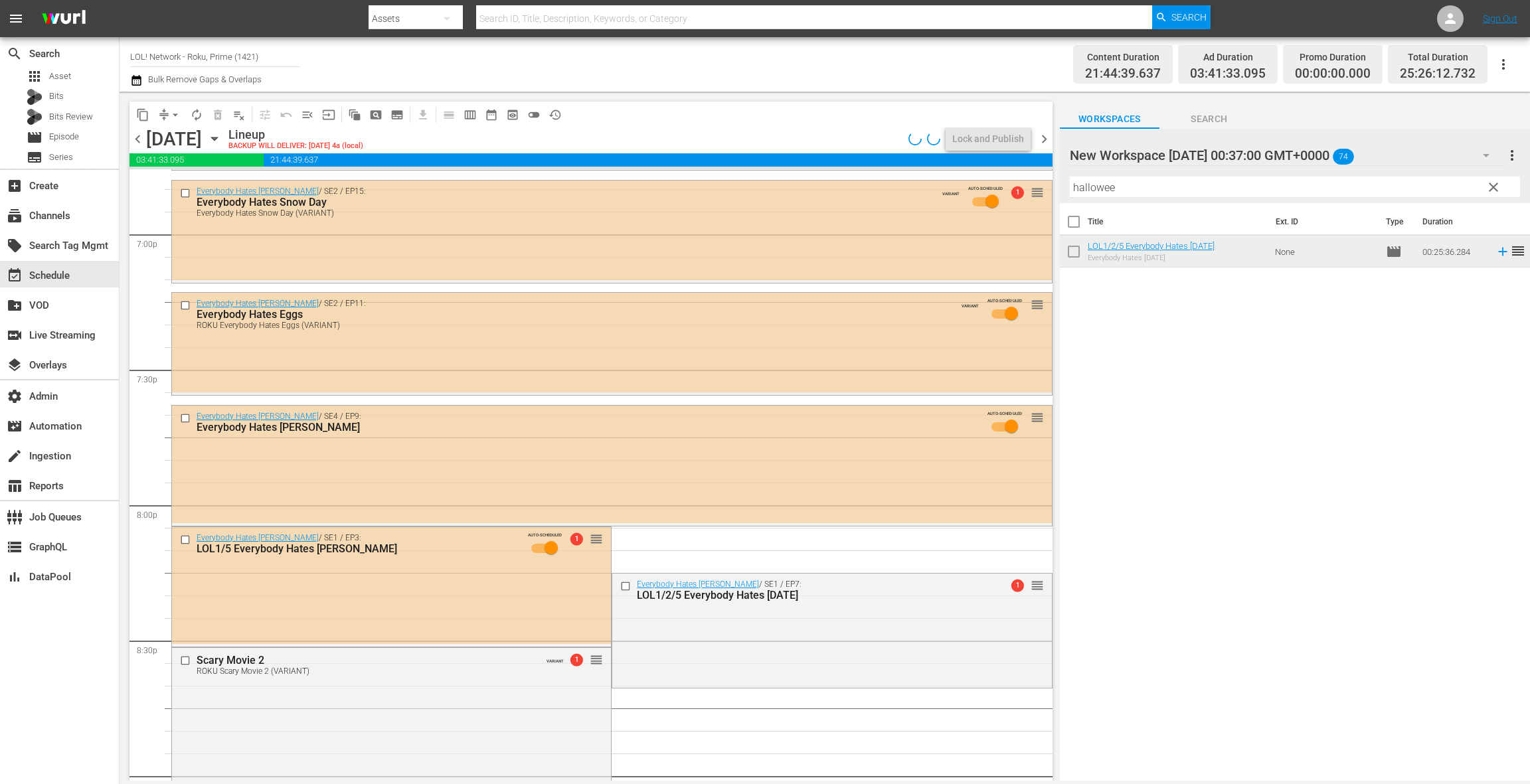
scroll to position [5096, 0]
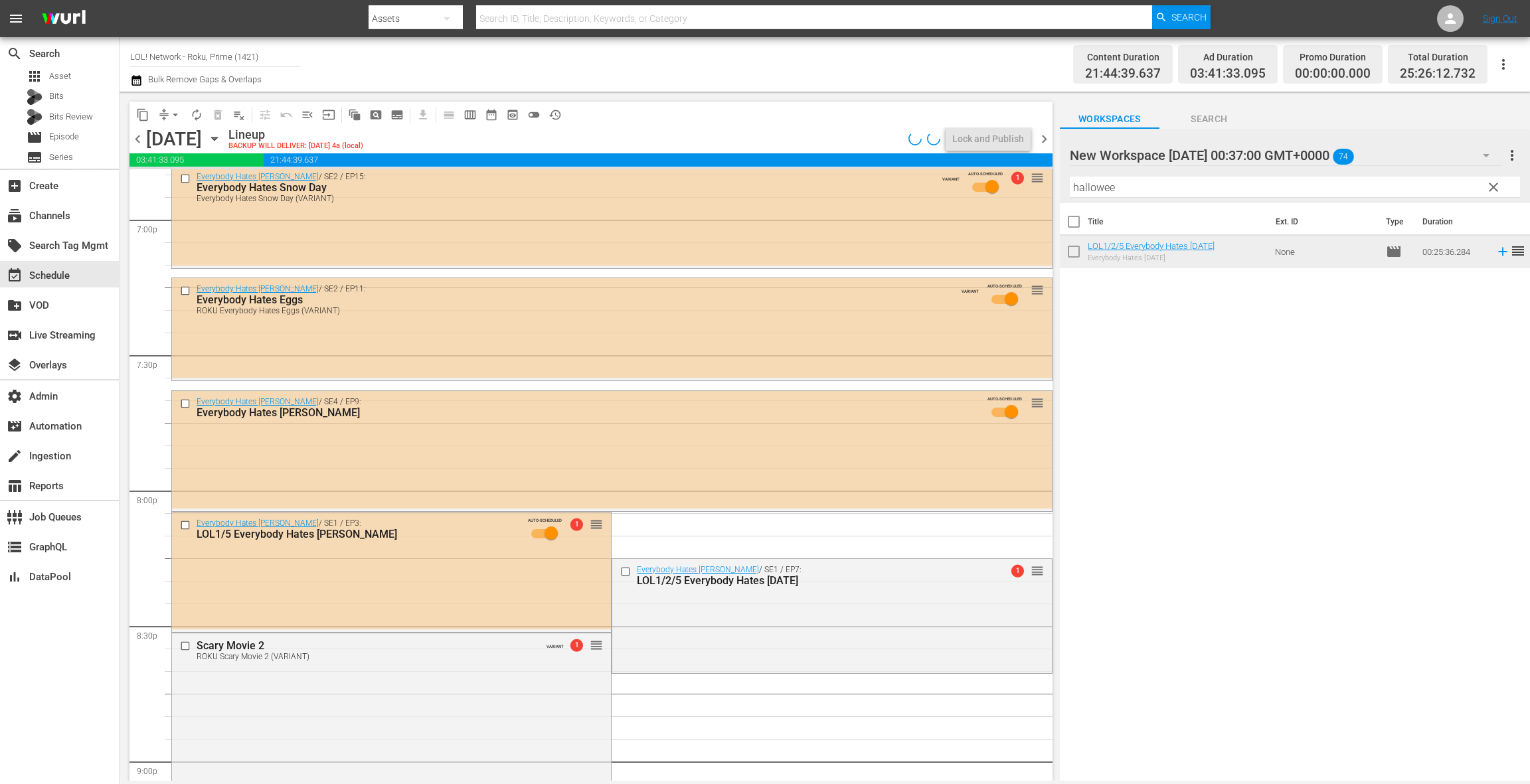
click at [456, 474] on div "Everybody Hates [PERSON_NAME] / SE4 / EP9: Everybody Hates [PERSON_NAME] AUTO-S…" at bounding box center [612, 450] width 880 height 118
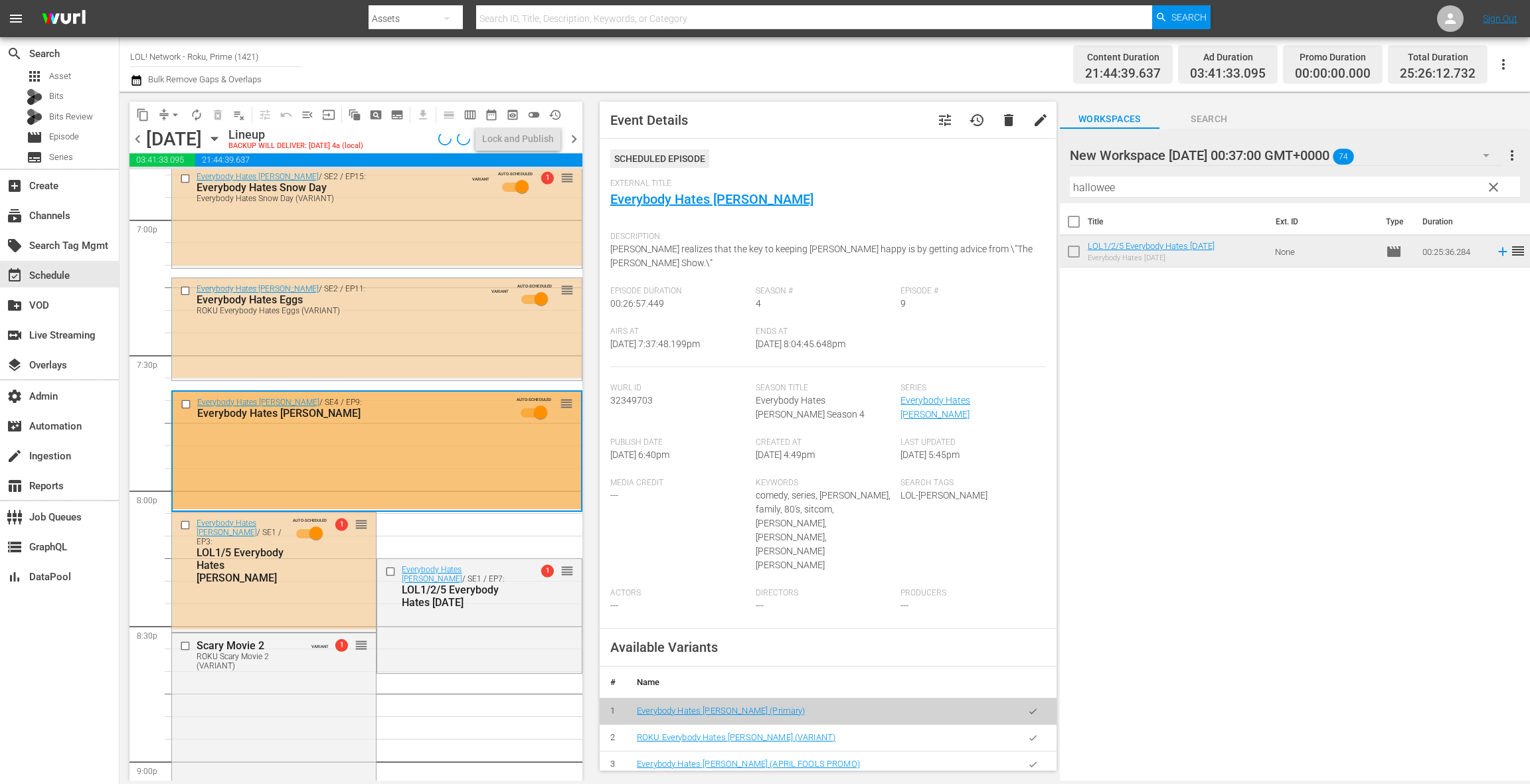
click at [1026, 725] on button "button" at bounding box center [1033, 737] width 26 height 26
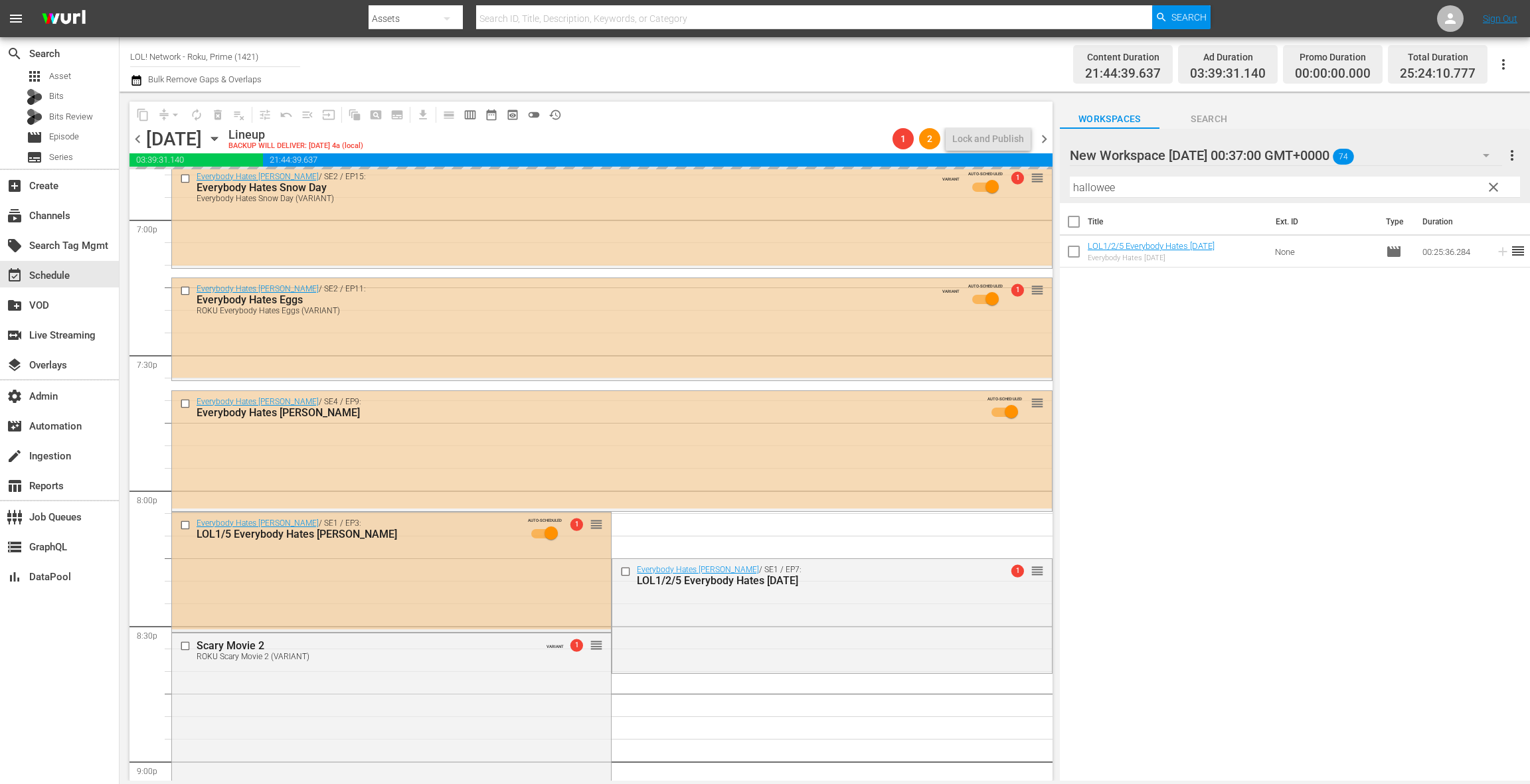
click at [424, 560] on div "Everybody Hates [PERSON_NAME] / SE1 / EP3: LOL1/5 Everybody Hates [PERSON_NAME]…" at bounding box center [392, 571] width 439 height 117
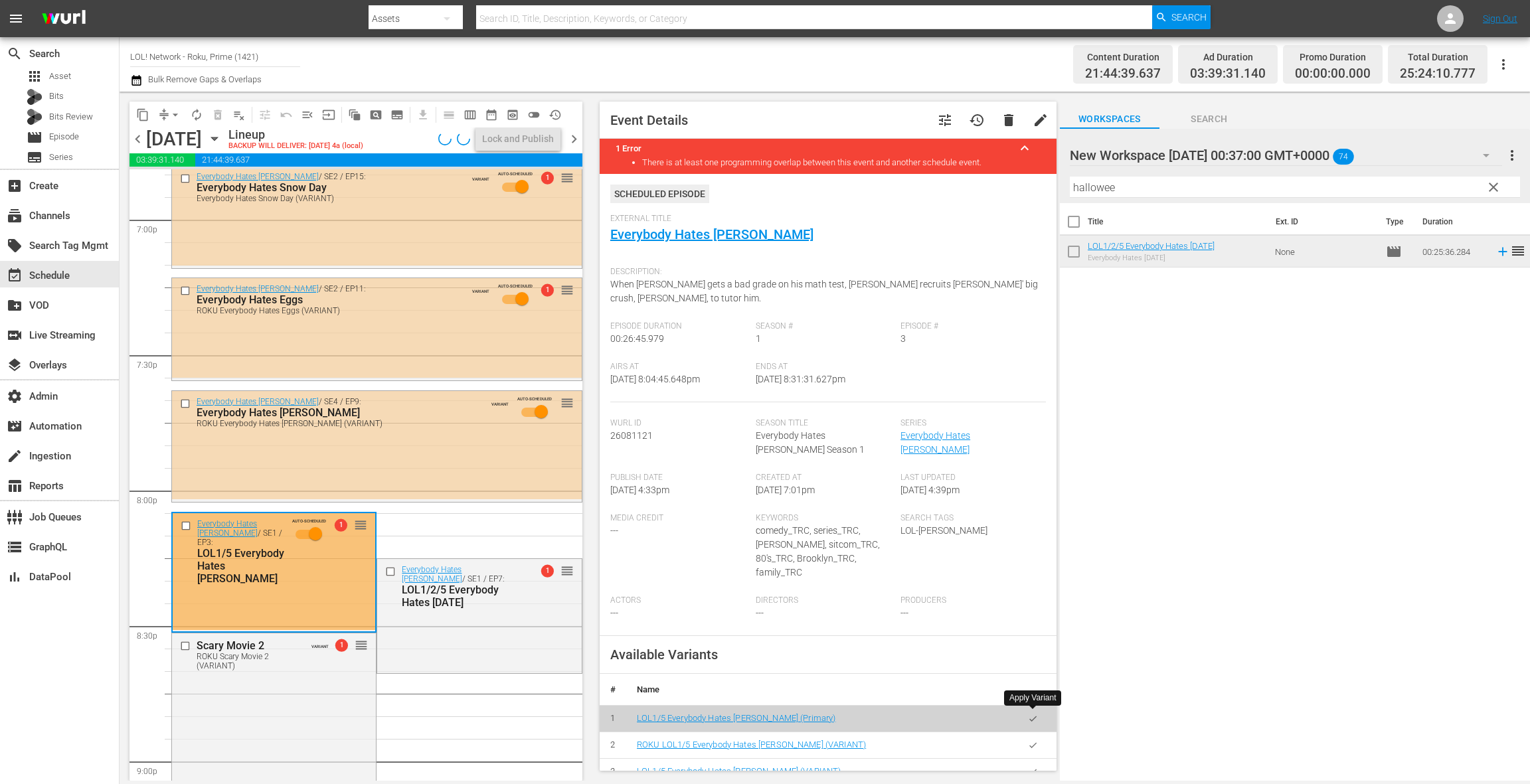
drag, startPoint x: 1032, startPoint y: 718, endPoint x: 1017, endPoint y: 708, distance: 18.0
click at [1031, 740] on icon "button" at bounding box center [1033, 745] width 10 height 10
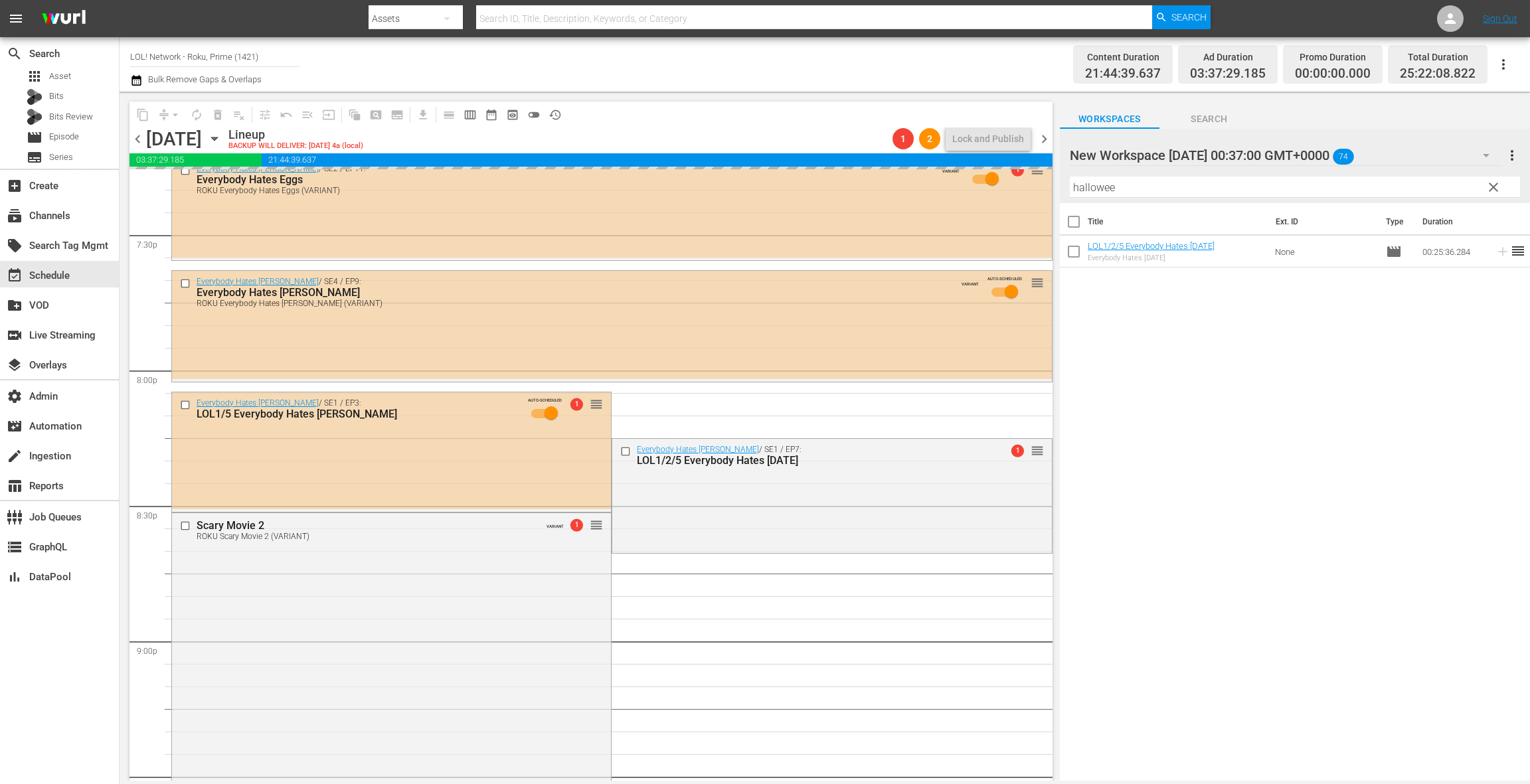
scroll to position [5263, 0]
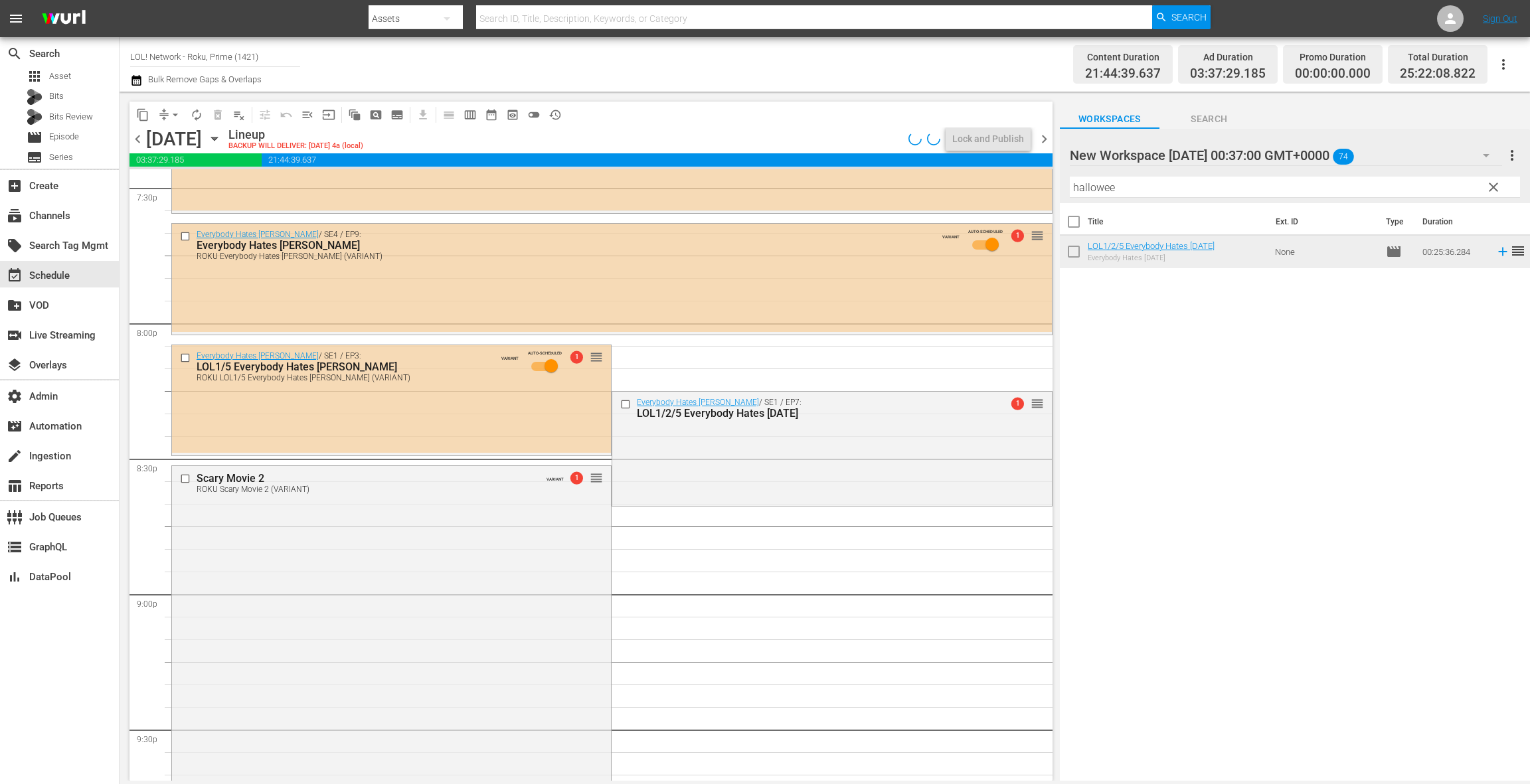
click at [707, 487] on div "Everybody Hates [PERSON_NAME] / SE1 / EP7: LOL1/2/5 Everybody Hates [DATE] 1 re…" at bounding box center [832, 447] width 439 height 111
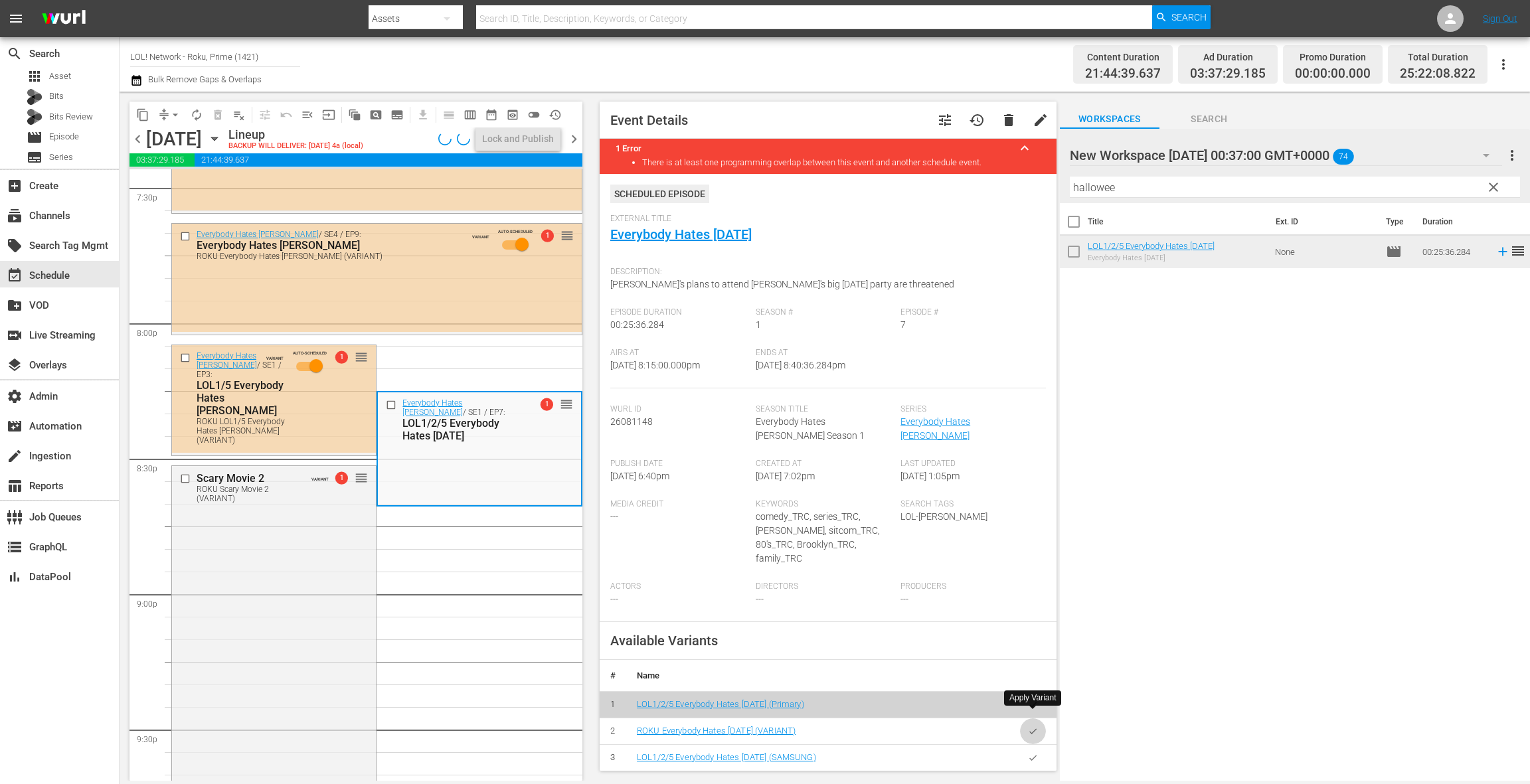
click at [1032, 726] on icon "button" at bounding box center [1033, 731] width 10 height 10
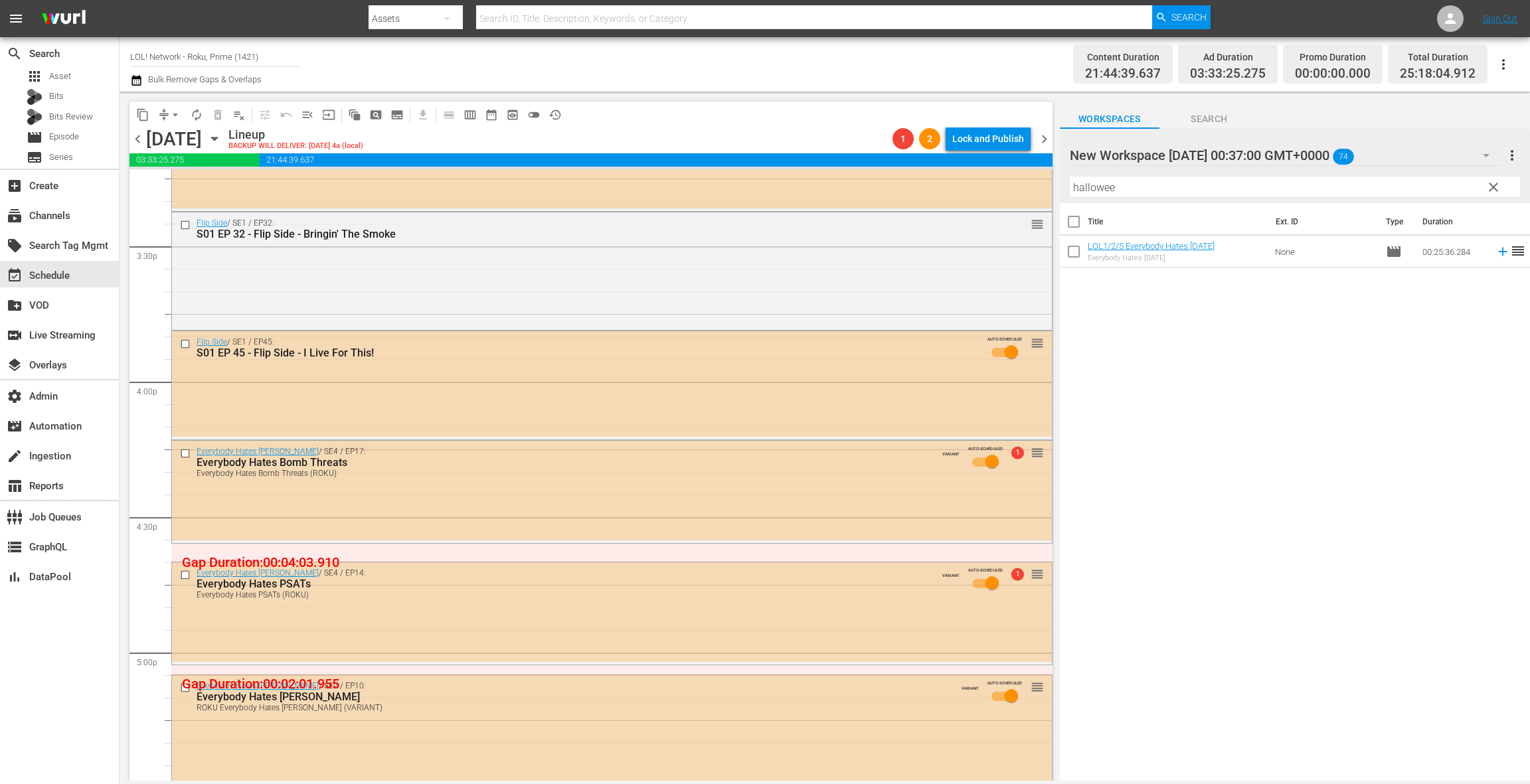
scroll to position [3893, 0]
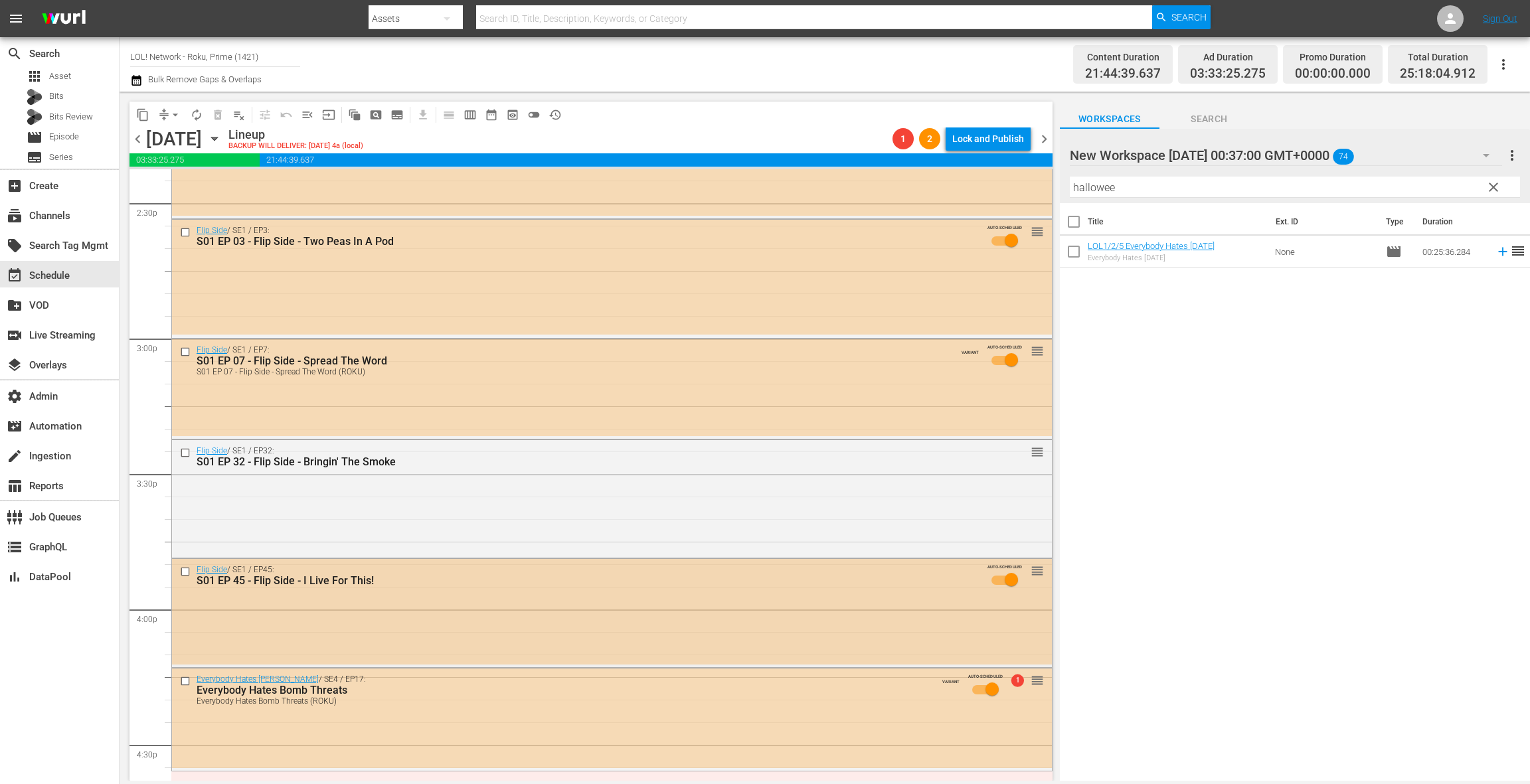
click at [453, 598] on div "Flip Side / SE1 / EP45: S01 EP 45 - Flip Side - I Live For This! AUTO-SCHEDULED…" at bounding box center [612, 579] width 880 height 40
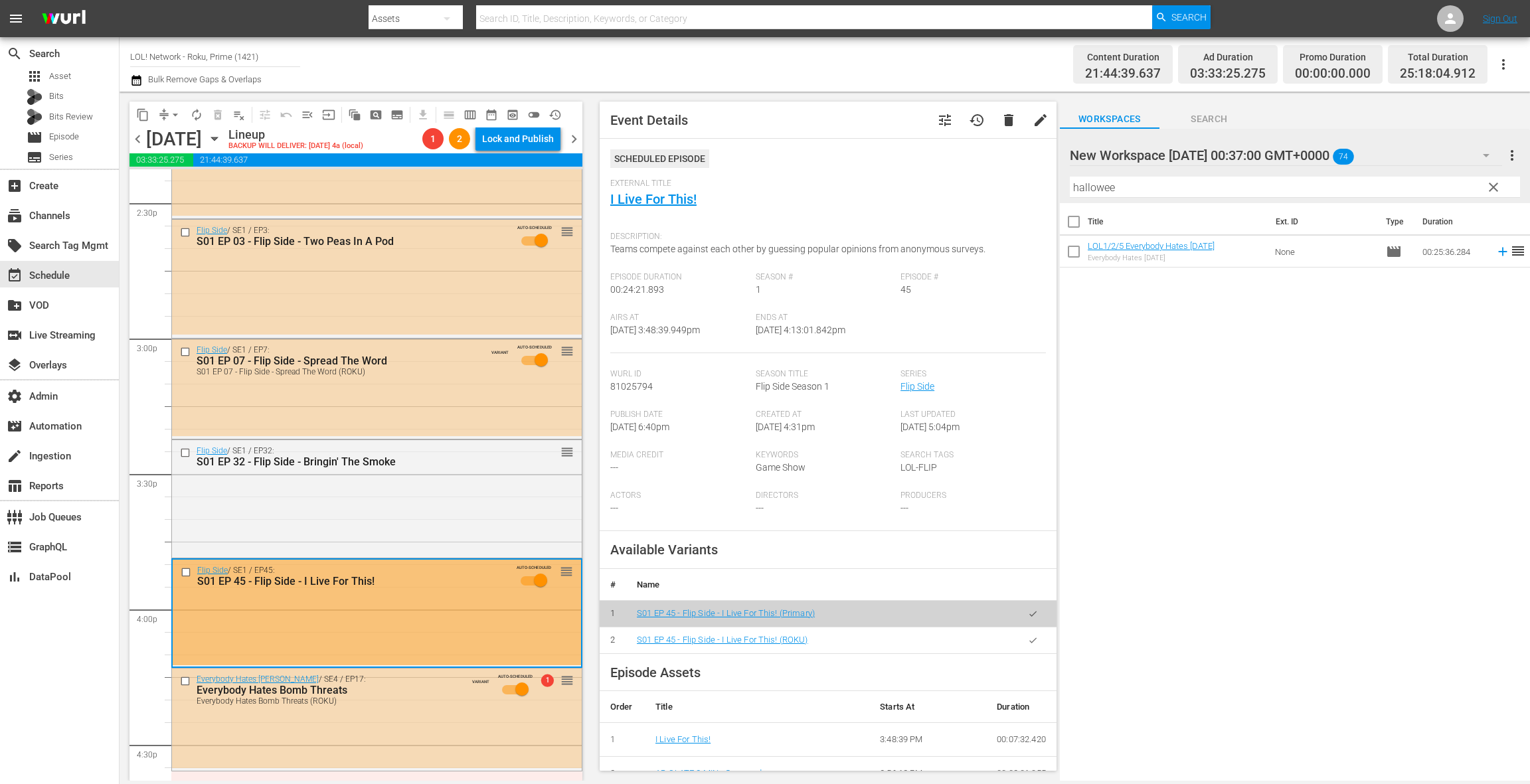
click at [1034, 644] on icon "button" at bounding box center [1033, 640] width 10 height 10
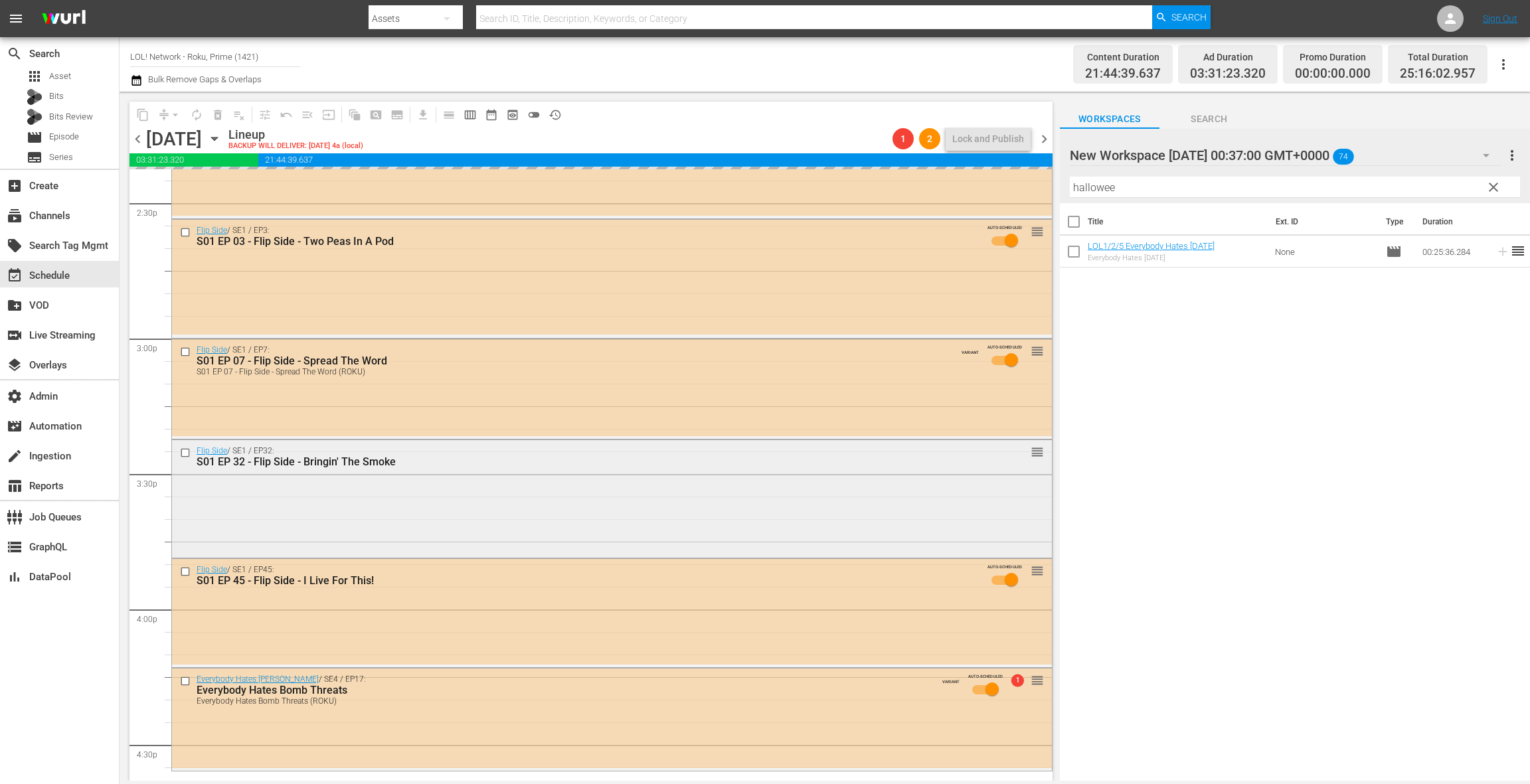
drag, startPoint x: 697, startPoint y: 573, endPoint x: 543, endPoint y: 517, distance: 163.9
click at [543, 517] on div "Flip Side / SE1 / EP32: S01 EP 32 - Flip Side - Bringin' The Smoke reorder" at bounding box center [612, 497] width 880 height 115
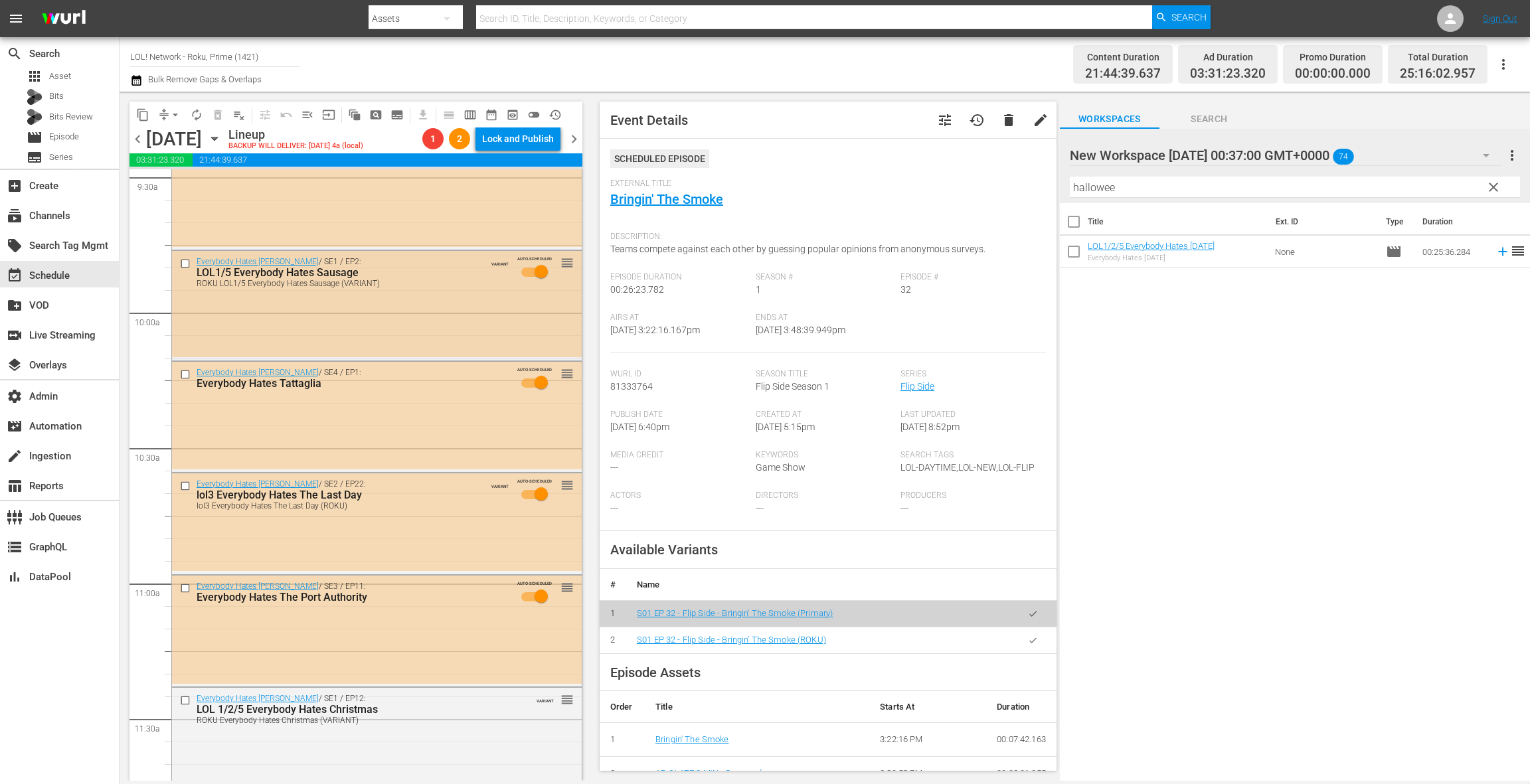
scroll to position [2372, 0]
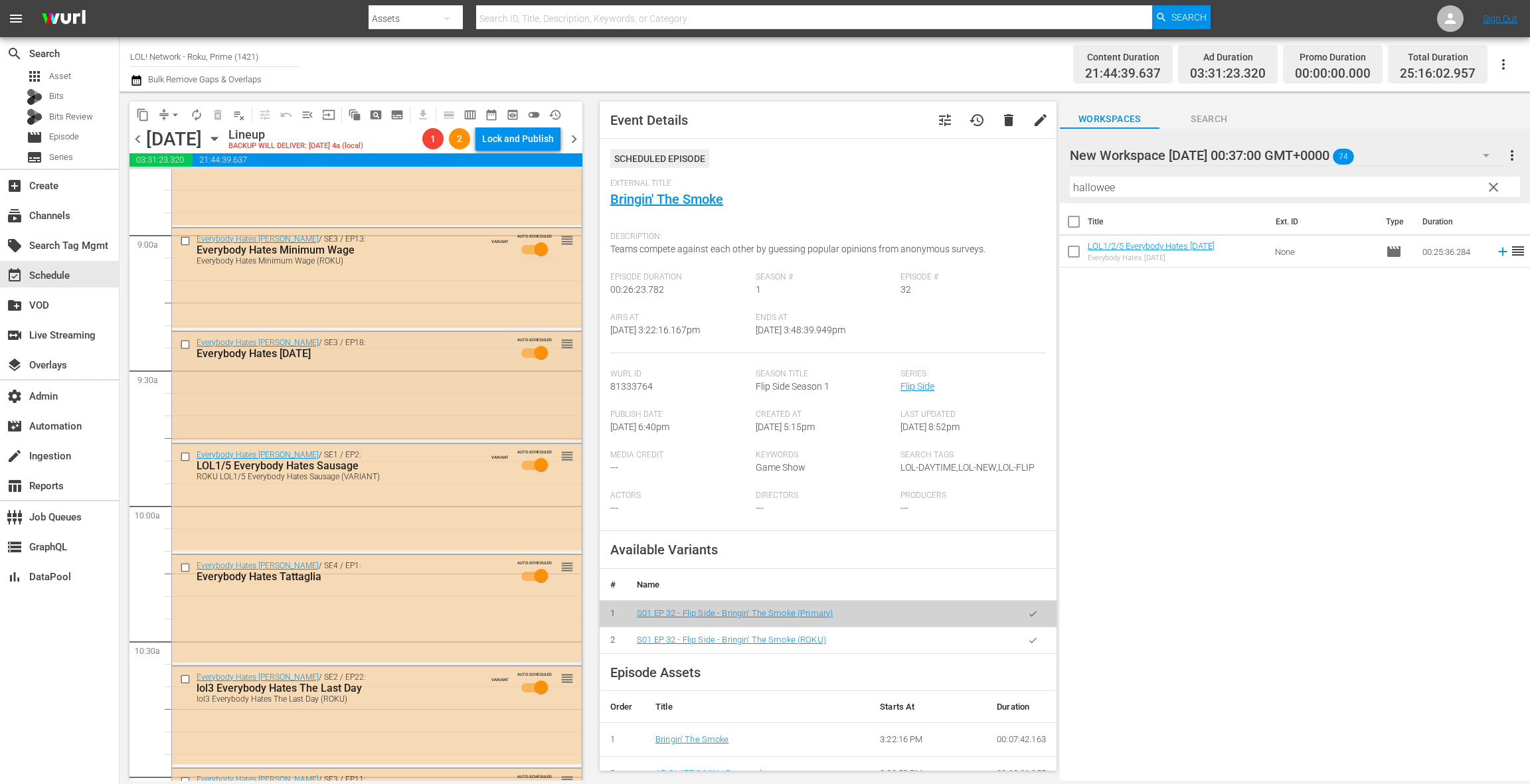
click at [435, 378] on div "Everybody Hates [PERSON_NAME] / SE3 / EP18: Everybody Hates [DATE] AUTO-SCHEDUL…" at bounding box center [377, 385] width 410 height 108
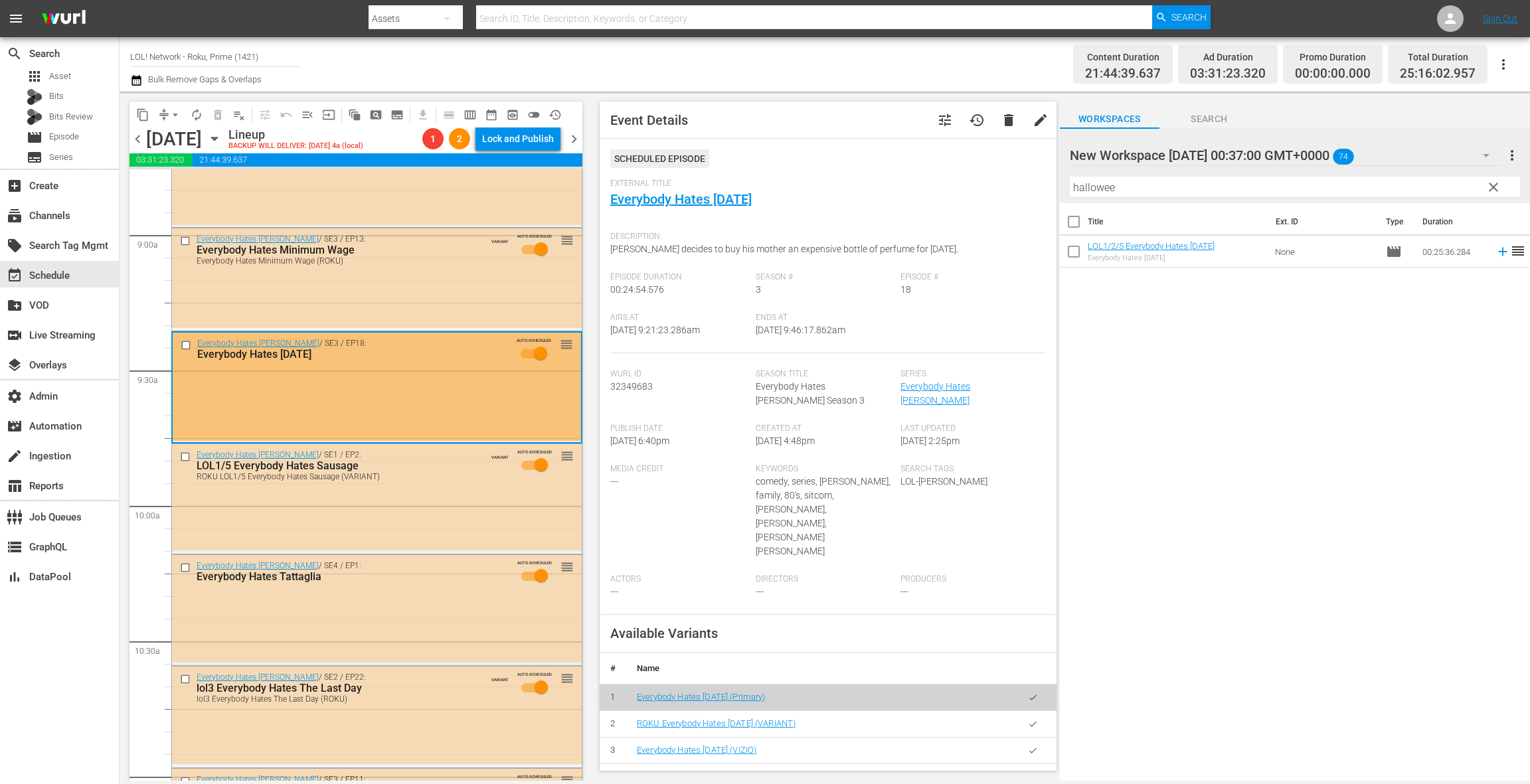
drag, startPoint x: 1036, startPoint y: 684, endPoint x: 1030, endPoint y: 680, distance: 7.2
click at [1036, 719] on icon "button" at bounding box center [1033, 724] width 10 height 10
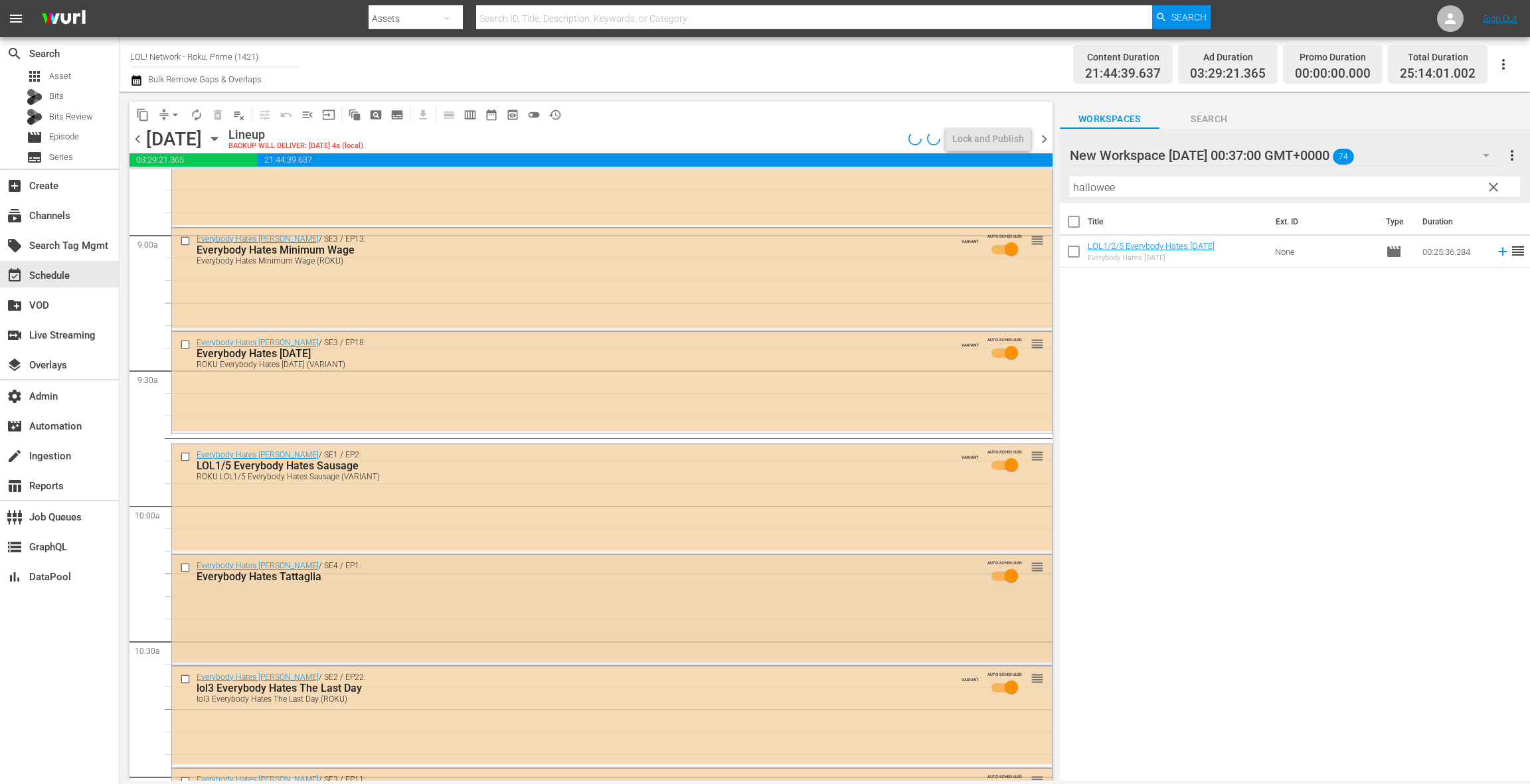
click at [548, 597] on div "Everybody Hates [PERSON_NAME] / SE4 / EP1: Everybody Hates Tattaglia AUTO-SCHED…" at bounding box center [612, 608] width 880 height 107
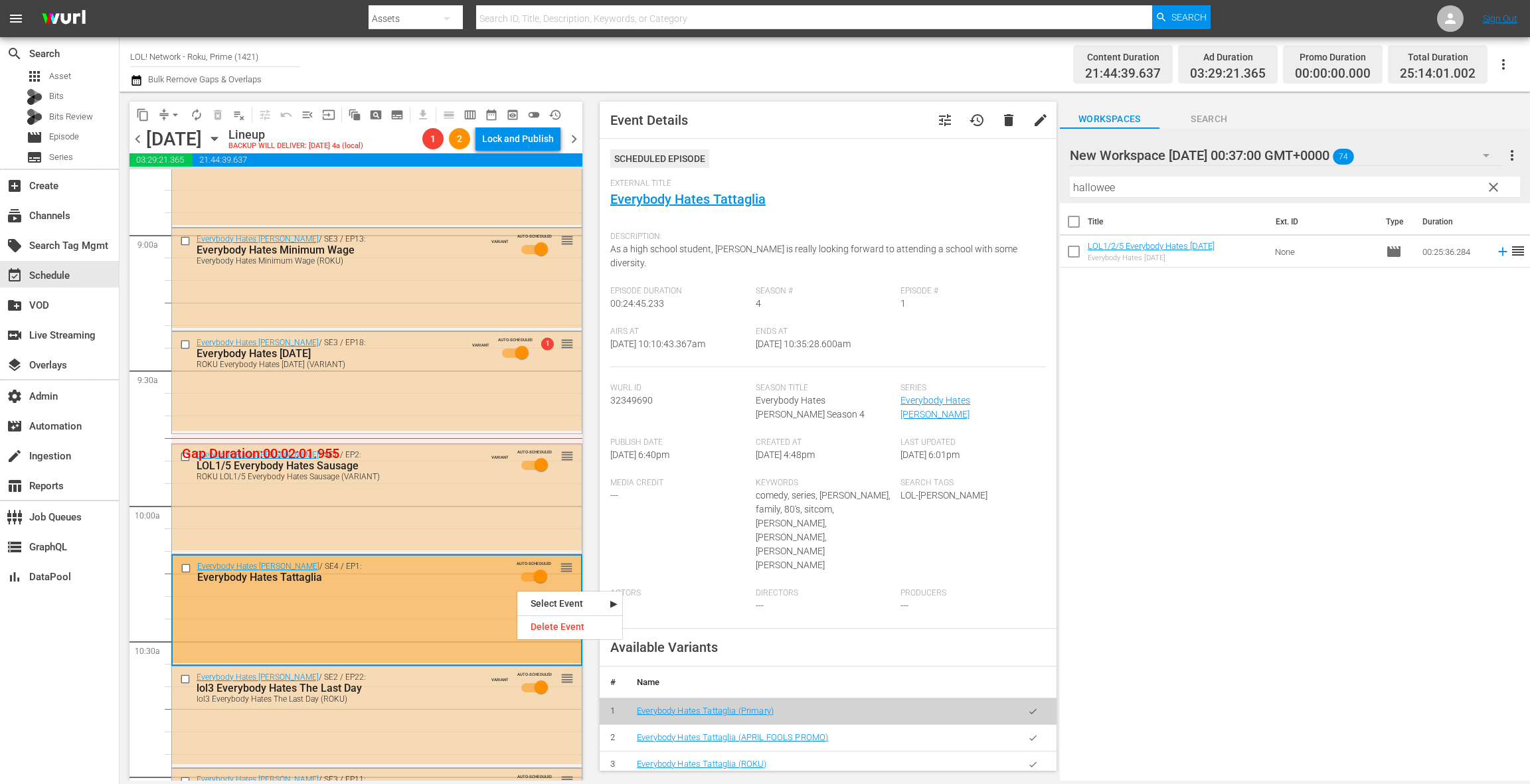
drag, startPoint x: 1032, startPoint y: 708, endPoint x: 981, endPoint y: 669, distance: 64.2
click at [1032, 761] on icon "button" at bounding box center [1033, 764] width 7 height 6
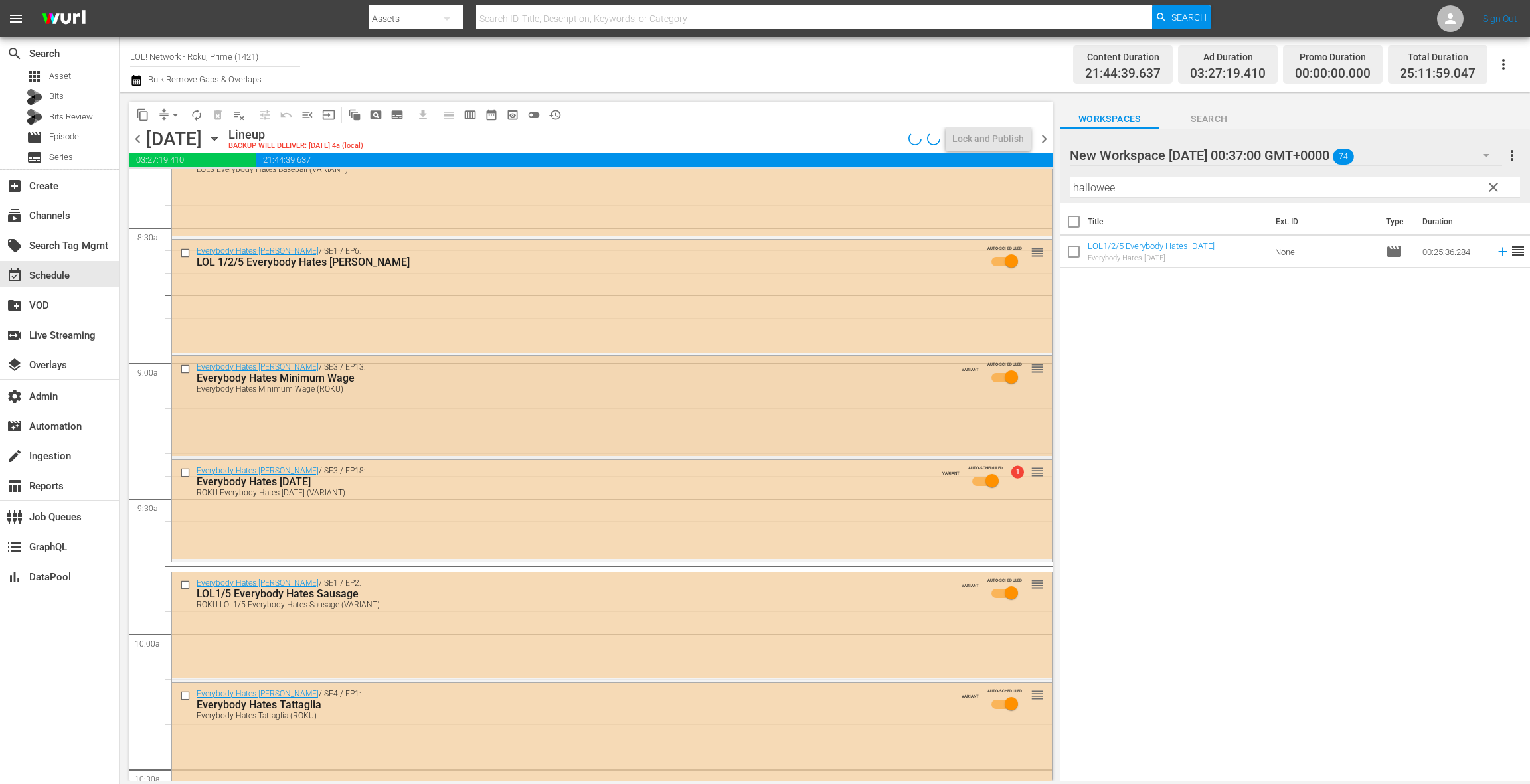
scroll to position [2189, 0]
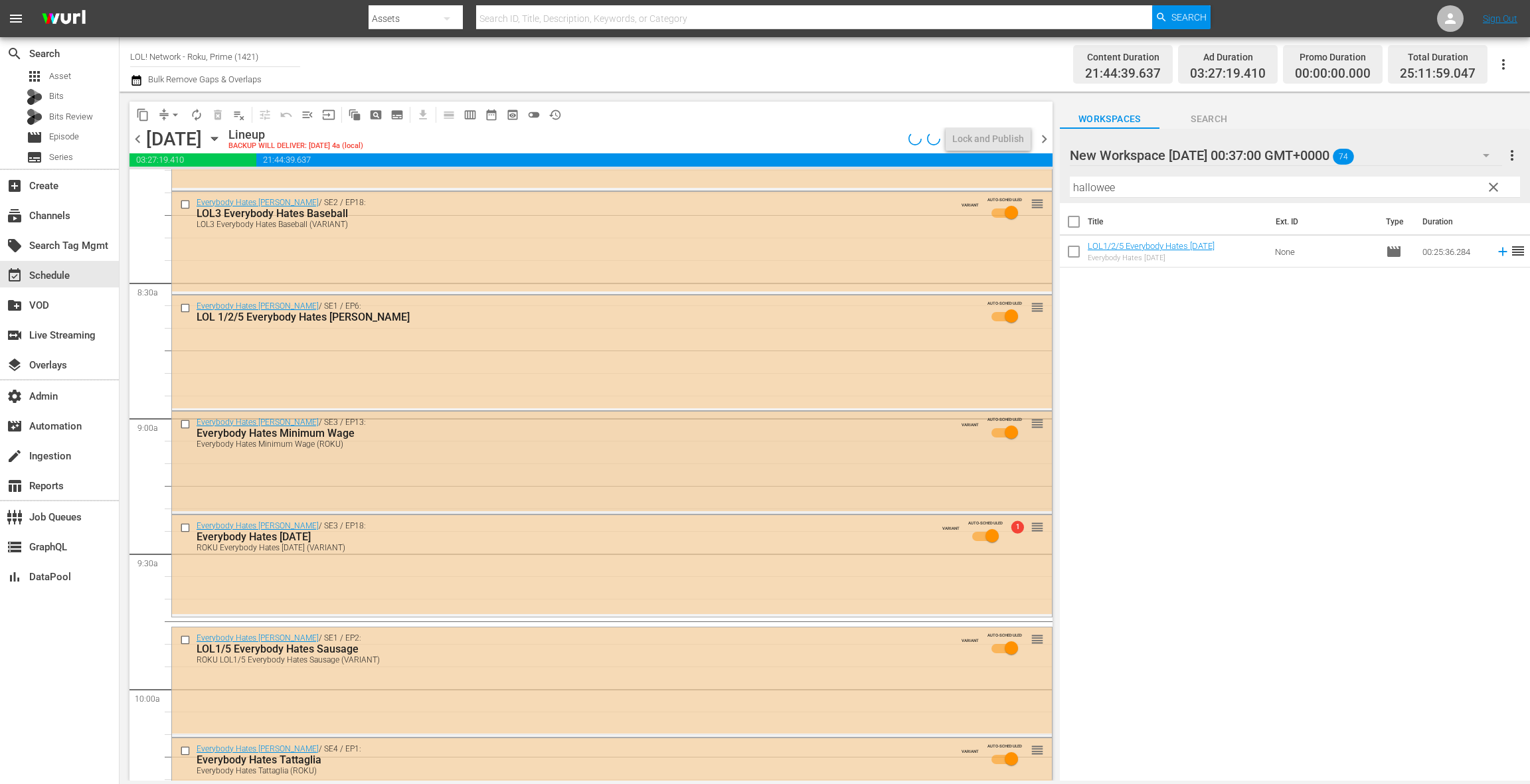
click at [429, 476] on div "Everybody Hates [PERSON_NAME] / SE3 / EP13: Everybody Hates Minimum Wage Everyb…" at bounding box center [612, 461] width 880 height 99
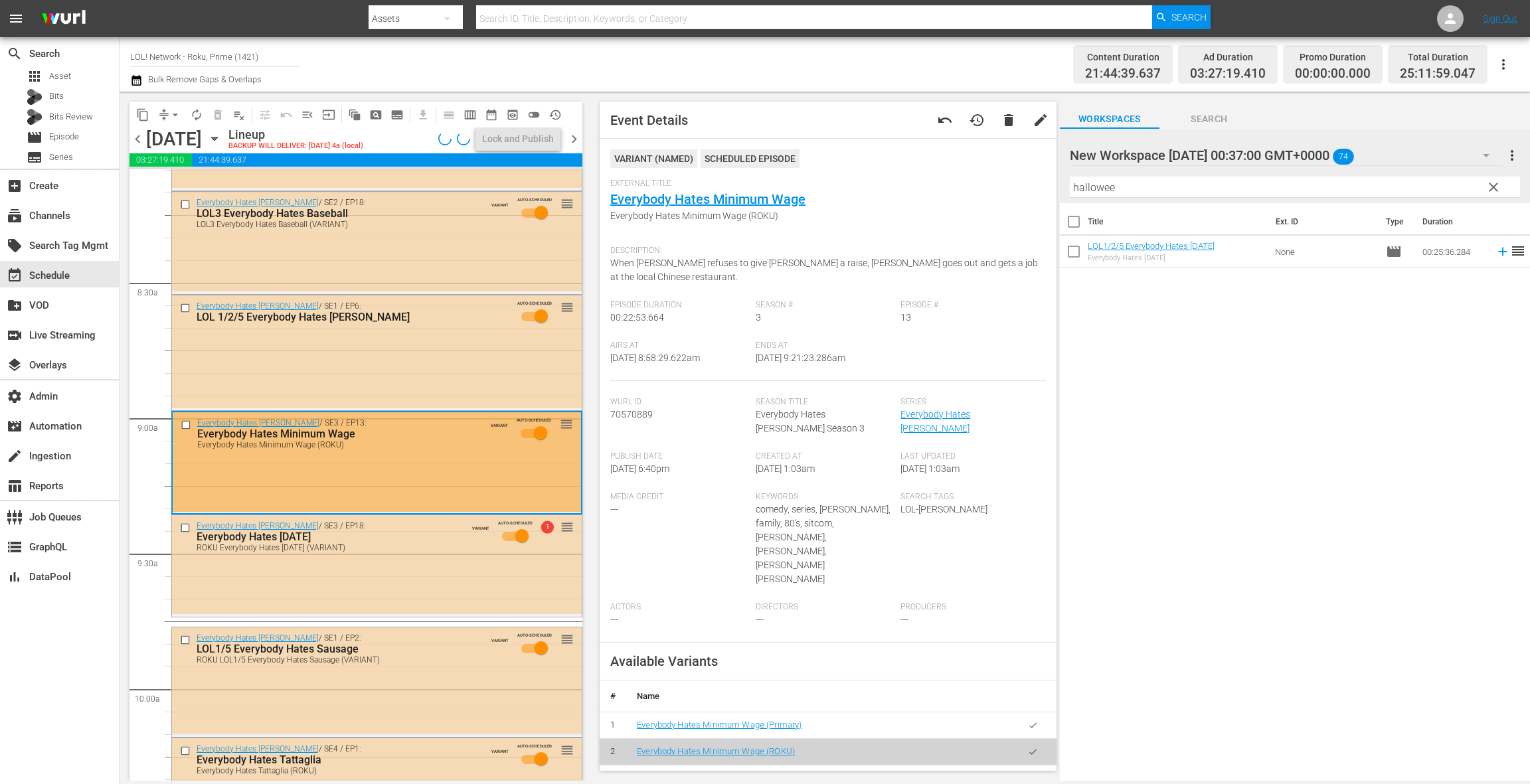
click at [407, 374] on div "Everybody Hates [PERSON_NAME] / SE1 / EP6: LOL 1/2/5 Everybody Hates [PERSON_NA…" at bounding box center [377, 352] width 410 height 113
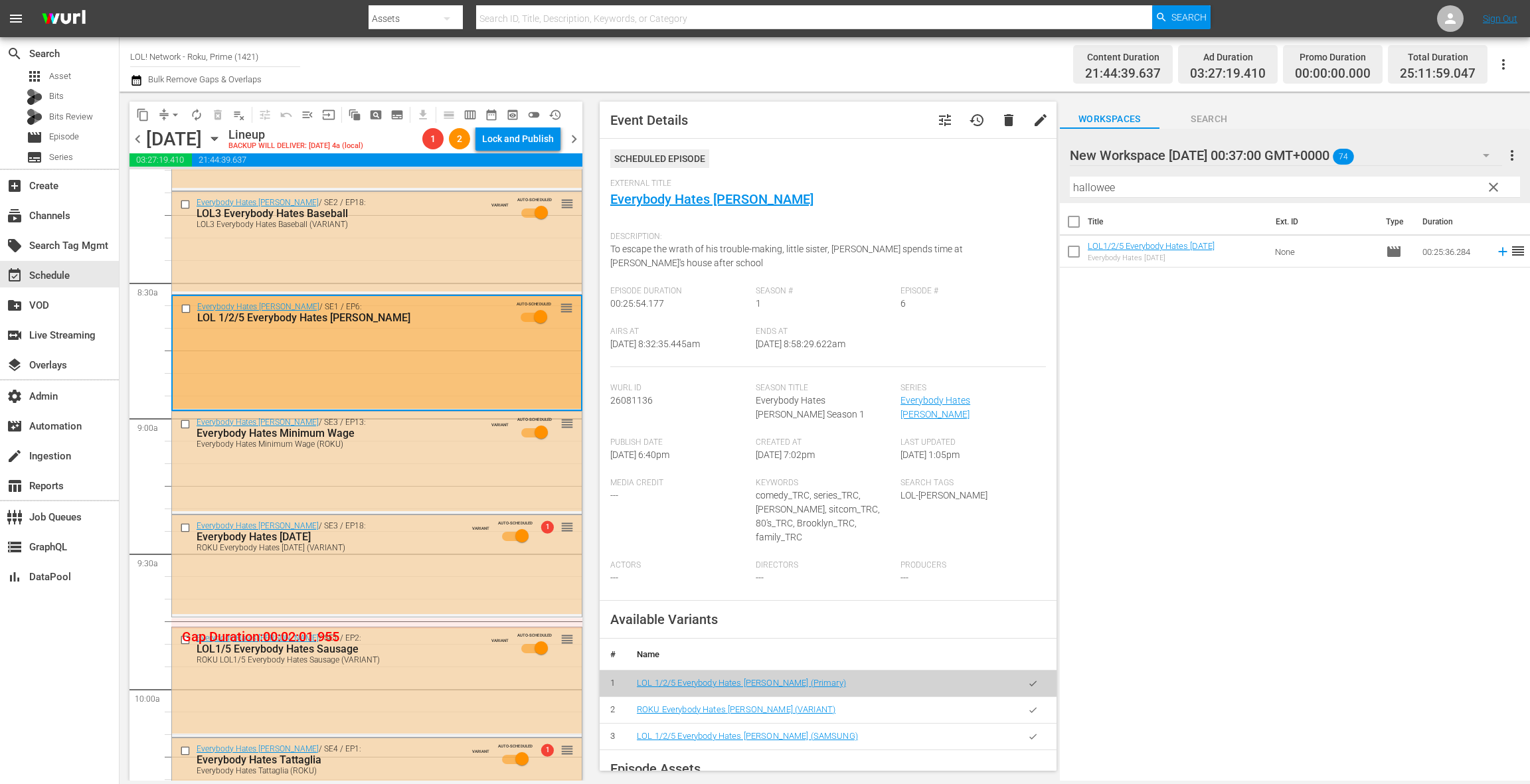
click at [1034, 705] on icon "button" at bounding box center [1033, 710] width 10 height 10
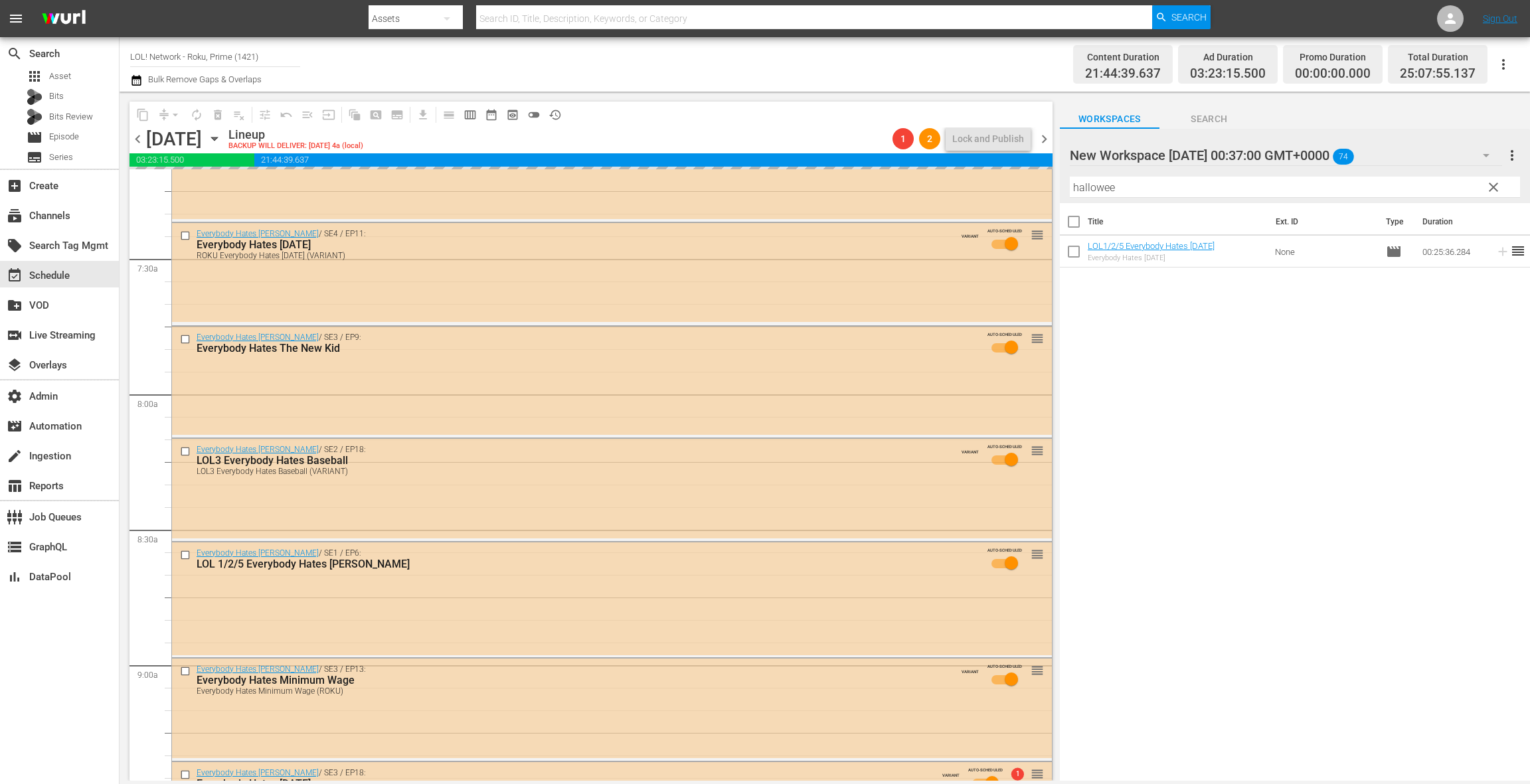
scroll to position [1806, 0]
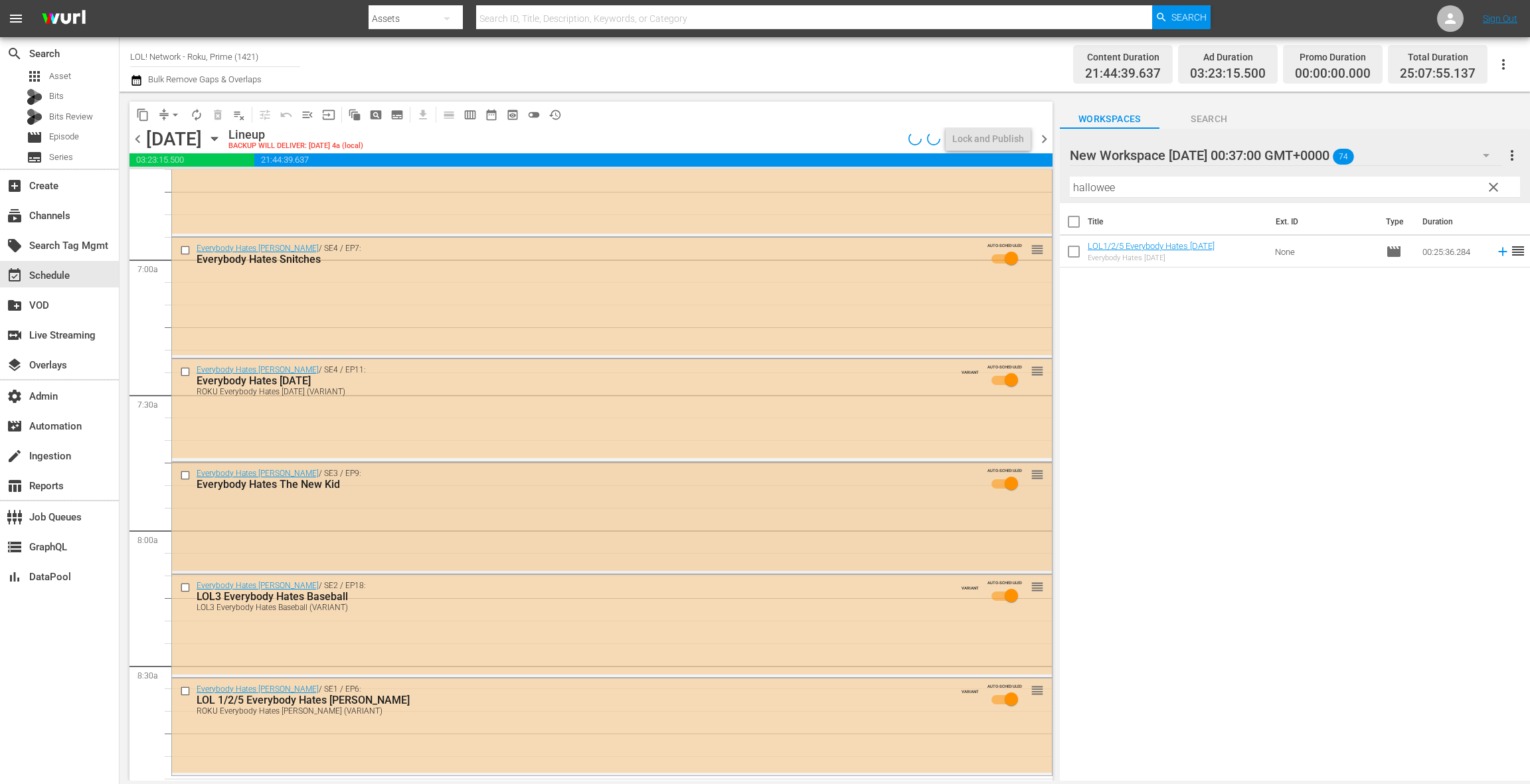
click at [467, 504] on div "Everybody Hates [PERSON_NAME] / SE3 / EP9: Everybody Hates The New Kid AUTO-SCH…" at bounding box center [612, 517] width 880 height 109
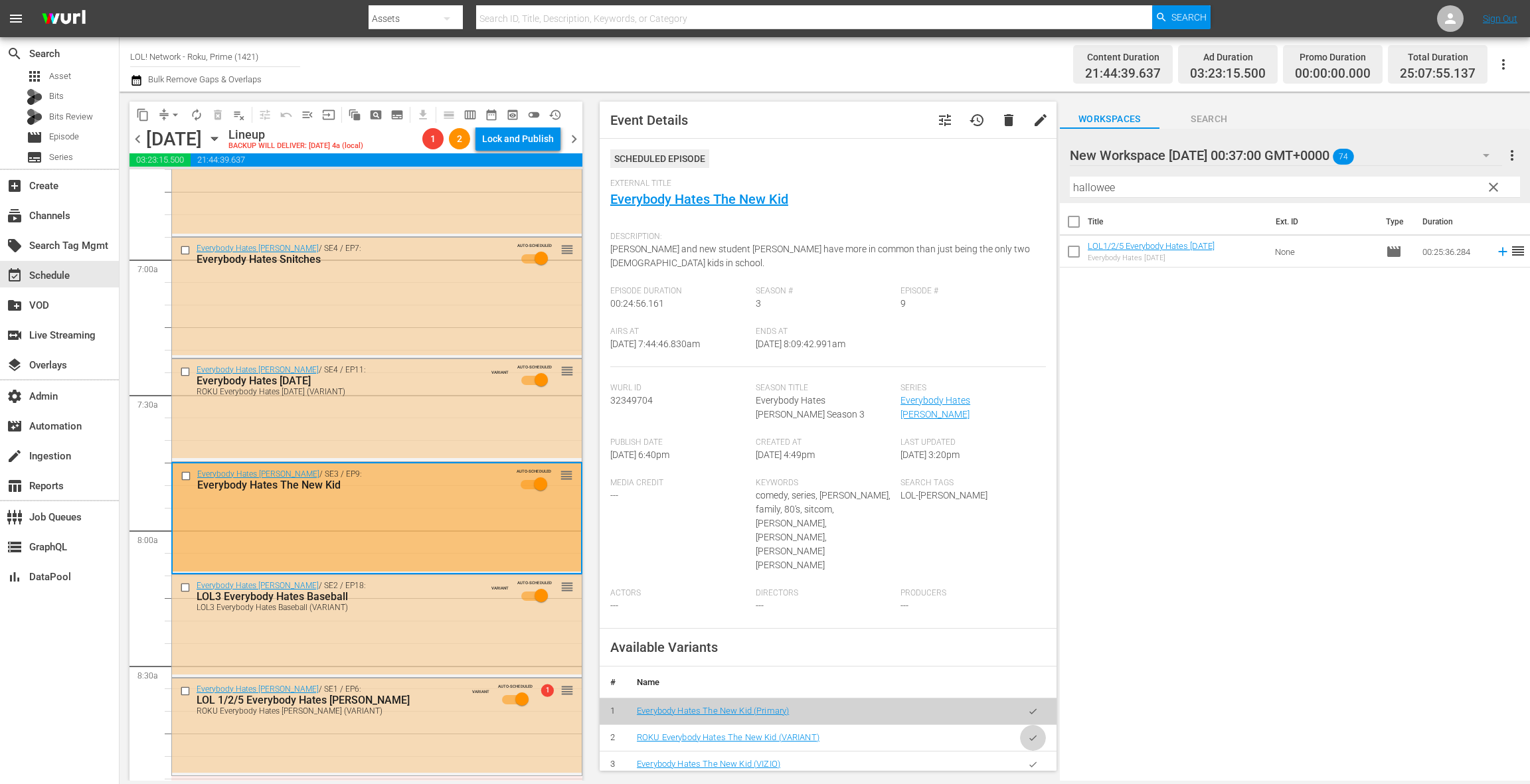
click at [1039, 725] on button "button" at bounding box center [1033, 737] width 26 height 26
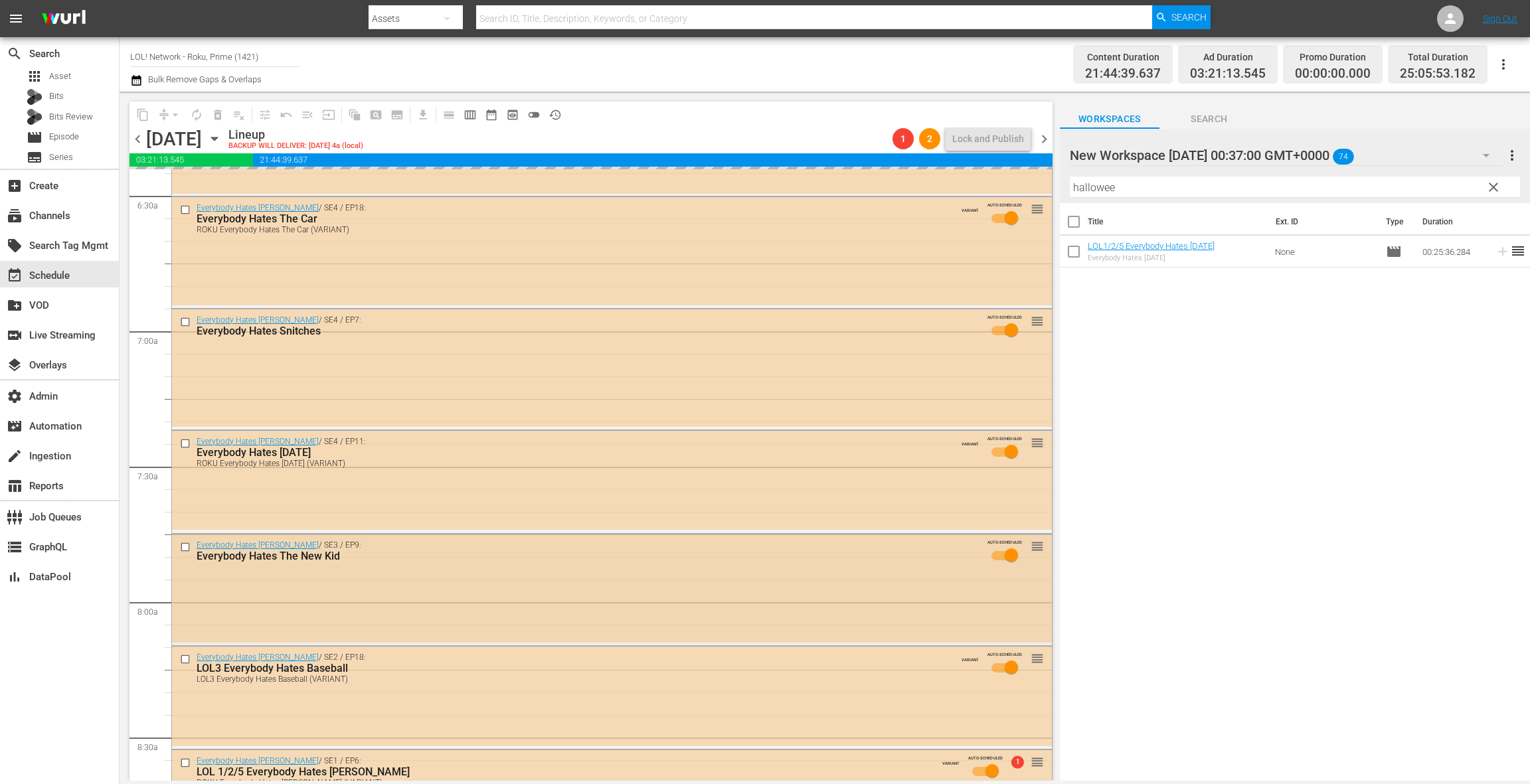
scroll to position [1697, 0]
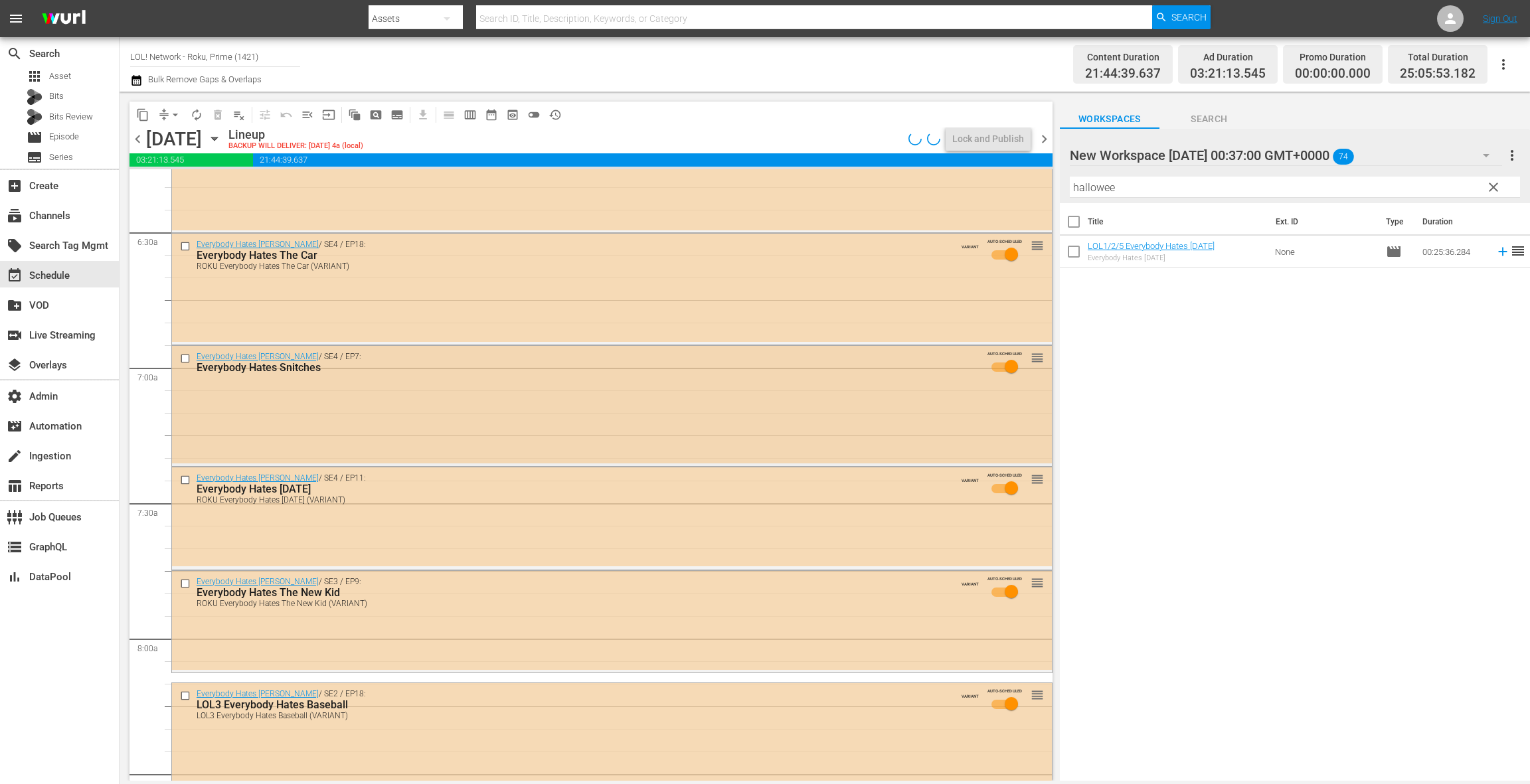
click at [503, 442] on div "Everybody Hates [PERSON_NAME] / SE4 / EP7: Everybody Hates Snitches AUTO-SCHEDU…" at bounding box center [612, 404] width 880 height 118
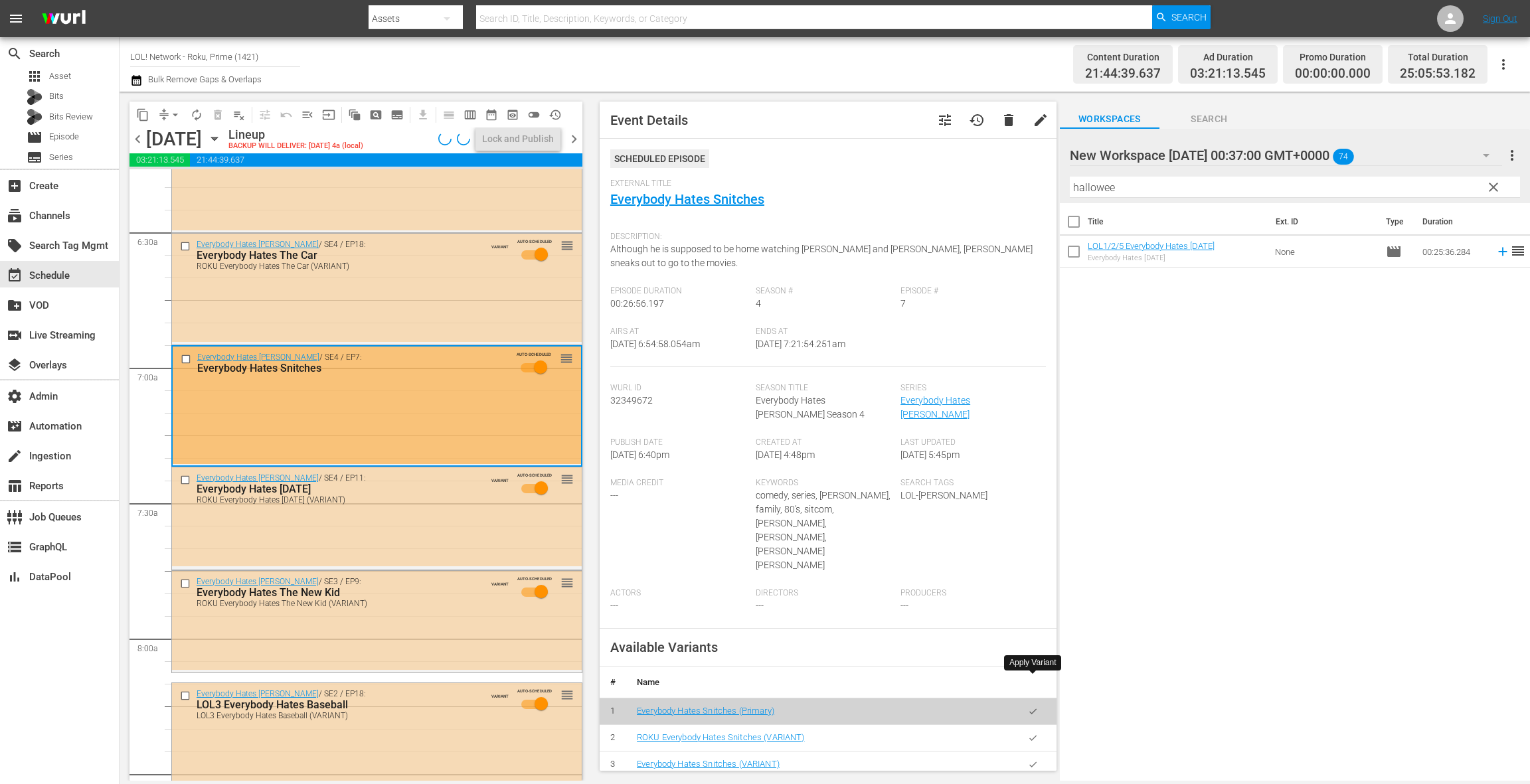
click at [1033, 725] on button "button" at bounding box center [1033, 737] width 26 height 26
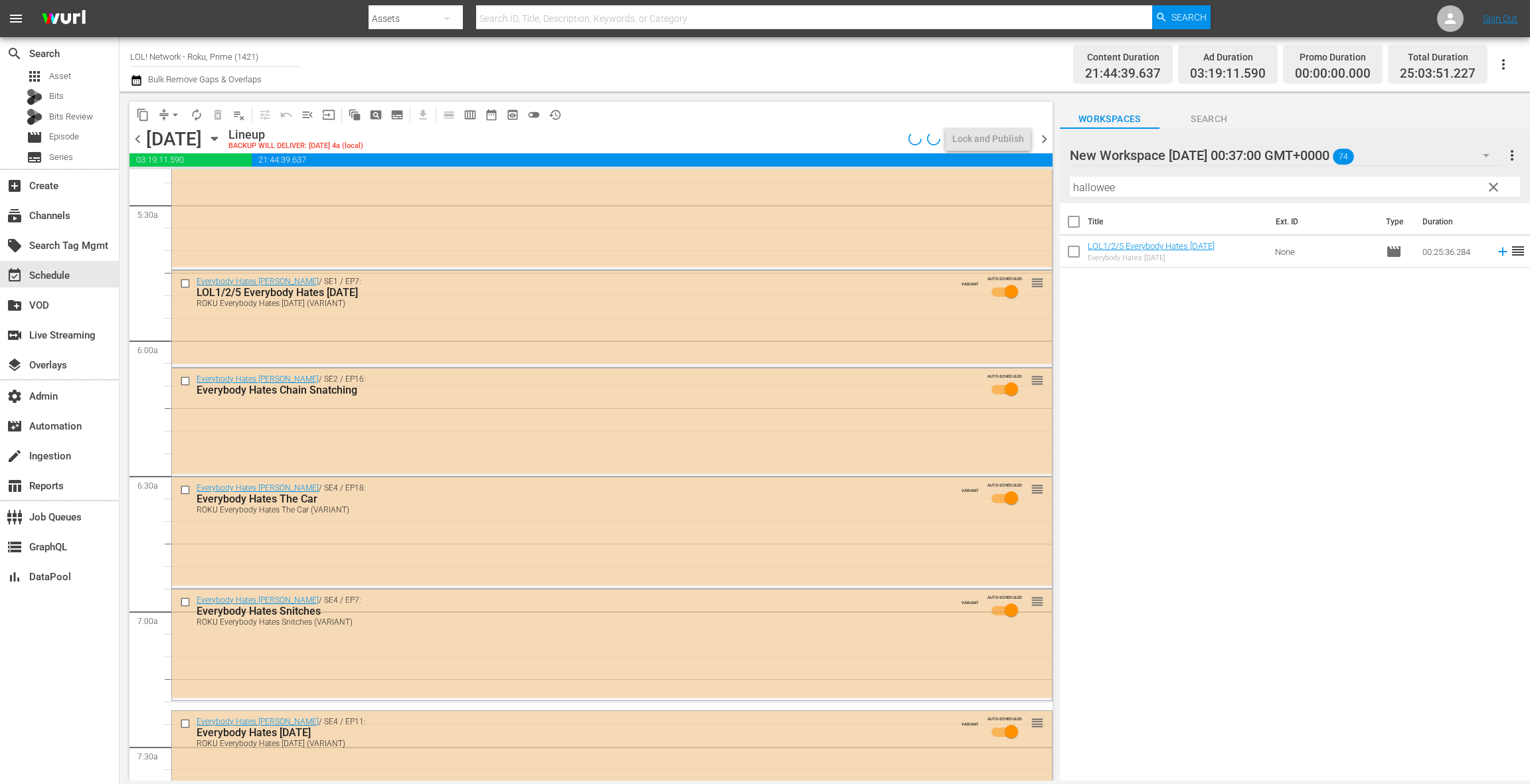
scroll to position [1449, 0]
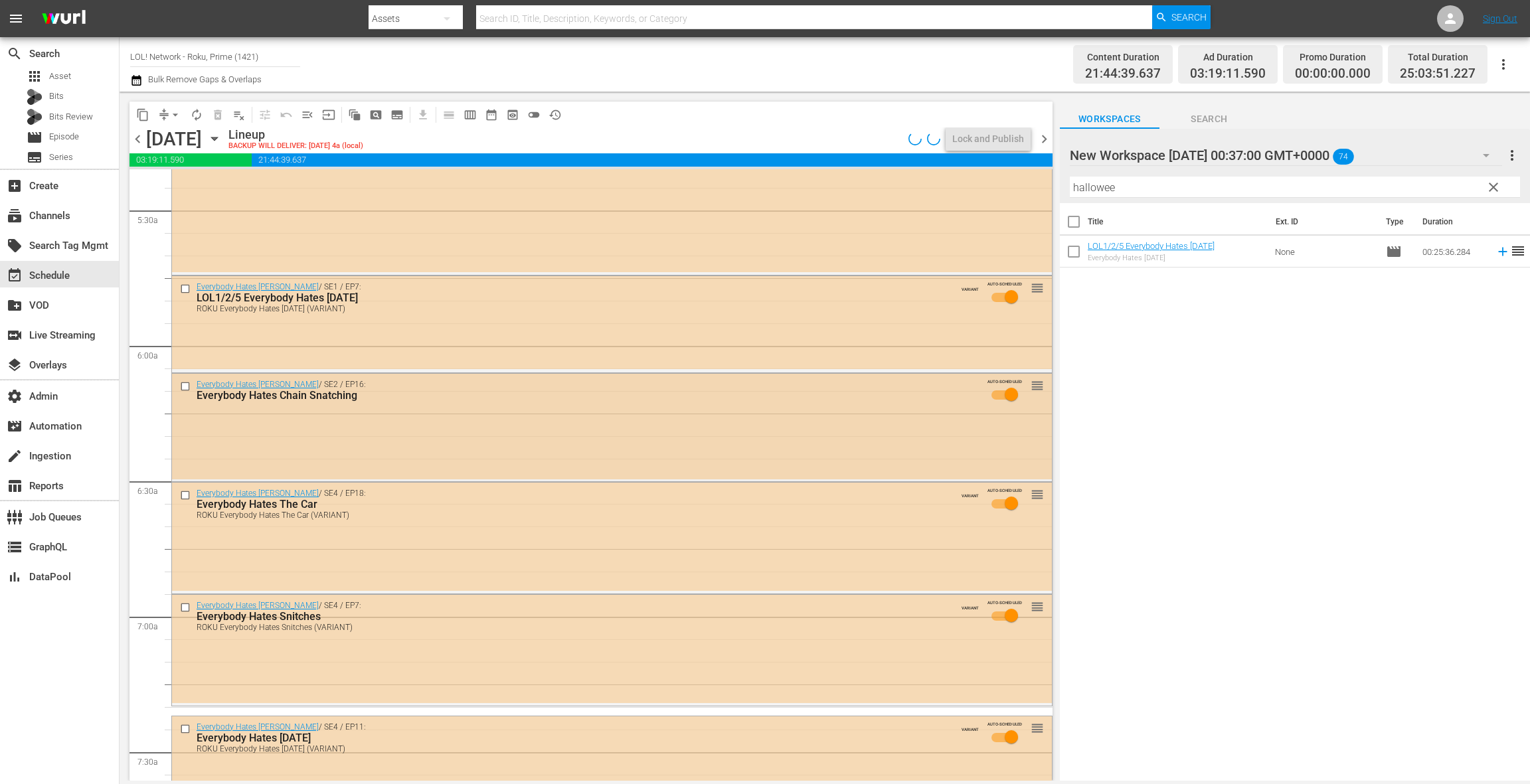
click at [510, 430] on div "Everybody Hates [PERSON_NAME] / SE2 / EP16: Everybody Hates Chain Snatching AUT…" at bounding box center [612, 427] width 880 height 106
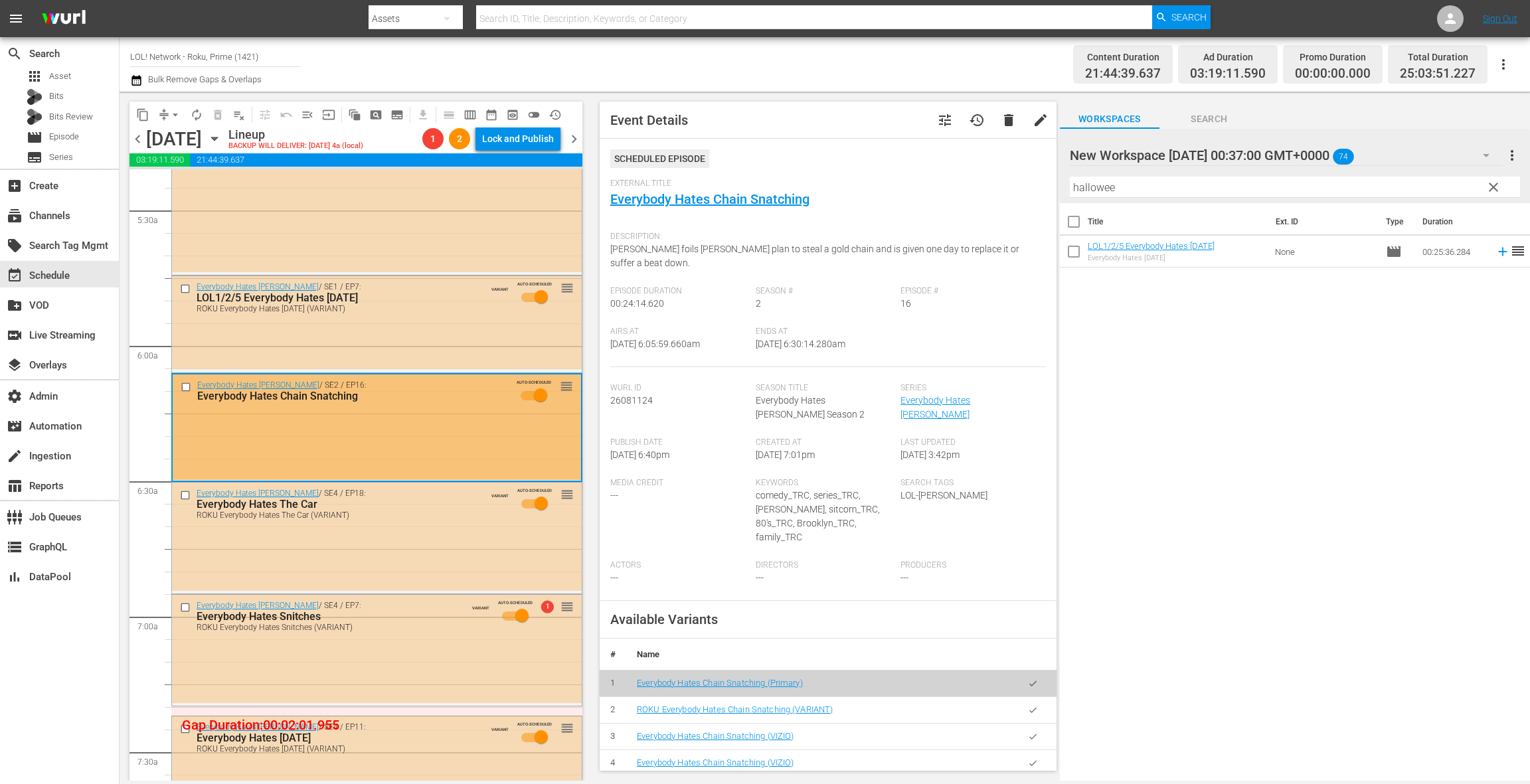
click at [1035, 707] on icon "button" at bounding box center [1033, 710] width 7 height 6
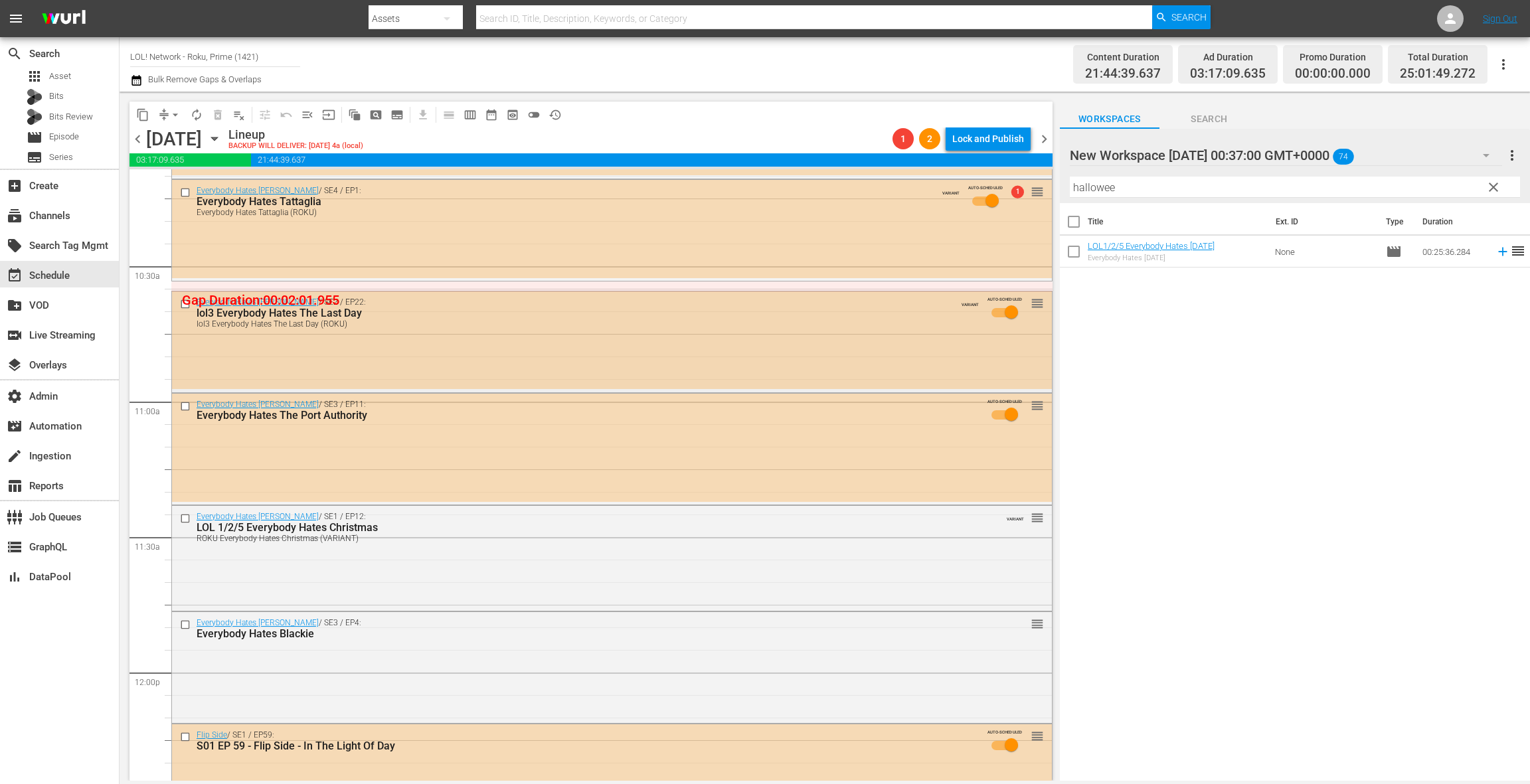
scroll to position [2788, 0]
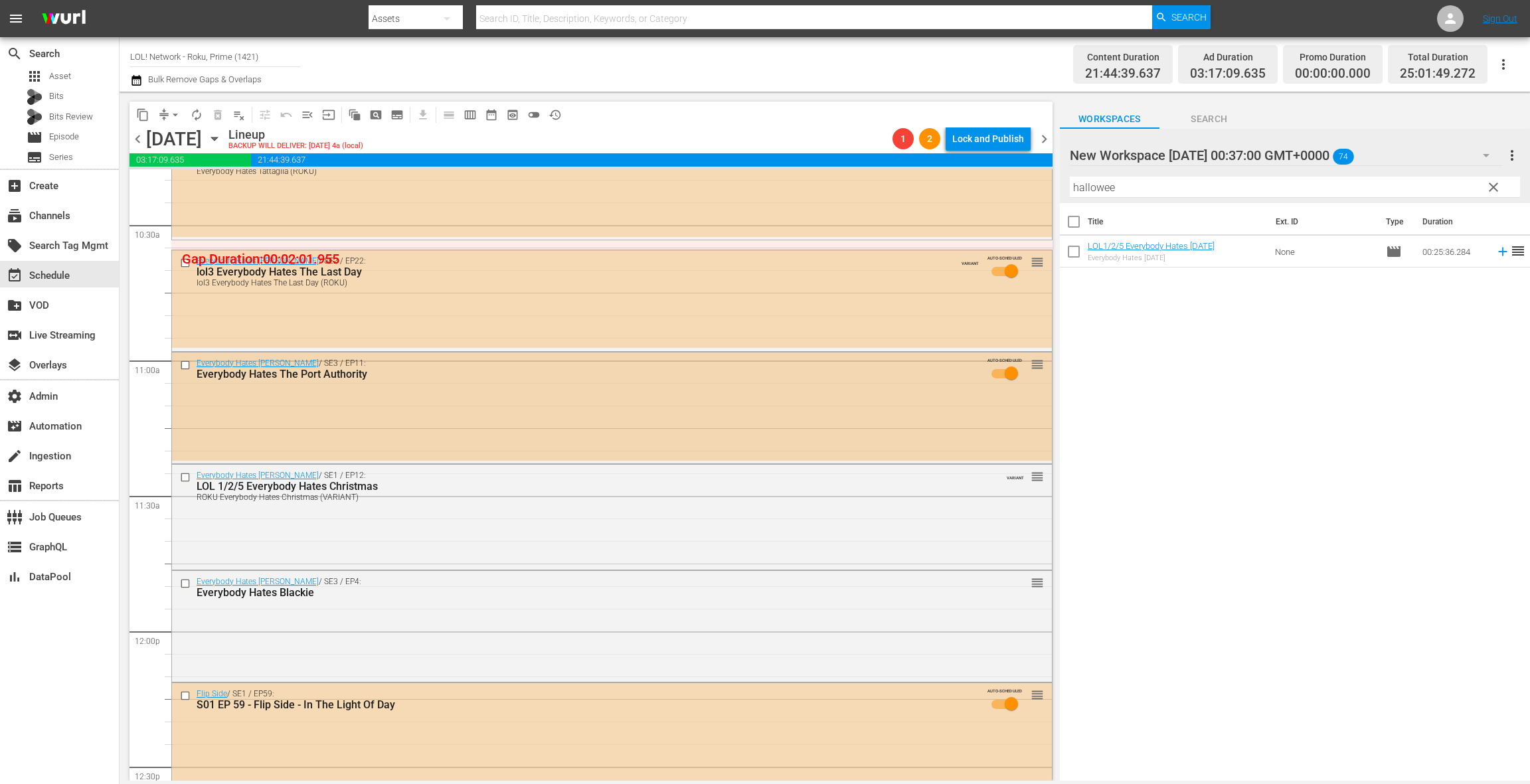
click at [506, 432] on div "Everybody Hates [PERSON_NAME] / SE3 / EP11: Everybody Hates The Port Authority …" at bounding box center [612, 407] width 880 height 109
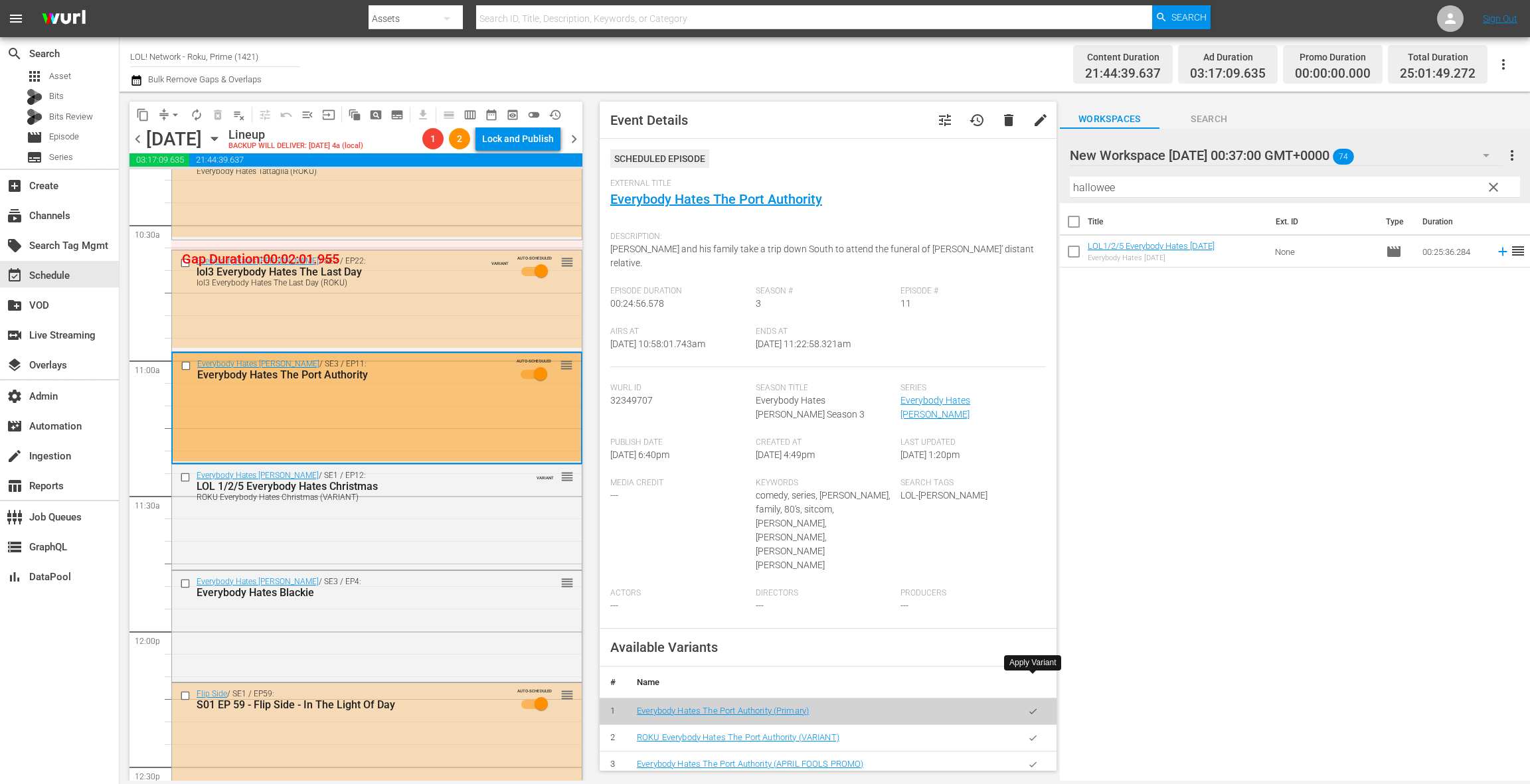
drag, startPoint x: 1032, startPoint y: 687, endPoint x: 870, endPoint y: 644, distance: 167.6
click at [1028, 725] on button "button" at bounding box center [1033, 737] width 26 height 26
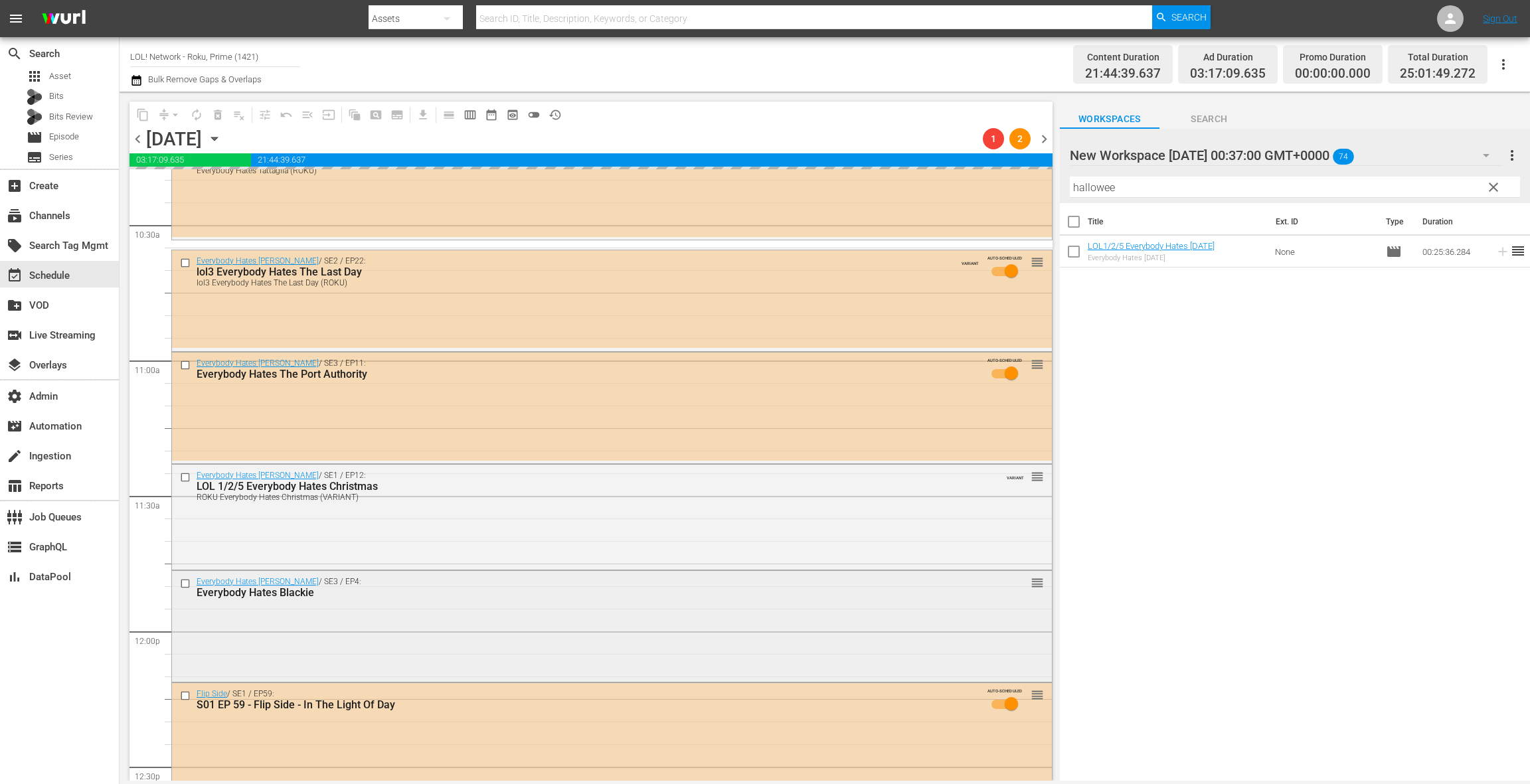
click at [425, 610] on div "Everybody Hates [PERSON_NAME] / SE3 / EP4: Everybody Hates Blackie reorder" at bounding box center [612, 625] width 880 height 108
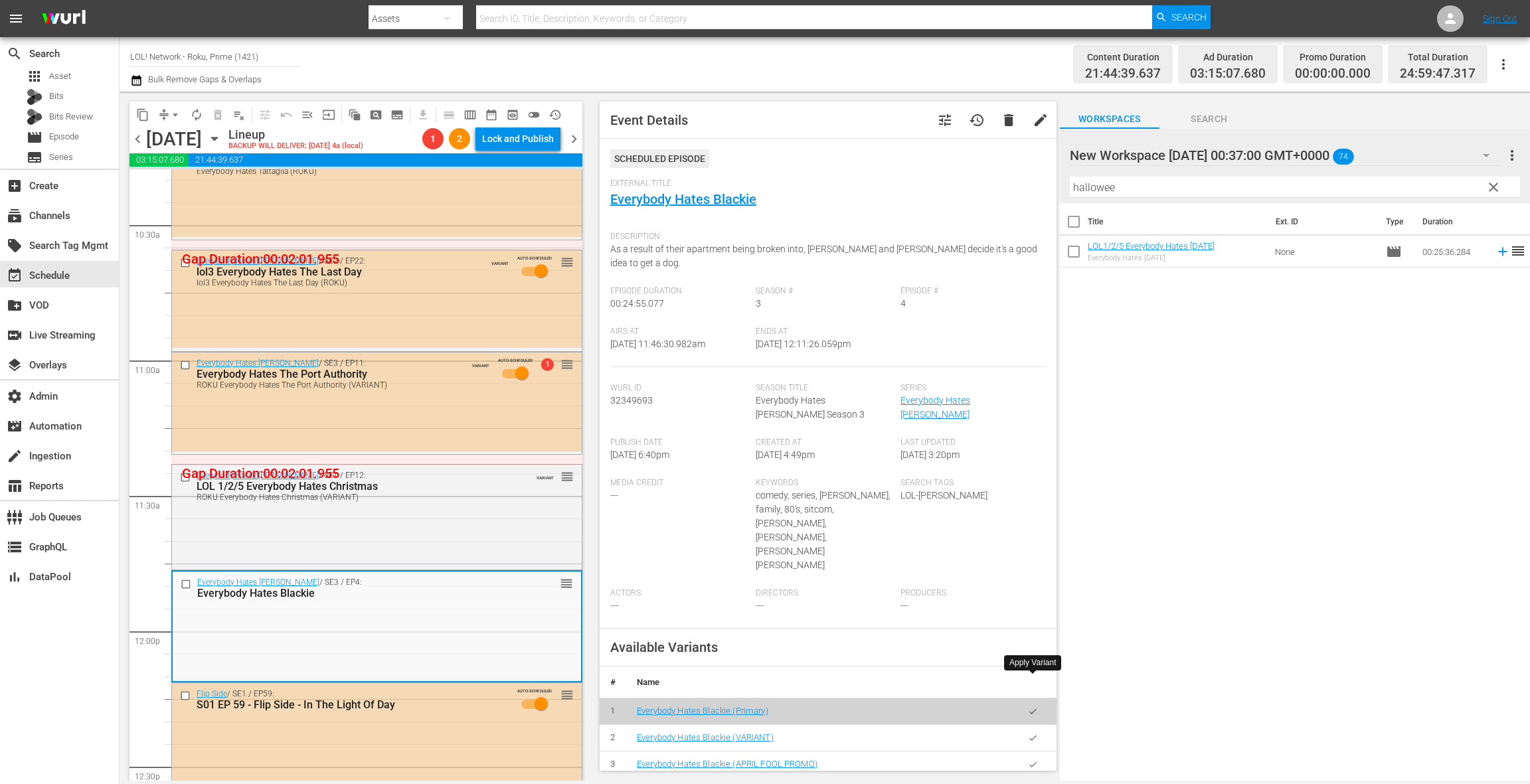
click at [1036, 733] on icon "button" at bounding box center [1033, 738] width 10 height 10
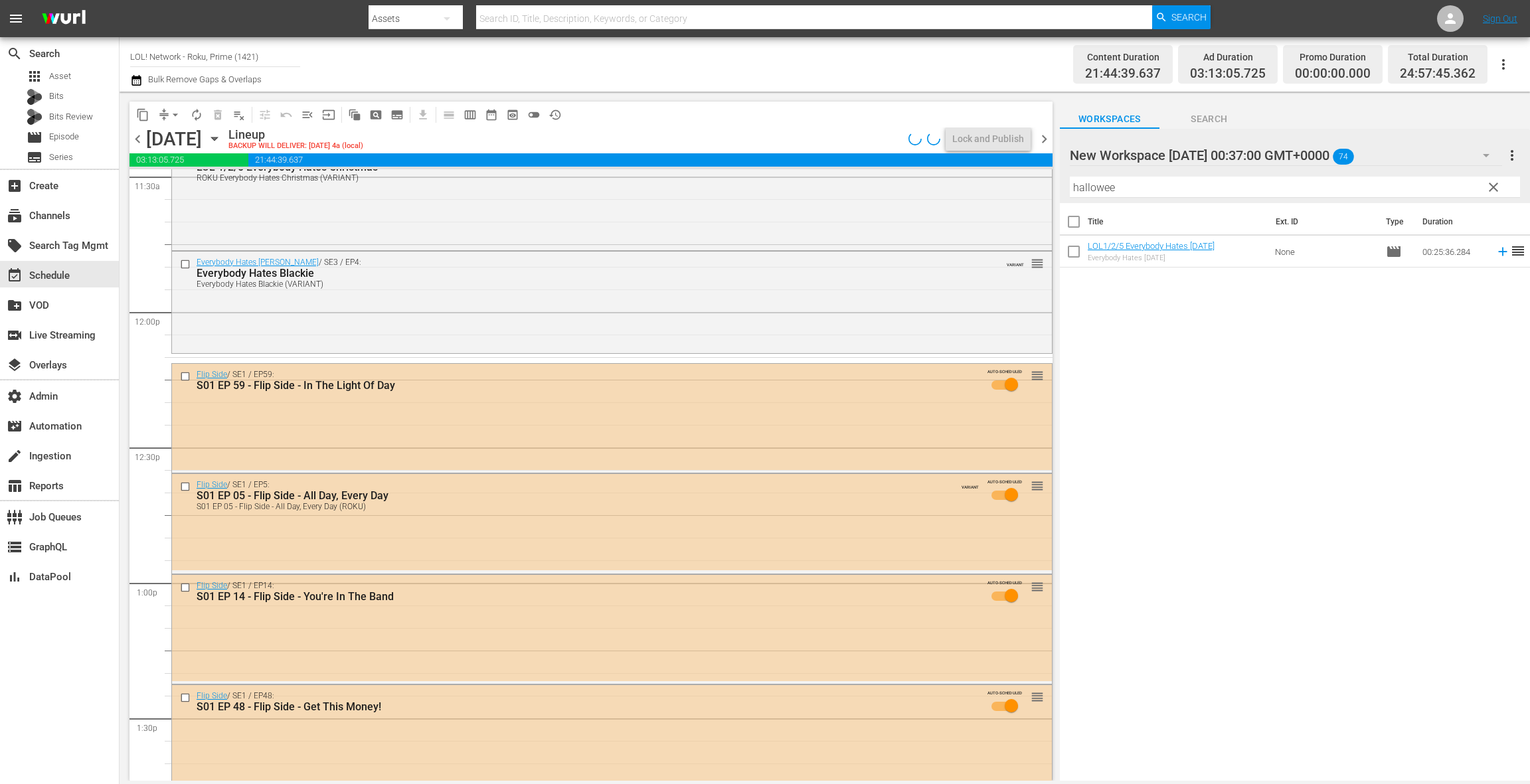
scroll to position [3121, 0]
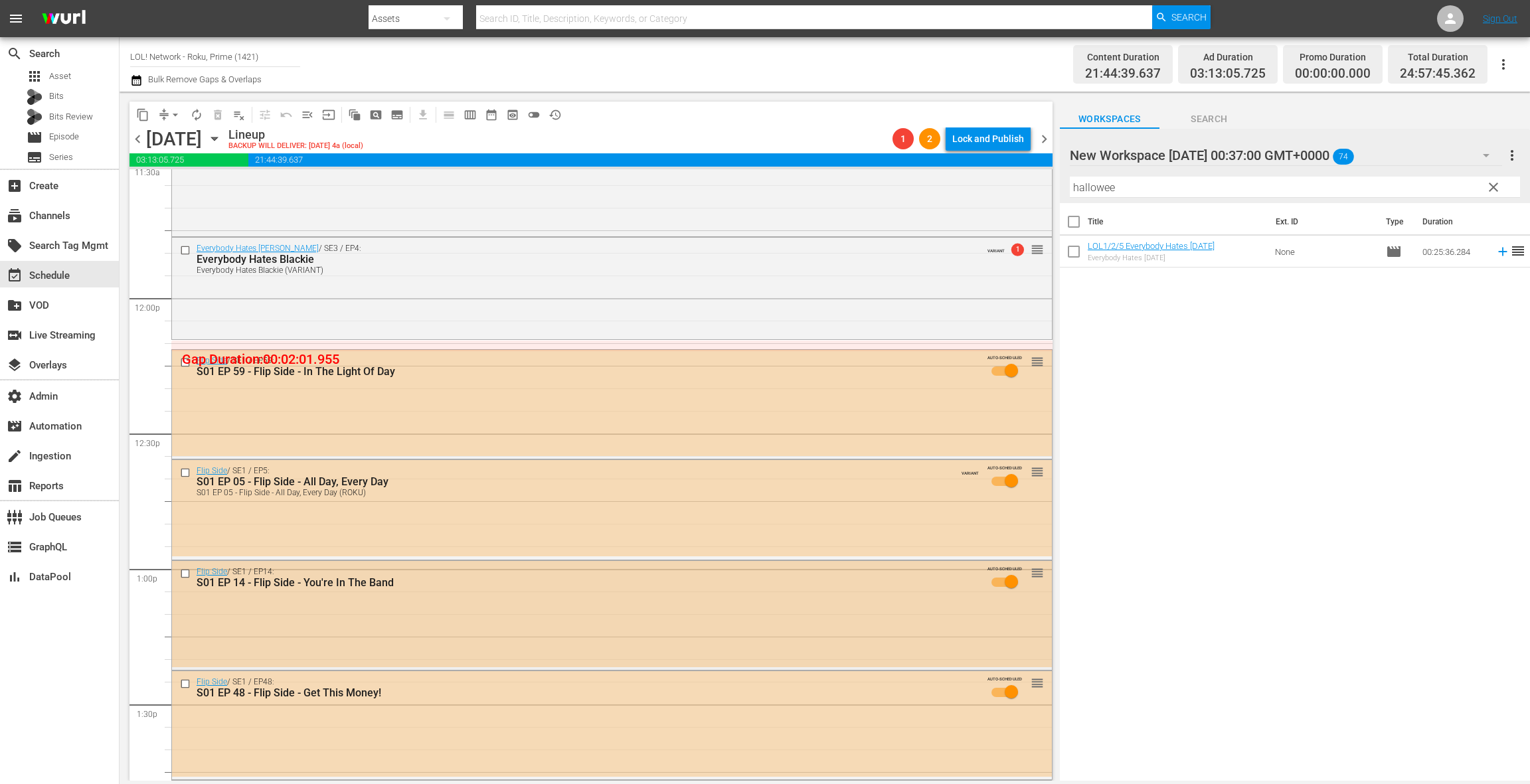
click at [468, 640] on div "Flip Side / SE1 / EP14: S01 EP 14 - Flip Side - You're In The Band AUTO-SCHEDUL…" at bounding box center [612, 614] width 880 height 107
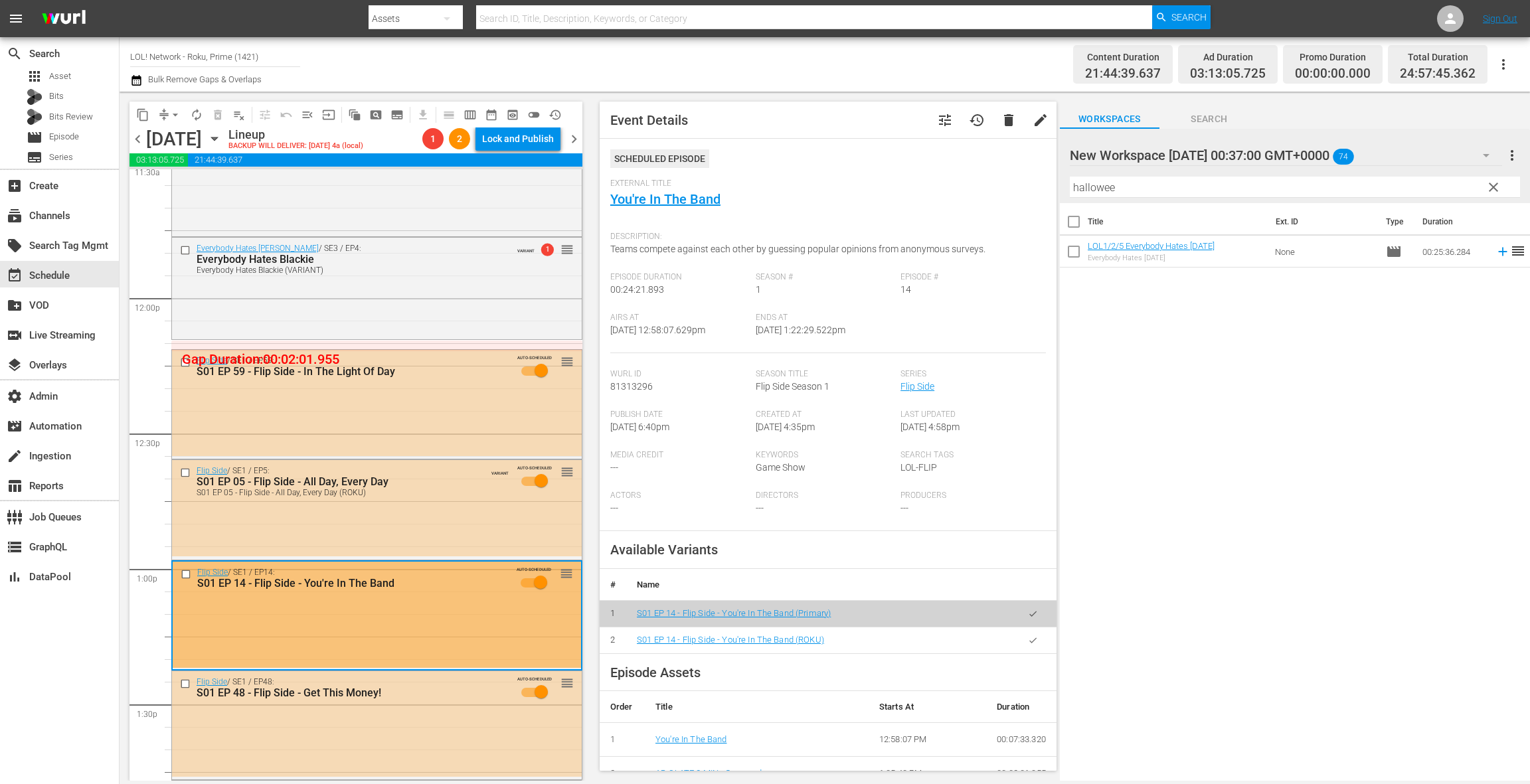
click at [1039, 641] on button "button" at bounding box center [1033, 640] width 26 height 26
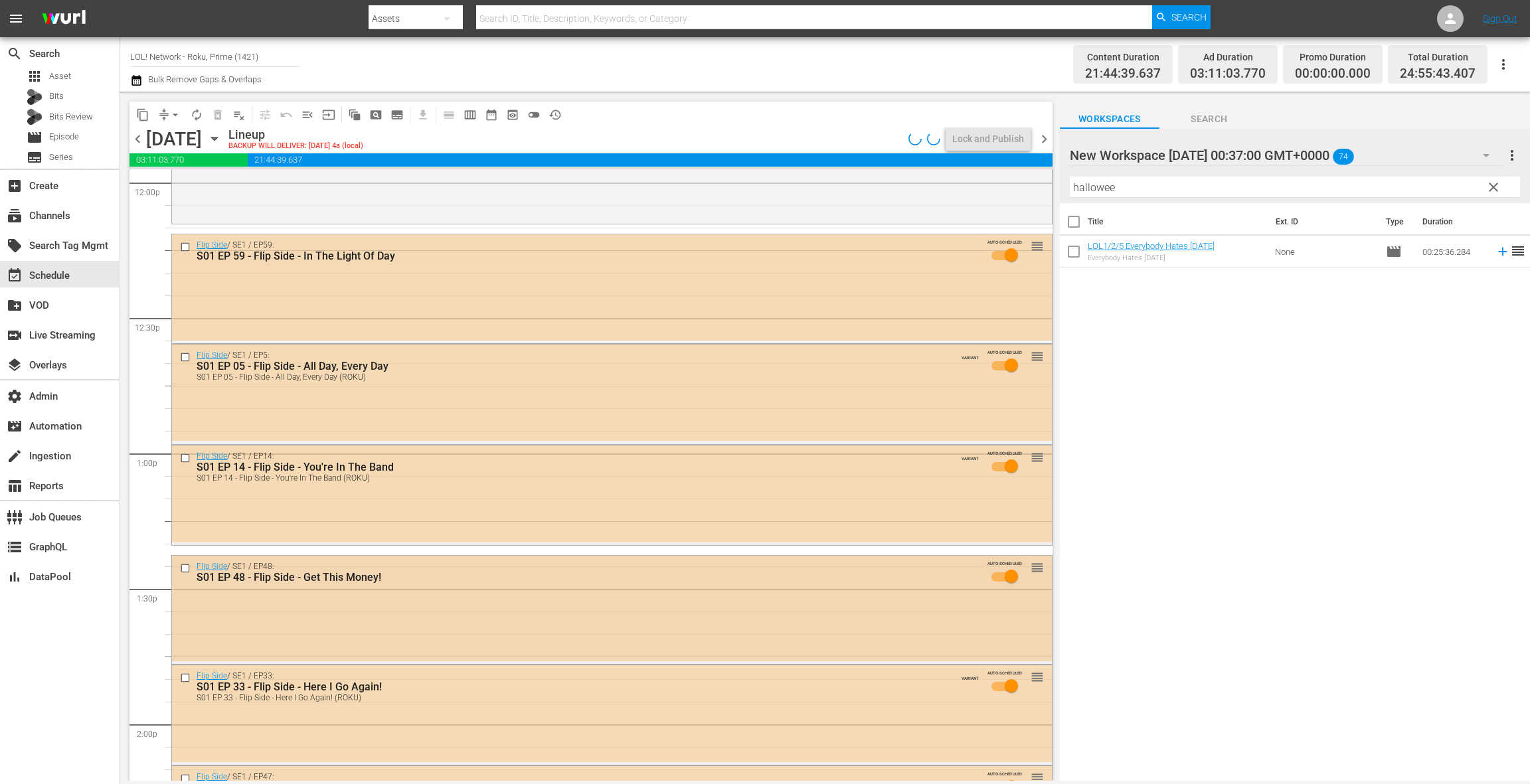
scroll to position [3301, 0]
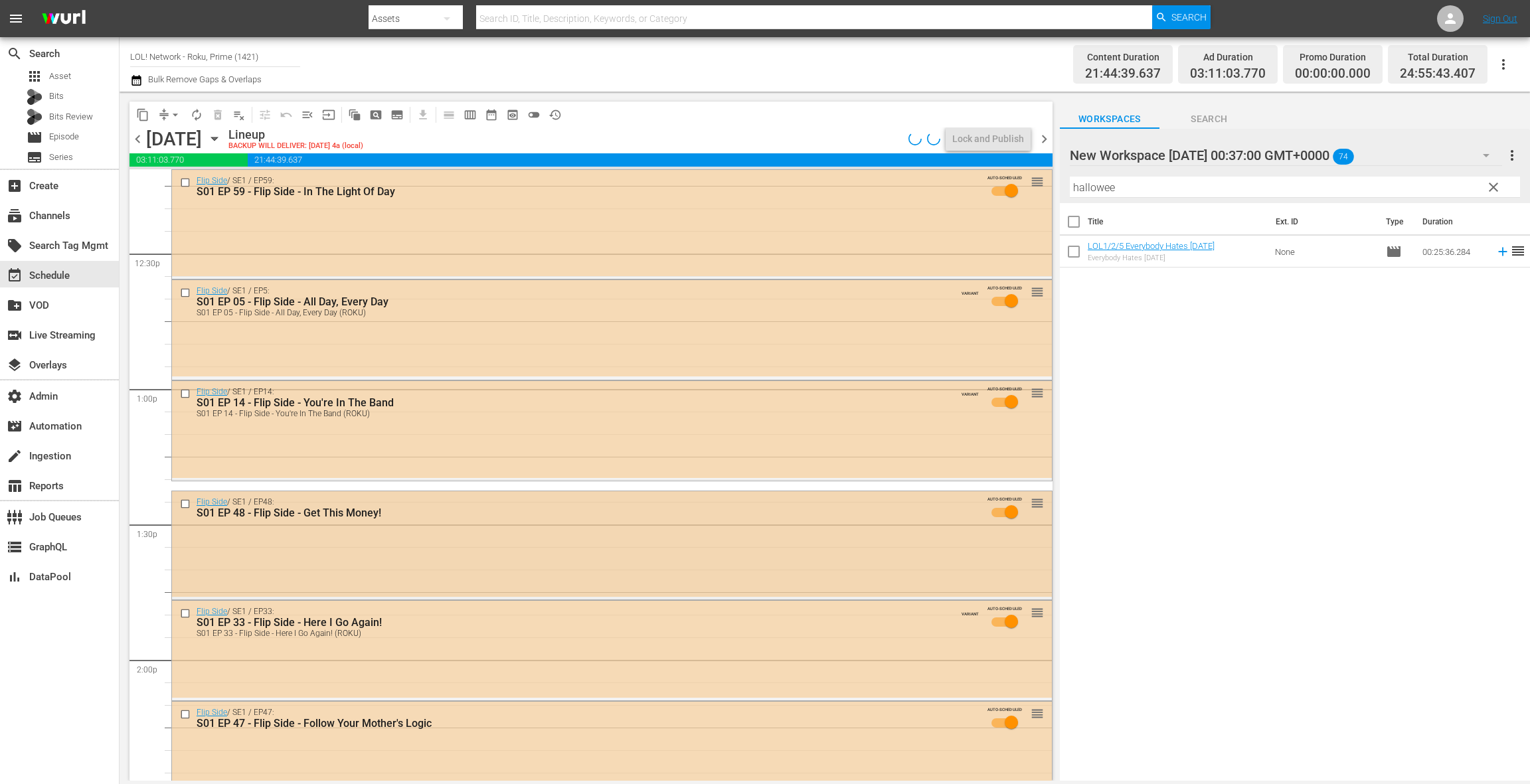
click at [549, 543] on div "Flip Side / SE1 / EP48: S01 EP 48 - Flip Side - Get This Money! AUTO-SCHEDULED …" at bounding box center [612, 544] width 880 height 107
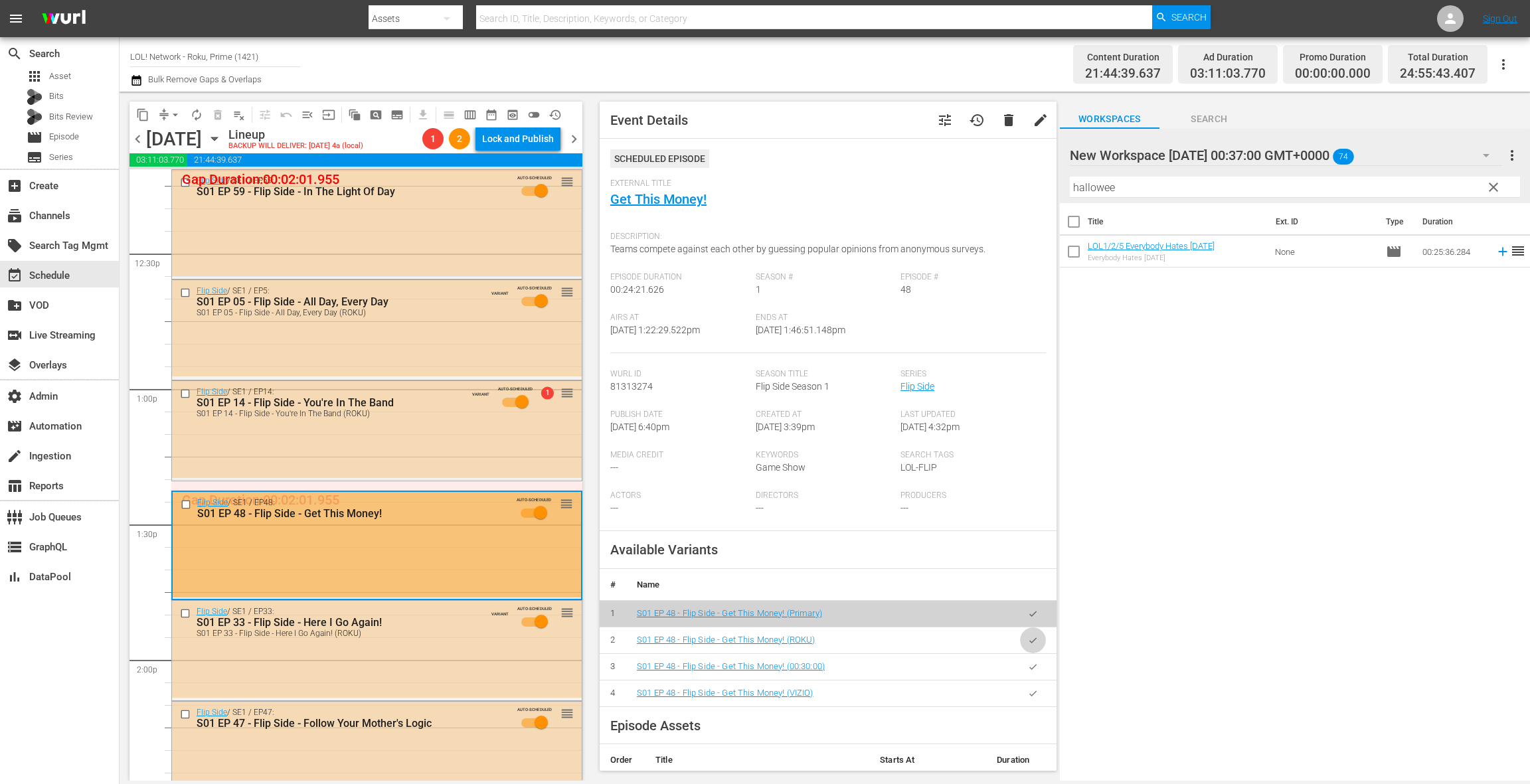
drag, startPoint x: 1034, startPoint y: 644, endPoint x: 1024, endPoint y: 639, distance: 11.2
click at [1034, 644] on icon "button" at bounding box center [1033, 640] width 10 height 10
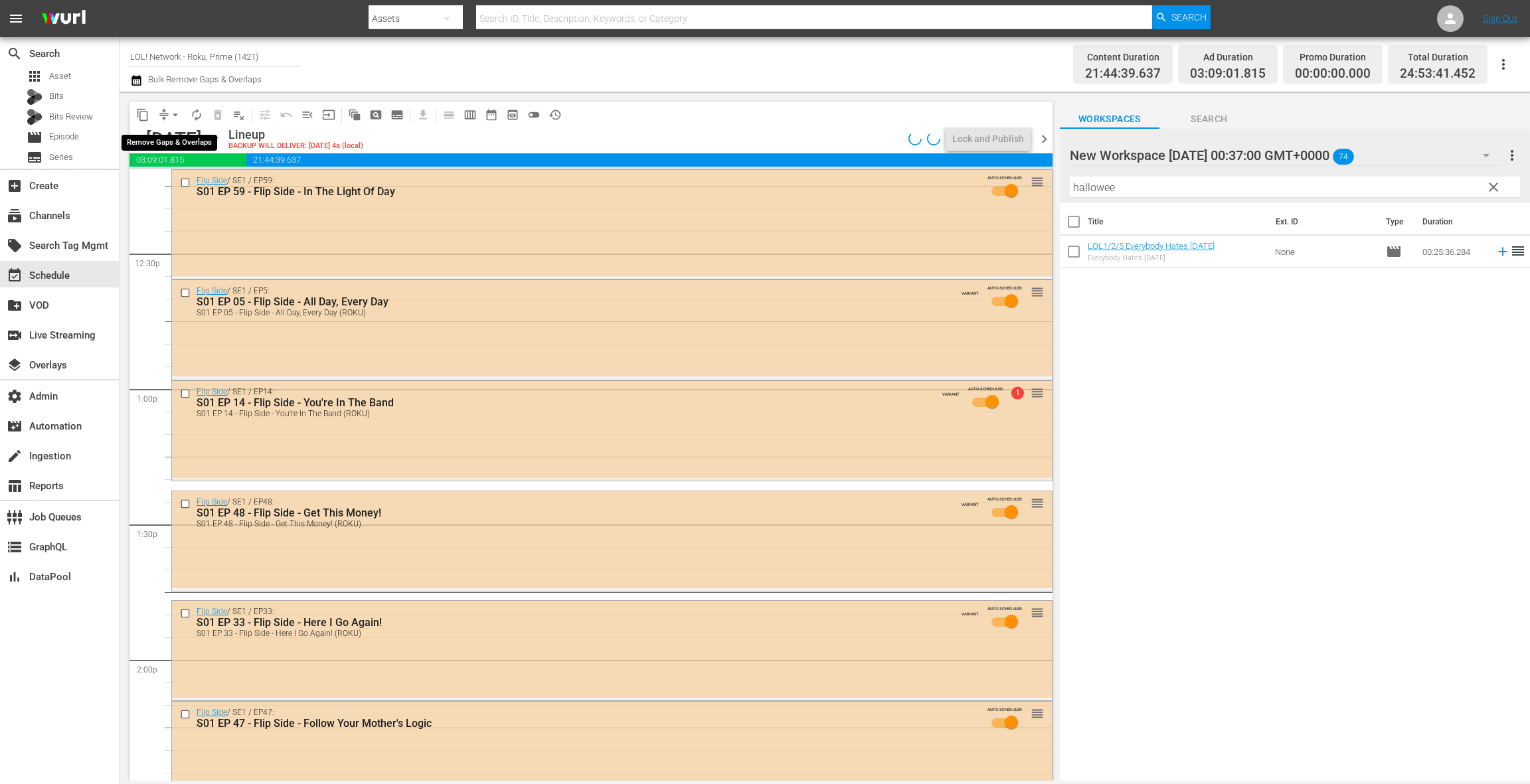
click at [167, 114] on button "arrow_drop_down" at bounding box center [175, 115] width 21 height 21
click at [189, 187] on li "Align to End of Previous Day" at bounding box center [177, 185] width 140 height 22
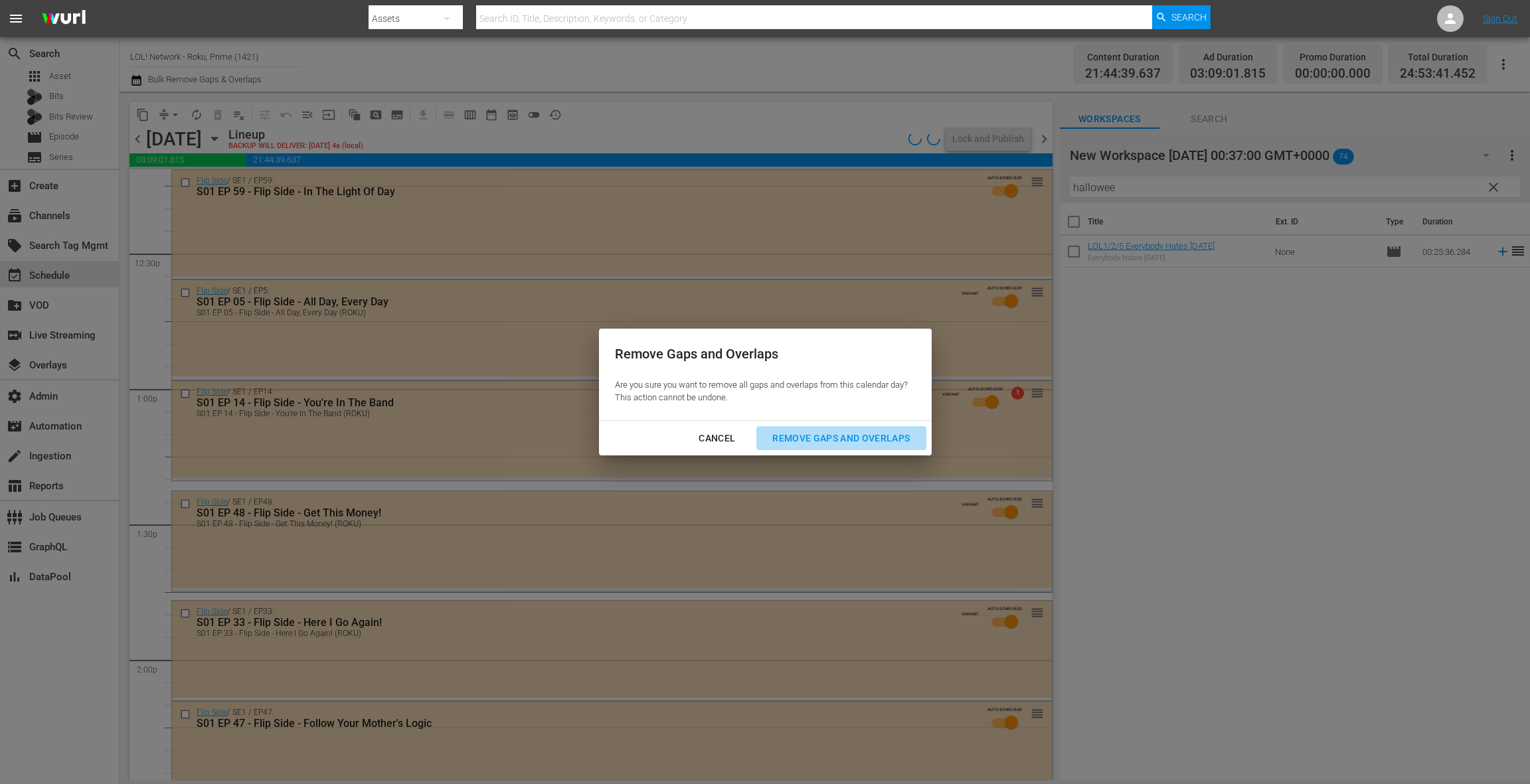
drag, startPoint x: 799, startPoint y: 435, endPoint x: 441, endPoint y: 428, distance: 358.1
click at [799, 435] on div "Remove Gaps and Overlaps" at bounding box center [841, 439] width 159 height 17
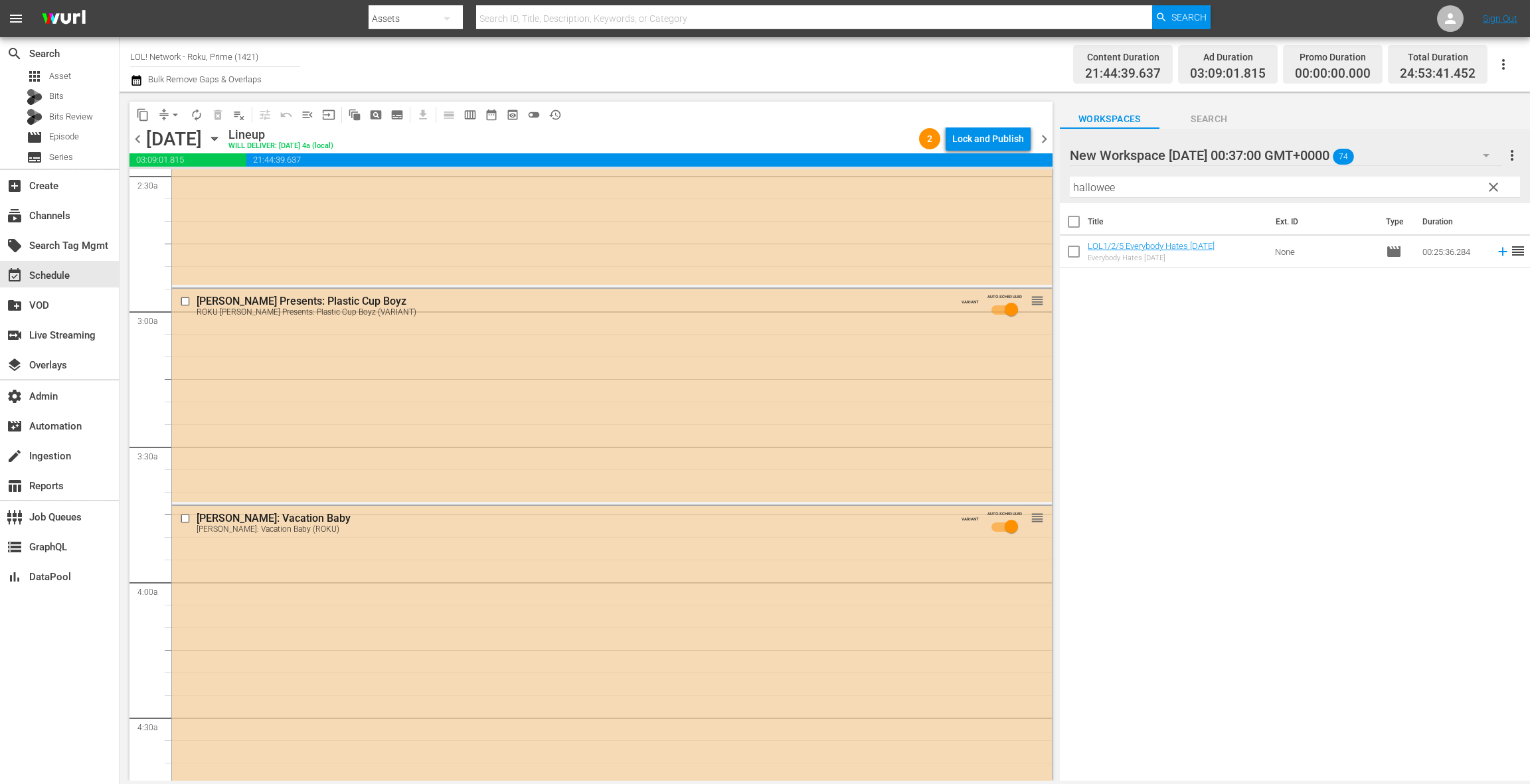
scroll to position [0, 0]
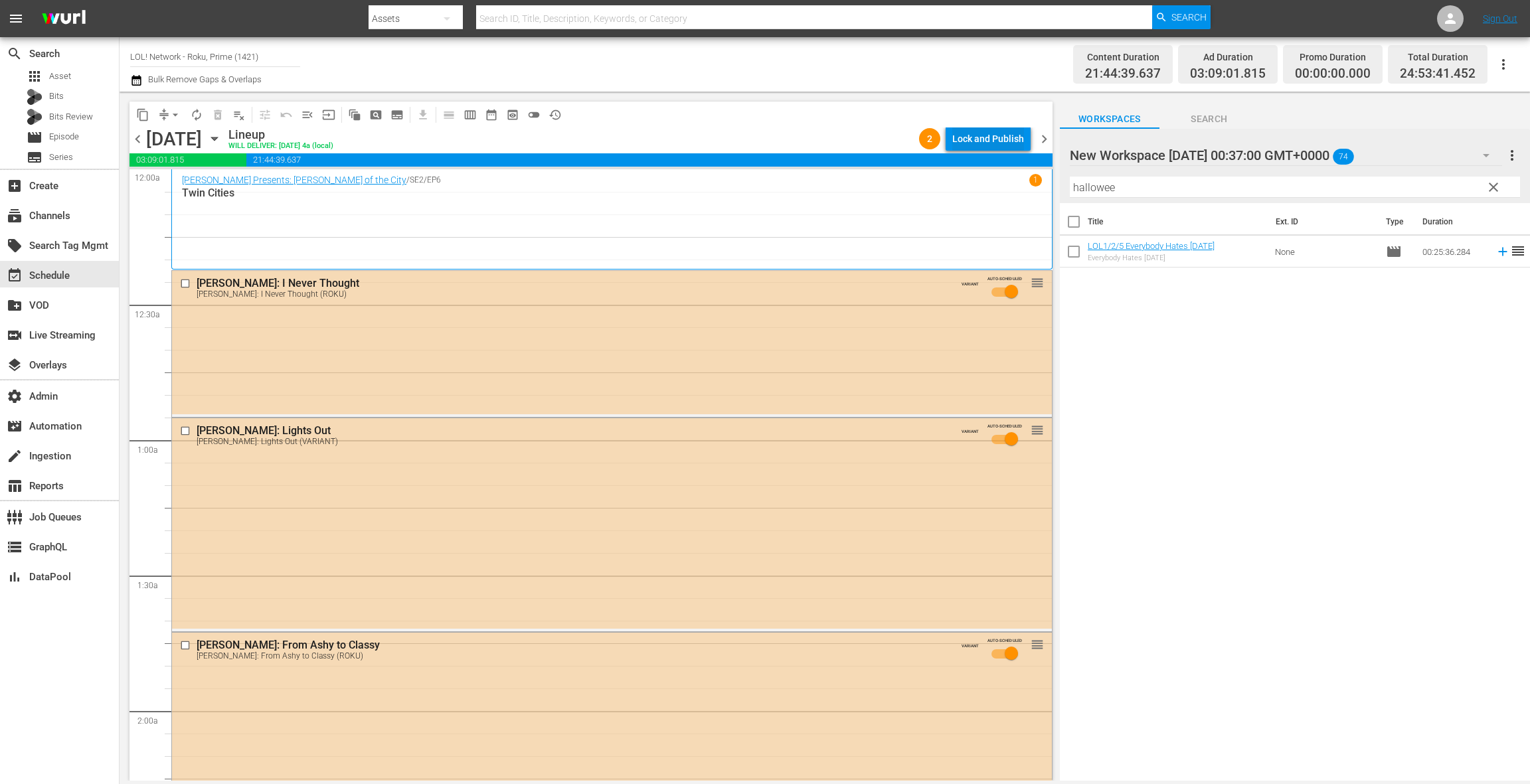
click at [1002, 143] on div "Lock and Publish" at bounding box center [988, 139] width 72 height 24
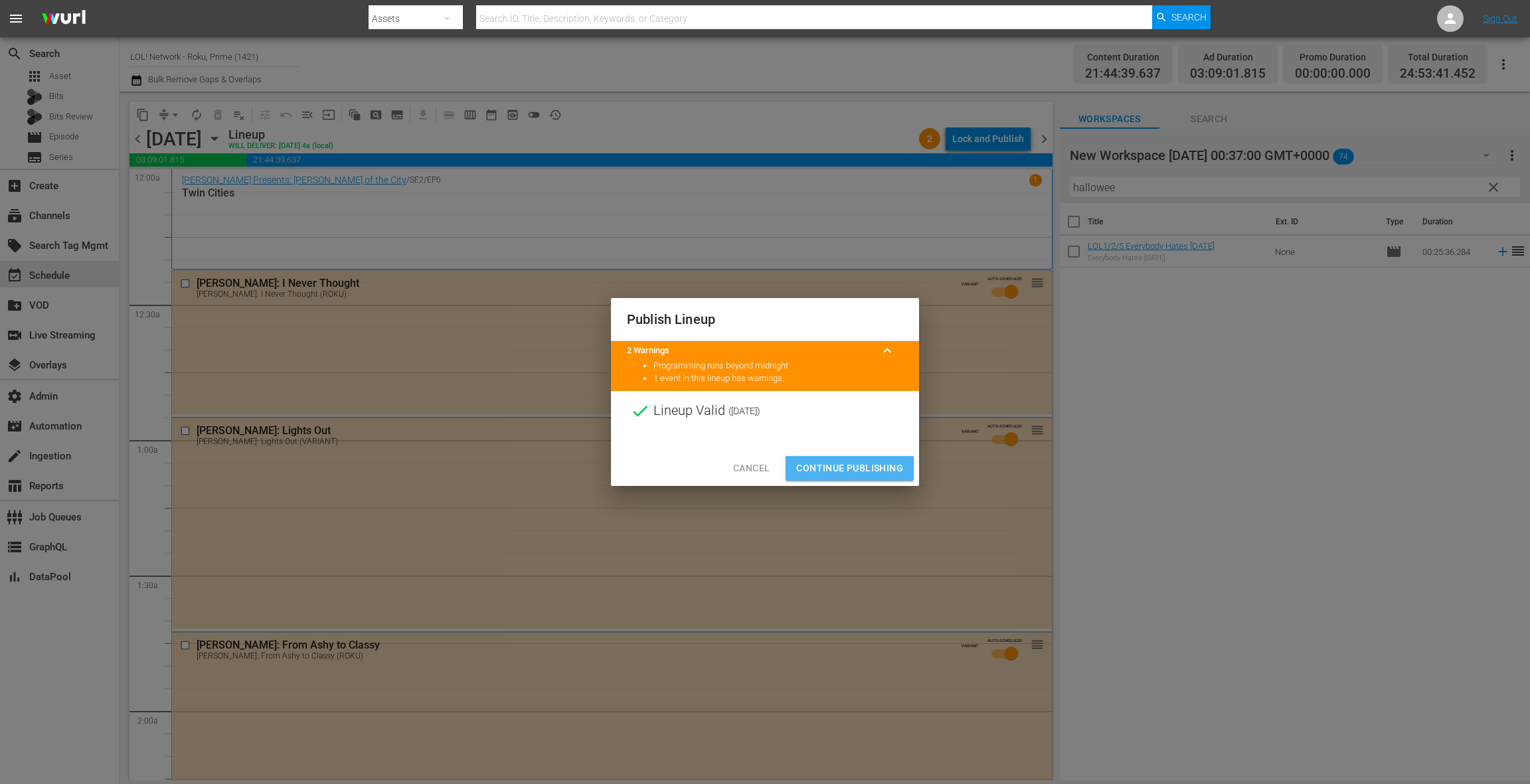
click at [836, 470] on span "Continue Publishing" at bounding box center [849, 469] width 107 height 17
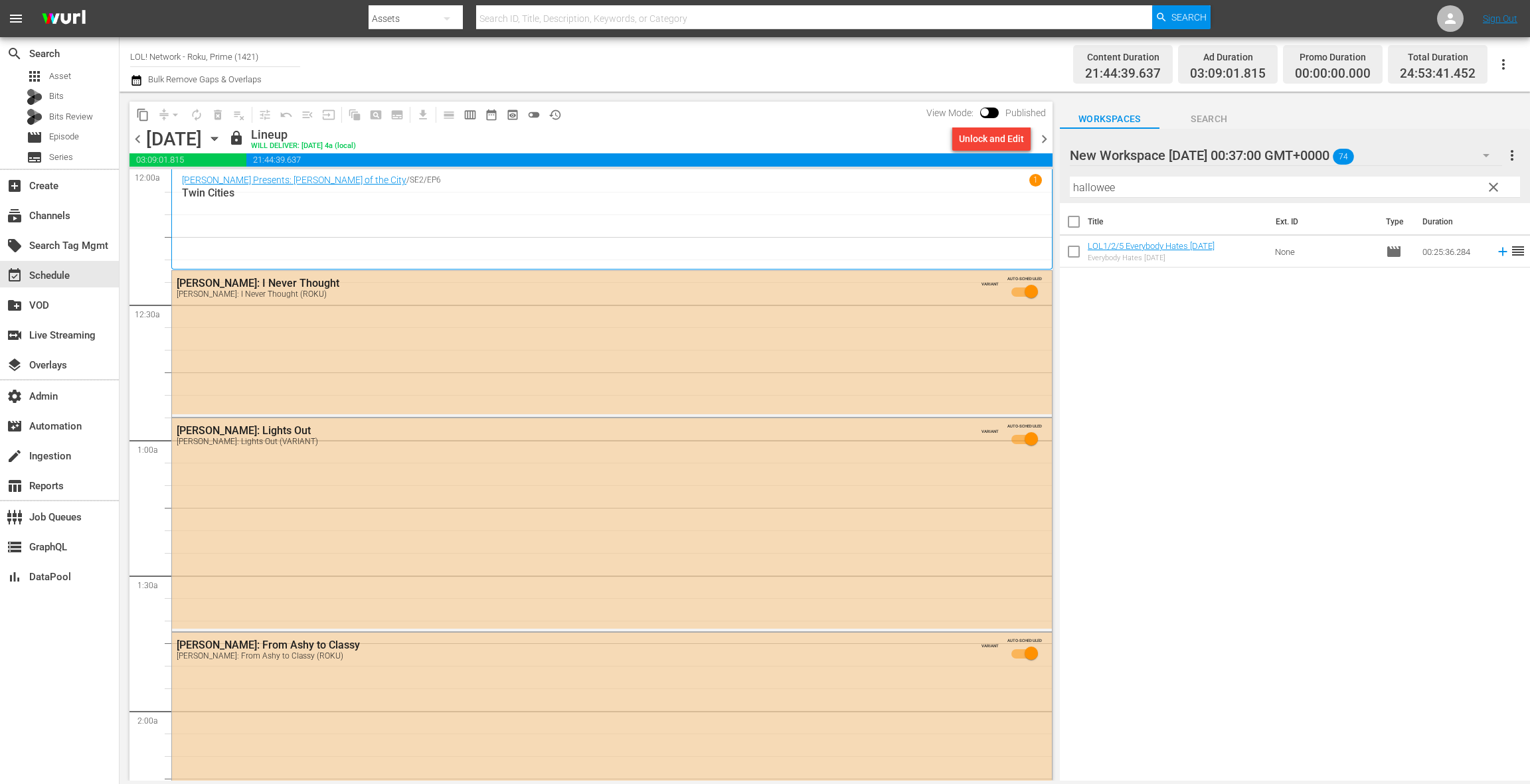
click at [139, 139] on span "chevron_left" at bounding box center [138, 139] width 17 height 17
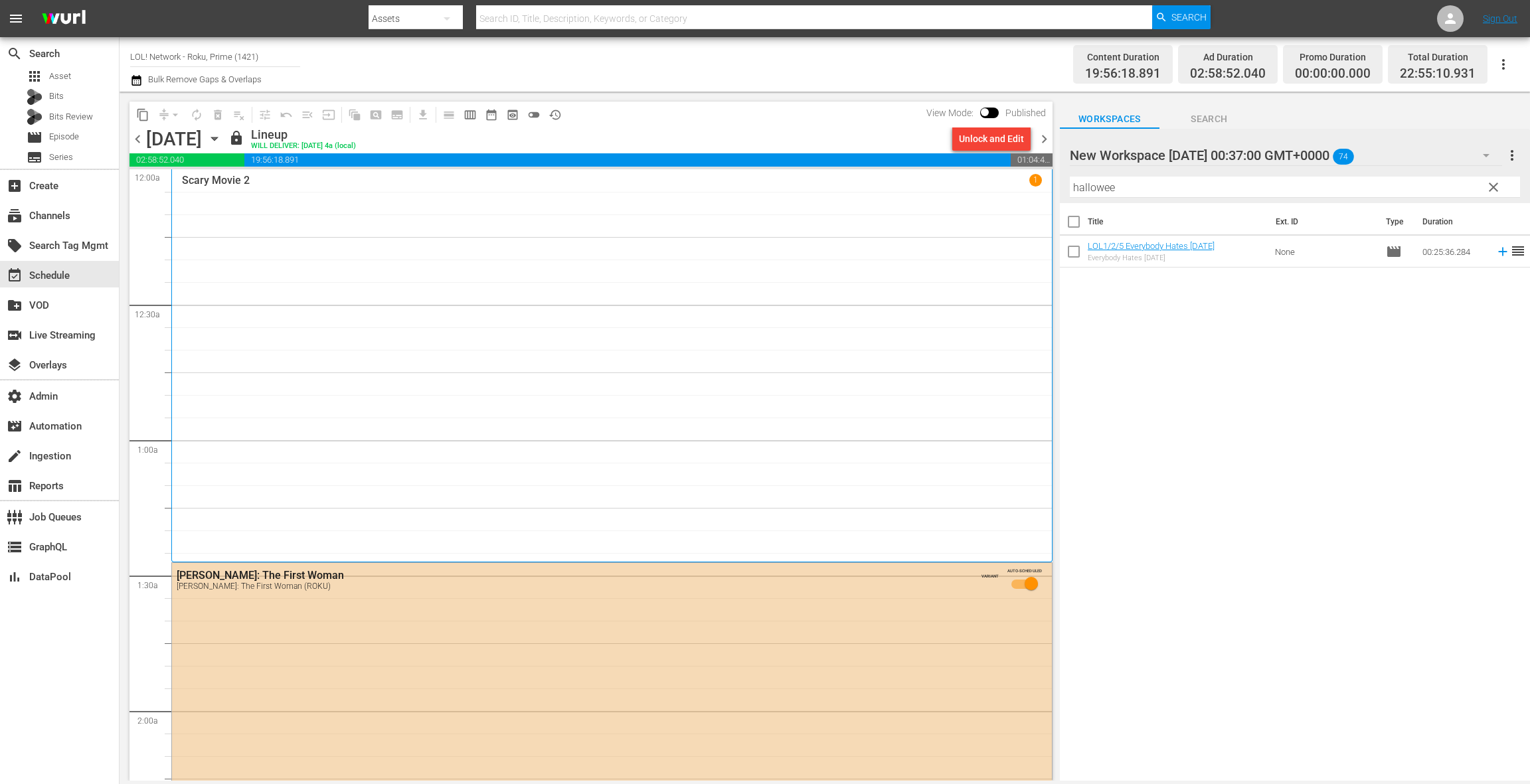
click at [1048, 140] on span "chevron_right" at bounding box center [1045, 139] width 17 height 17
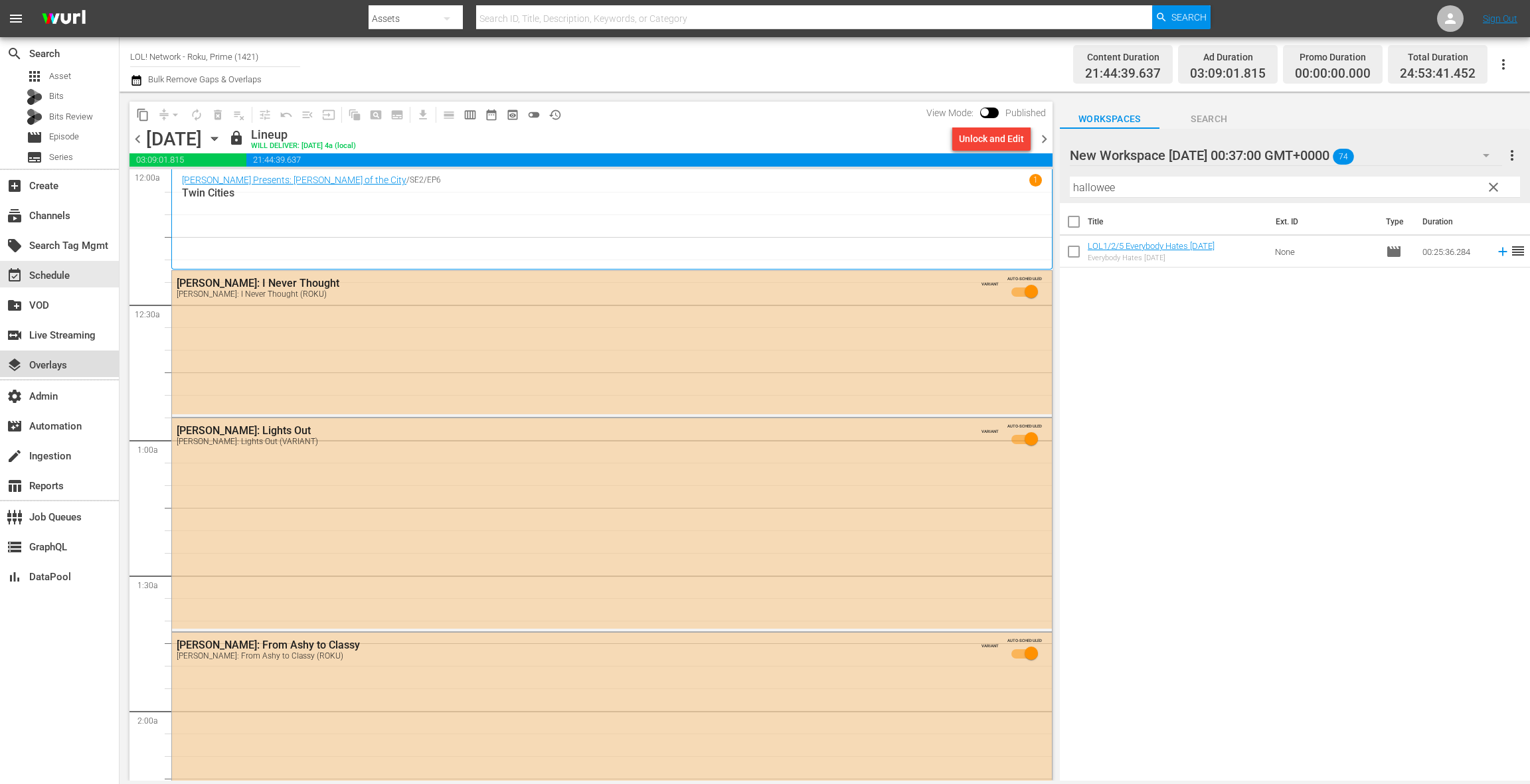
click at [59, 373] on div "layers Overlays" at bounding box center [59, 364] width 119 height 27
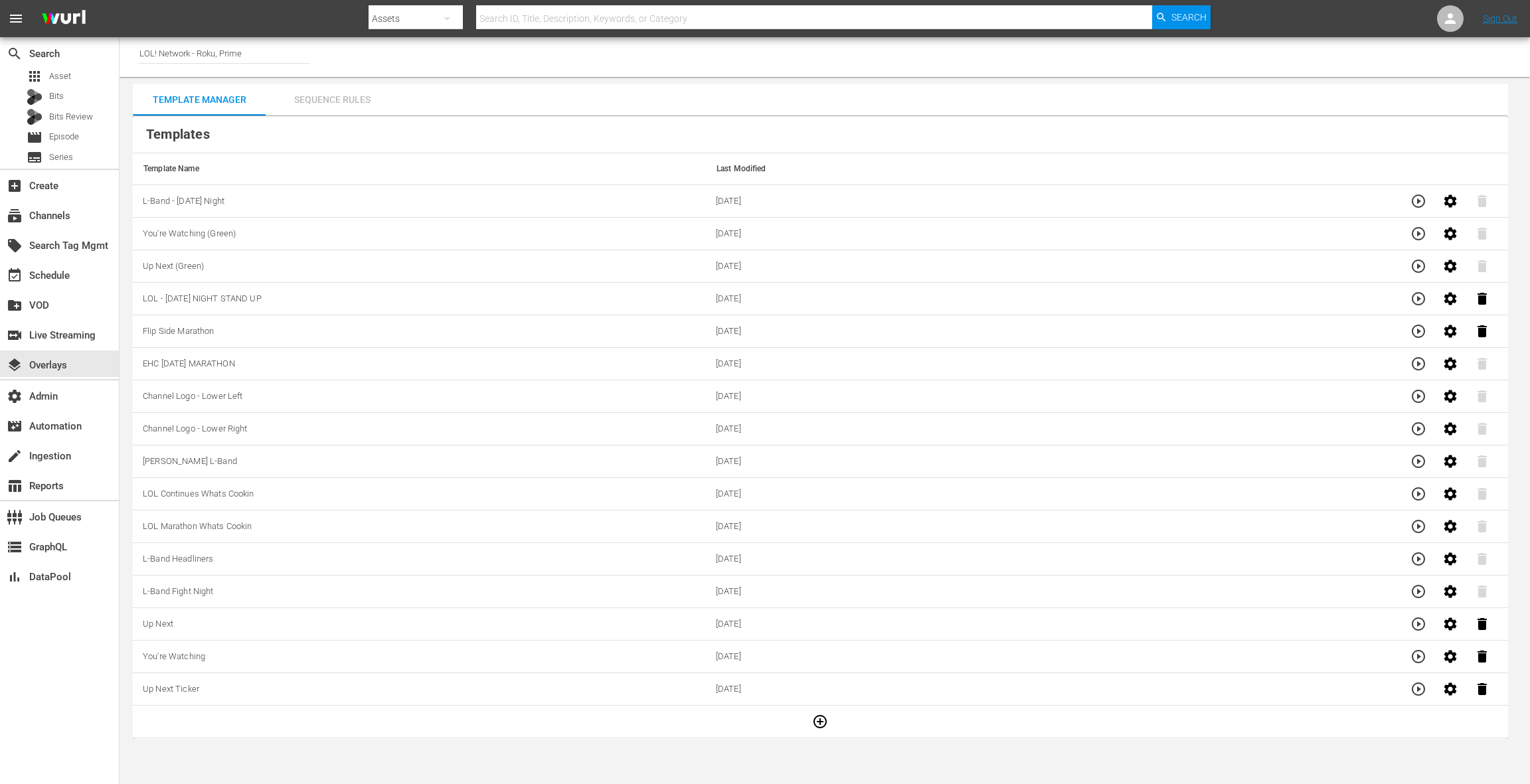
click at [343, 108] on div "Sequence Rules" at bounding box center [332, 99] width 133 height 32
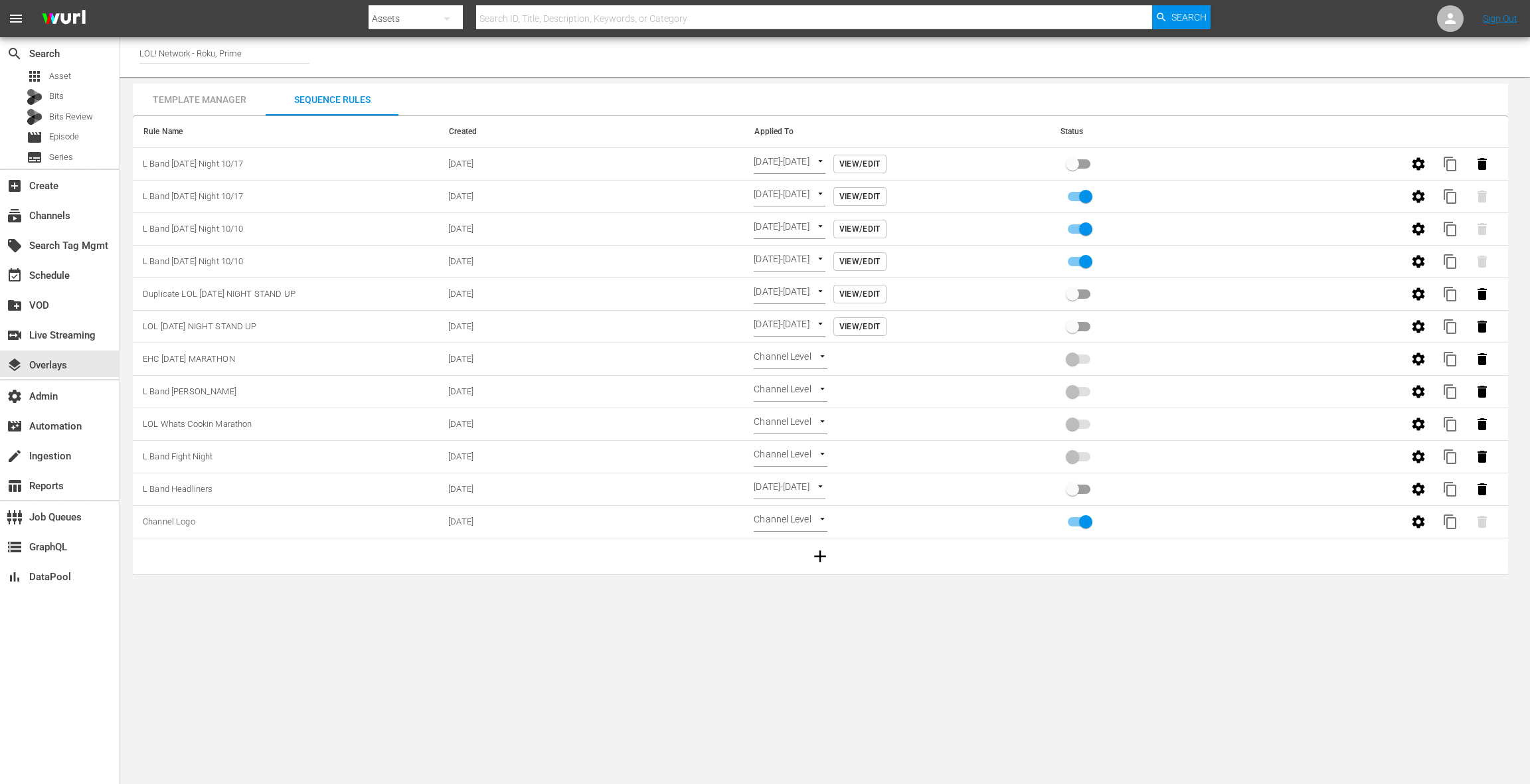
click at [778, 354] on body "menu Search By Assets Search ID, Title, Description, Keywords, or Category Sear…" at bounding box center [765, 392] width 1530 height 784
click at [791, 405] on li "Episode Level" at bounding box center [794, 401] width 79 height 22
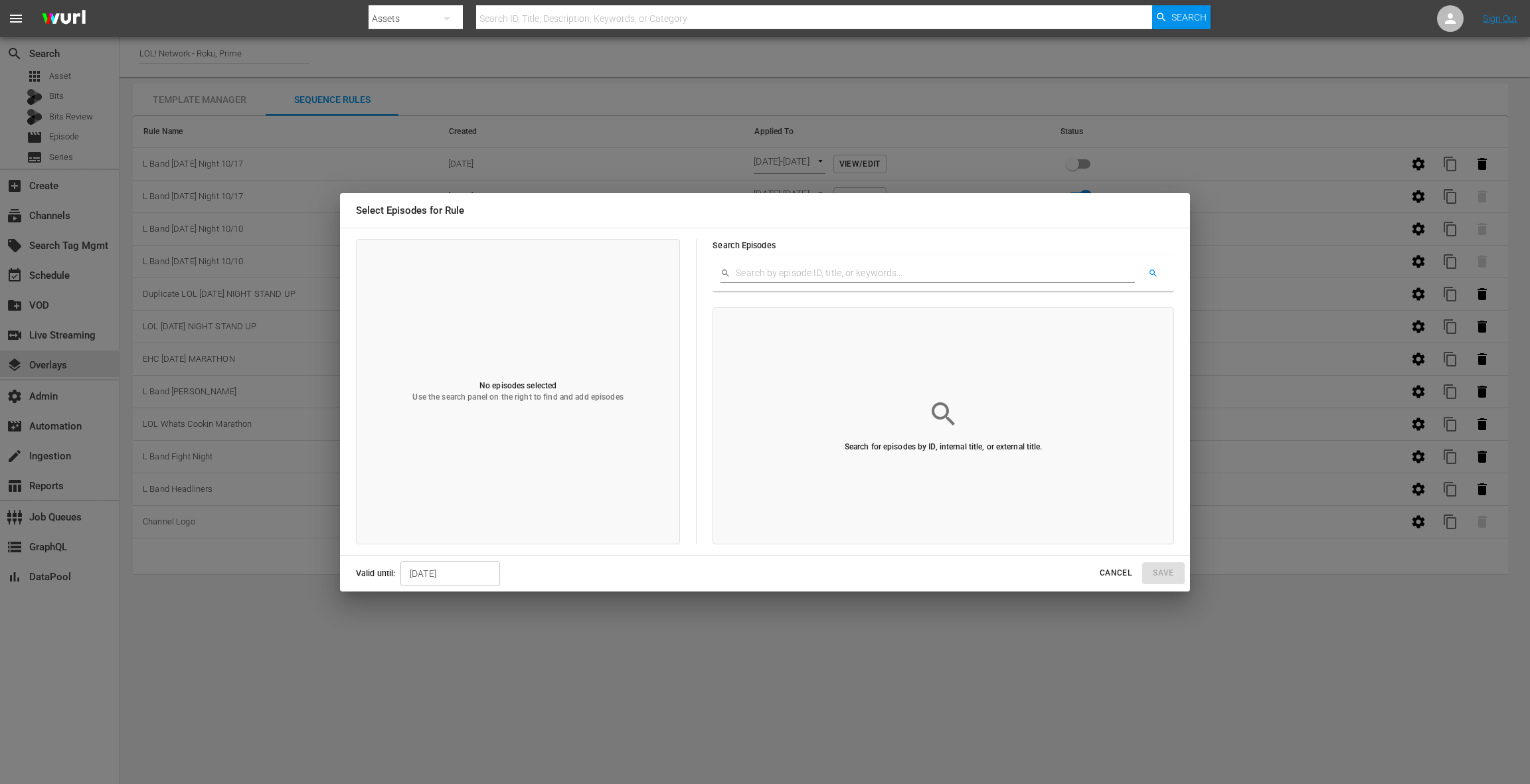
click at [766, 271] on input "text" at bounding box center [935, 273] width 399 height 20
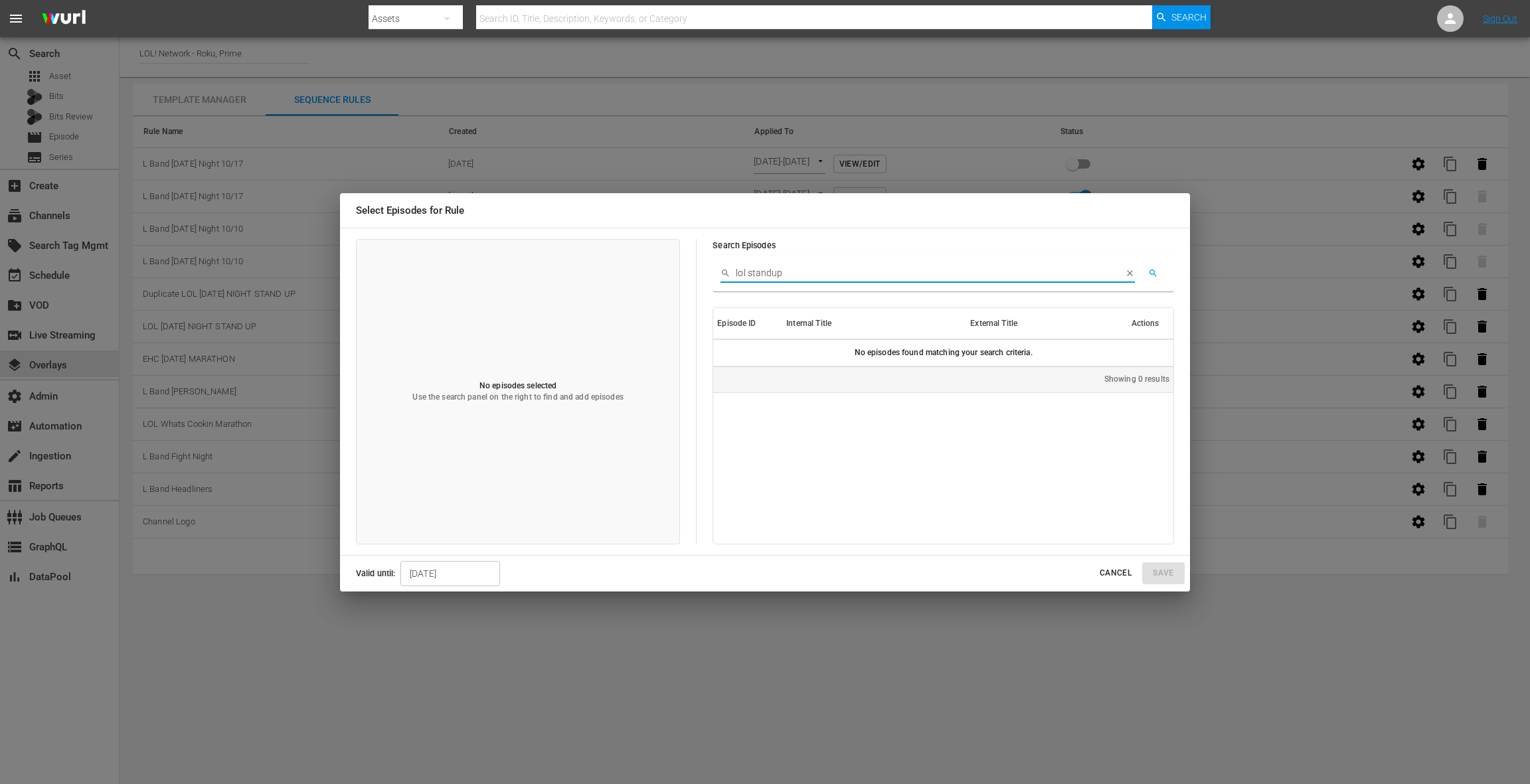
click at [775, 272] on input "lol standup" at bounding box center [926, 273] width 382 height 20
type input "l"
click at [767, 447] on div "Episode ID Internal Title External Title Actions No episodes found matching you…" at bounding box center [943, 426] width 460 height 236
click at [1117, 573] on span "Cancel" at bounding box center [1116, 573] width 32 height 14
